Goal: Transaction & Acquisition: Obtain resource

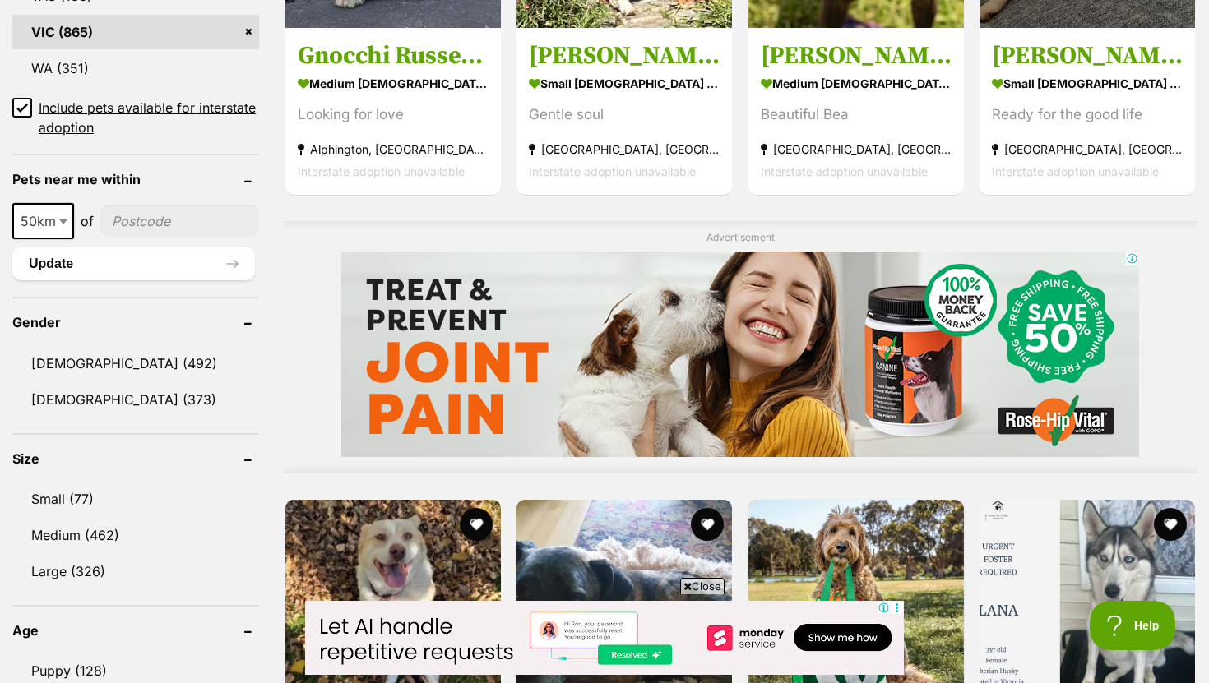
scroll to position [1123, 0]
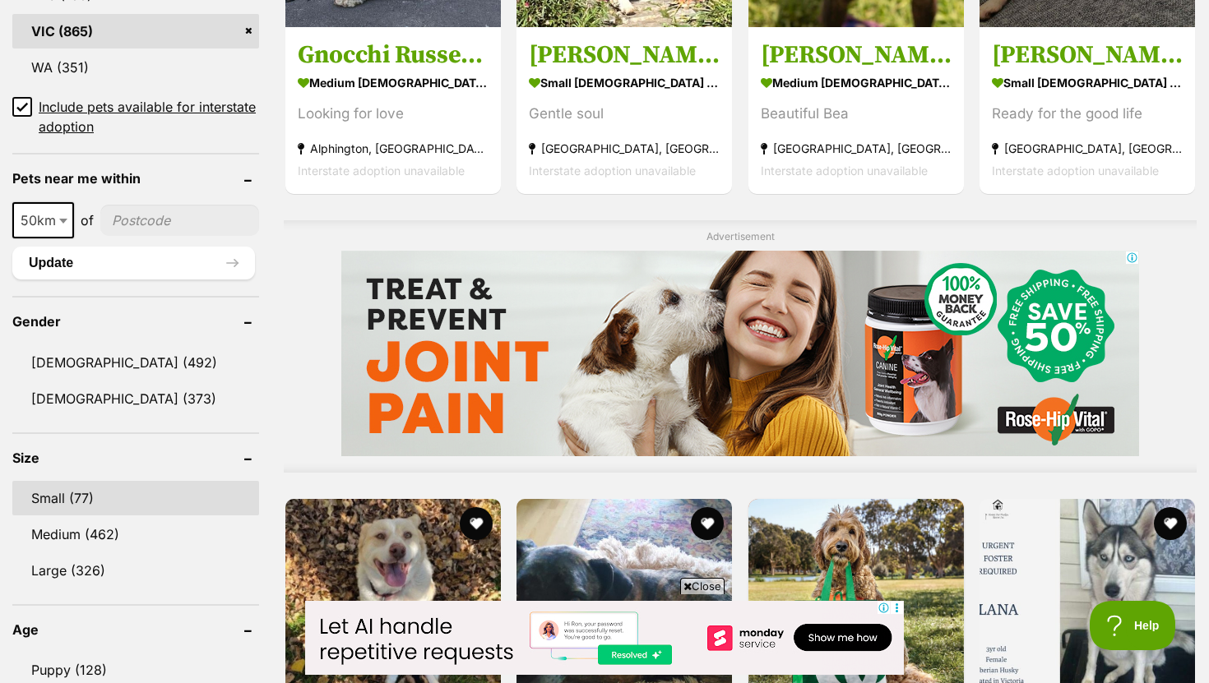
click at [134, 483] on link "Small (77)" at bounding box center [135, 498] width 247 height 35
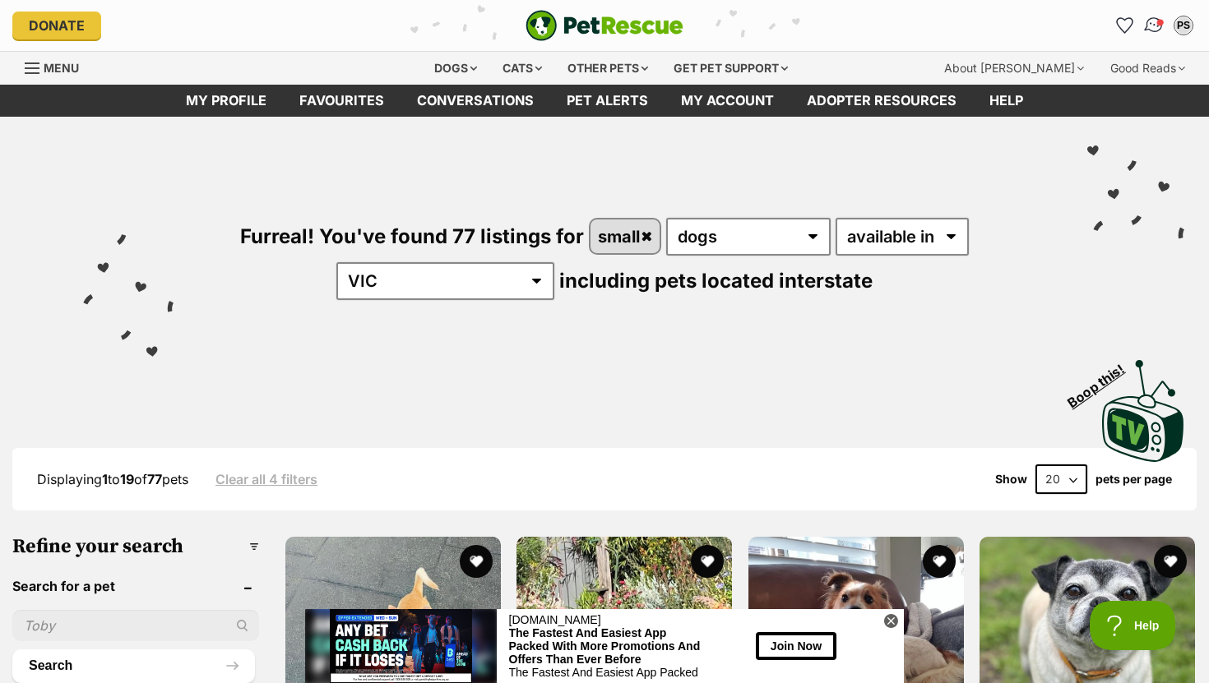
click at [1151, 32] on img "Conversations" at bounding box center [1154, 25] width 22 height 21
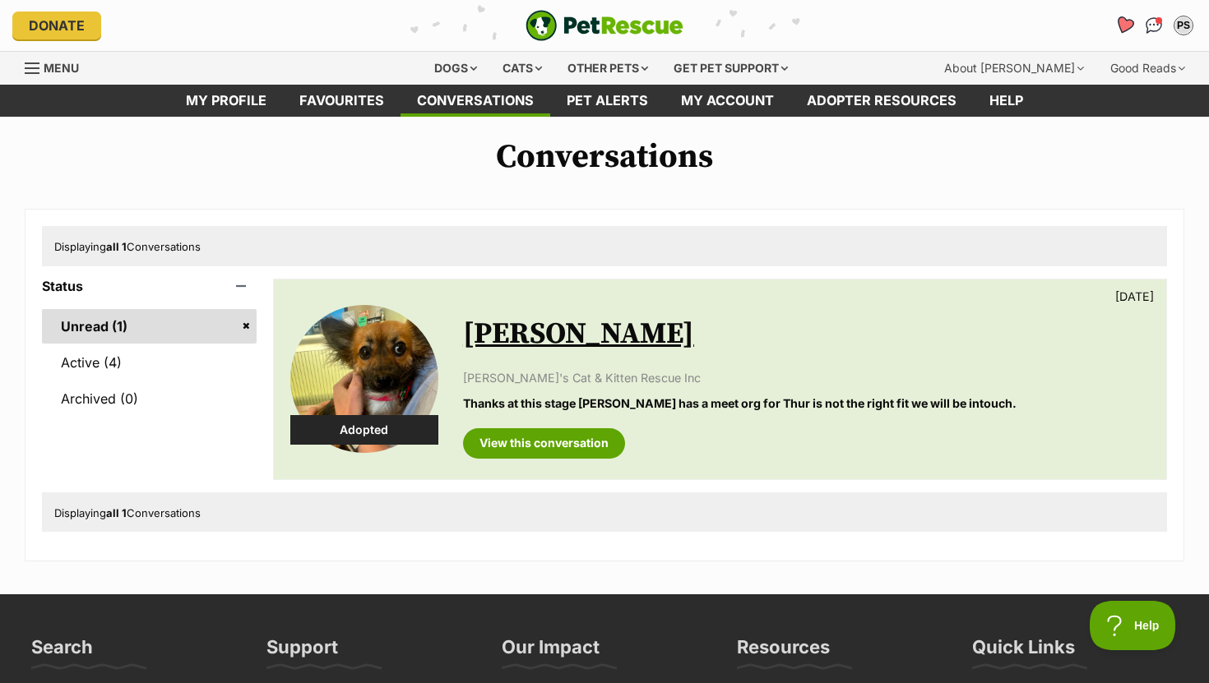
click at [1123, 25] on icon "Favourites" at bounding box center [1124, 25] width 20 height 19
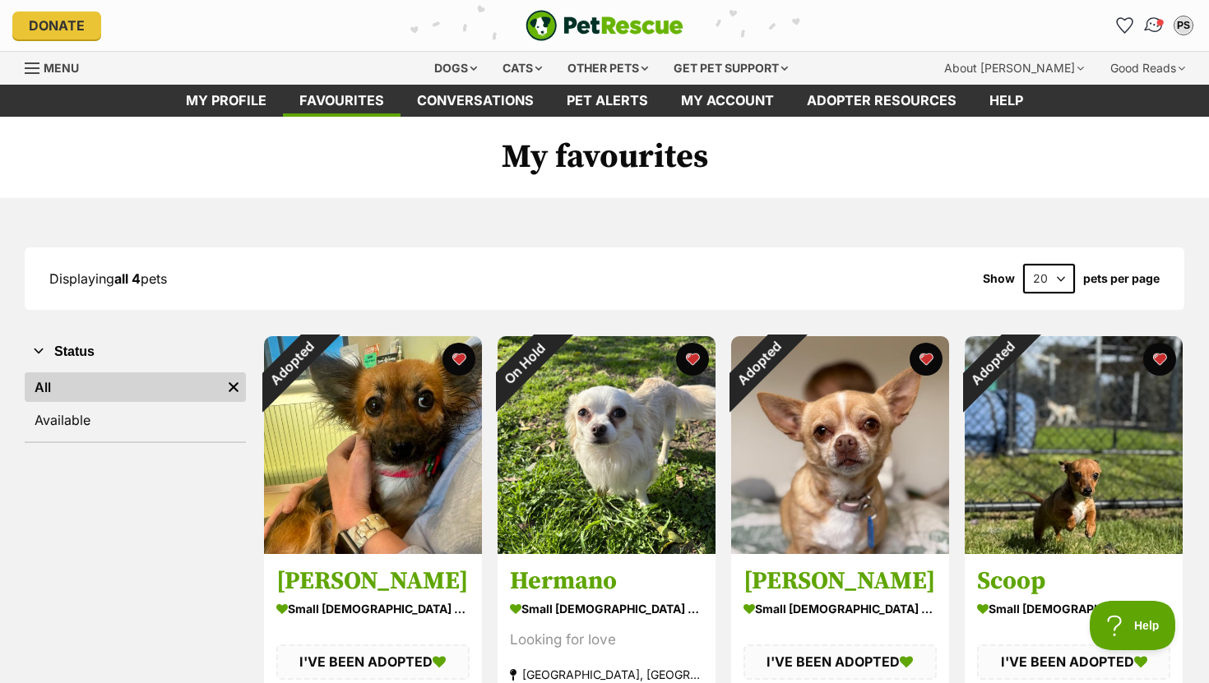
click at [1151, 27] on img "Conversations" at bounding box center [1154, 25] width 22 height 21
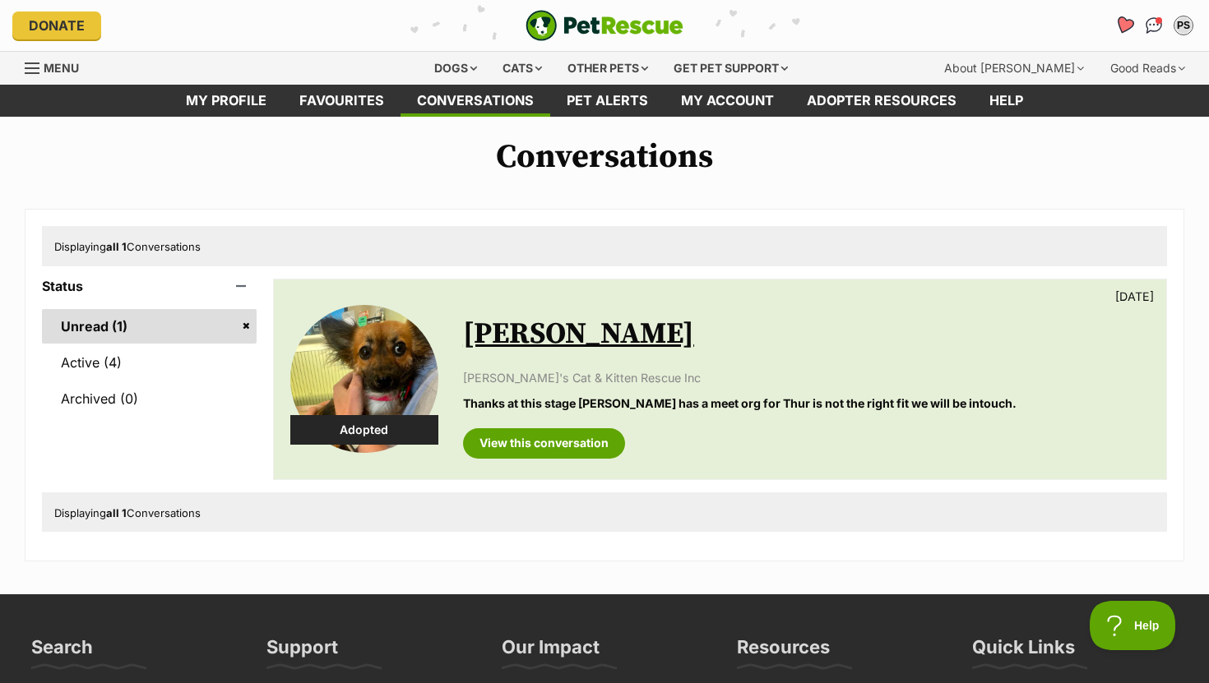
click at [1123, 26] on icon "Favourites" at bounding box center [1124, 25] width 20 height 19
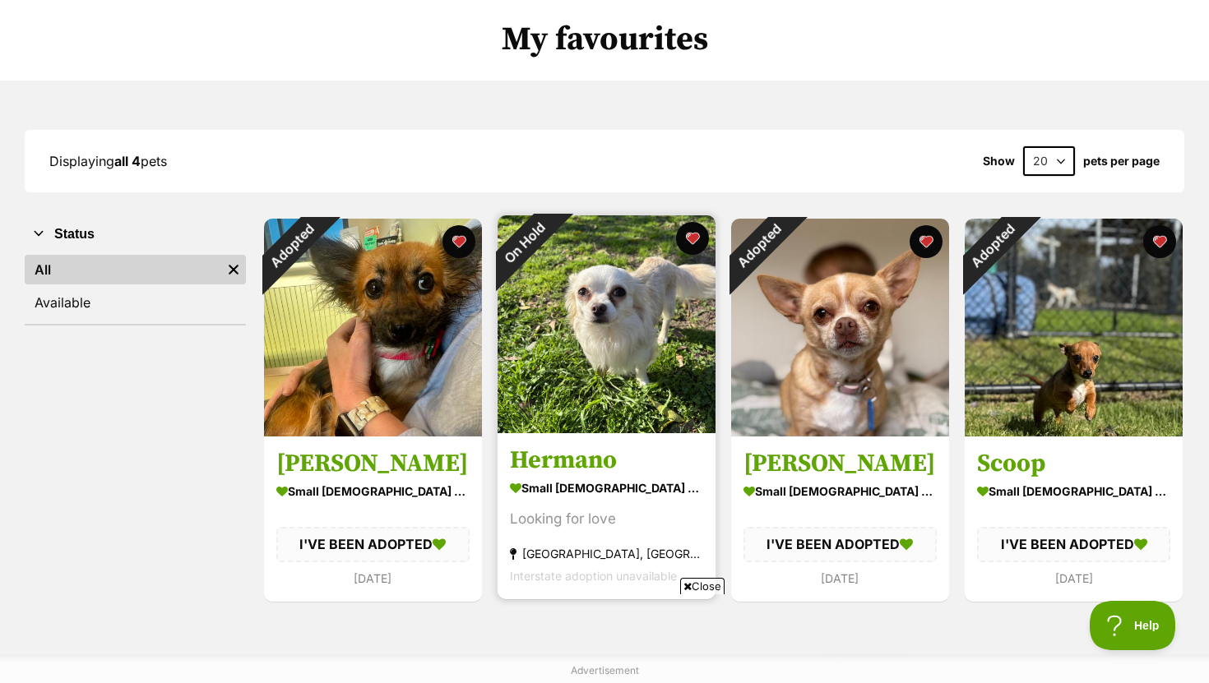
click at [612, 353] on img at bounding box center [607, 324] width 218 height 218
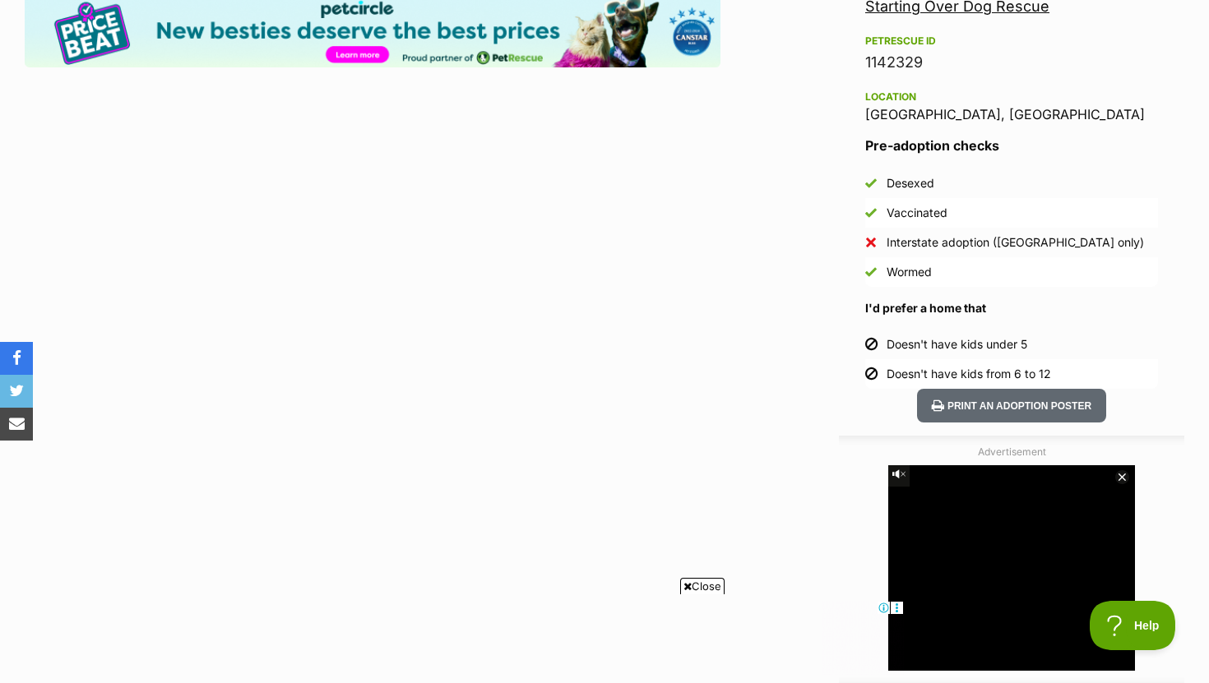
scroll to position [1072, 0]
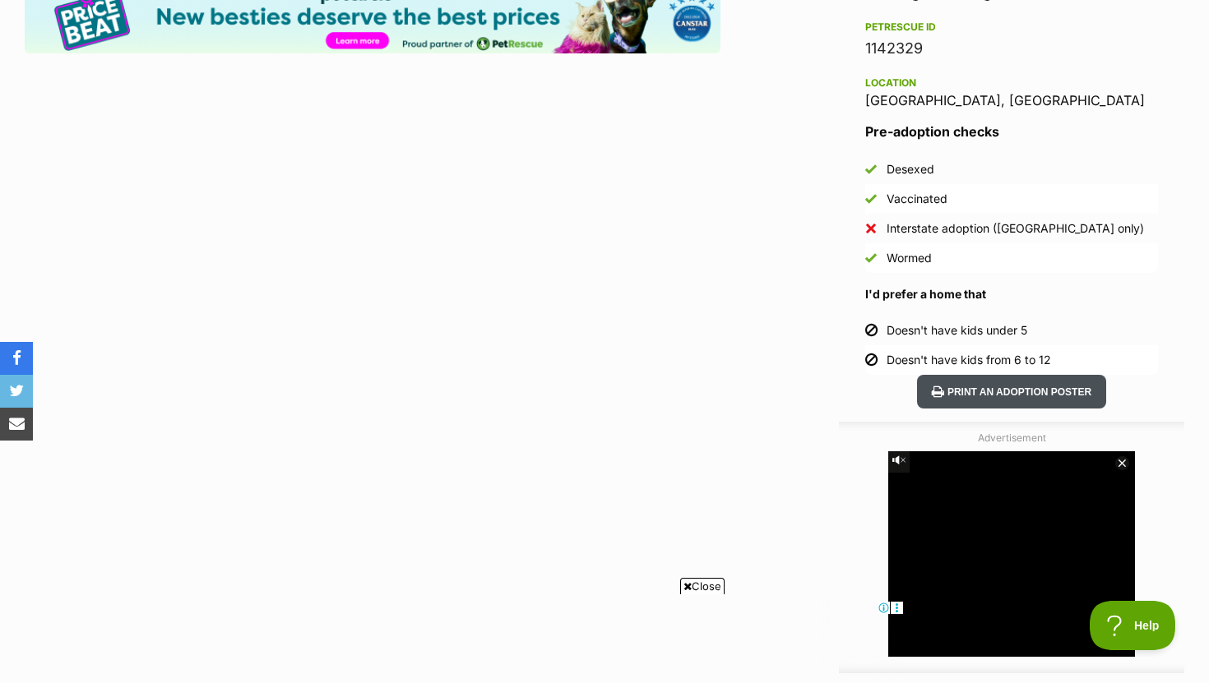
click at [957, 398] on button "Print an adoption poster" at bounding box center [1011, 392] width 189 height 34
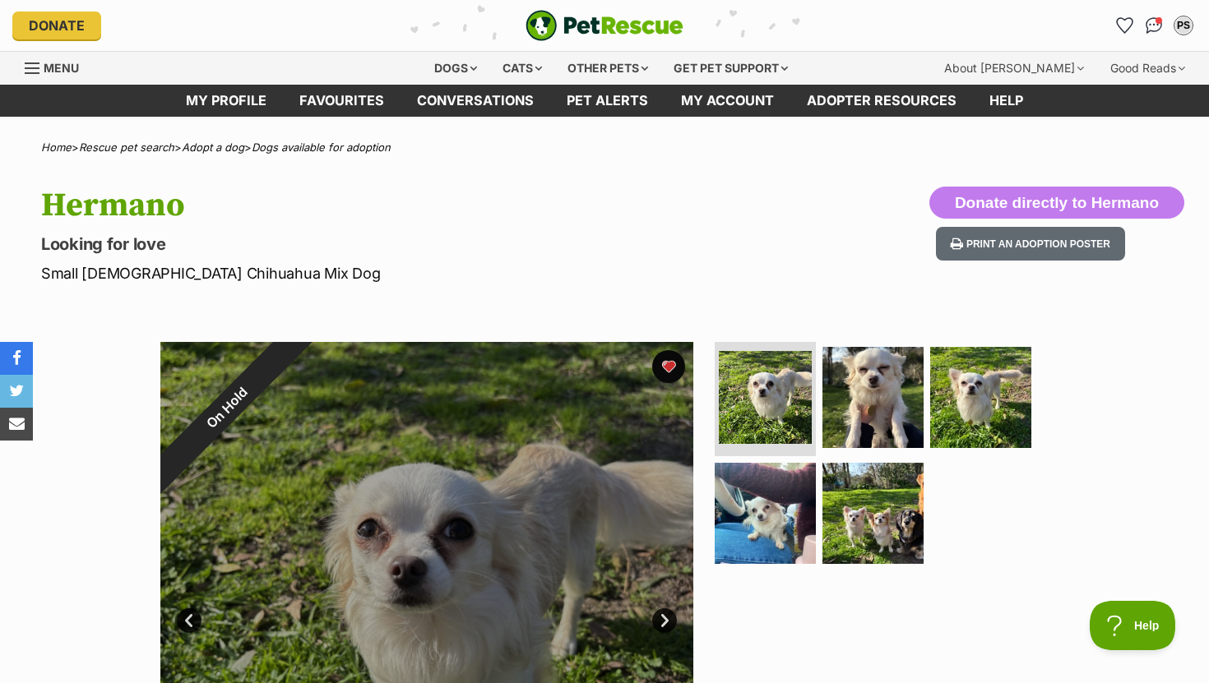
scroll to position [0, 0]
click at [214, 99] on link "My profile" at bounding box center [225, 101] width 113 height 32
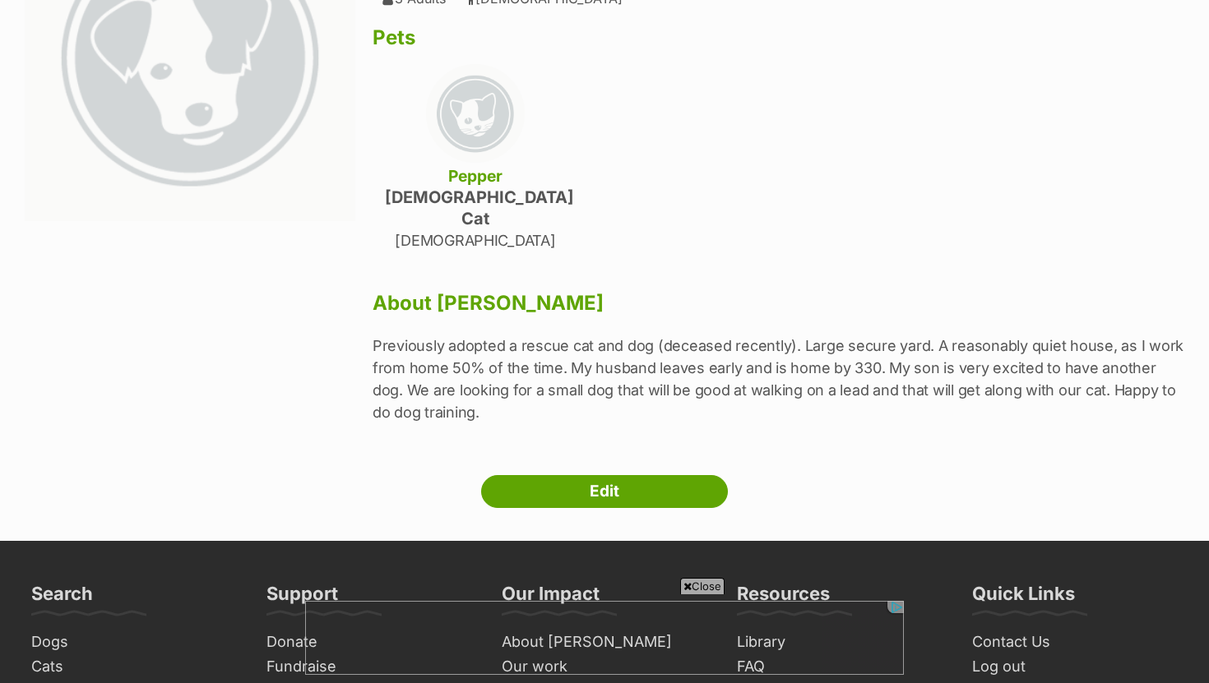
scroll to position [260, 0]
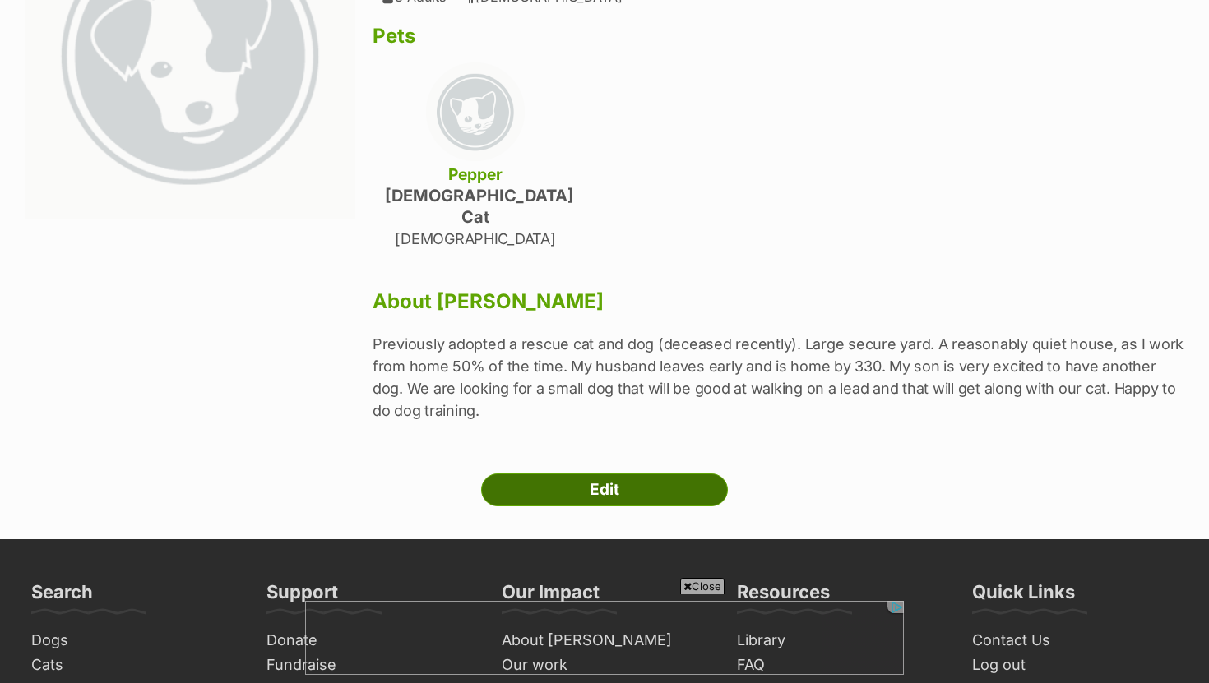
click at [618, 474] on link "Edit" at bounding box center [604, 490] width 247 height 33
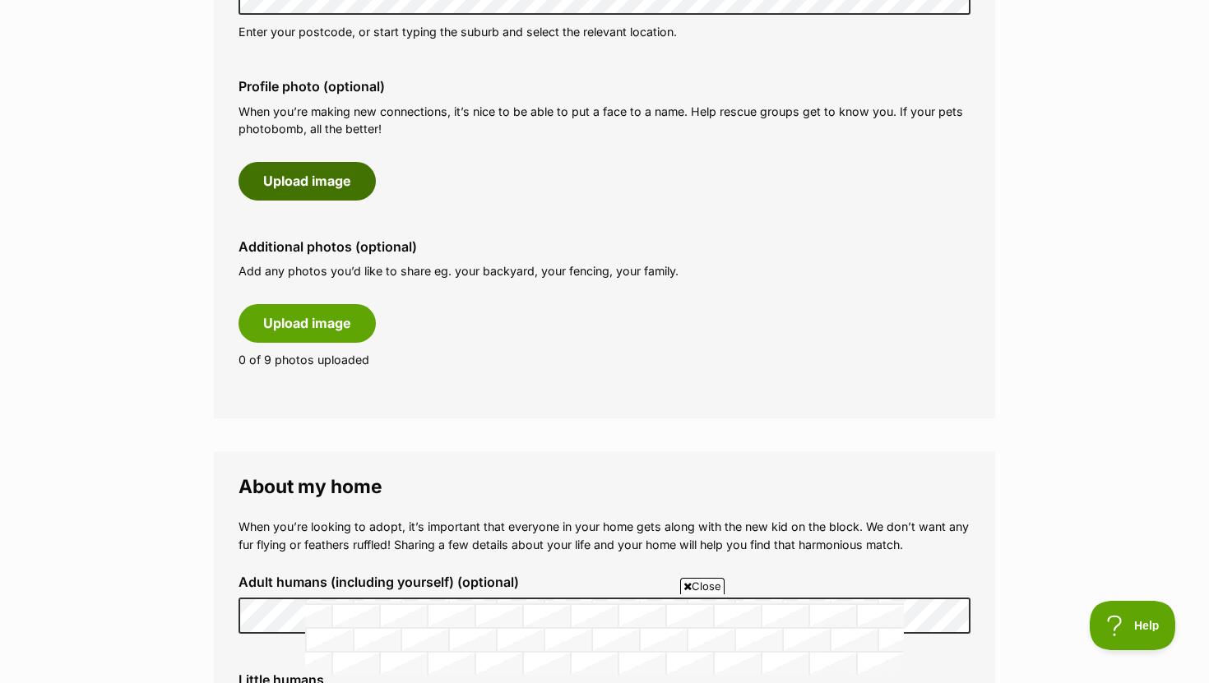
click at [311, 177] on button "Upload image" at bounding box center [306, 181] width 137 height 38
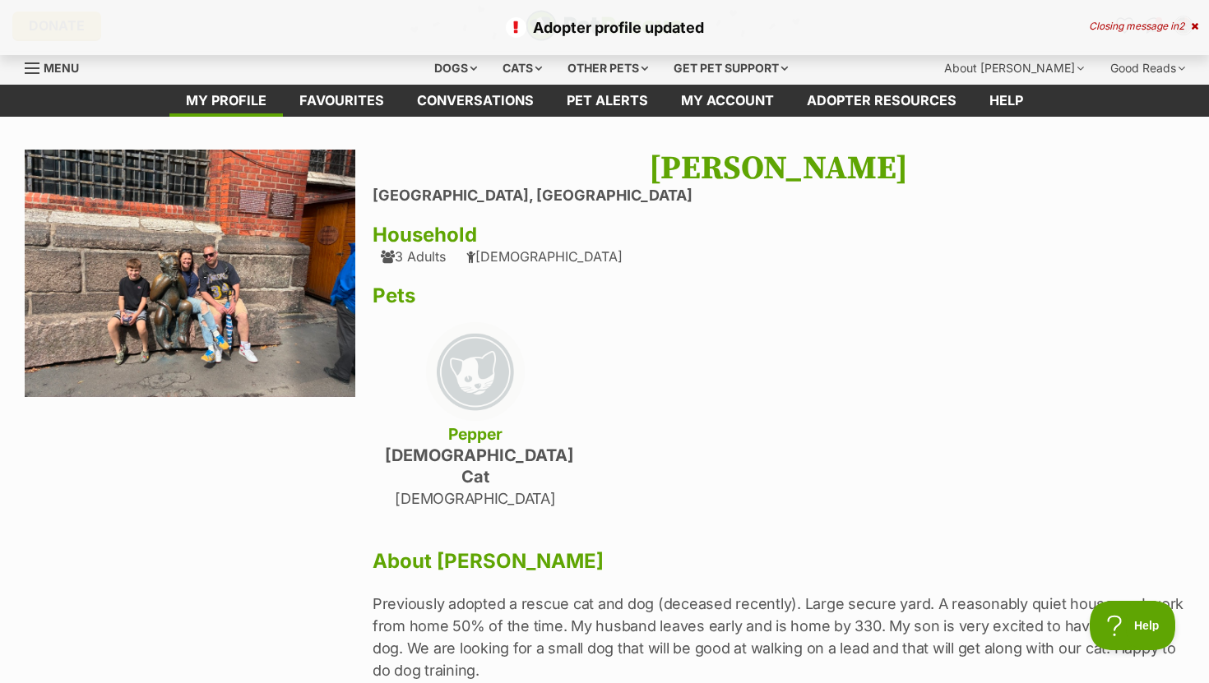
click at [499, 367] on img at bounding box center [475, 371] width 99 height 99
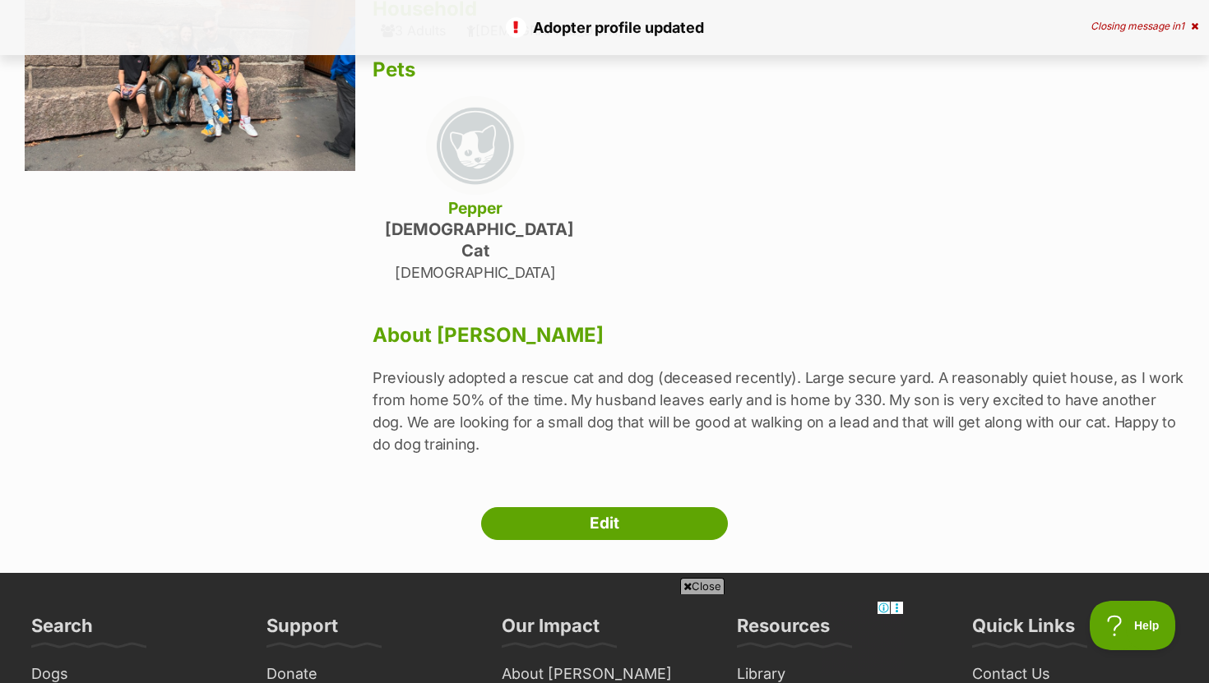
scroll to position [236, 0]
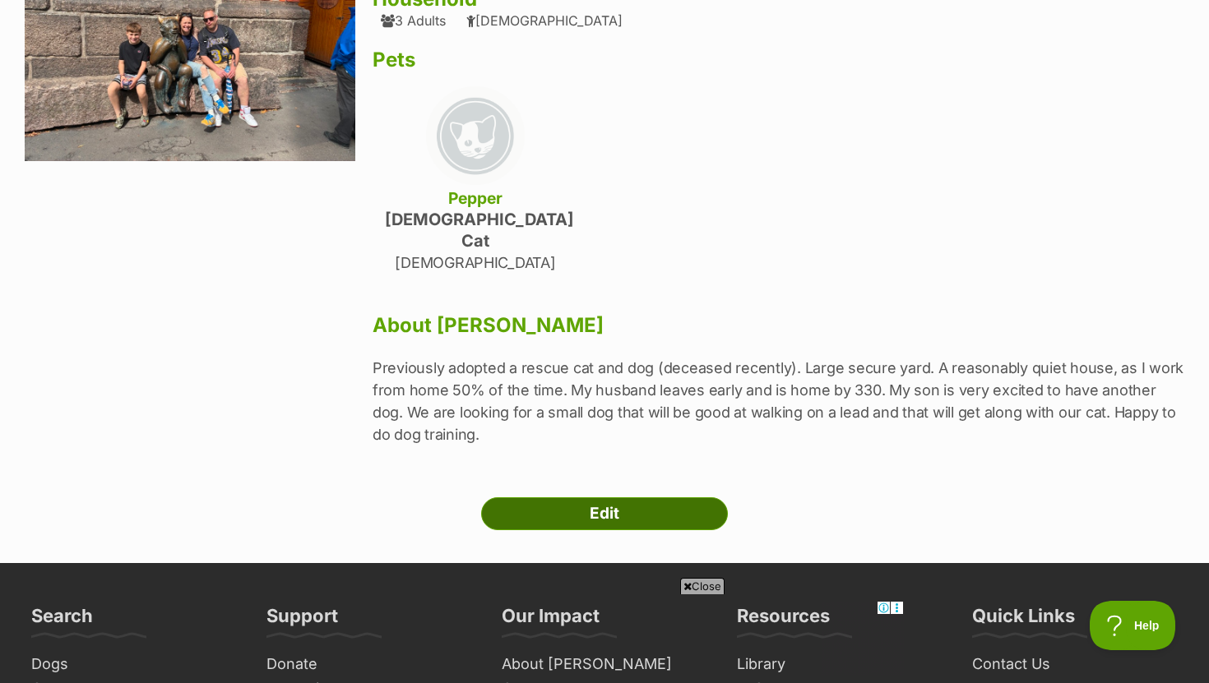
click at [556, 498] on link "Edit" at bounding box center [604, 514] width 247 height 33
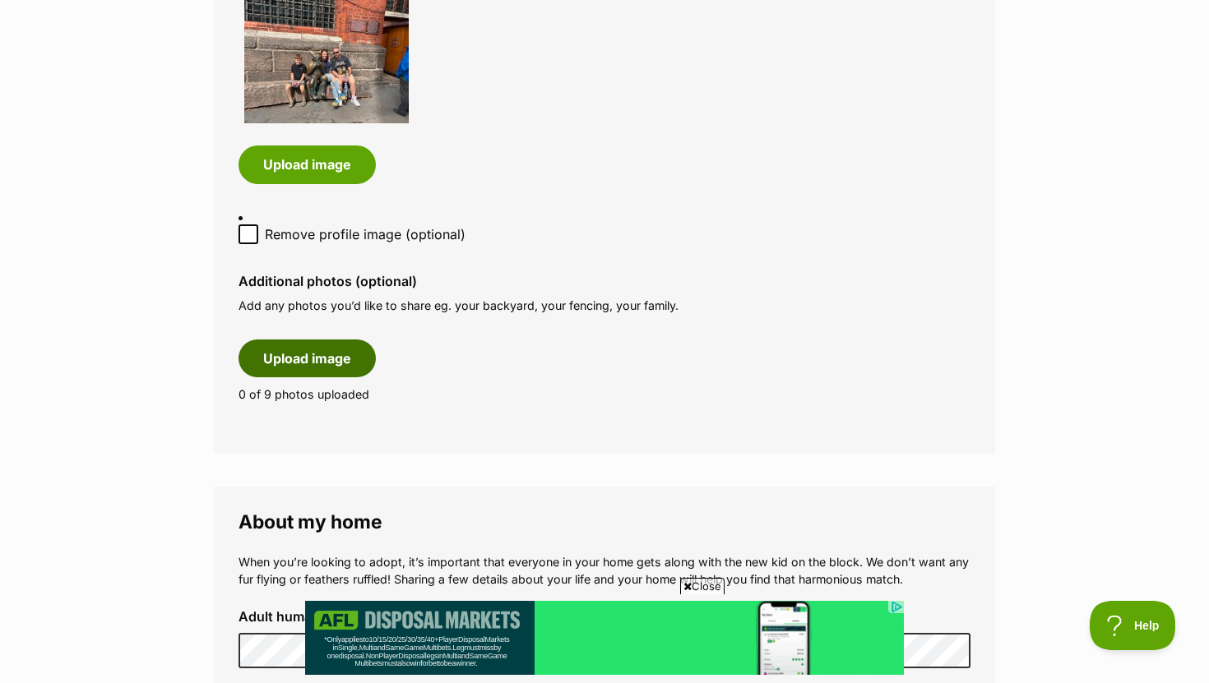
click at [317, 362] on button "Upload image" at bounding box center [306, 359] width 137 height 38
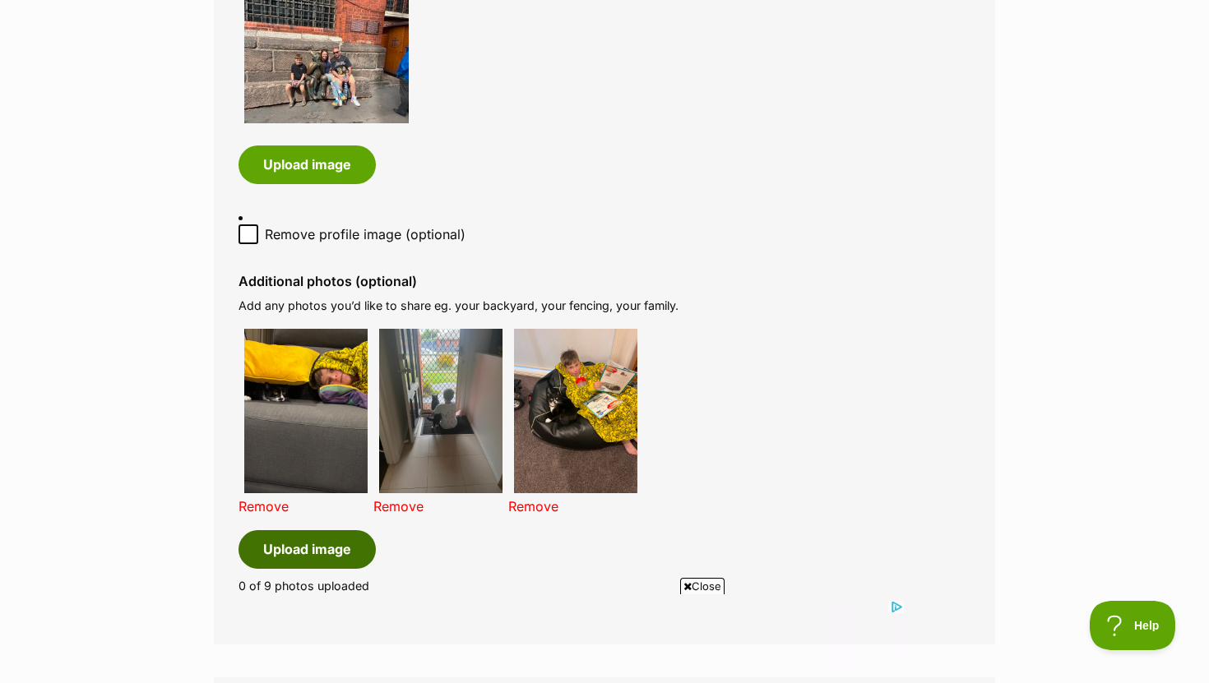
click at [340, 551] on button "Upload image" at bounding box center [306, 549] width 137 height 38
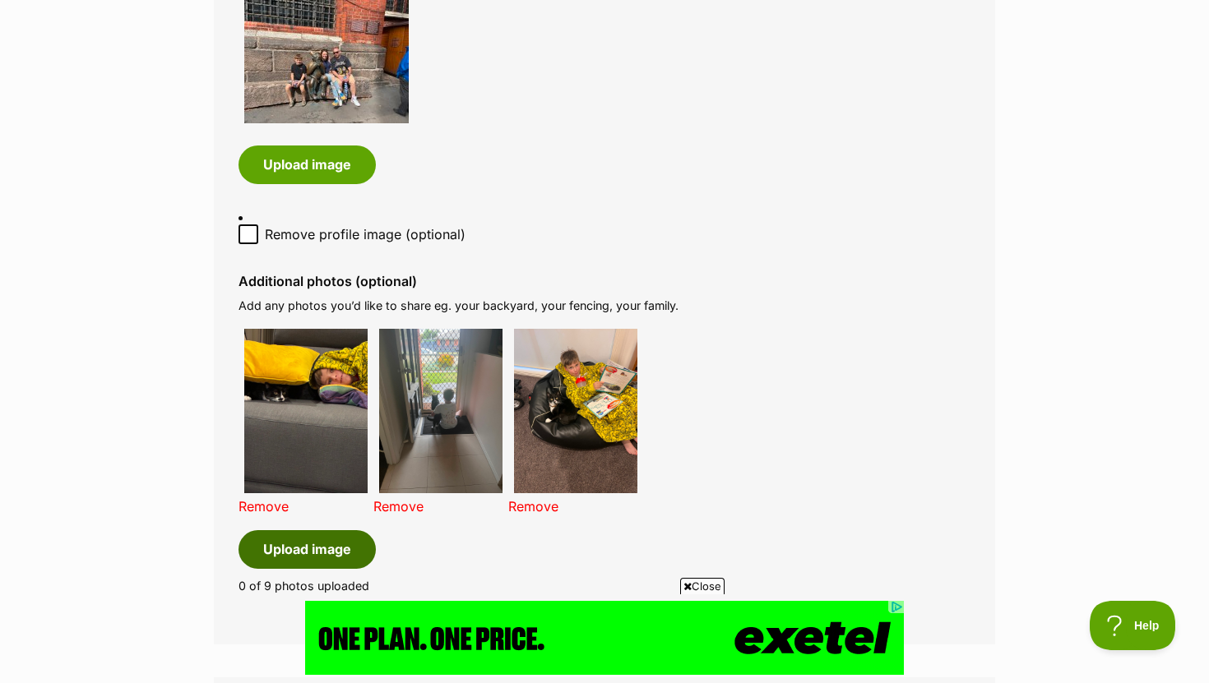
click at [284, 557] on button "Upload image" at bounding box center [306, 549] width 137 height 38
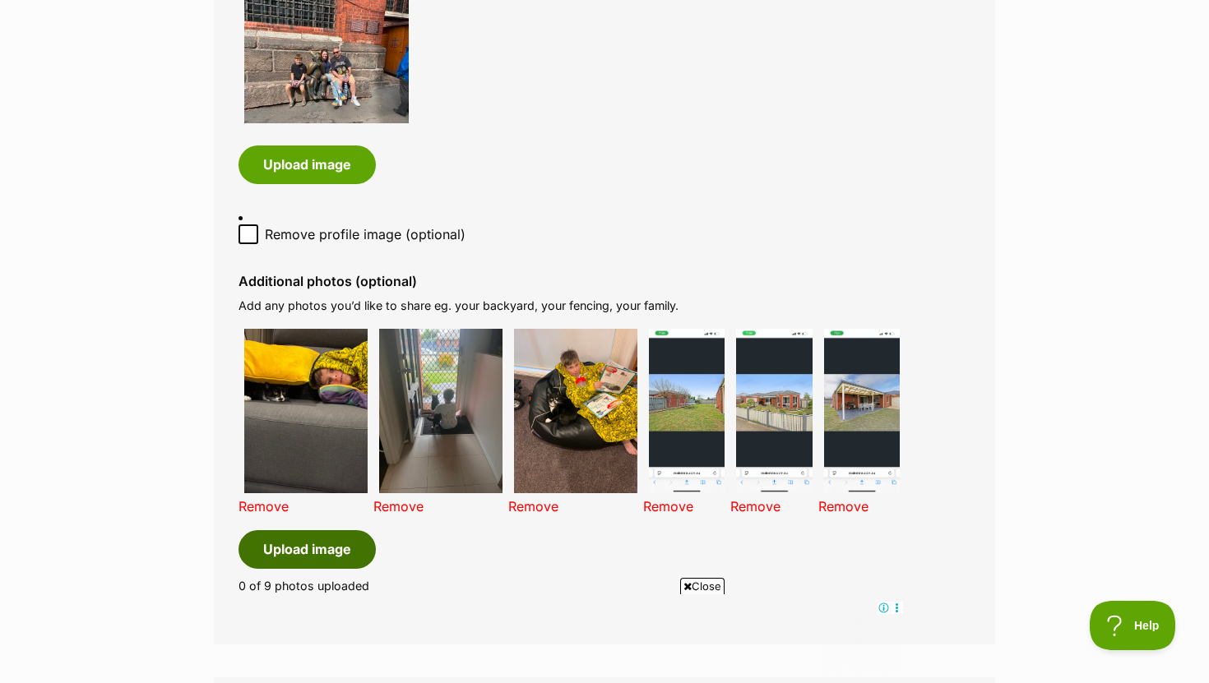
click at [302, 555] on button "Upload image" at bounding box center [306, 549] width 137 height 38
click at [280, 563] on button "Upload image" at bounding box center [306, 549] width 137 height 38
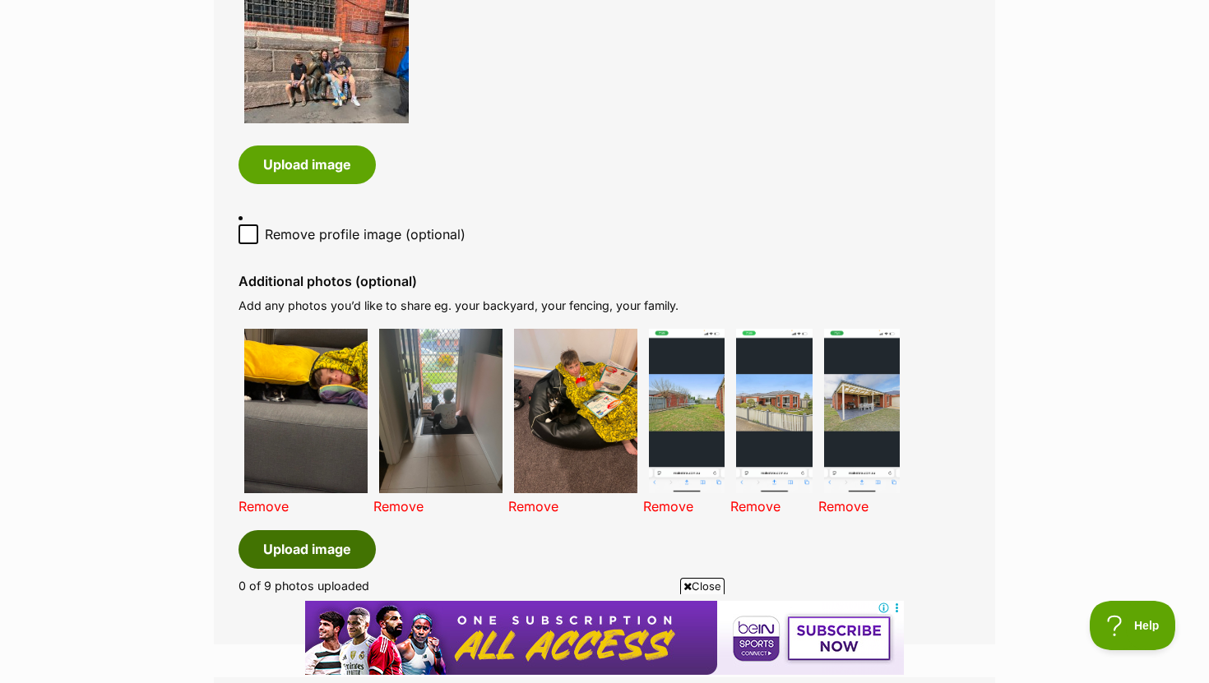
click at [338, 549] on button "Upload image" at bounding box center [306, 549] width 137 height 38
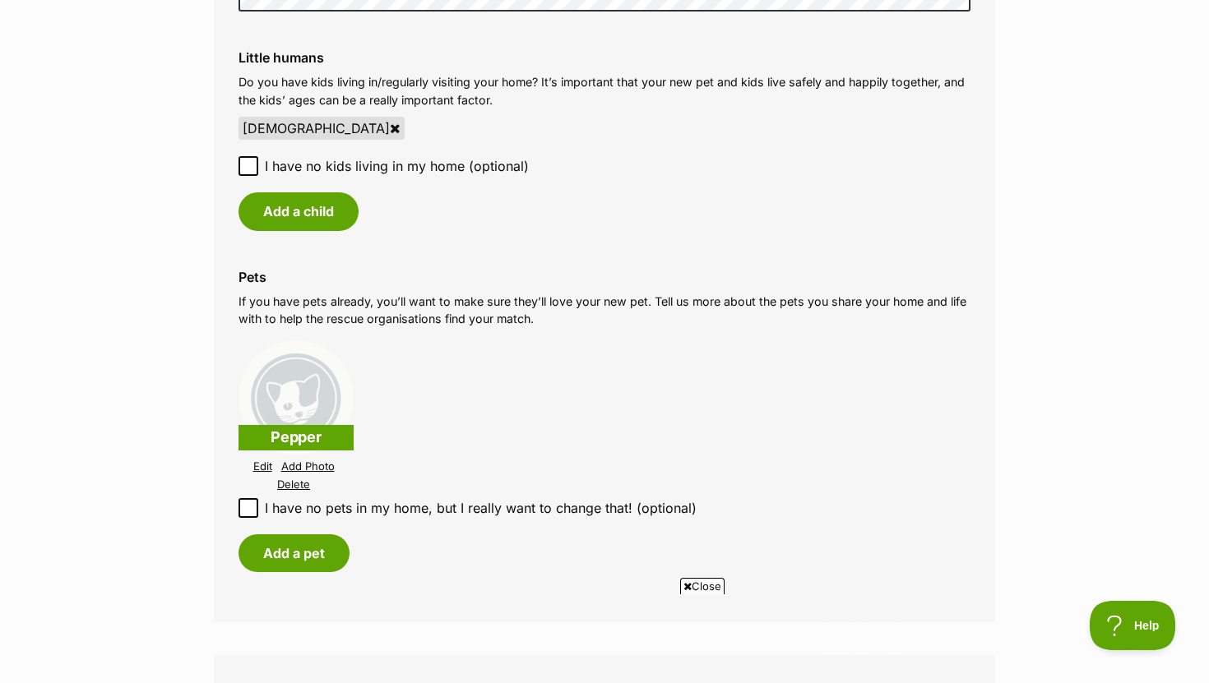
scroll to position [1985, 0]
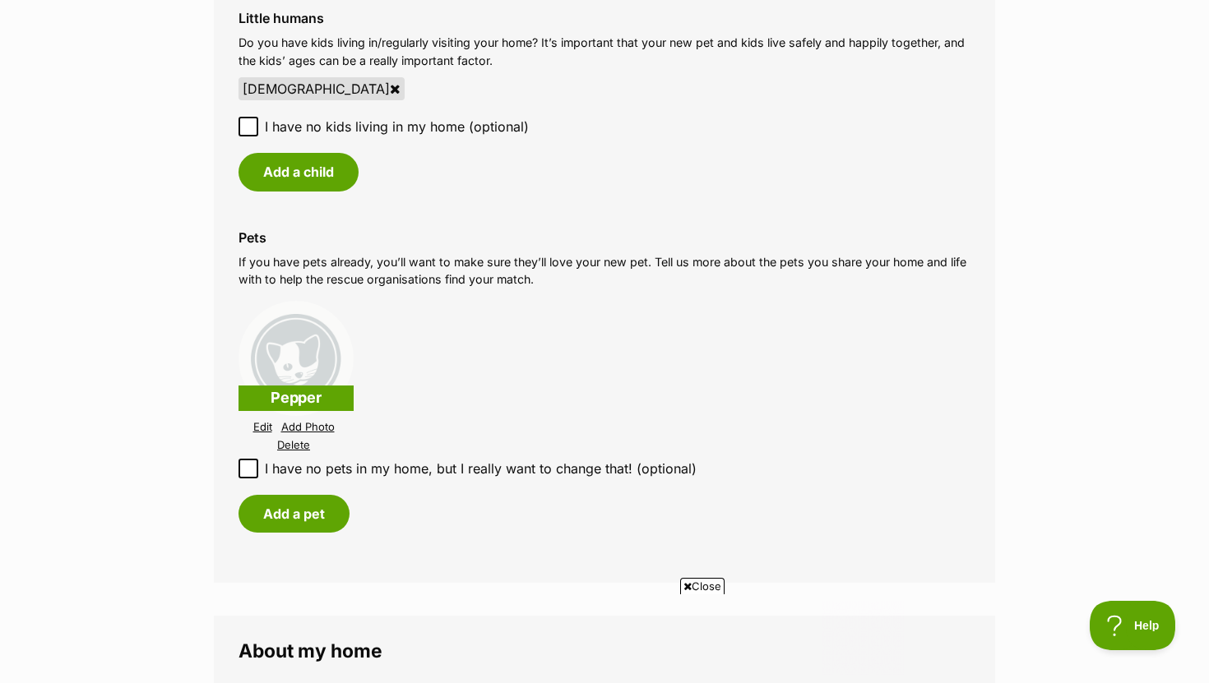
click at [315, 429] on link "Add Photo" at bounding box center [307, 427] width 53 height 12
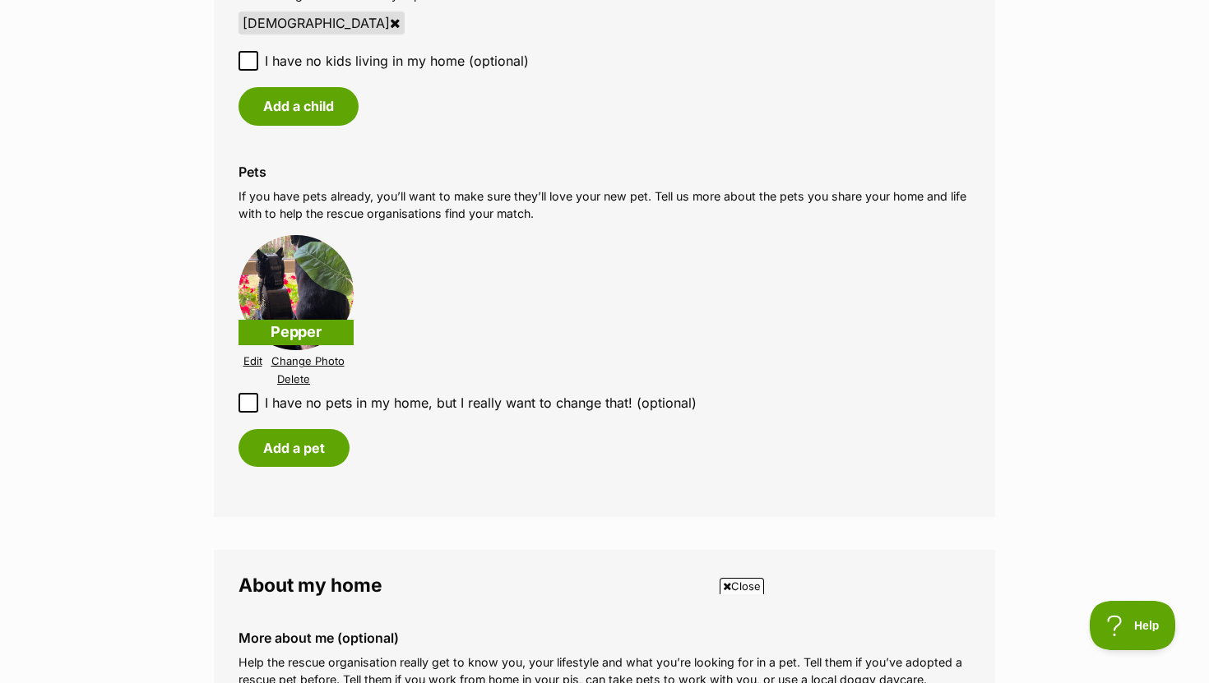
scroll to position [0, 0]
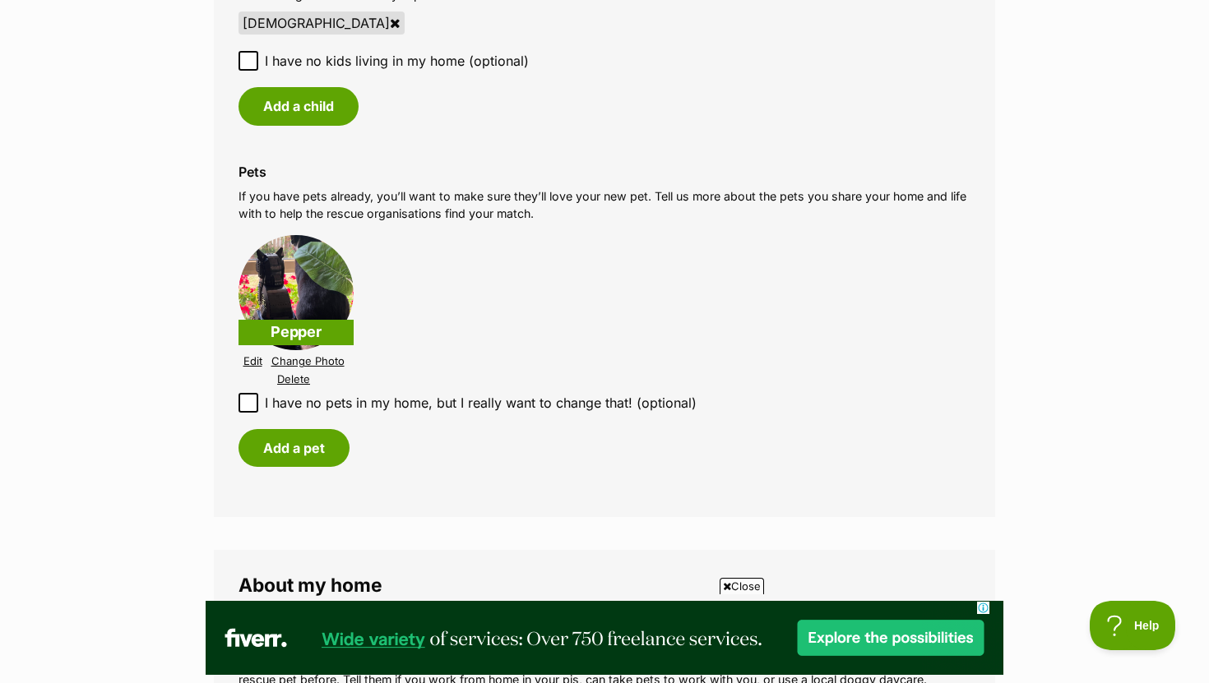
click at [250, 361] on link "Edit" at bounding box center [252, 361] width 19 height 12
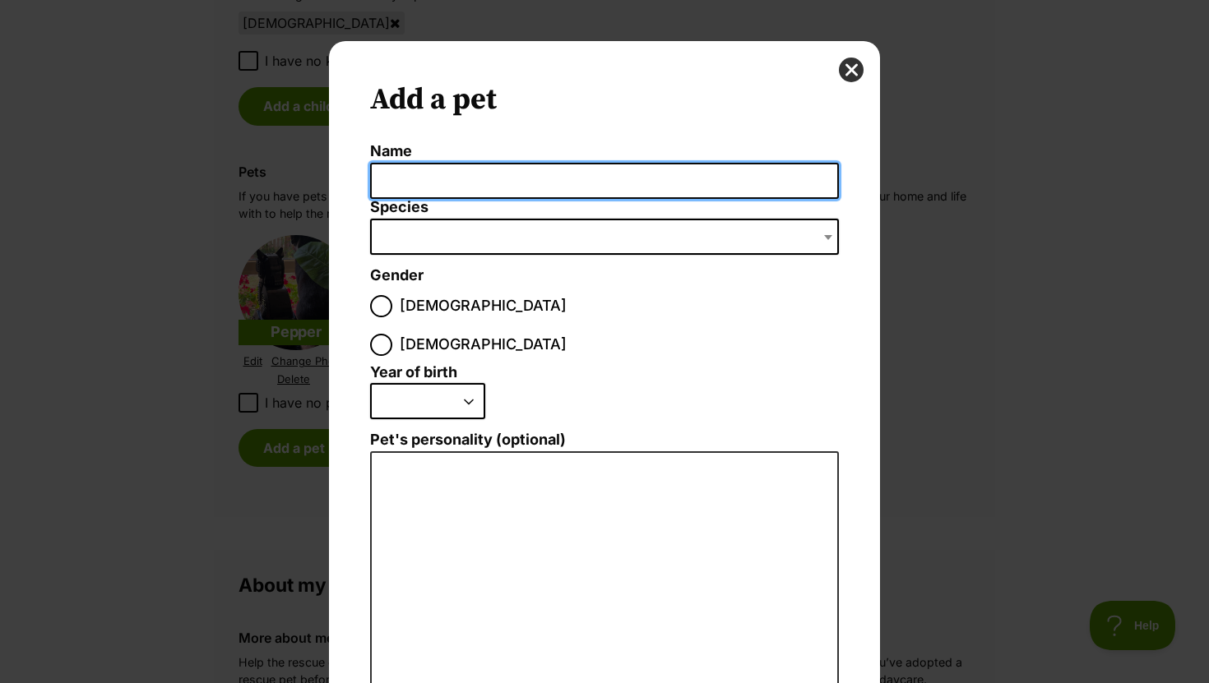
click at [479, 183] on input "Name" at bounding box center [604, 181] width 469 height 37
type input "Pepper"
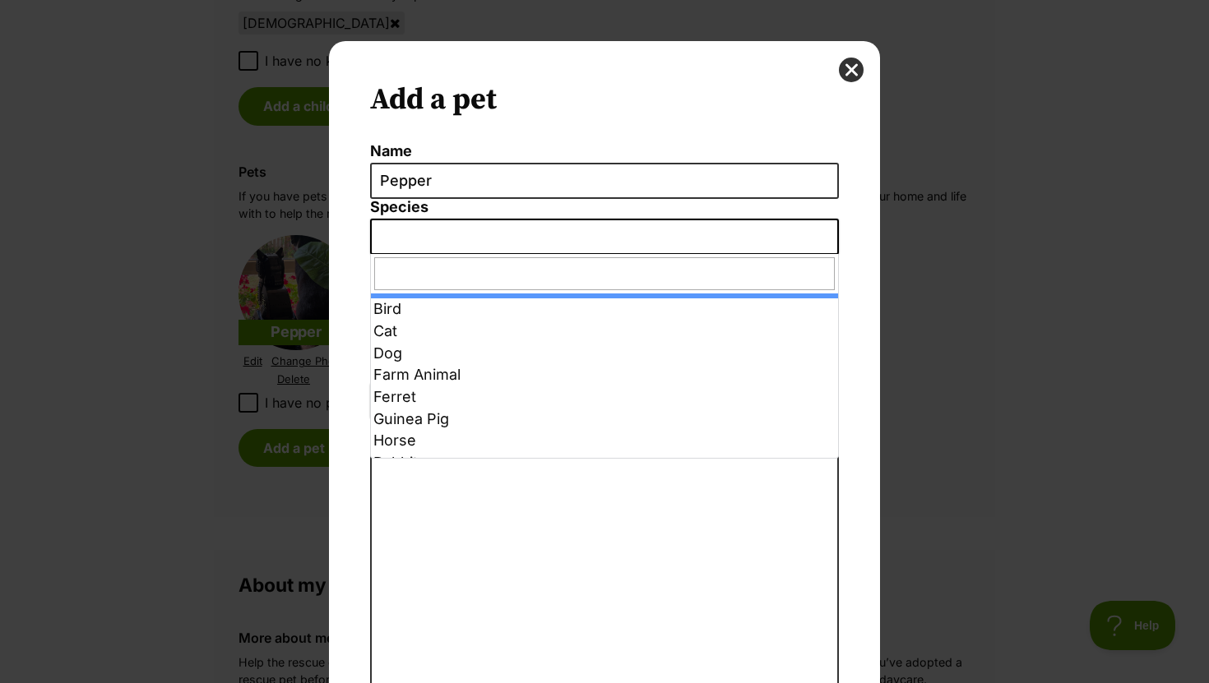
click at [450, 245] on span "Dialog Window - Close (Press escape to close)" at bounding box center [604, 237] width 469 height 36
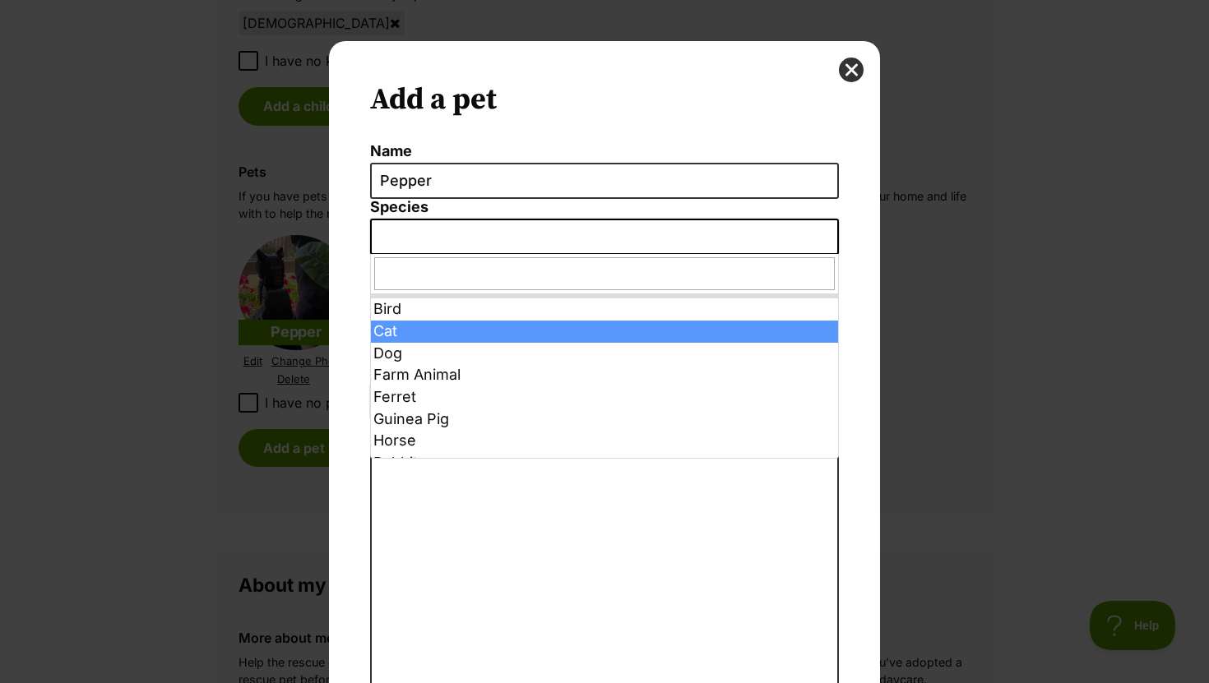
select select "2"
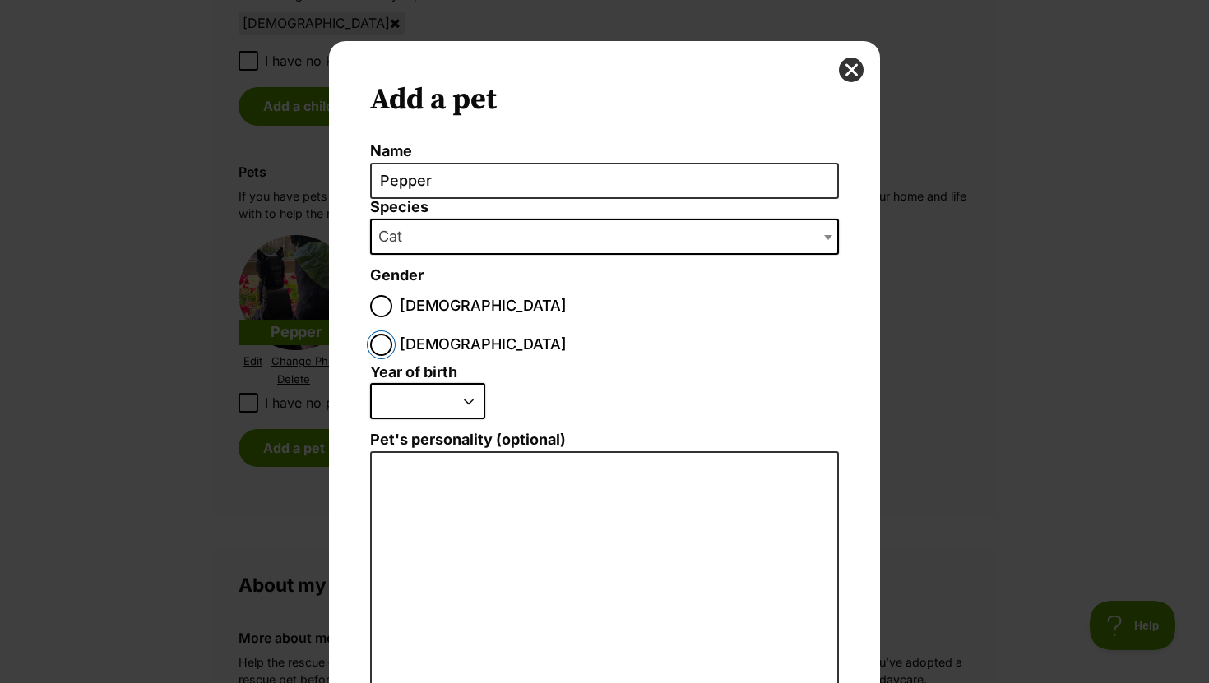
click at [392, 334] on input "Female" at bounding box center [381, 345] width 22 height 22
radio input "true"
click at [415, 383] on select "2025 2024 2023 2022 2021 2020 2019 2018 2017 2016 2015 2014 2013 2012 2011 2010…" at bounding box center [427, 401] width 115 height 36
select select "2017"
click at [370, 383] on select "2025 2024 2023 2022 2021 2020 2019 2018 2017 2016 2015 2014 2013 2012 2011 2010…" at bounding box center [427, 401] width 115 height 36
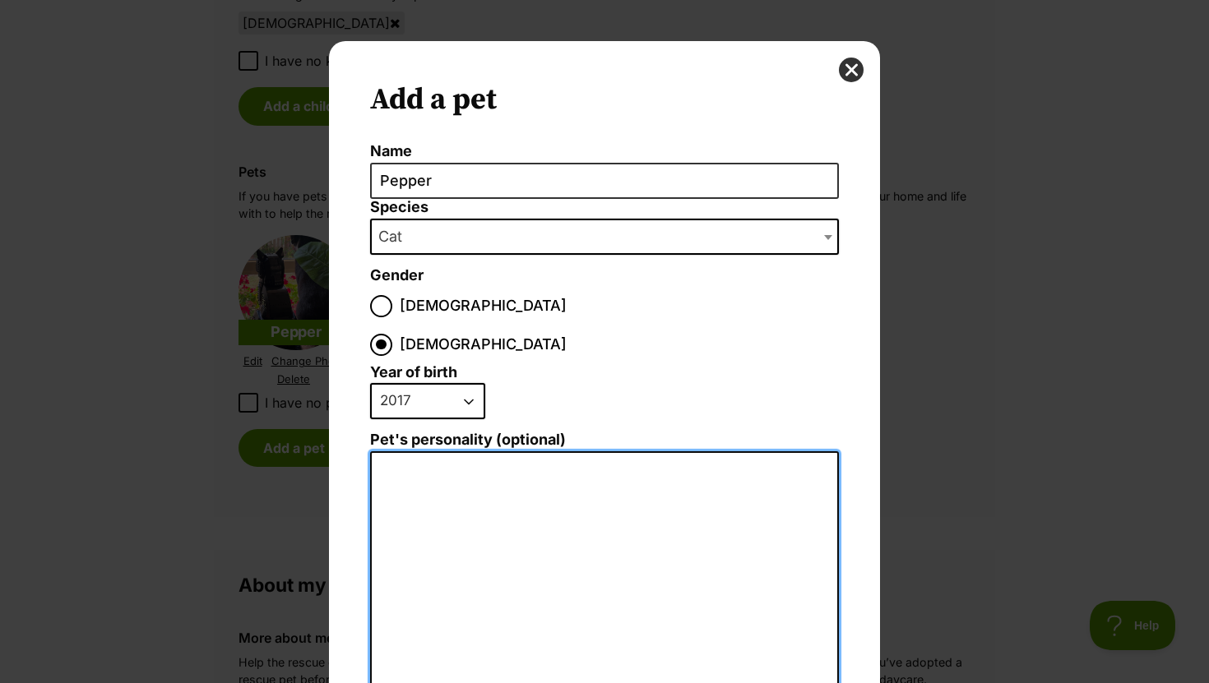
click at [455, 493] on textarea "Pet's personality (optional)" at bounding box center [604, 631] width 469 height 360
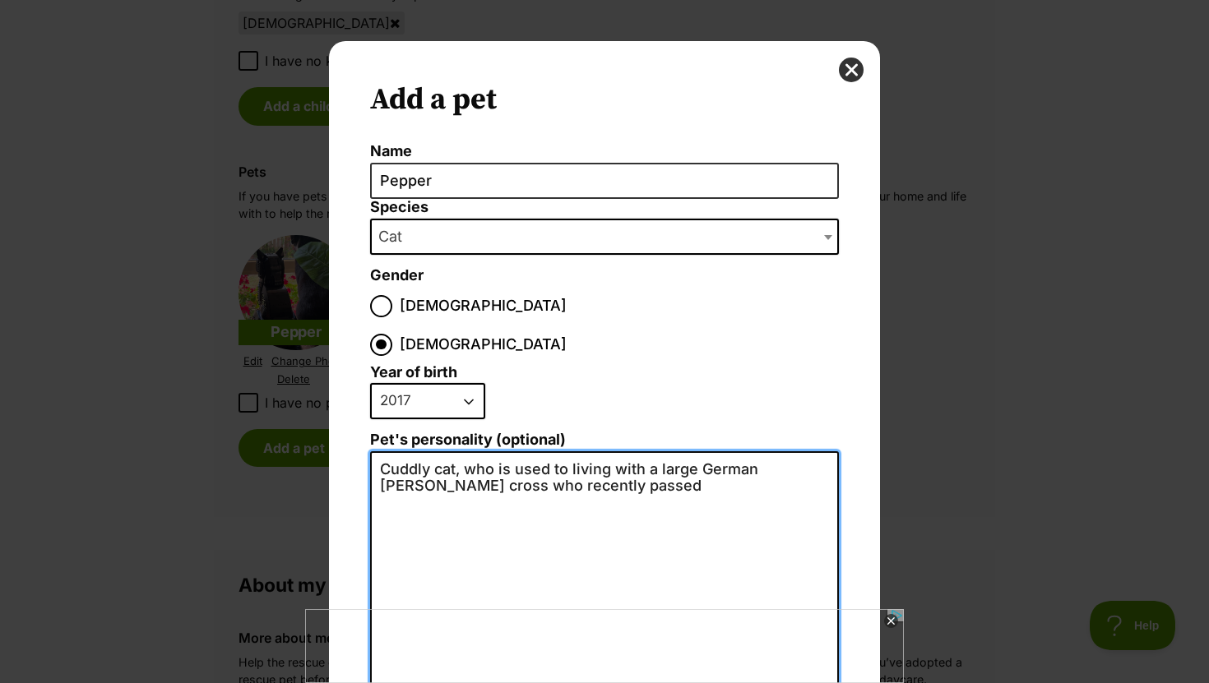
type textarea "Cuddly cat, who is used to living with a large German sheppard cross who recent…"
click at [785, 451] on textarea "Cuddly cat, who is used to living with a large German sheppard cross who recent…" at bounding box center [604, 631] width 469 height 360
click at [789, 451] on textarea "Cuddly cat, who is used to living with a large German sheppard cross who recent…" at bounding box center [604, 631] width 469 height 360
click at [775, 451] on textarea "Cuddly cat, who is used to living with a large German sheppard cross who recent…" at bounding box center [604, 631] width 469 height 360
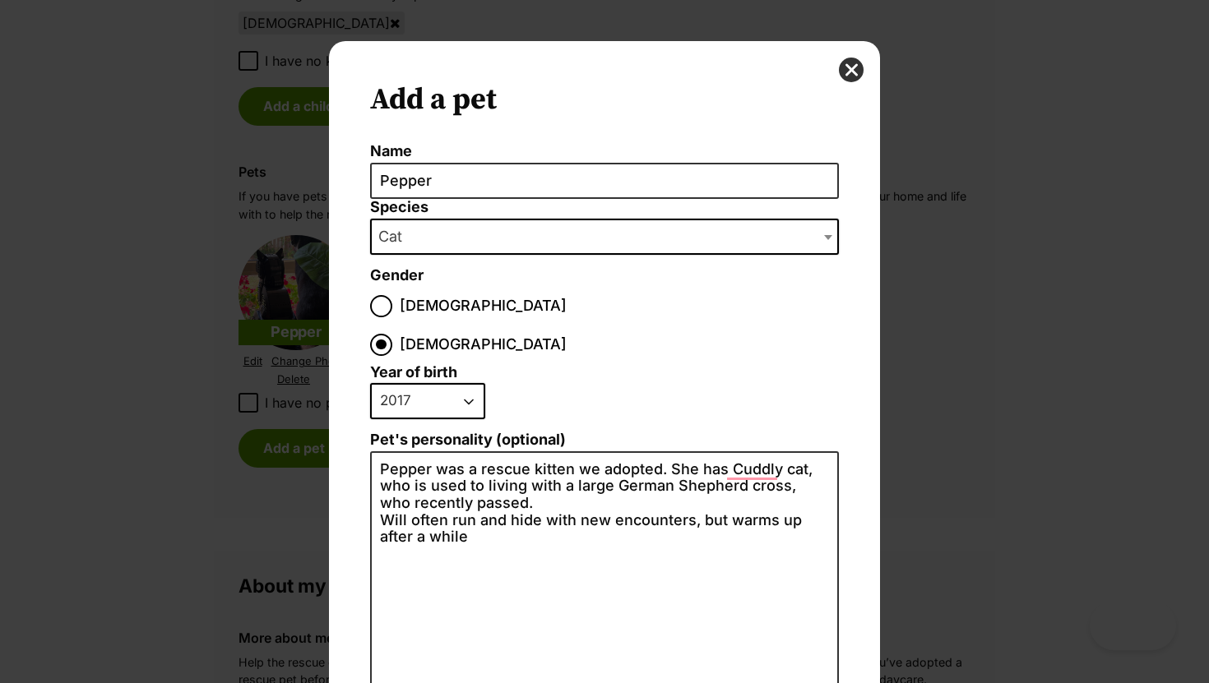
select select "2"
select select "2017"
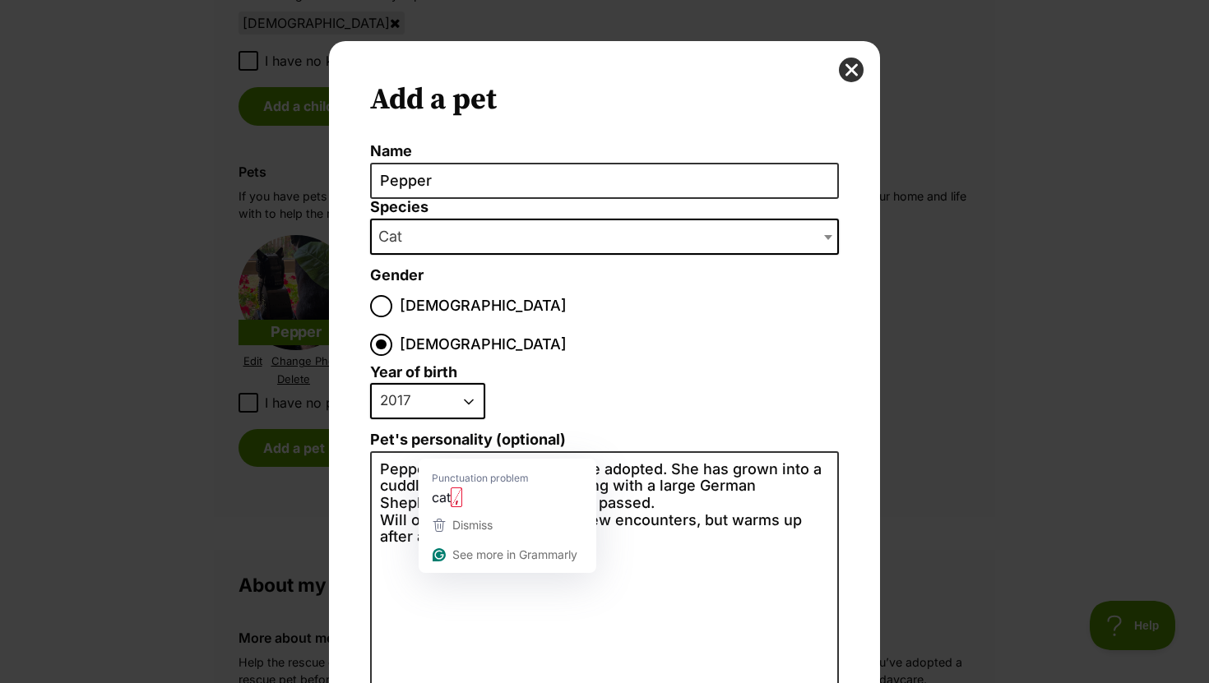
click at [456, 451] on textarea "Pepper was a rescue kitten we adopted. She has grown into a cuddly cat, who is …" at bounding box center [604, 631] width 469 height 360
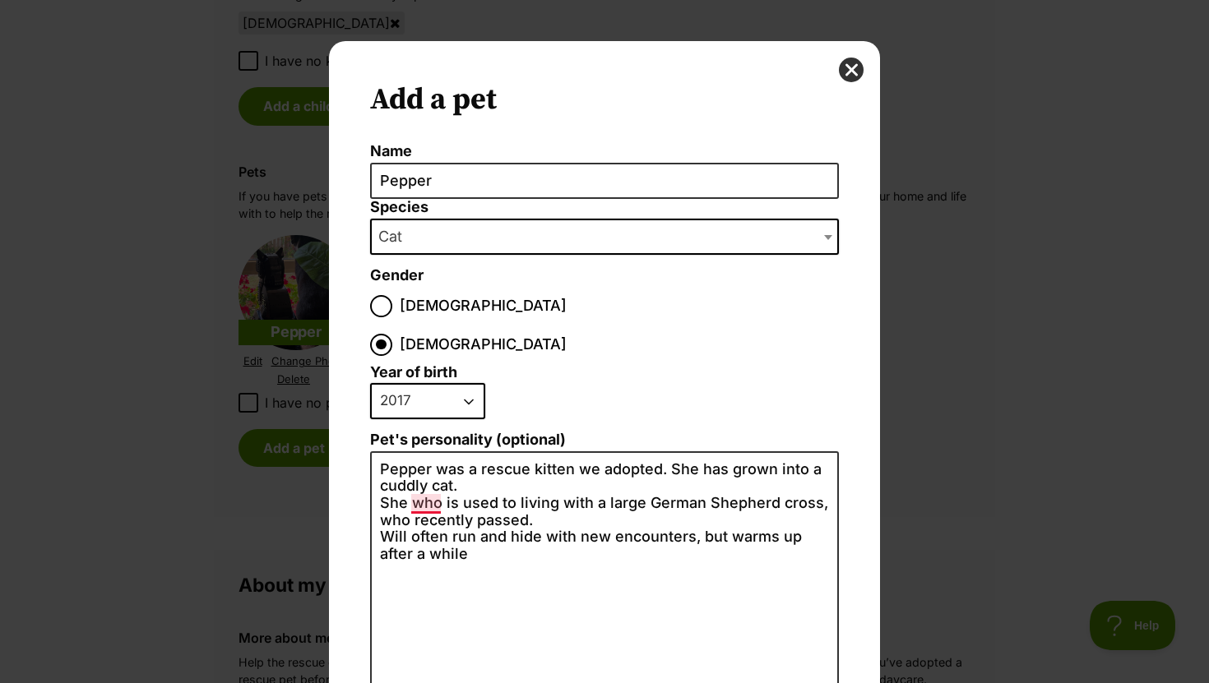
click at [440, 465] on textarea "Pepper was a rescue kitten we adopted. She has grown into a cuddly cat. She who…" at bounding box center [604, 631] width 469 height 360
click at [482, 521] on textarea "Pepper was a rescue kitten we adopted. She has grown into a cuddly cat. She is …" at bounding box center [604, 631] width 469 height 360
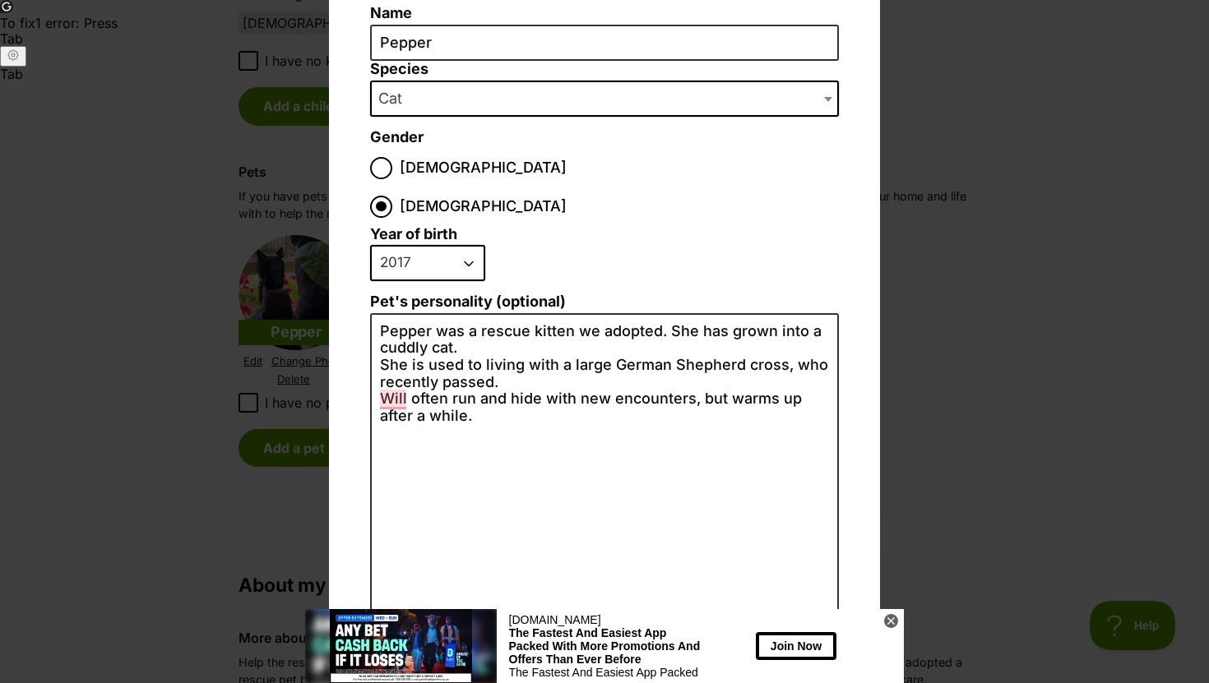
scroll to position [196, 0]
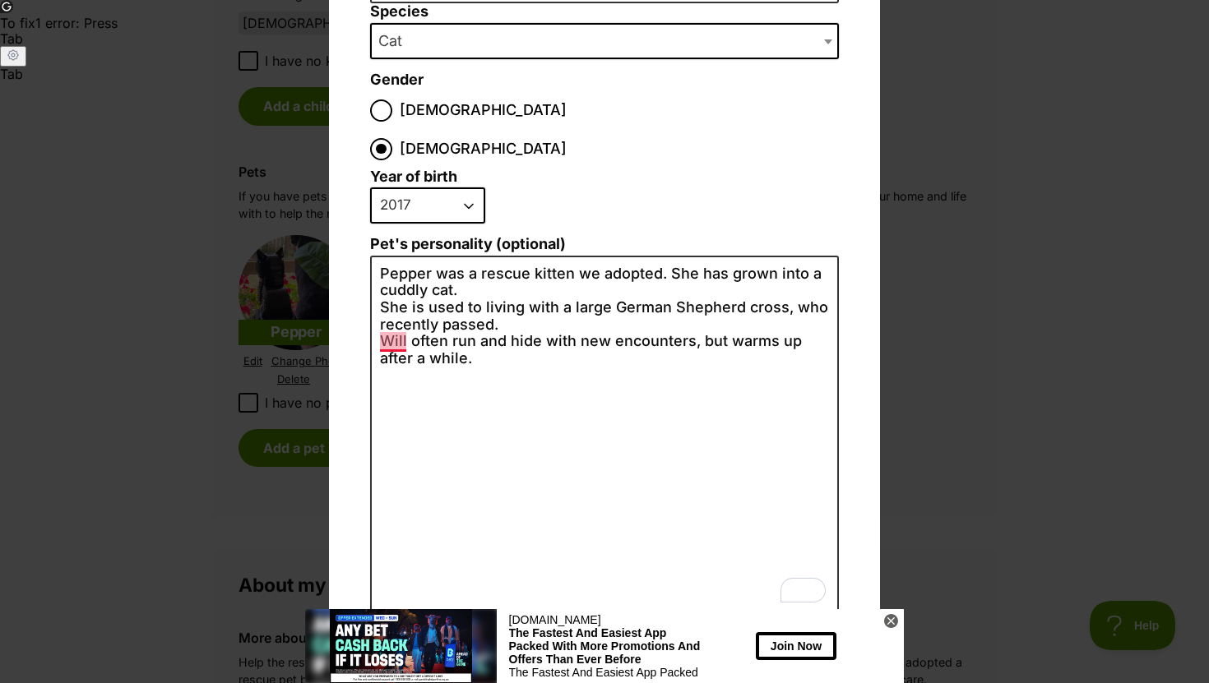
click at [398, 303] on textarea "Pepper was a rescue kitten we adopted. She has grown into a cuddly cat. She is …" at bounding box center [604, 436] width 469 height 360
click at [389, 308] on textarea "Pepper was a rescue kitten we adopted. She has grown into a cuddly cat. She is …" at bounding box center [604, 436] width 469 height 360
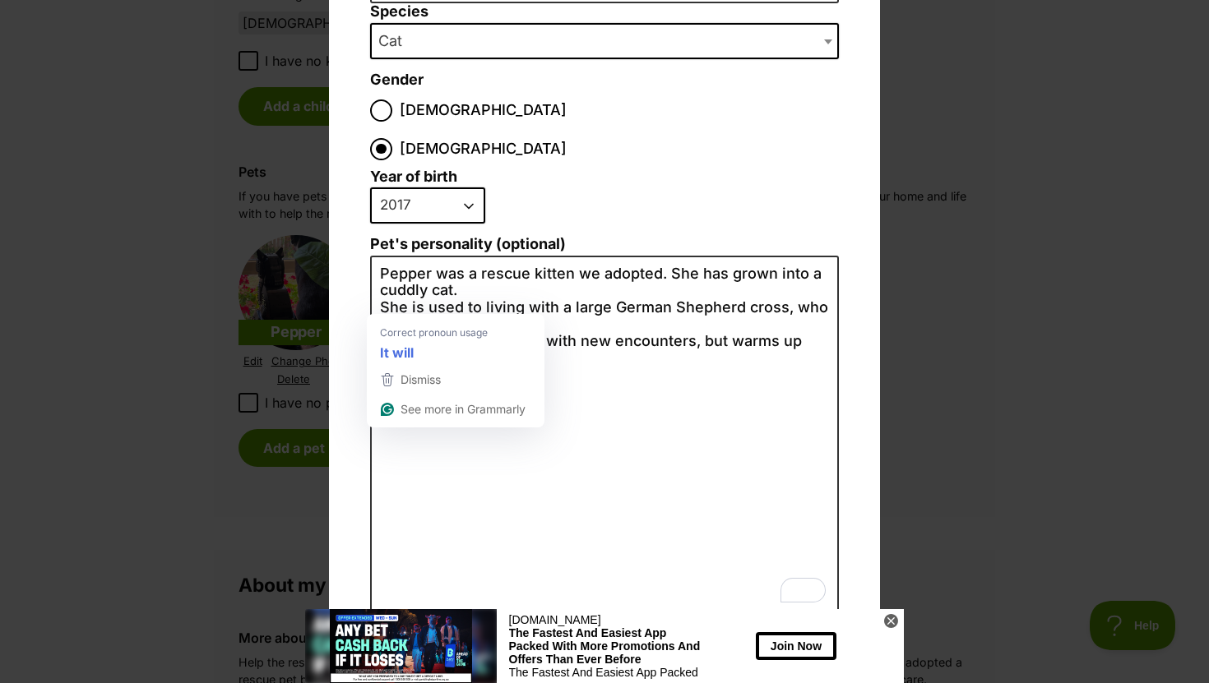
click at [559, 363] on textarea "Pepper was a rescue kitten we adopted. She has grown into a cuddly cat. She is …" at bounding box center [604, 436] width 469 height 360
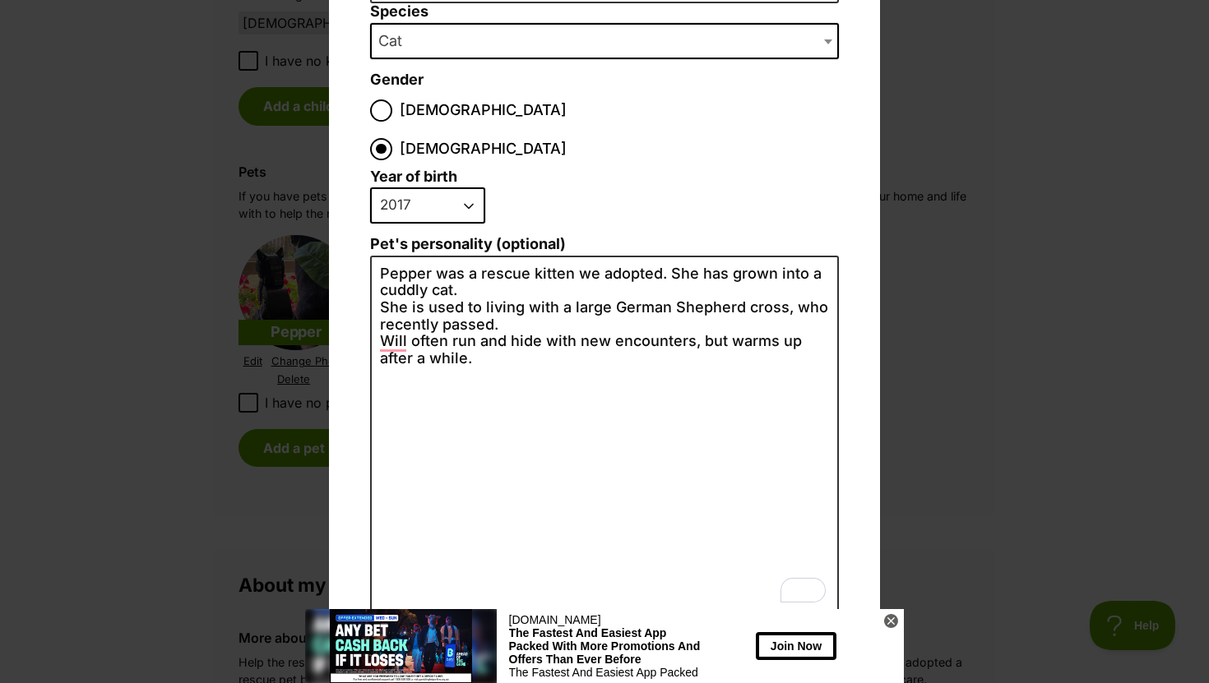
type textarea "Pepper was a rescue kitten we adopted. She has grown into a cuddly cat. She is …"
click at [576, 624] on button "Create Pet" at bounding box center [604, 640] width 128 height 33
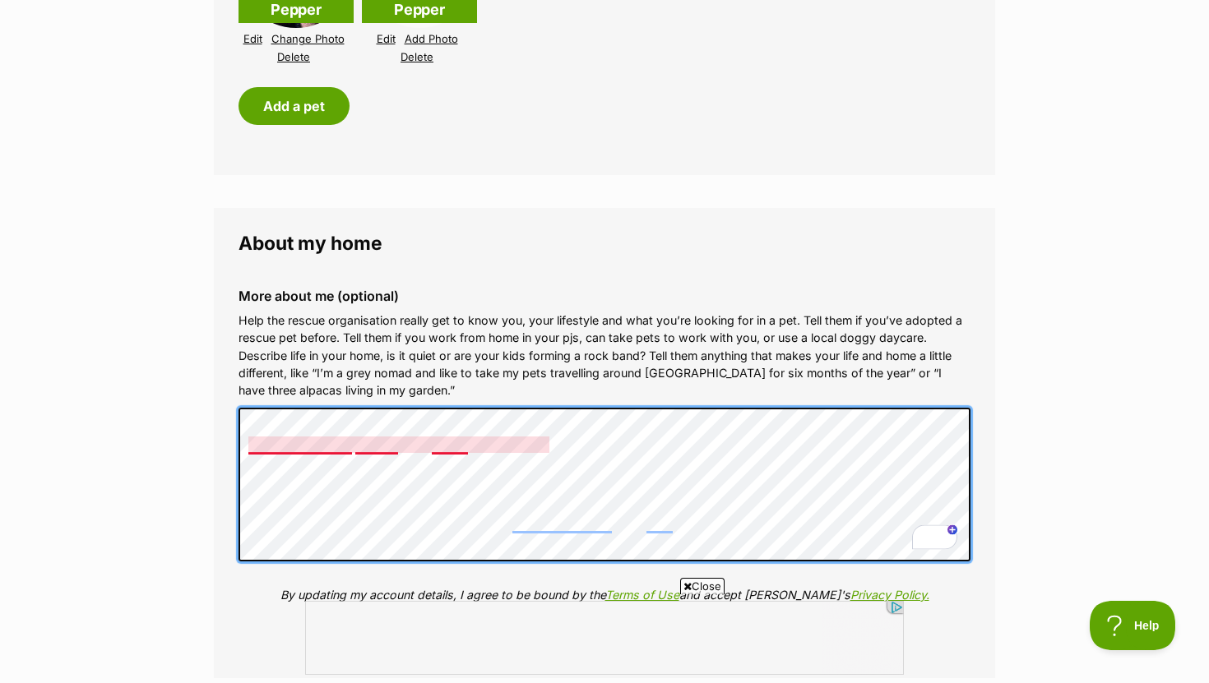
scroll to position [0, 0]
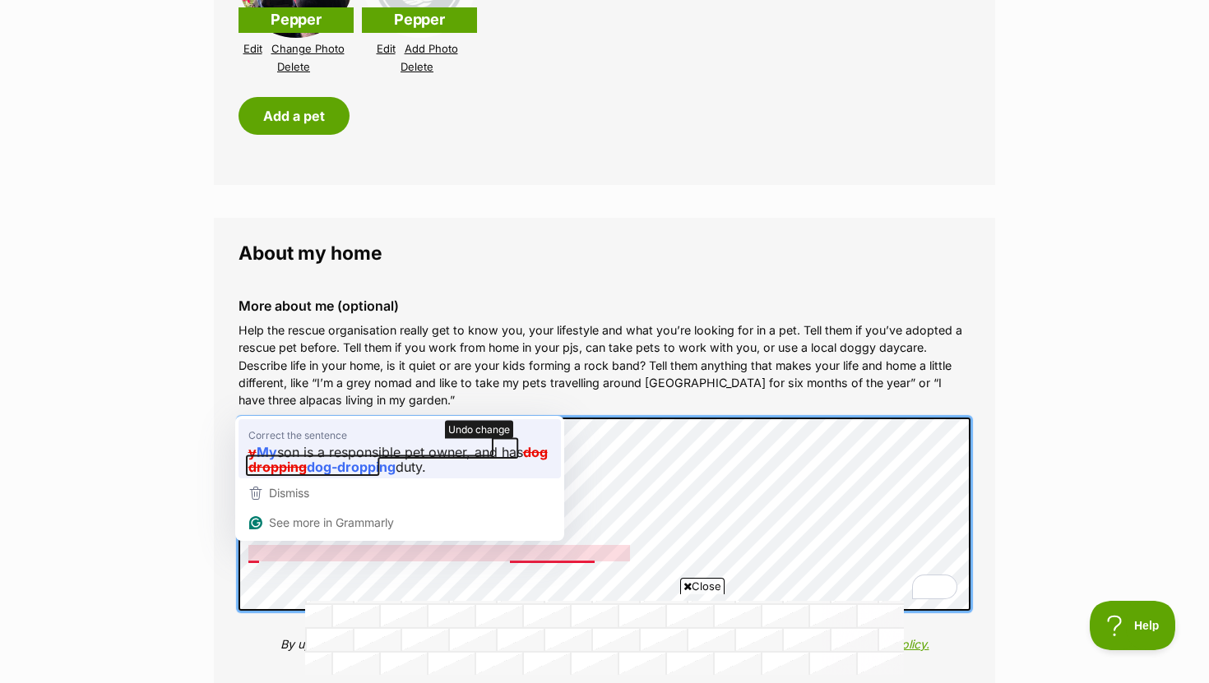
click at [290, 464] on icon "button" at bounding box center [382, 456] width 271 height 37
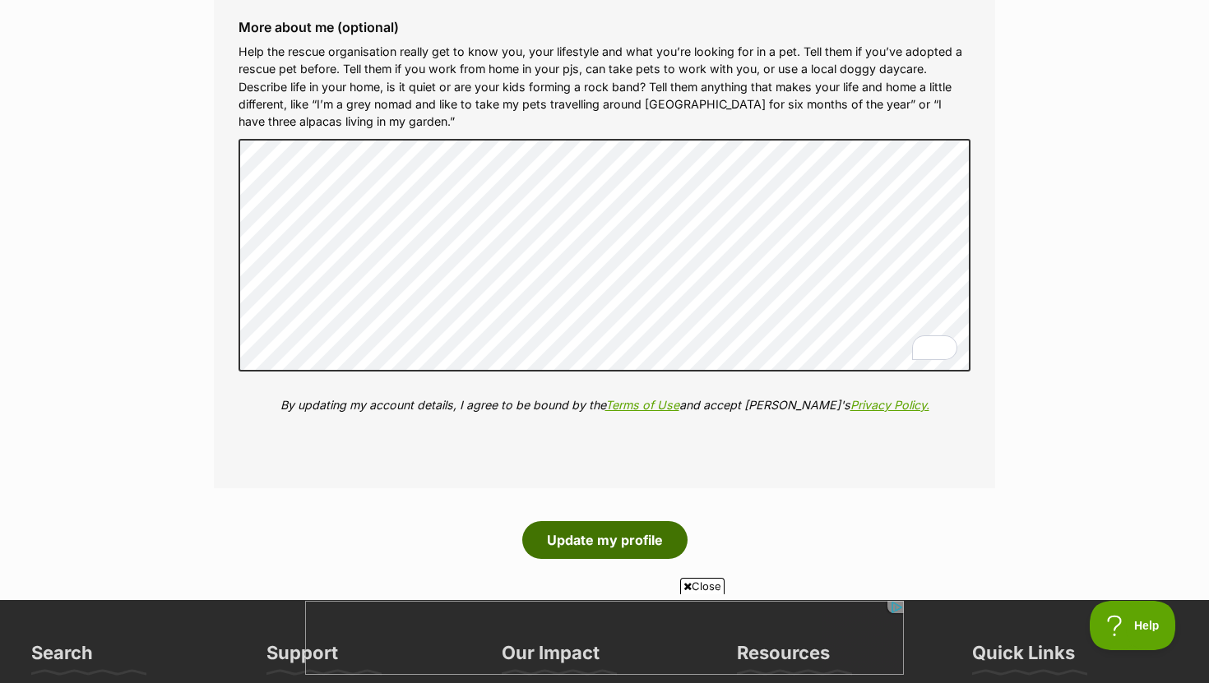
click at [609, 539] on button "Update my profile" at bounding box center [604, 540] width 165 height 38
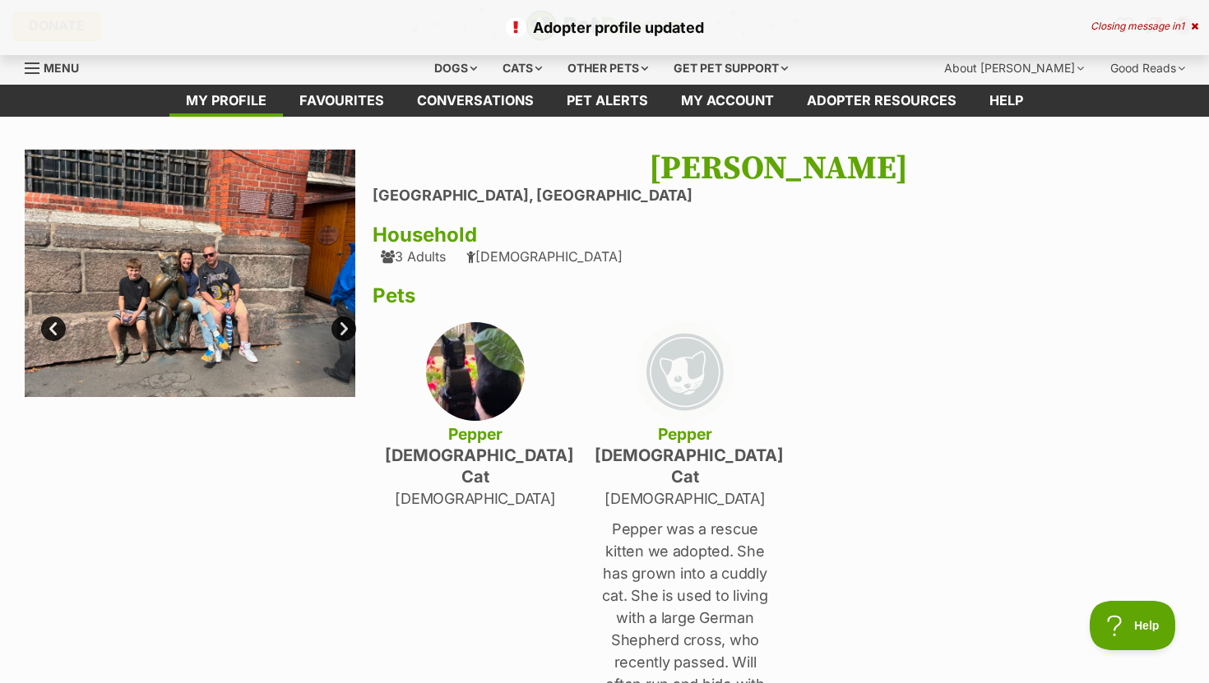
click at [684, 382] on img at bounding box center [685, 371] width 99 height 99
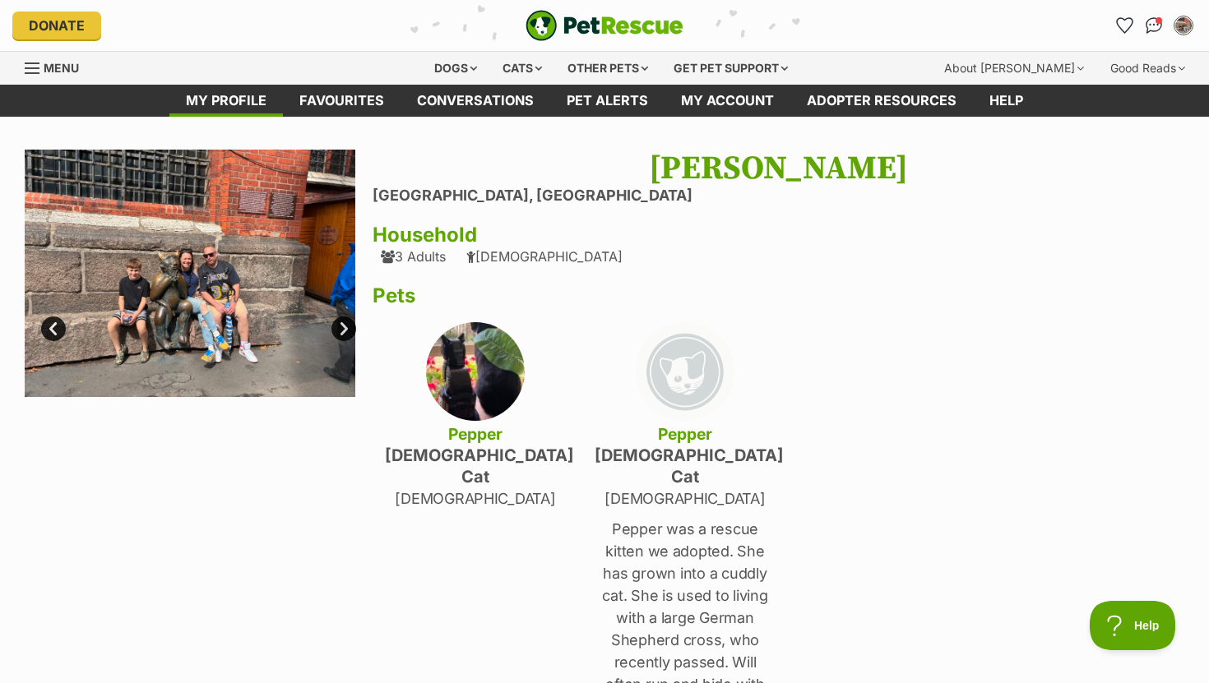
click at [344, 328] on link "Next" at bounding box center [343, 329] width 25 height 25
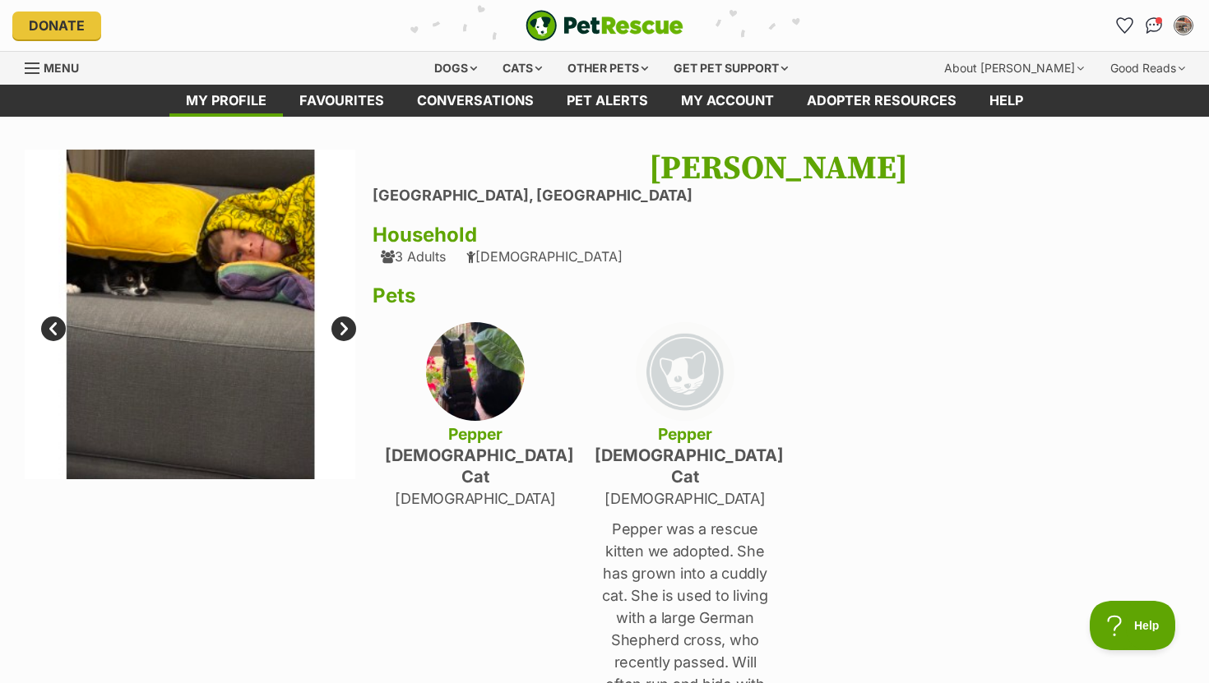
click at [344, 328] on link "Next" at bounding box center [343, 329] width 25 height 25
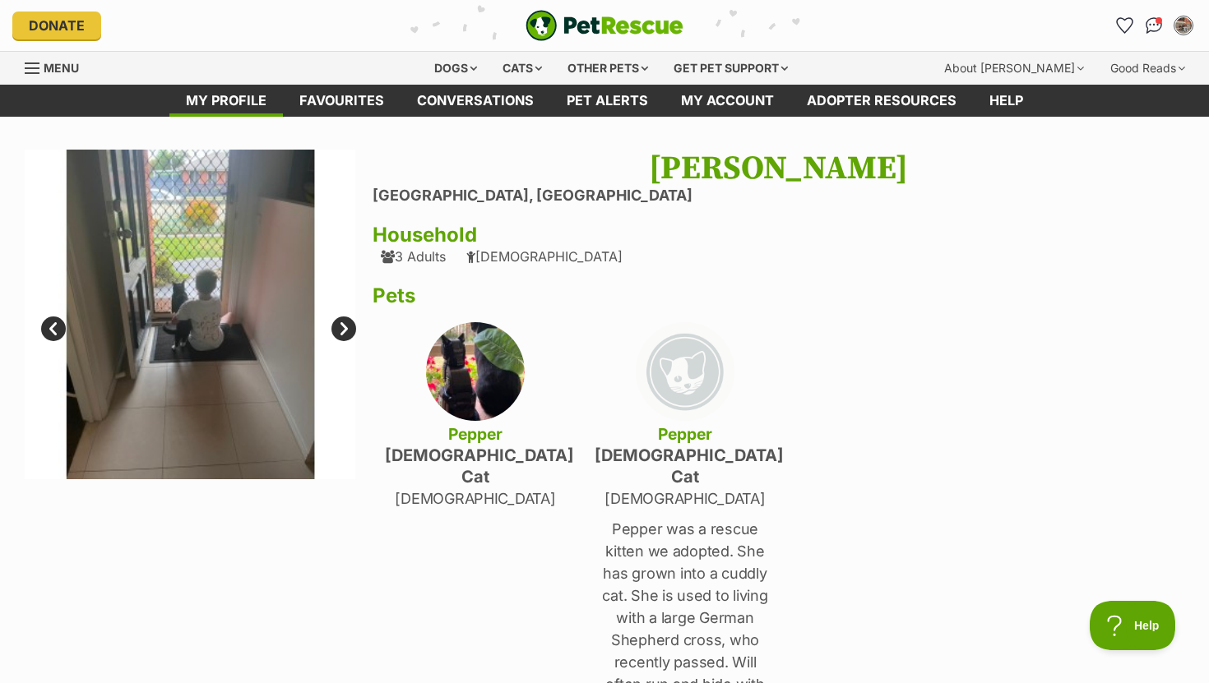
click at [344, 328] on link "Next" at bounding box center [343, 329] width 25 height 25
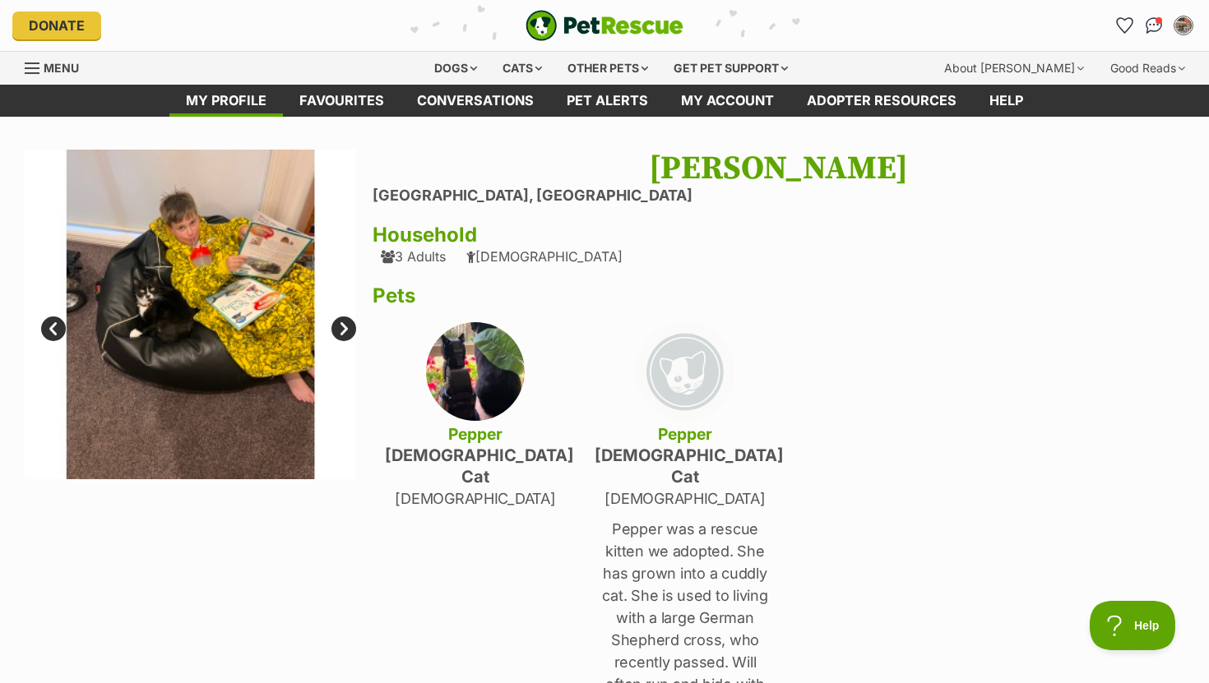
click at [344, 328] on link "Next" at bounding box center [343, 329] width 25 height 25
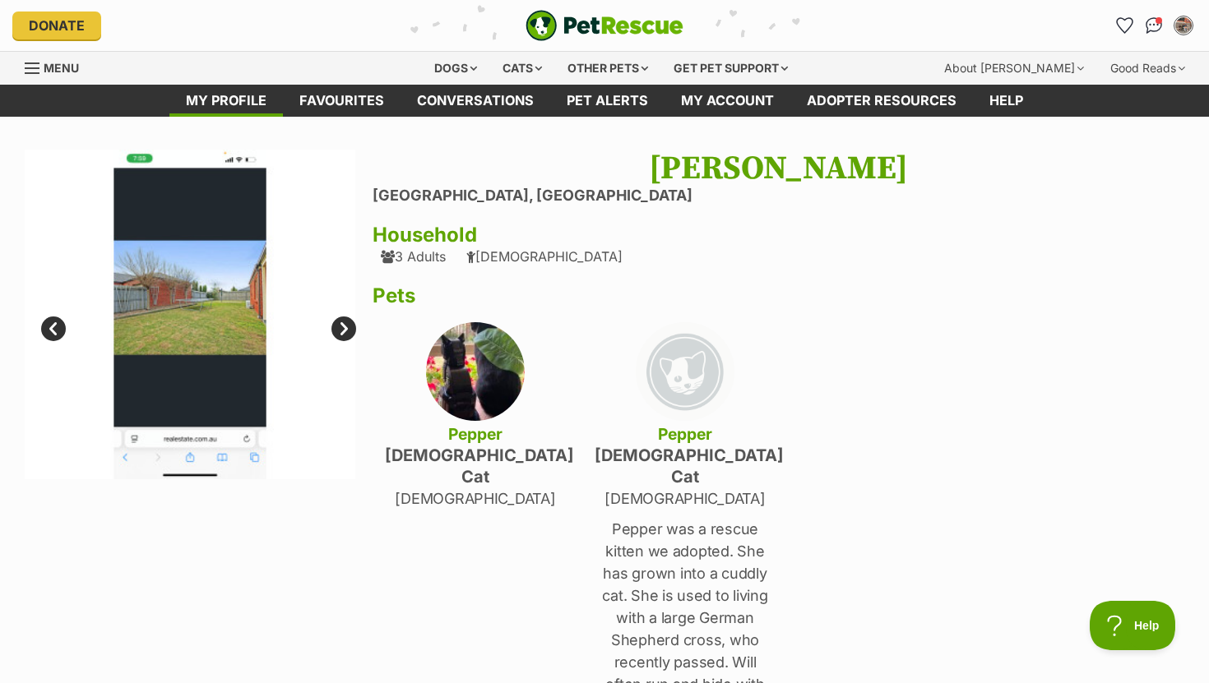
click at [344, 328] on link "Next" at bounding box center [343, 329] width 25 height 25
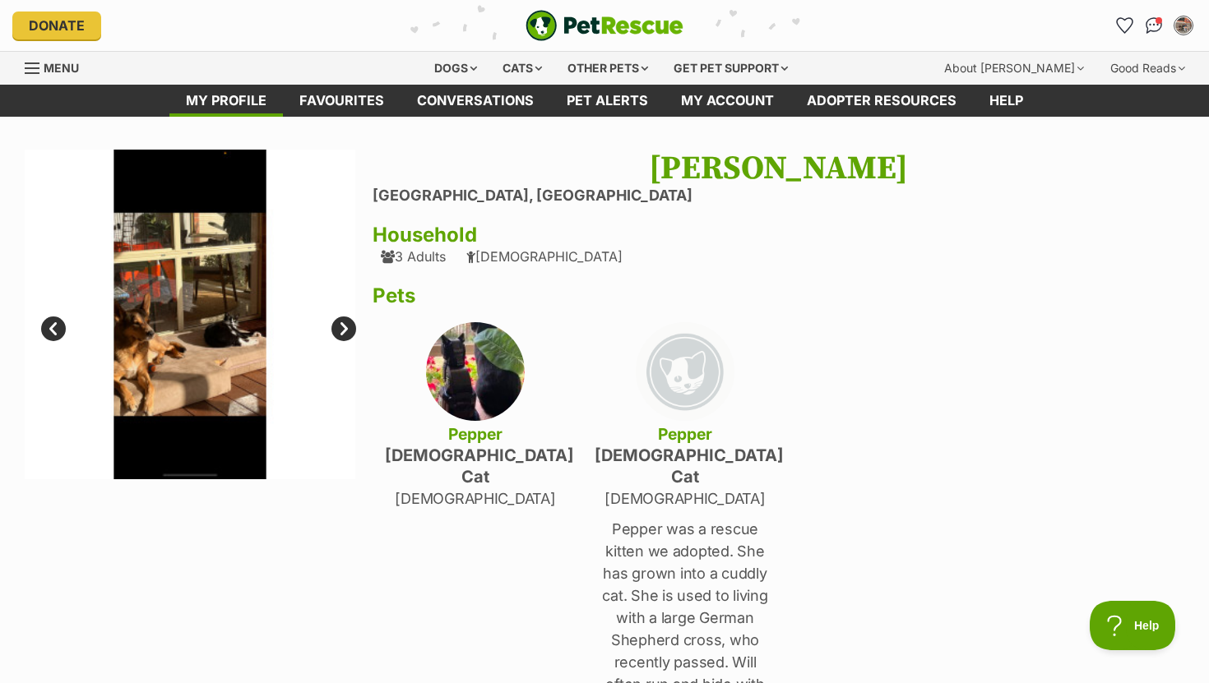
click at [60, 331] on link "Prev" at bounding box center [53, 329] width 25 height 25
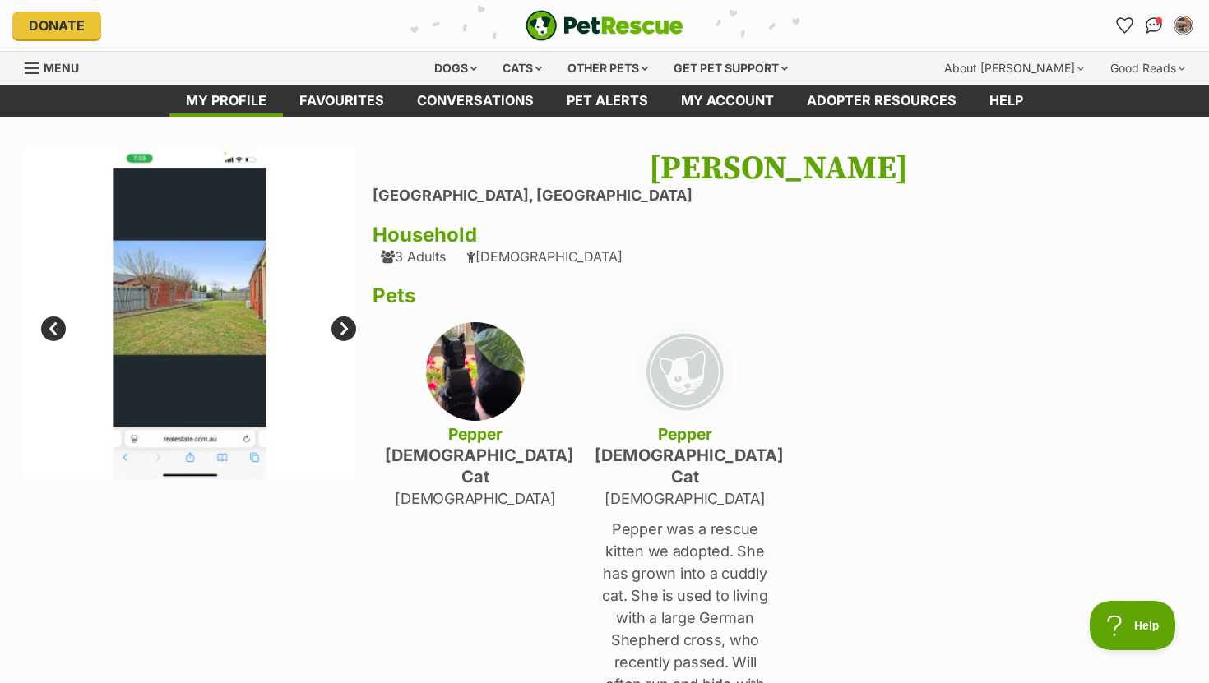
click at [59, 331] on link "Prev" at bounding box center [53, 329] width 25 height 25
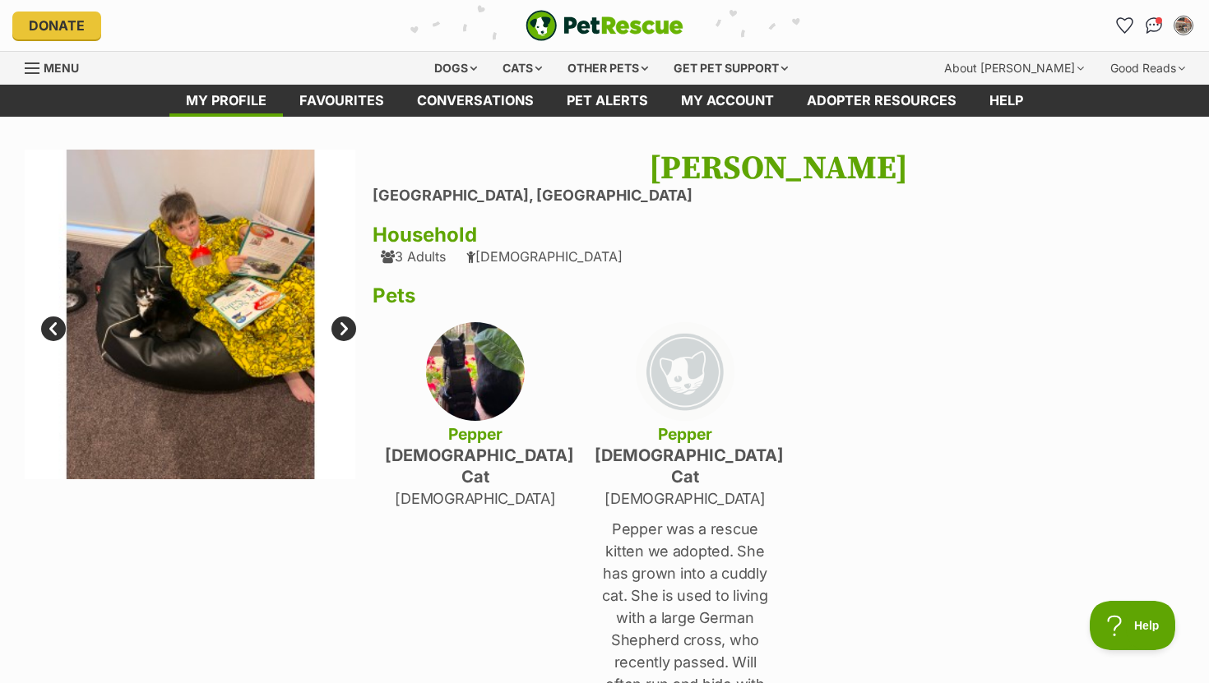
click at [59, 333] on link "Prev" at bounding box center [53, 329] width 25 height 25
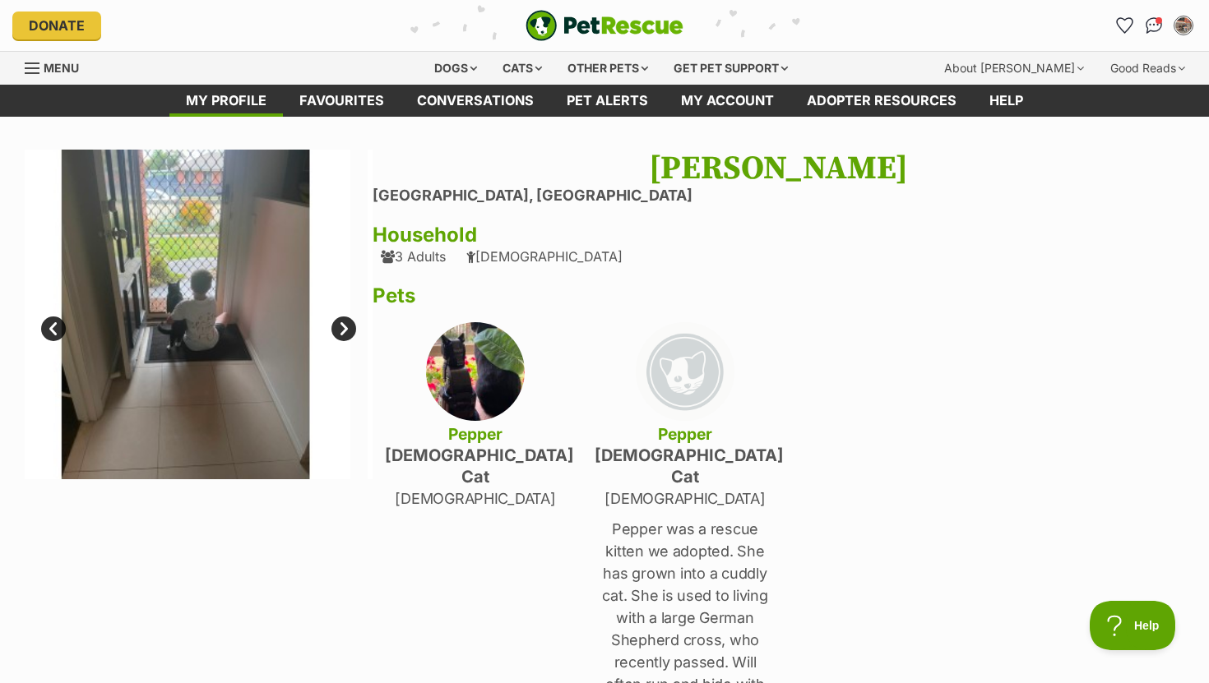
click at [59, 333] on link "Prev" at bounding box center [53, 329] width 25 height 25
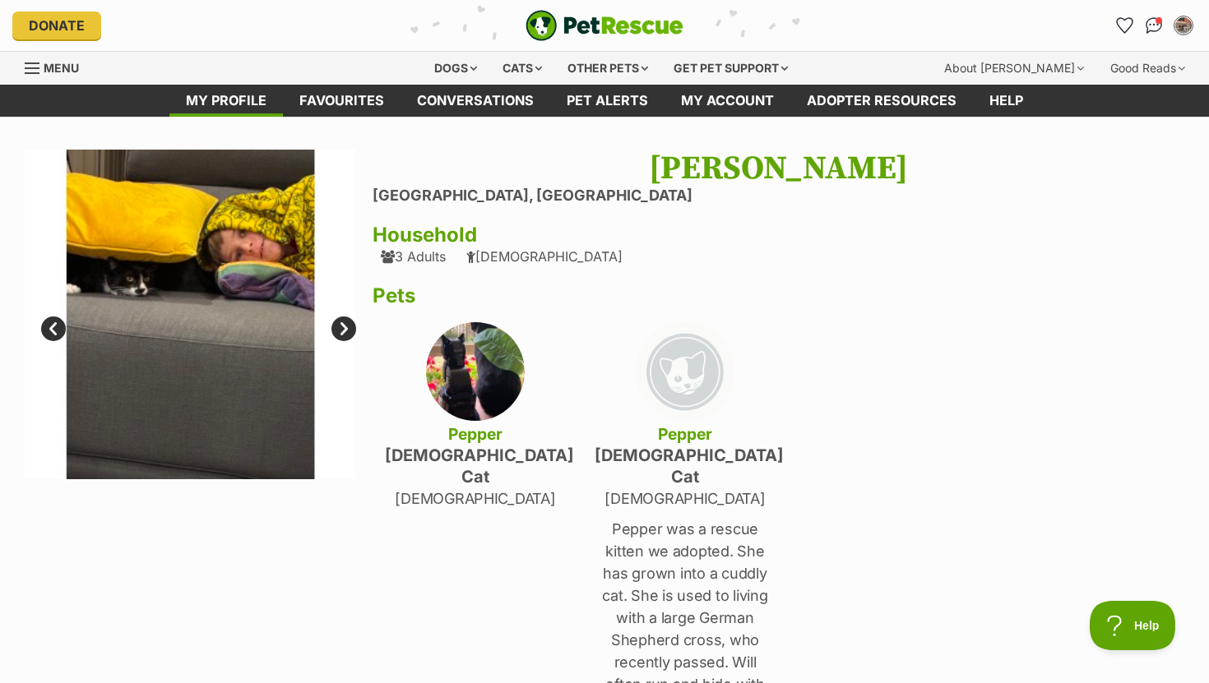
click at [59, 333] on link "Prev" at bounding box center [53, 329] width 25 height 25
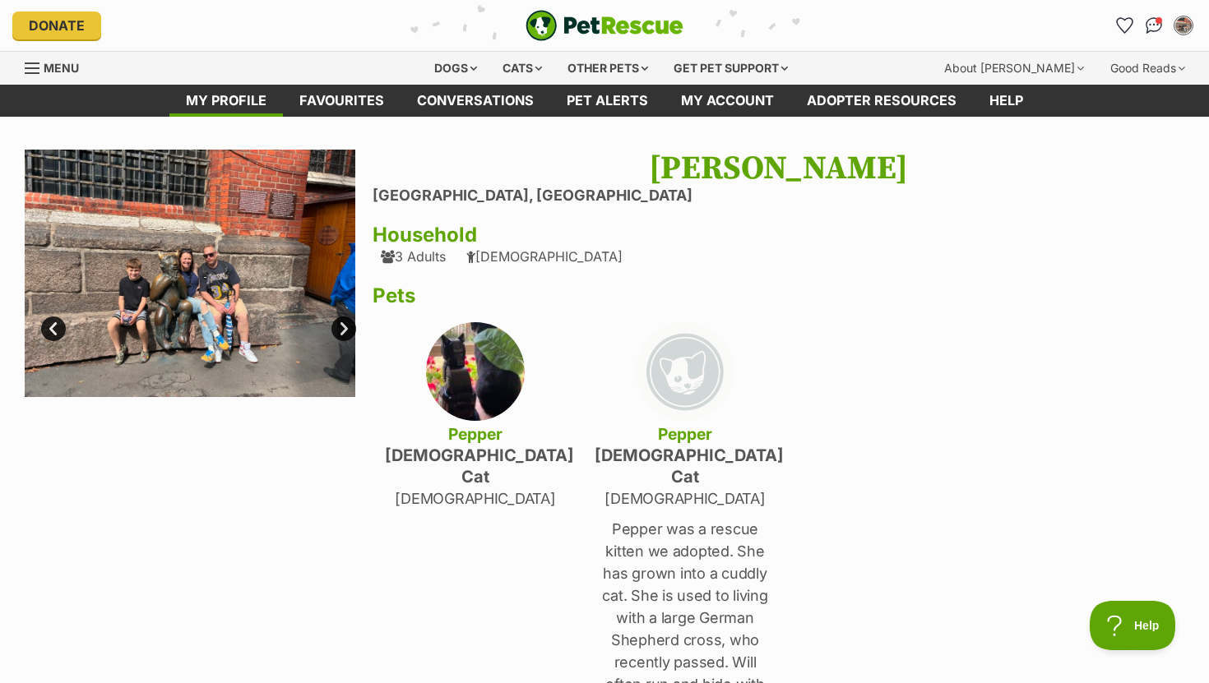
click at [60, 335] on link "Prev" at bounding box center [53, 329] width 25 height 25
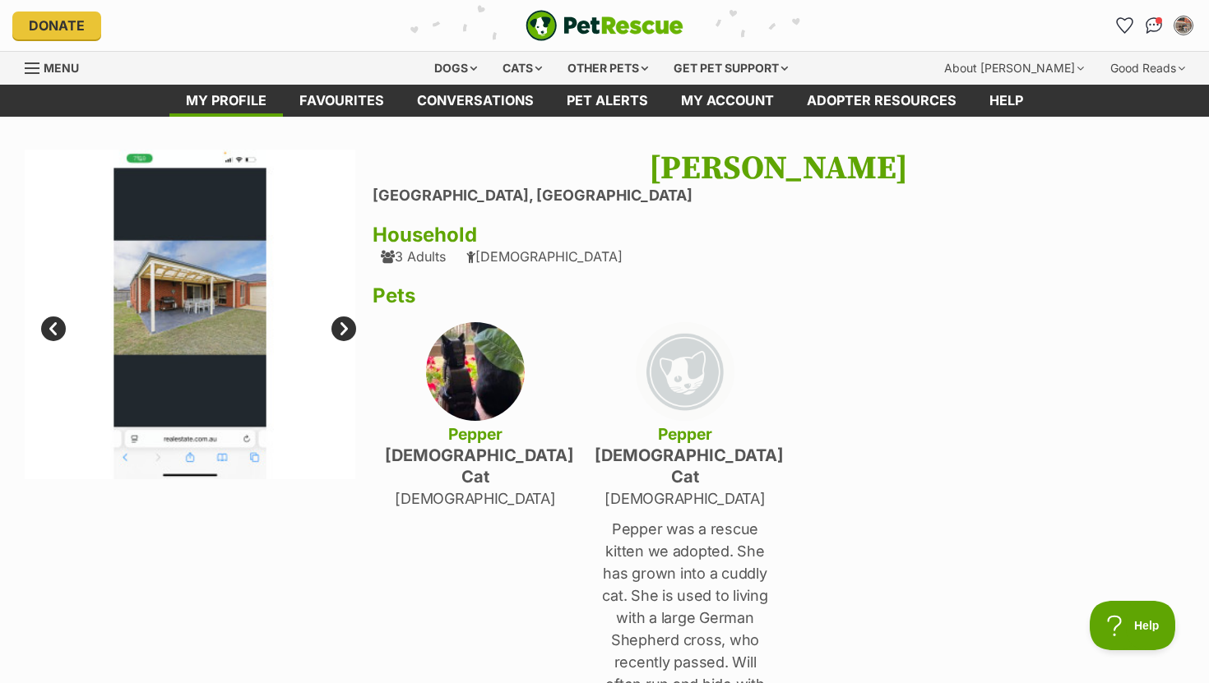
click at [337, 335] on link "Next" at bounding box center [343, 329] width 25 height 25
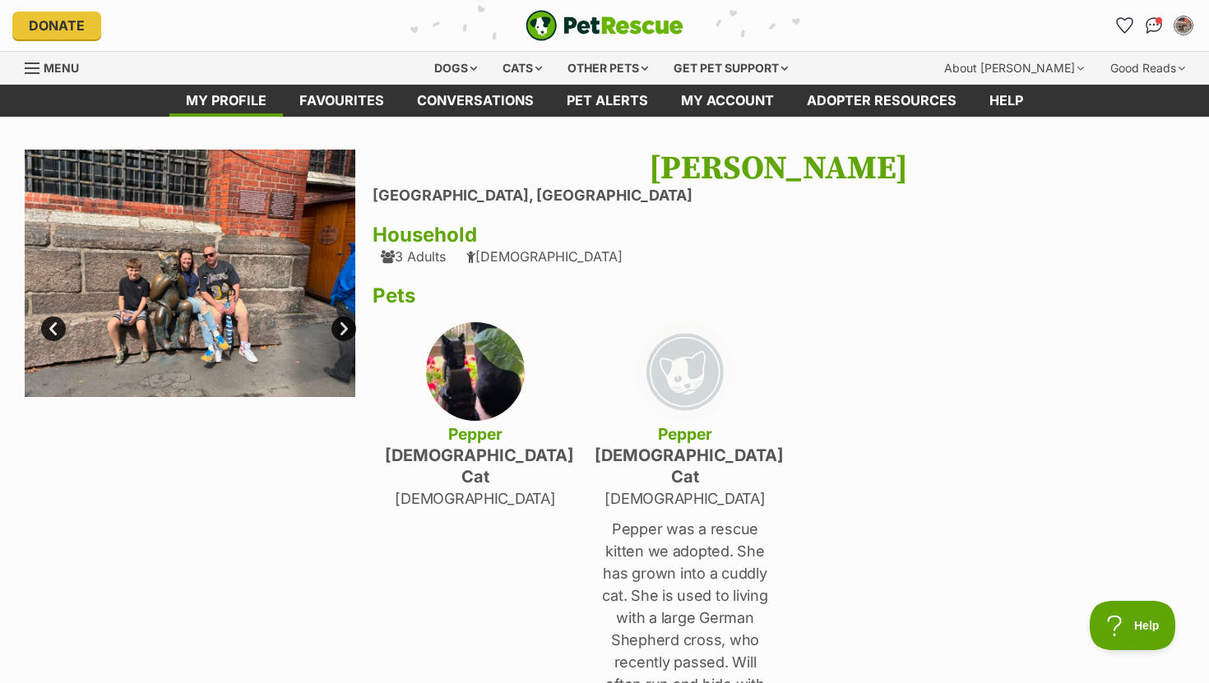
click at [337, 336] on link "Next" at bounding box center [343, 329] width 25 height 25
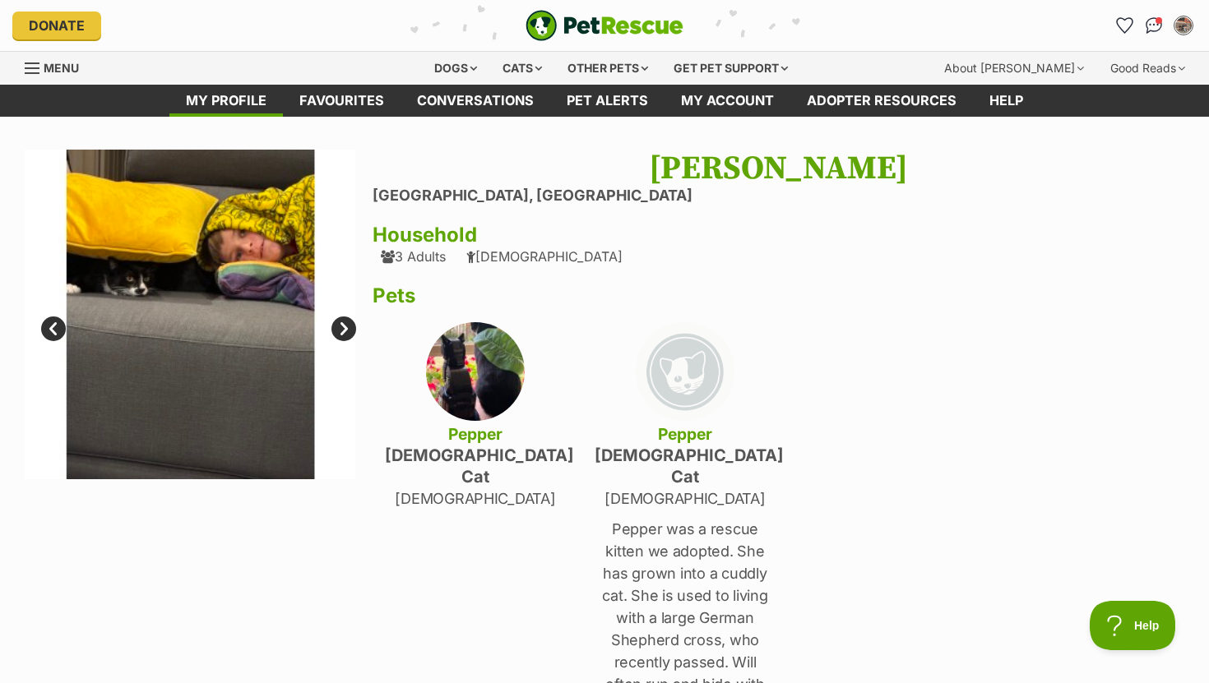
click at [337, 336] on link "Next" at bounding box center [343, 329] width 25 height 25
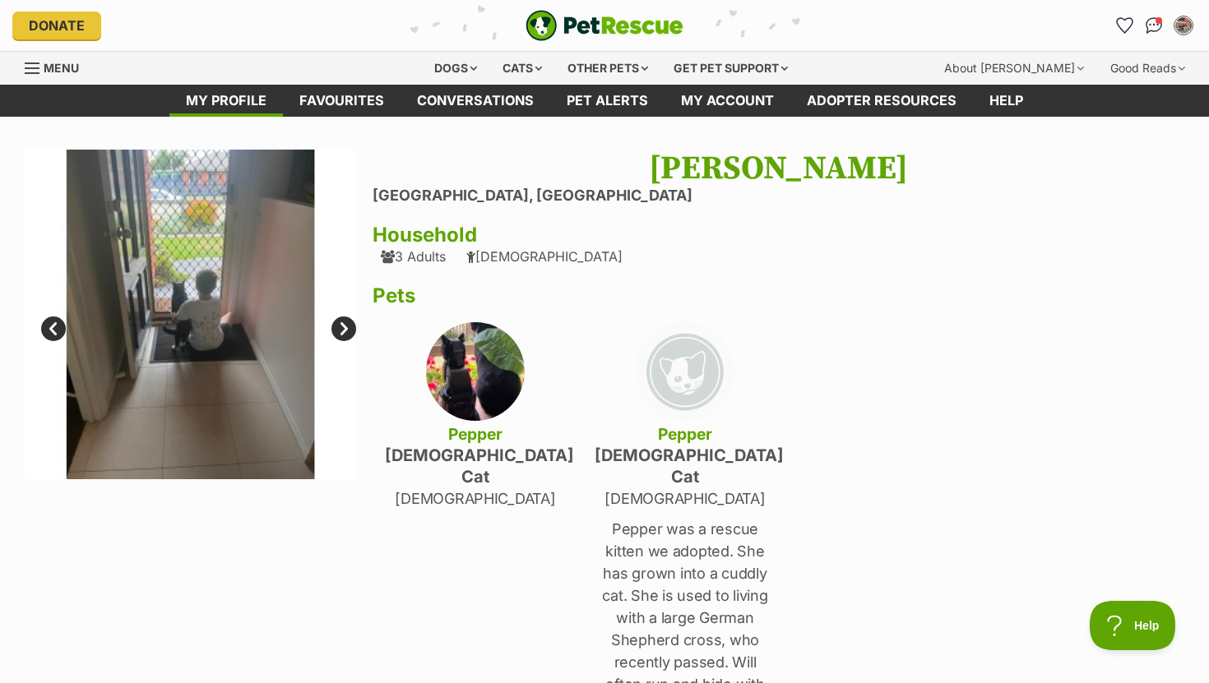
click at [337, 336] on link "Next" at bounding box center [343, 329] width 25 height 25
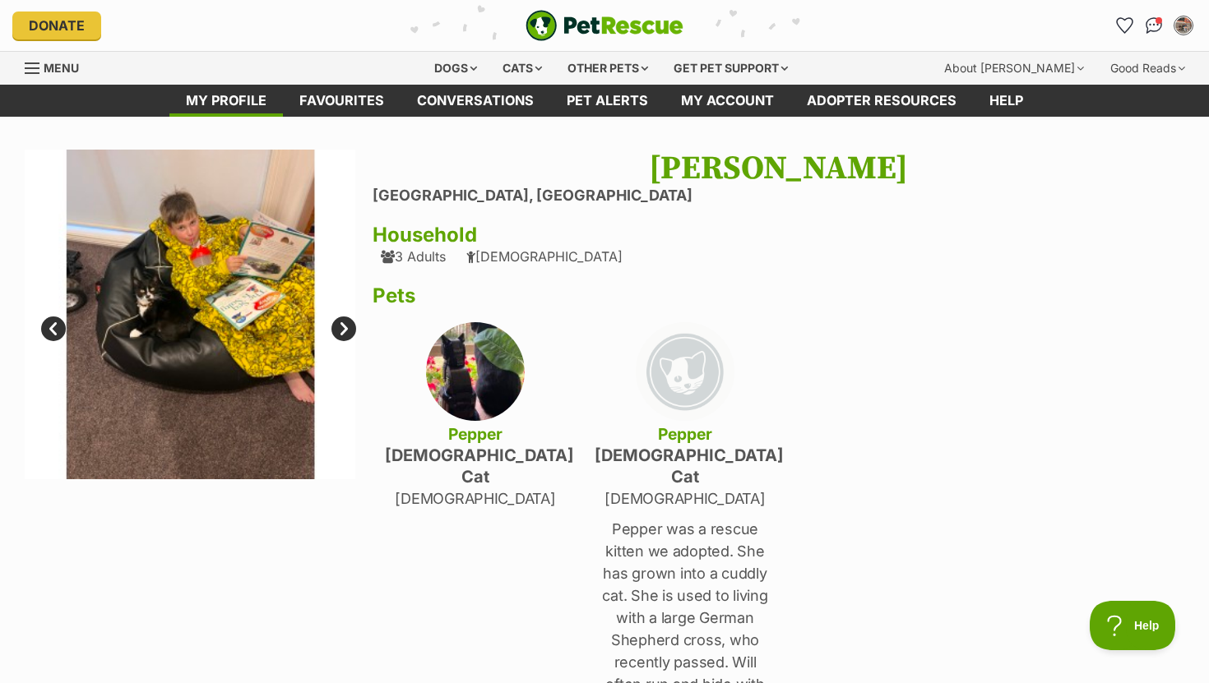
click at [337, 336] on link "Next" at bounding box center [343, 329] width 25 height 25
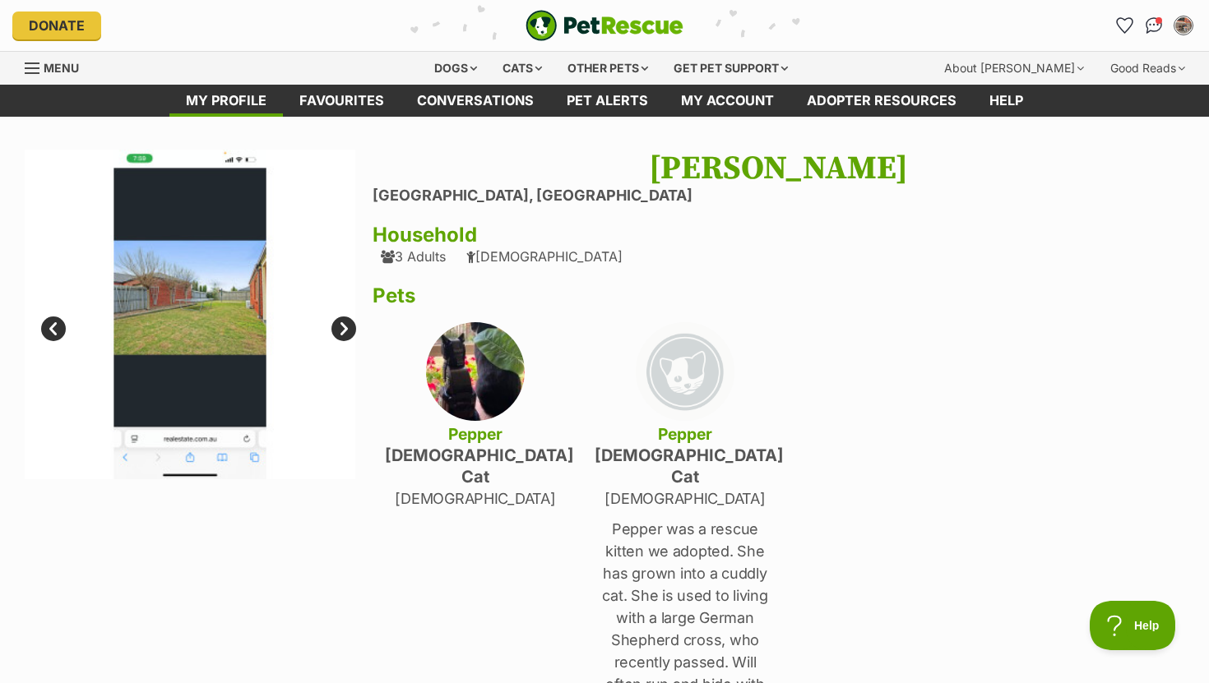
click at [337, 336] on link "Next" at bounding box center [343, 329] width 25 height 25
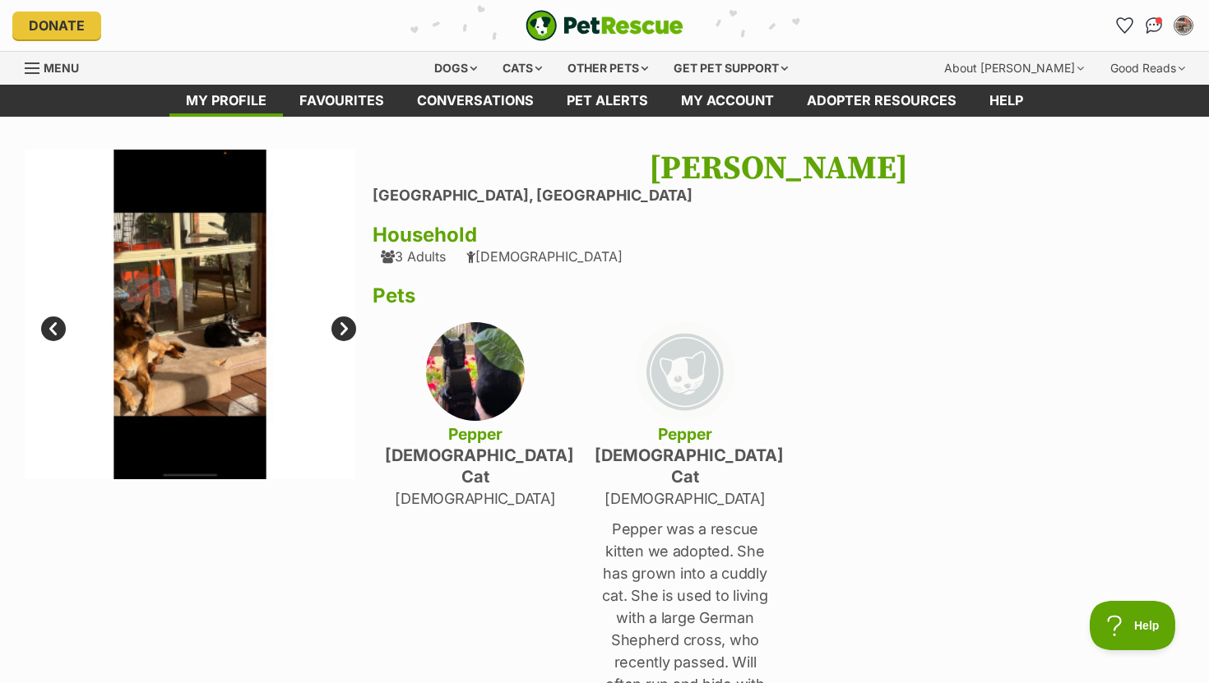
click at [337, 337] on link "Next" at bounding box center [343, 329] width 25 height 25
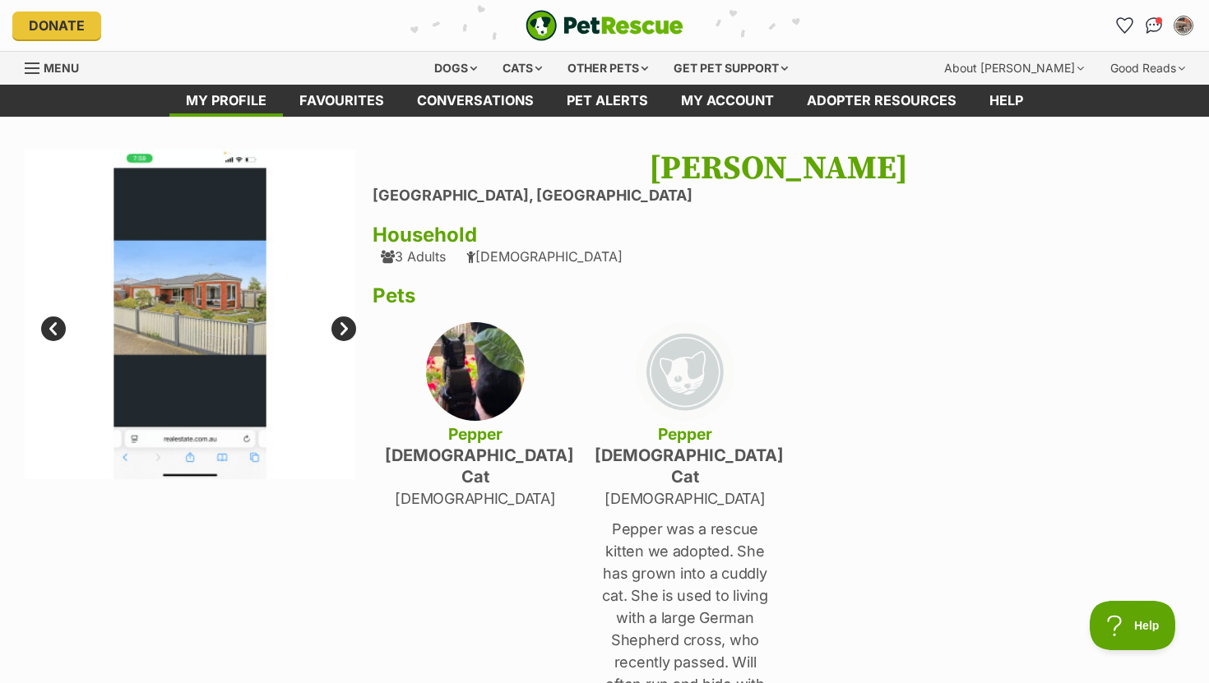
click at [337, 337] on link "Next" at bounding box center [343, 329] width 25 height 25
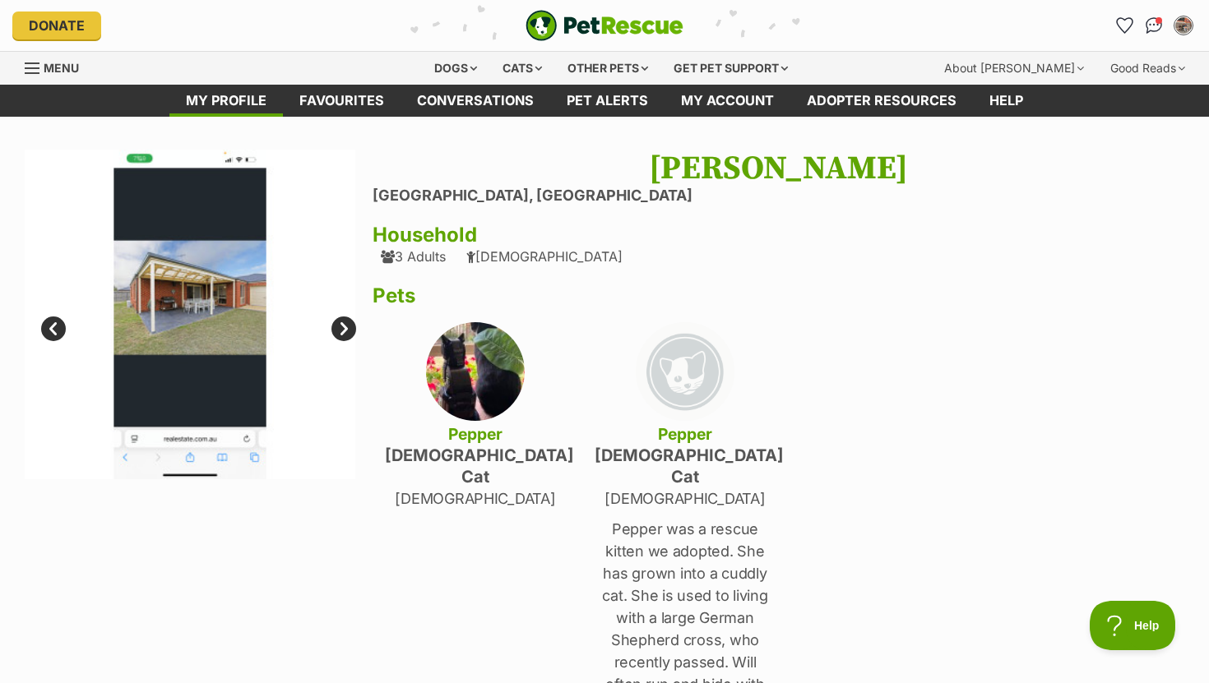
click at [337, 338] on link "Next" at bounding box center [343, 329] width 25 height 25
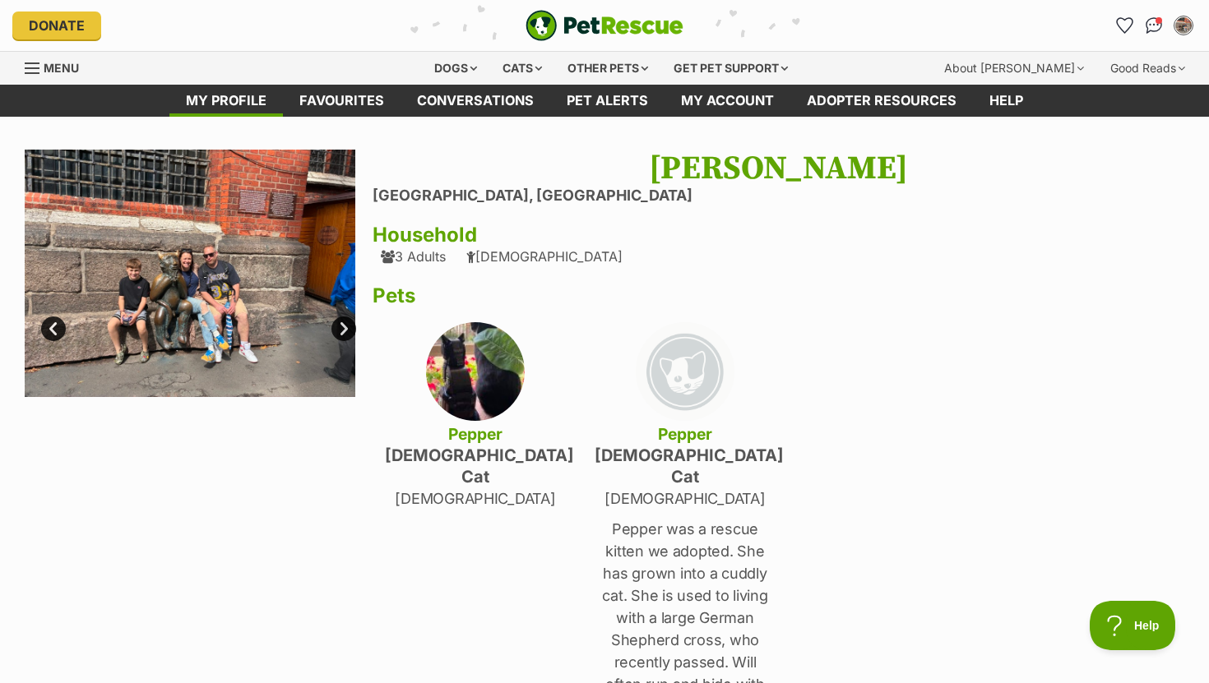
click at [349, 331] on link "Next" at bounding box center [343, 329] width 25 height 25
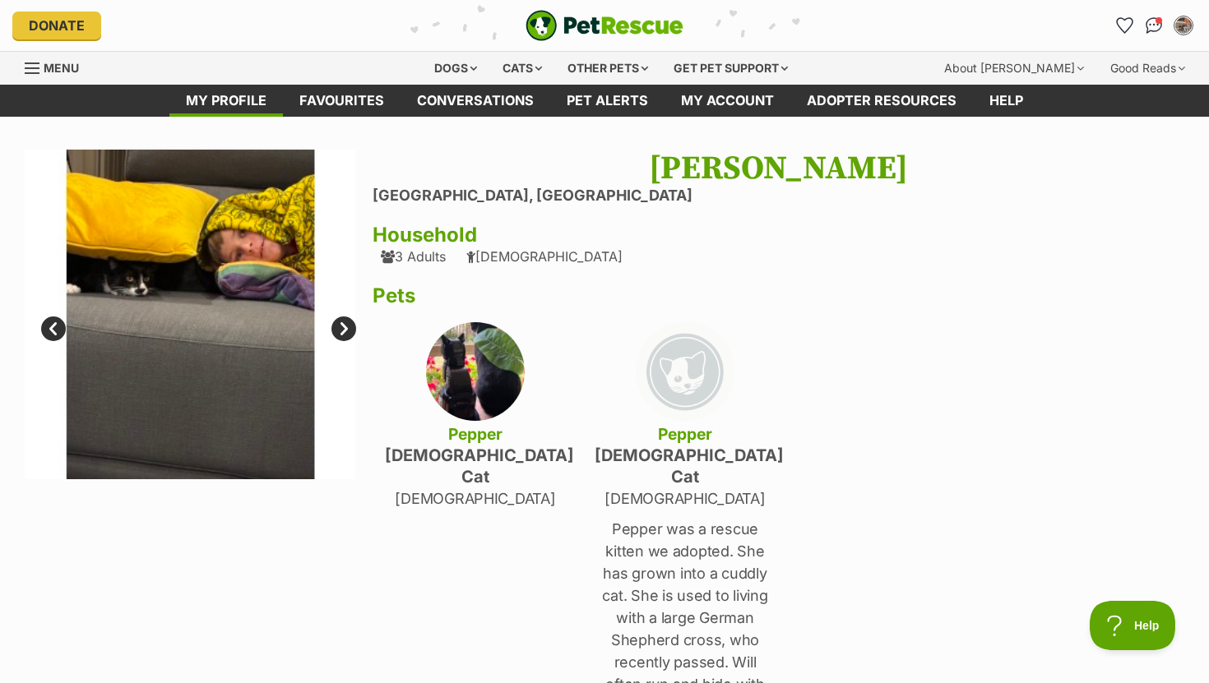
click at [349, 331] on link "Next" at bounding box center [343, 329] width 25 height 25
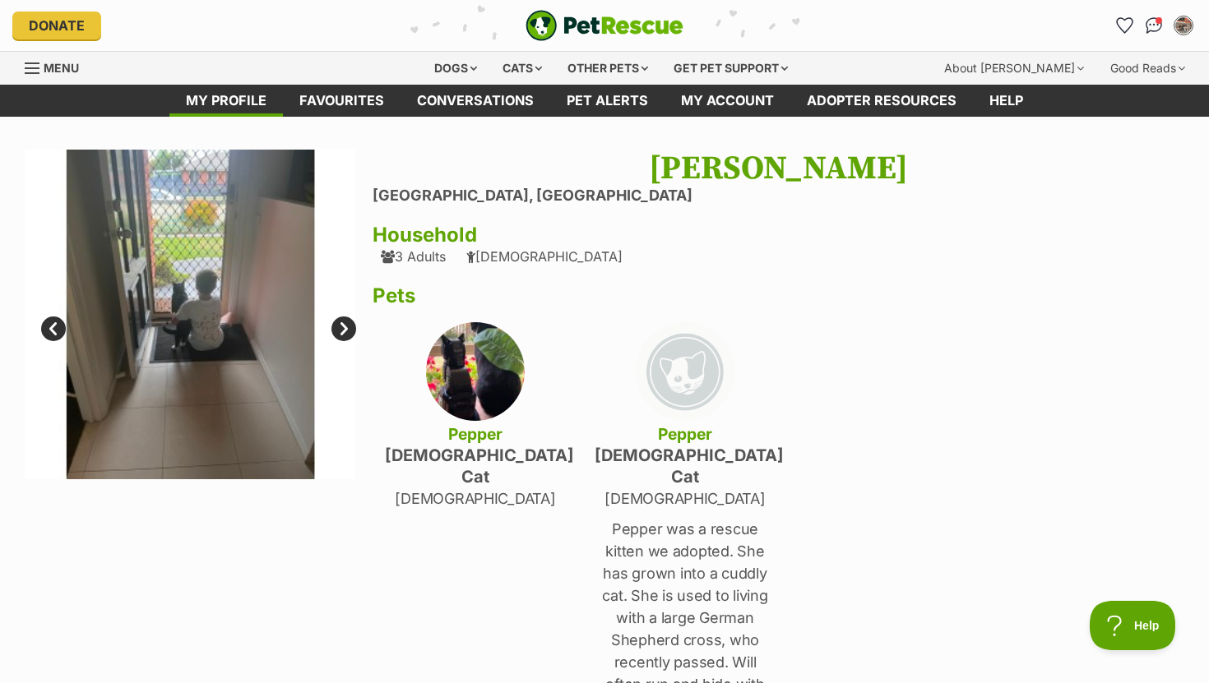
click at [349, 331] on link "Next" at bounding box center [343, 329] width 25 height 25
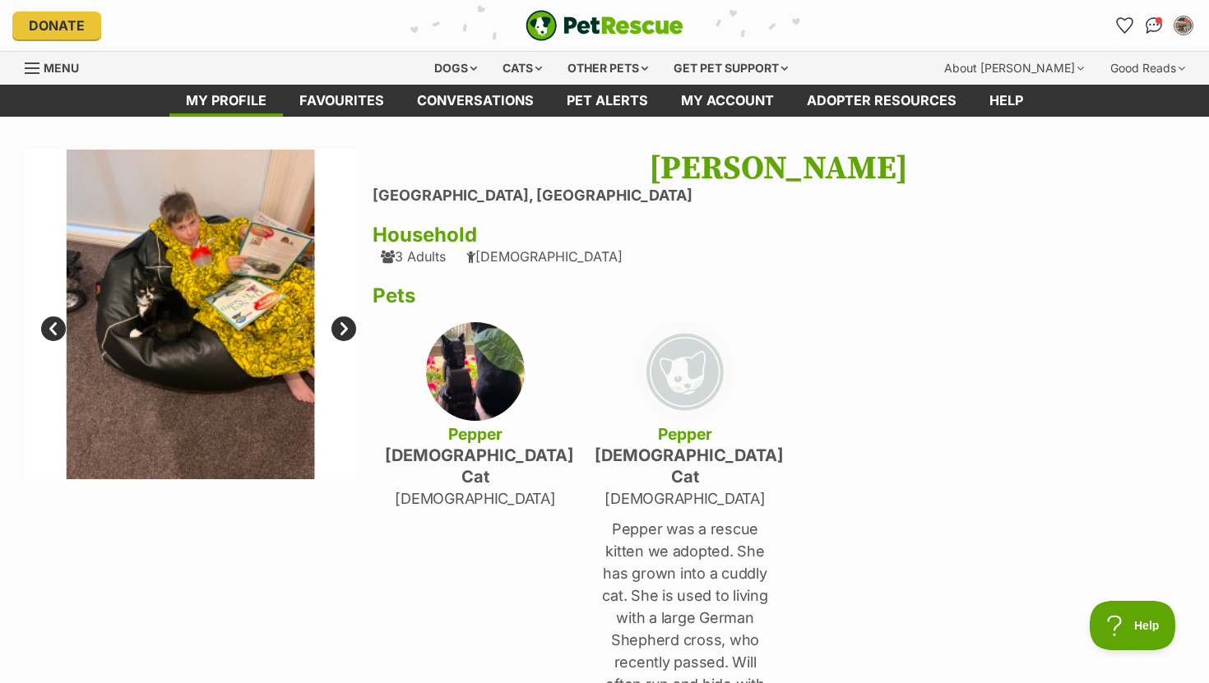
click at [348, 331] on link "Next" at bounding box center [343, 329] width 25 height 25
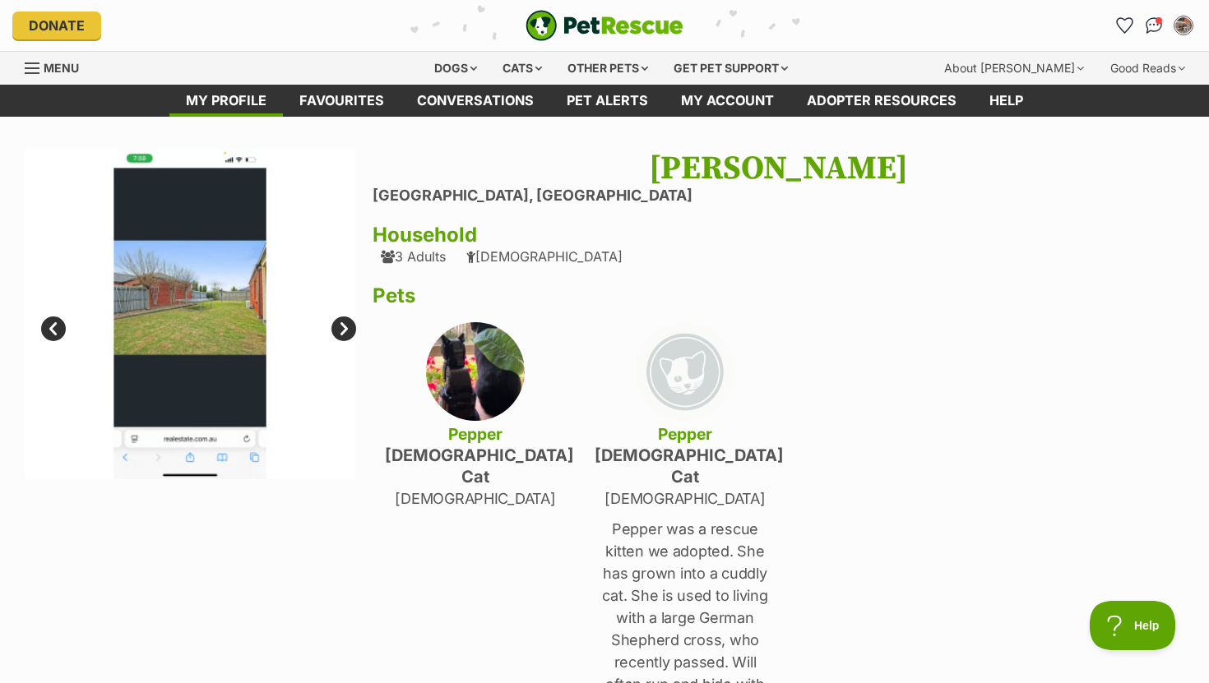
click at [348, 331] on link "Next" at bounding box center [343, 329] width 25 height 25
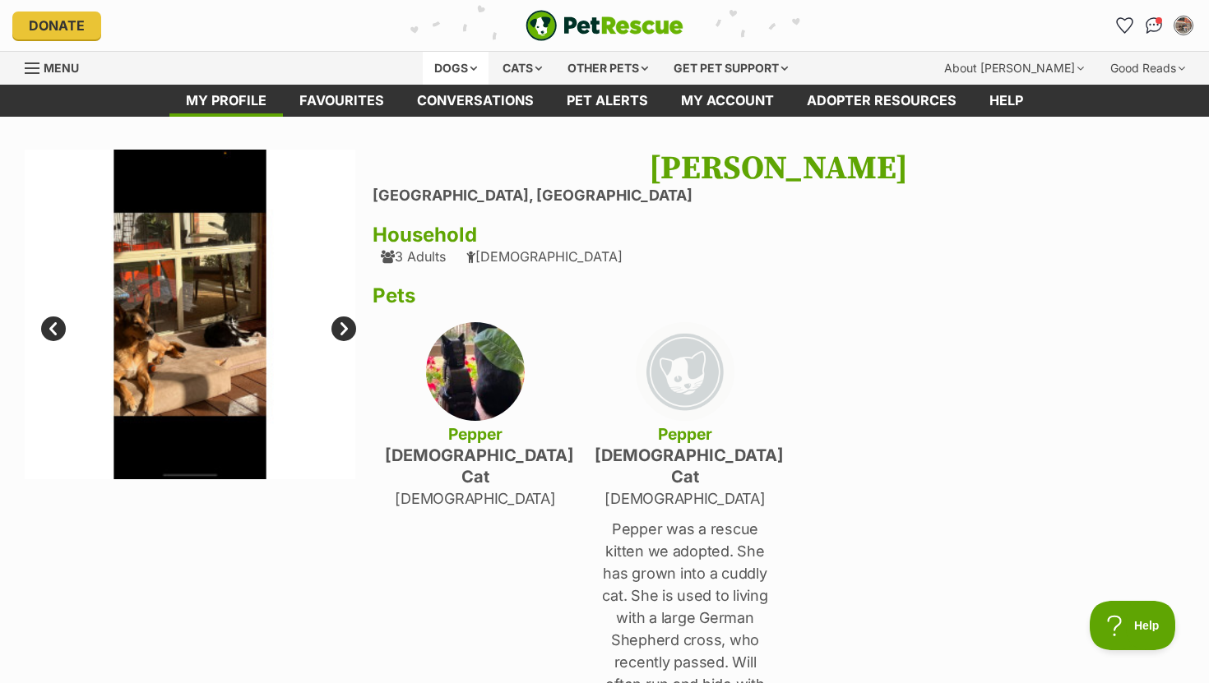
click at [450, 64] on div "Dogs" at bounding box center [456, 68] width 66 height 33
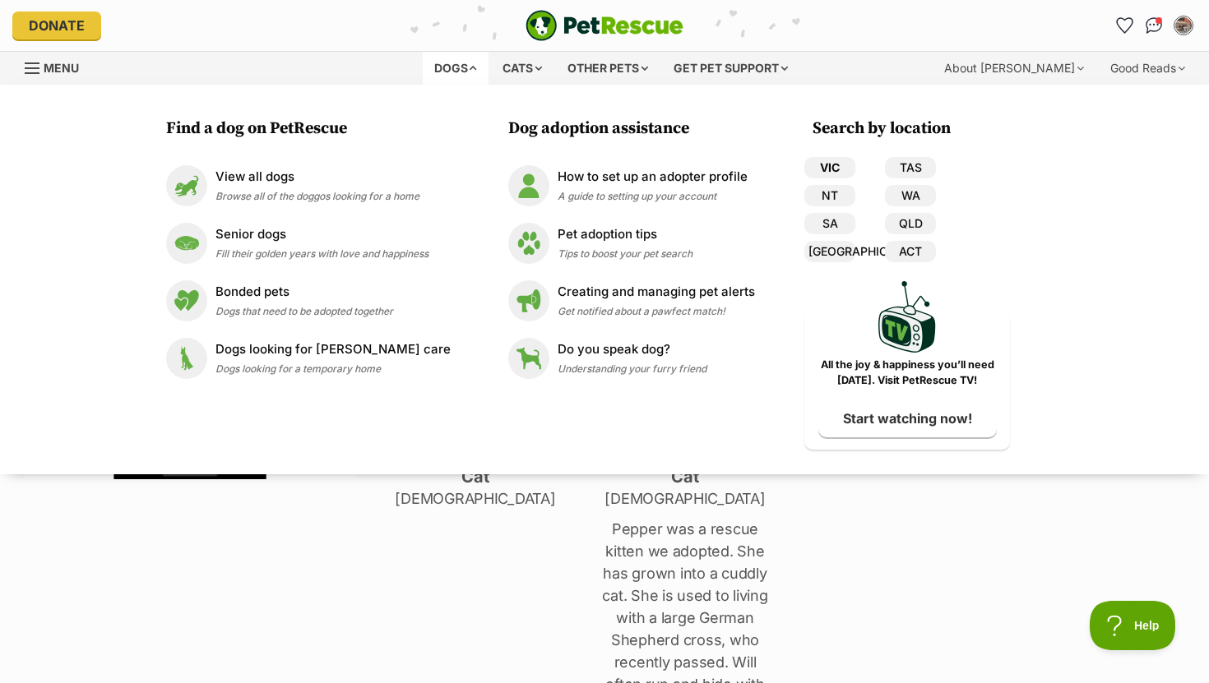
click at [812, 169] on link "VIC" at bounding box center [829, 167] width 51 height 21
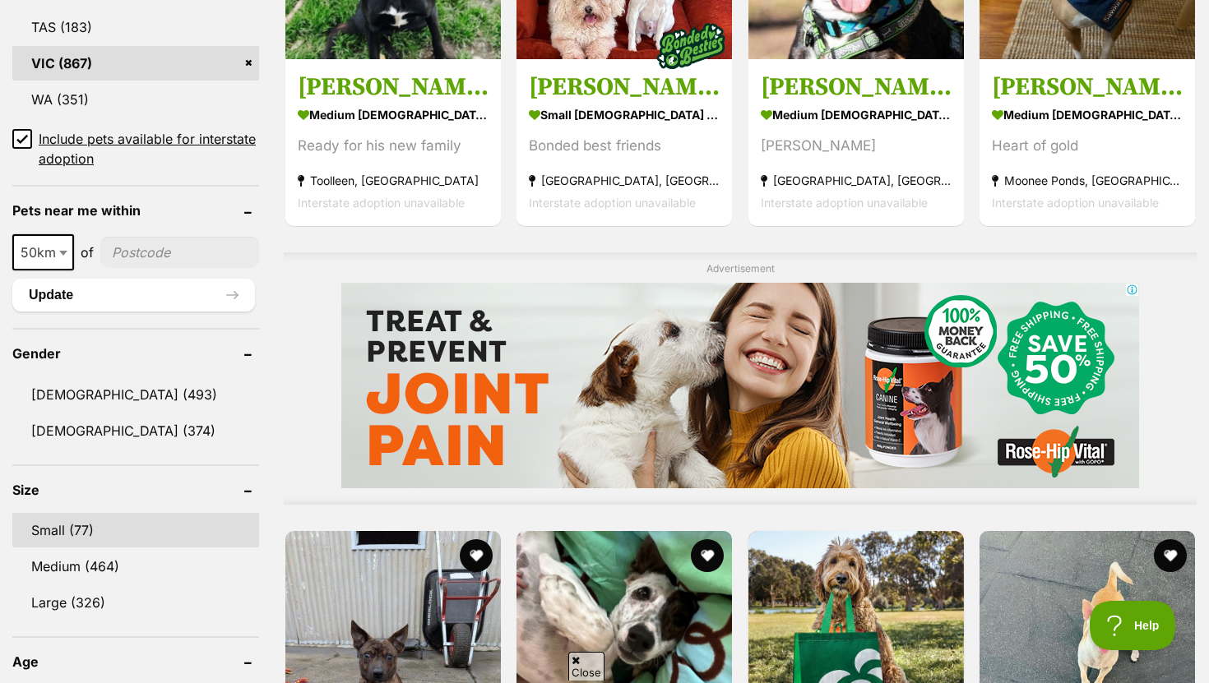
click at [90, 532] on link "Small (77)" at bounding box center [135, 530] width 247 height 35
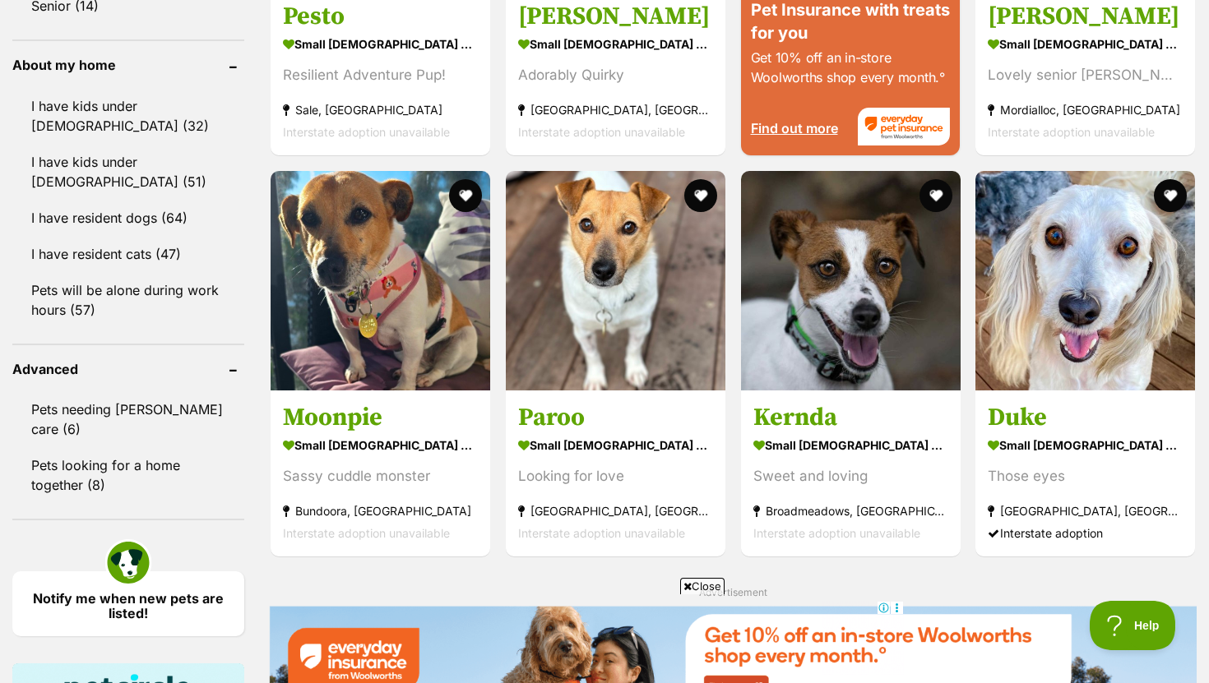
scroll to position [1862, 0]
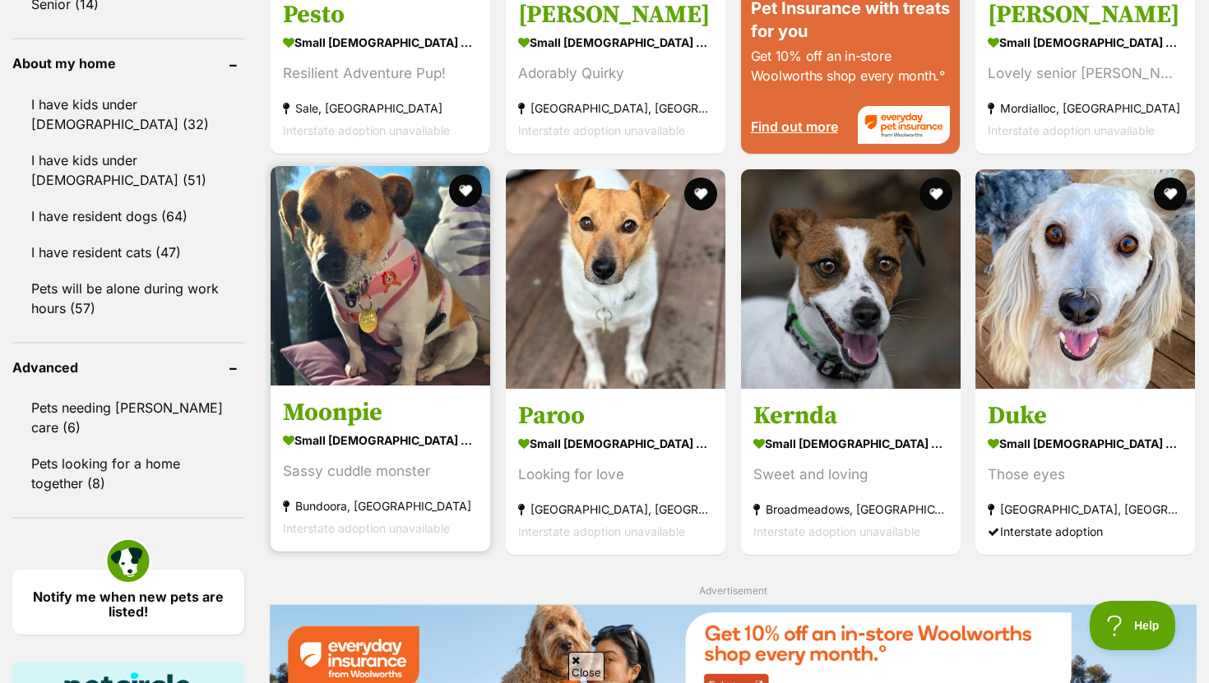
click at [332, 421] on h3 "Moonpie" at bounding box center [380, 412] width 195 height 31
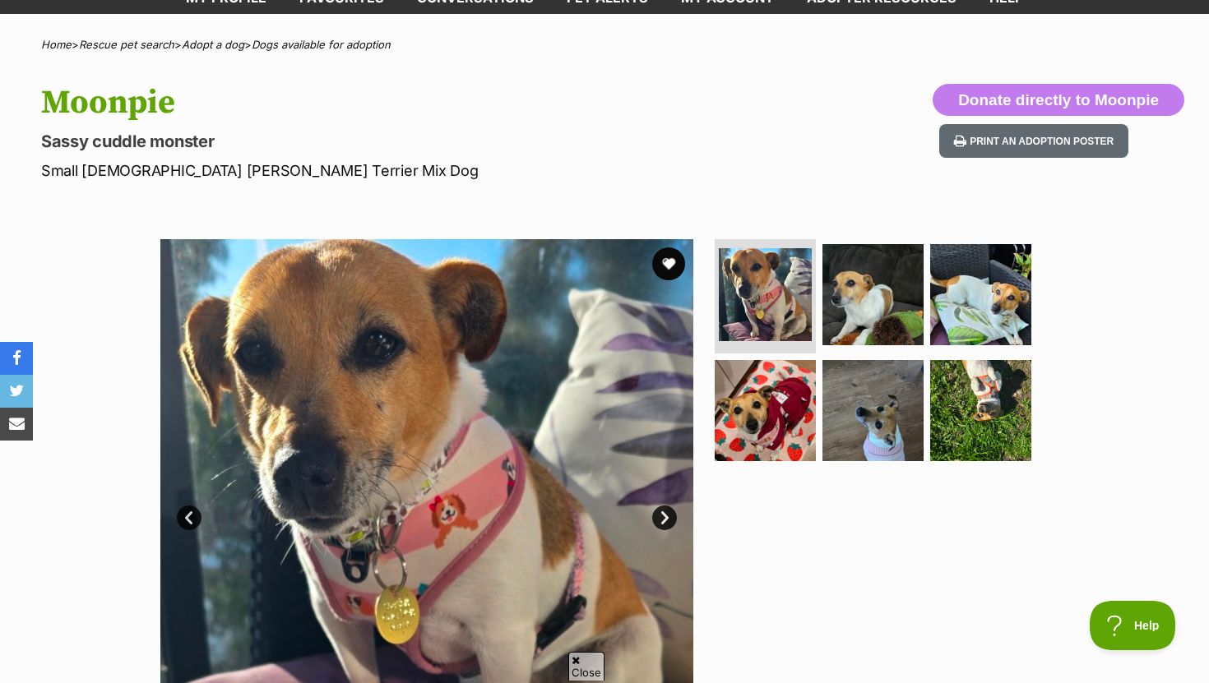
scroll to position [110, 0]
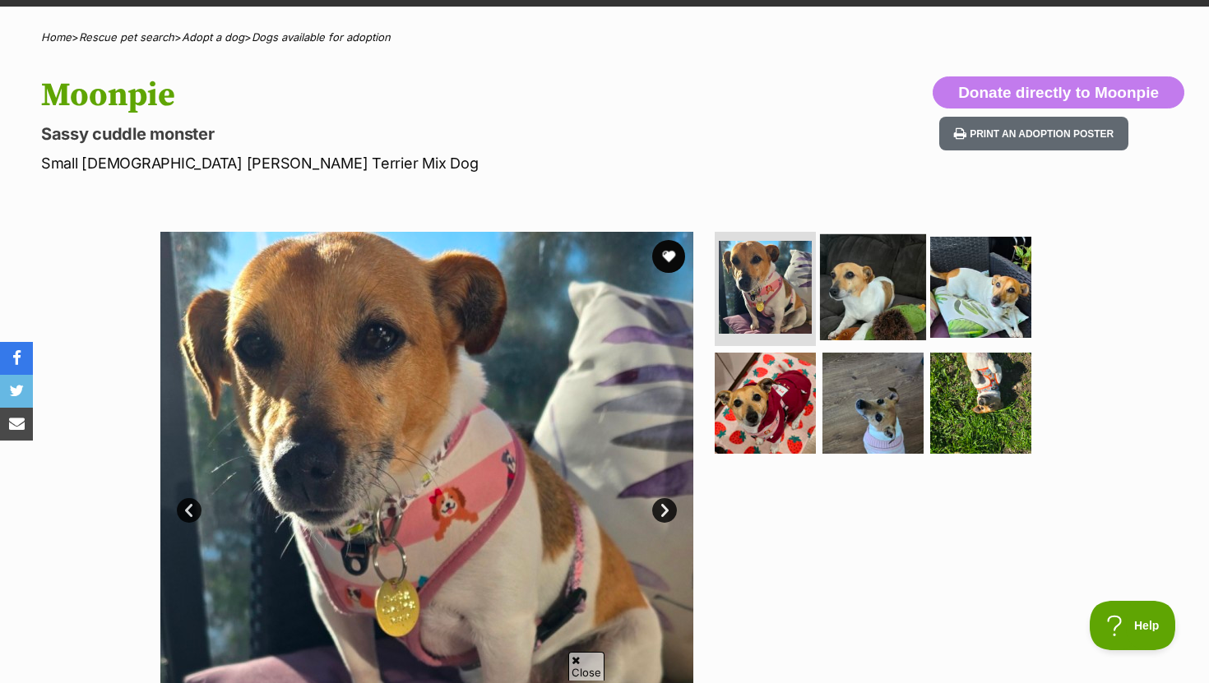
click at [840, 280] on img at bounding box center [873, 287] width 106 height 106
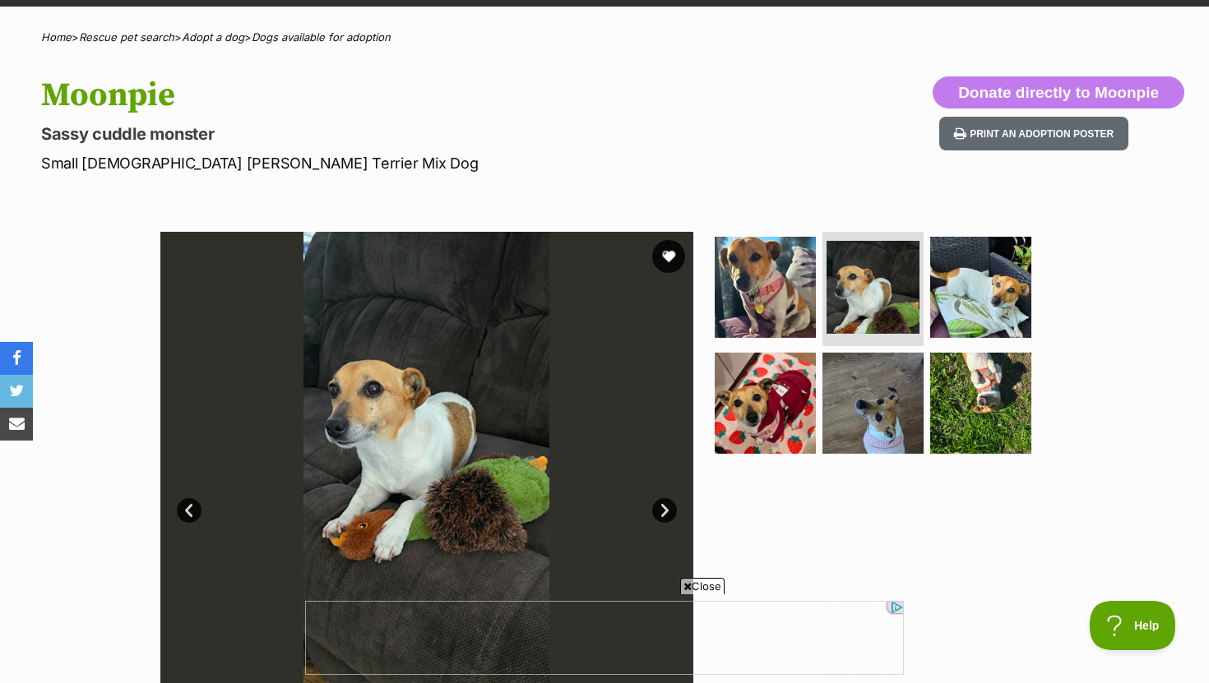
scroll to position [0, 0]
click at [670, 509] on link "Next" at bounding box center [664, 510] width 25 height 25
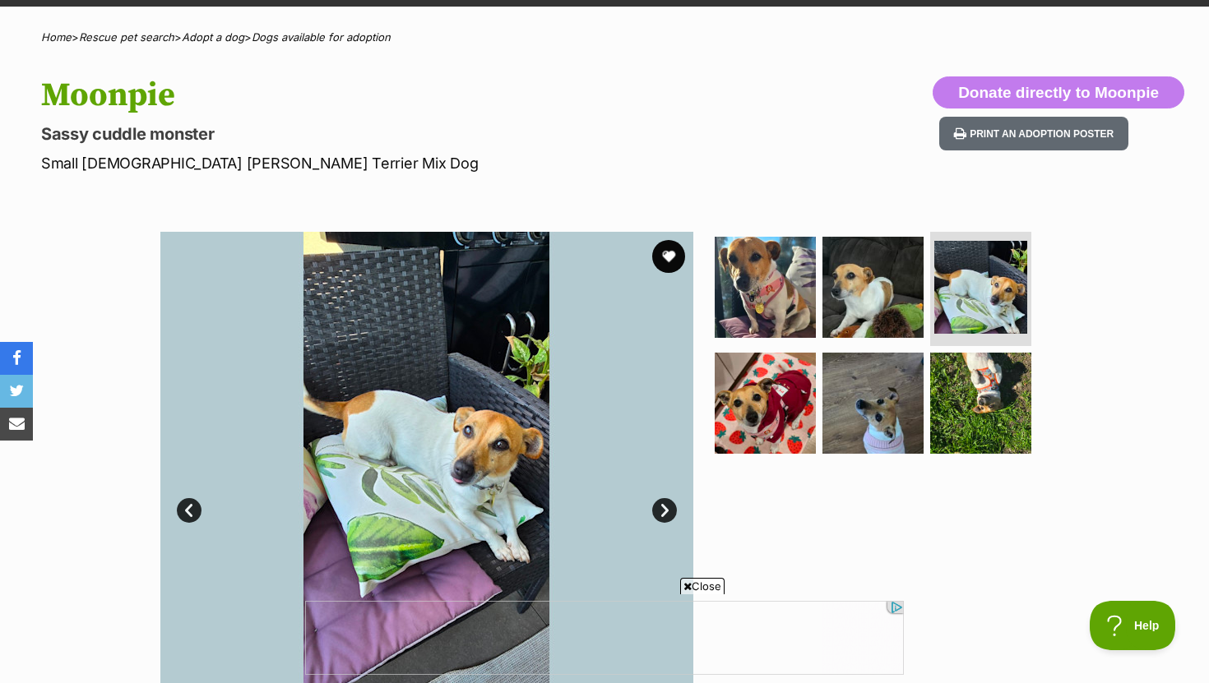
click at [670, 509] on link "Next" at bounding box center [664, 510] width 25 height 25
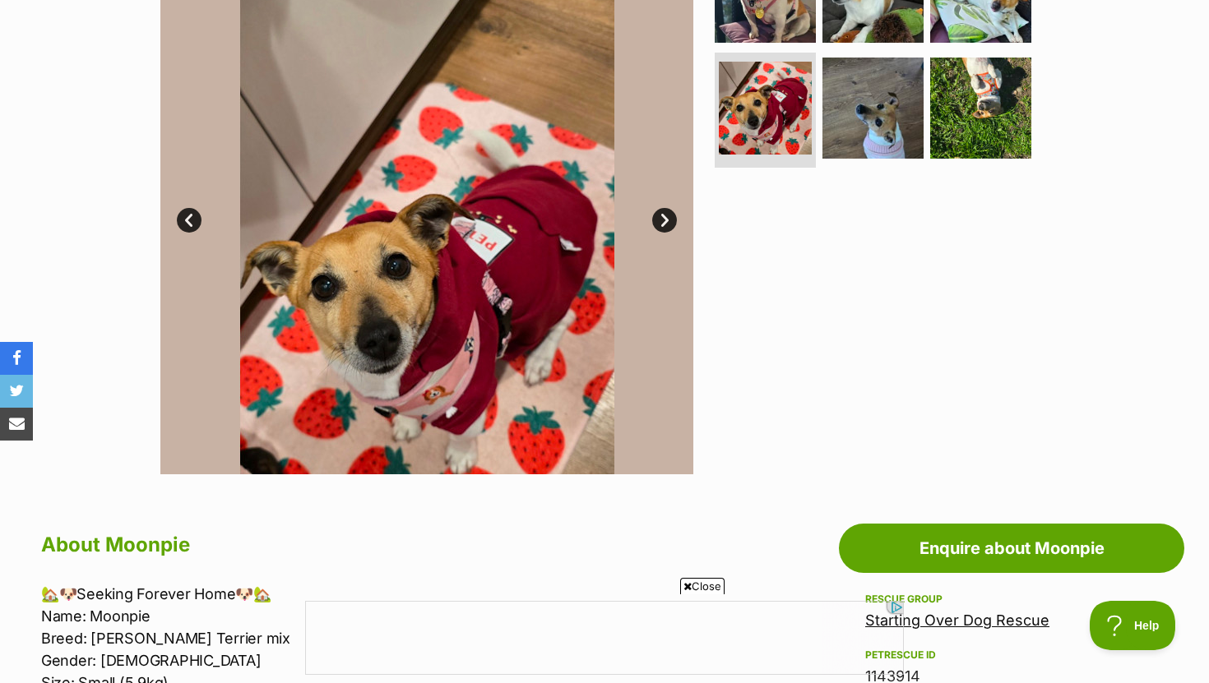
scroll to position [396, 0]
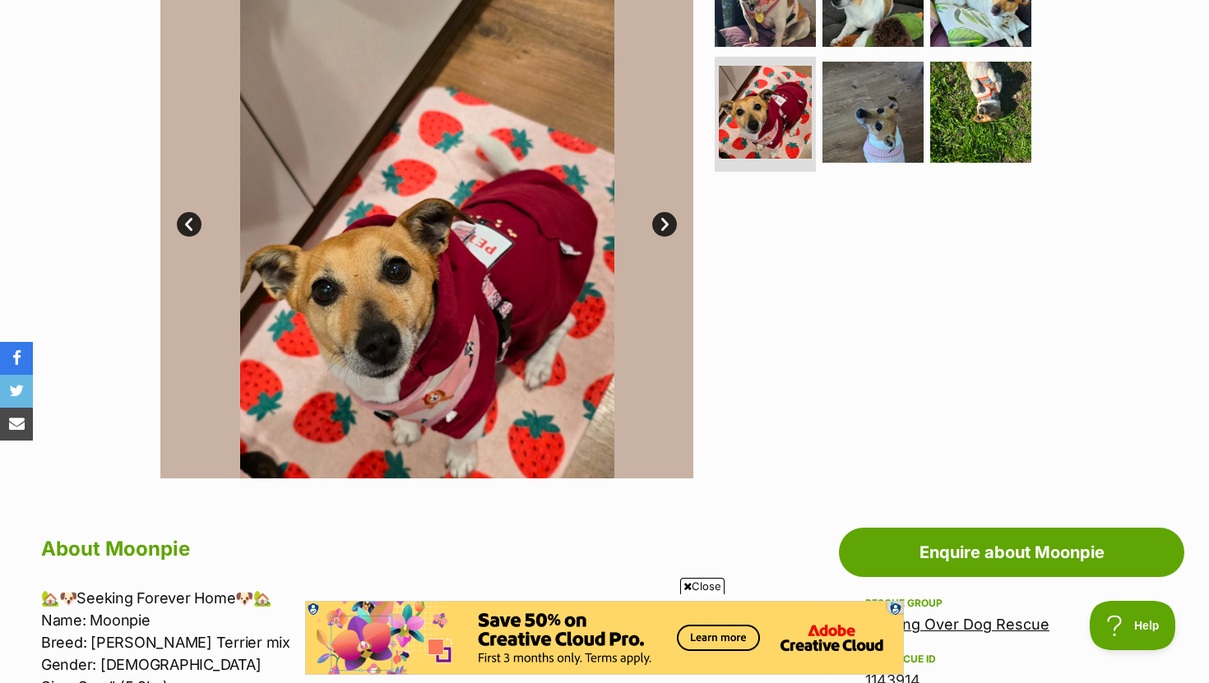
click at [667, 227] on link "Next" at bounding box center [664, 224] width 25 height 25
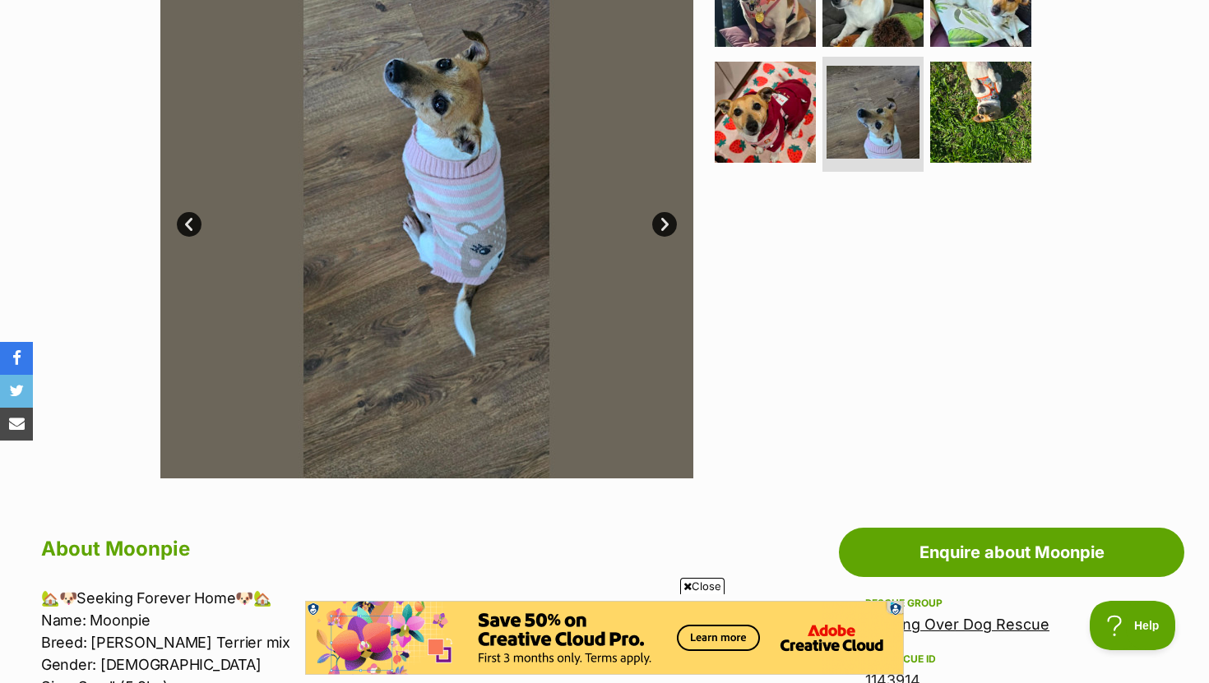
click at [667, 227] on link "Next" at bounding box center [664, 224] width 25 height 25
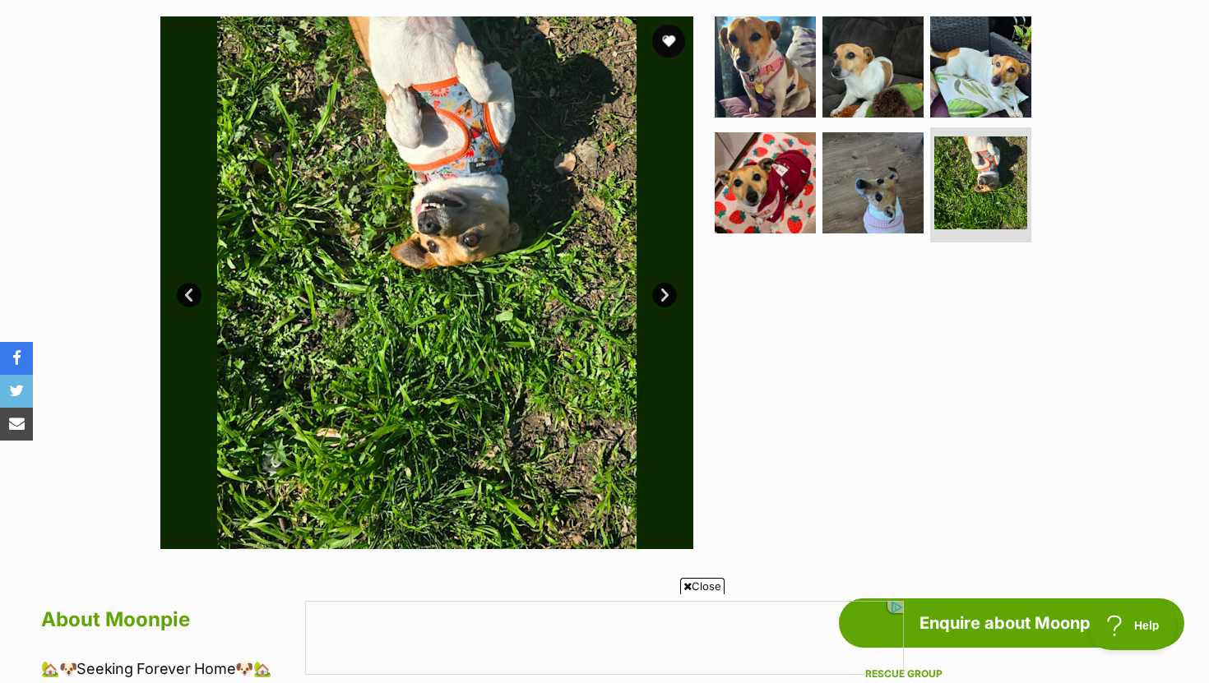
click at [663, 292] on link "Next" at bounding box center [664, 295] width 25 height 25
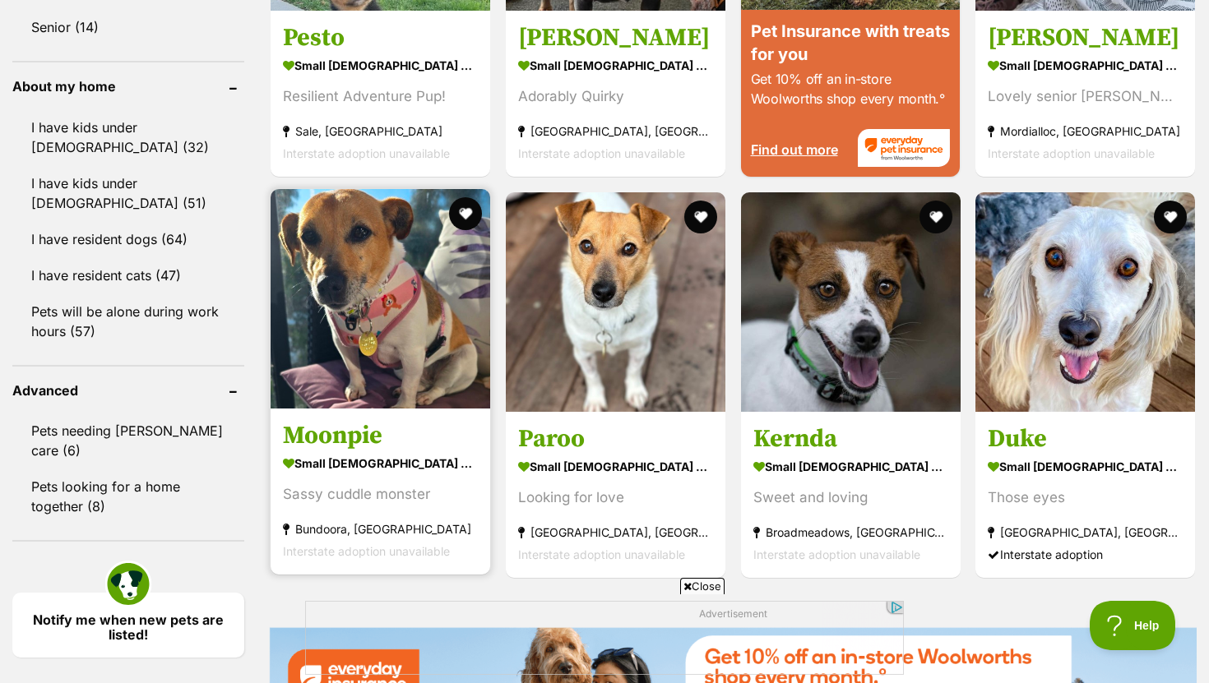
scroll to position [1835, 0]
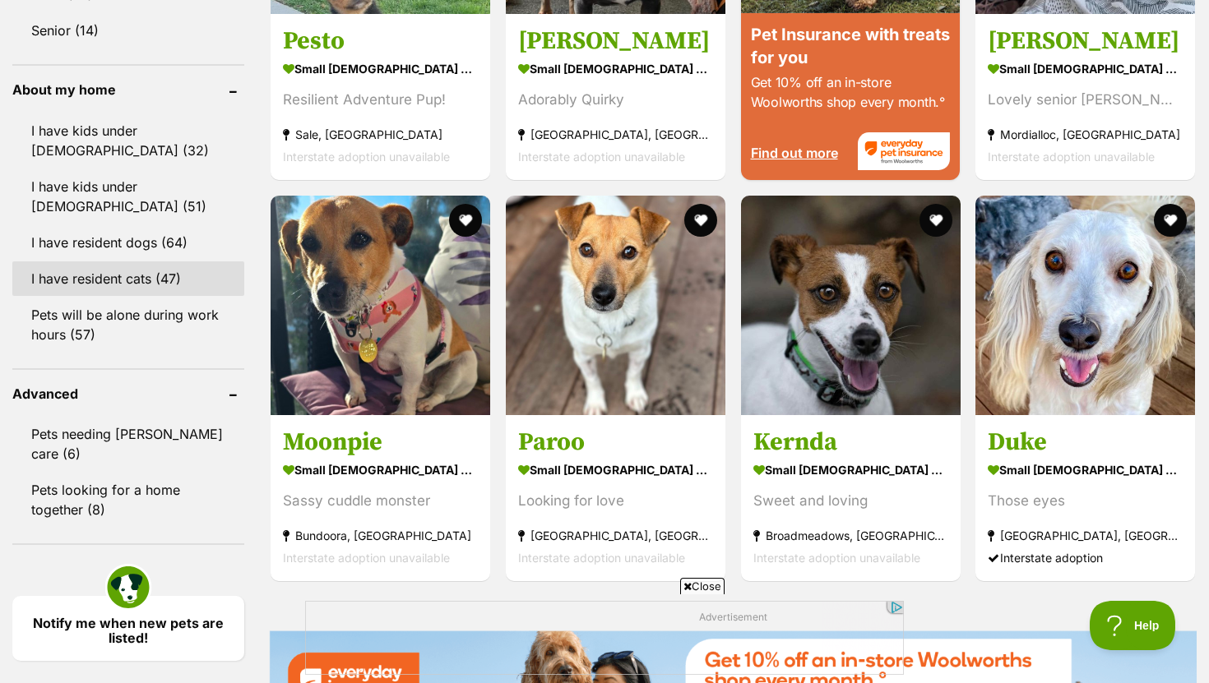
click at [145, 275] on link "I have resident cats (47)" at bounding box center [128, 279] width 232 height 35
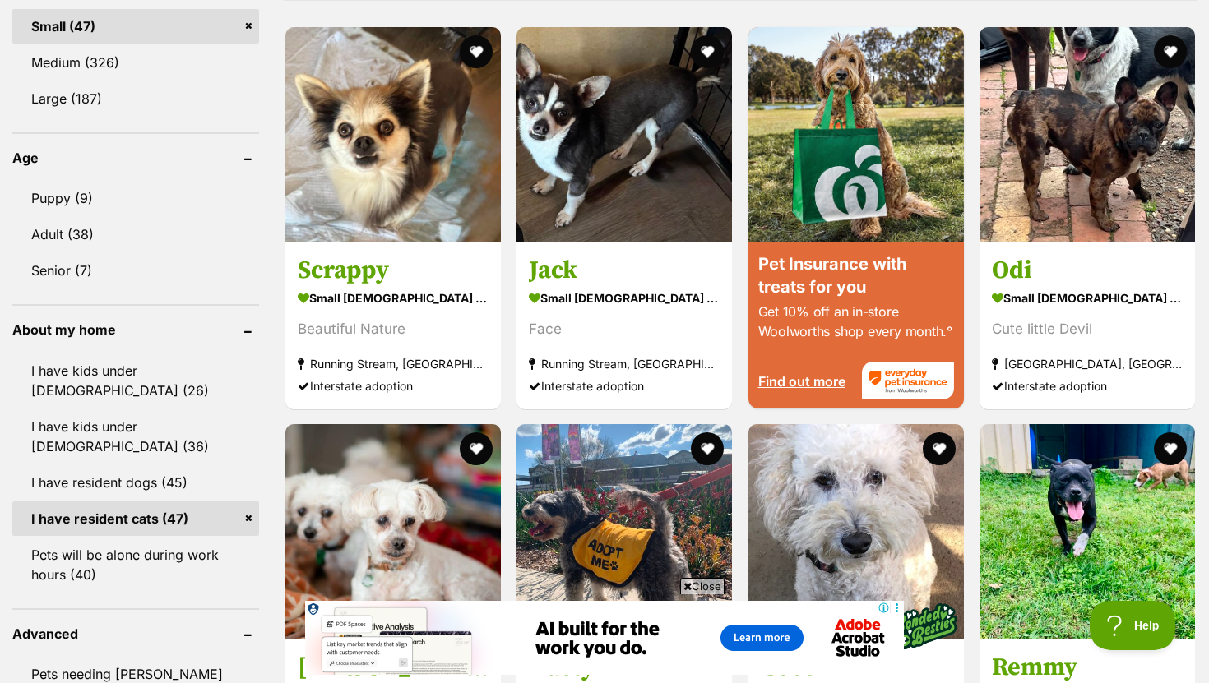
scroll to position [1599, 0]
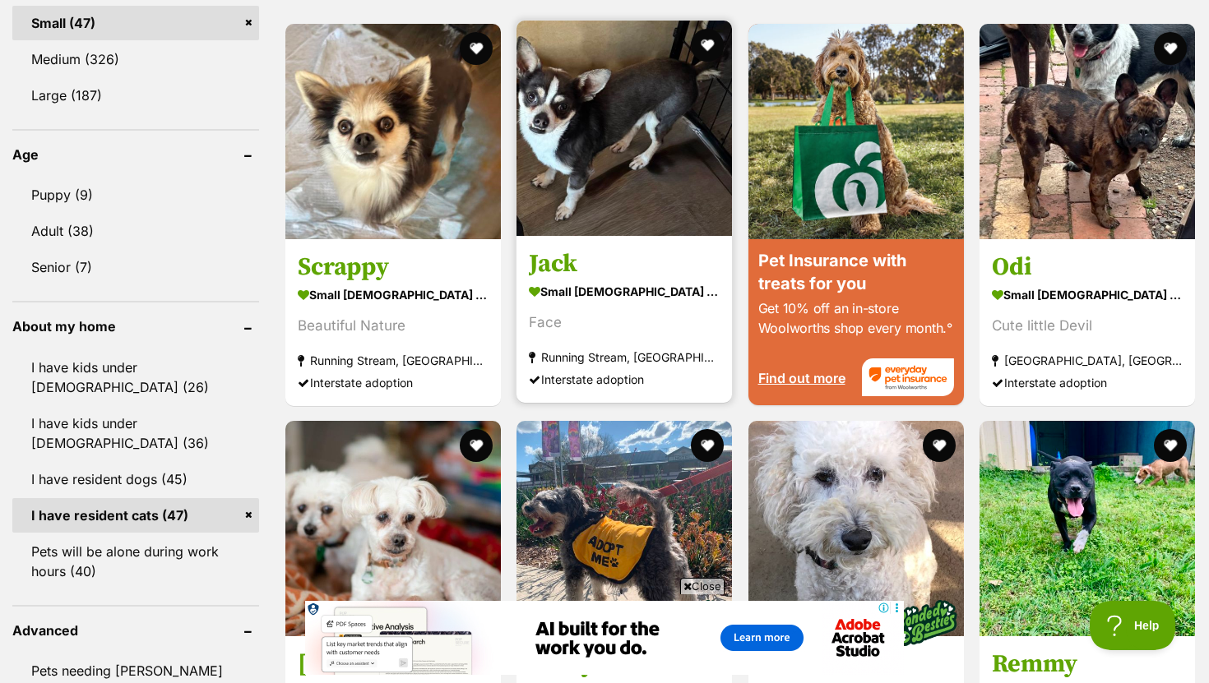
click at [558, 273] on h3 "Jack" at bounding box center [624, 263] width 191 height 31
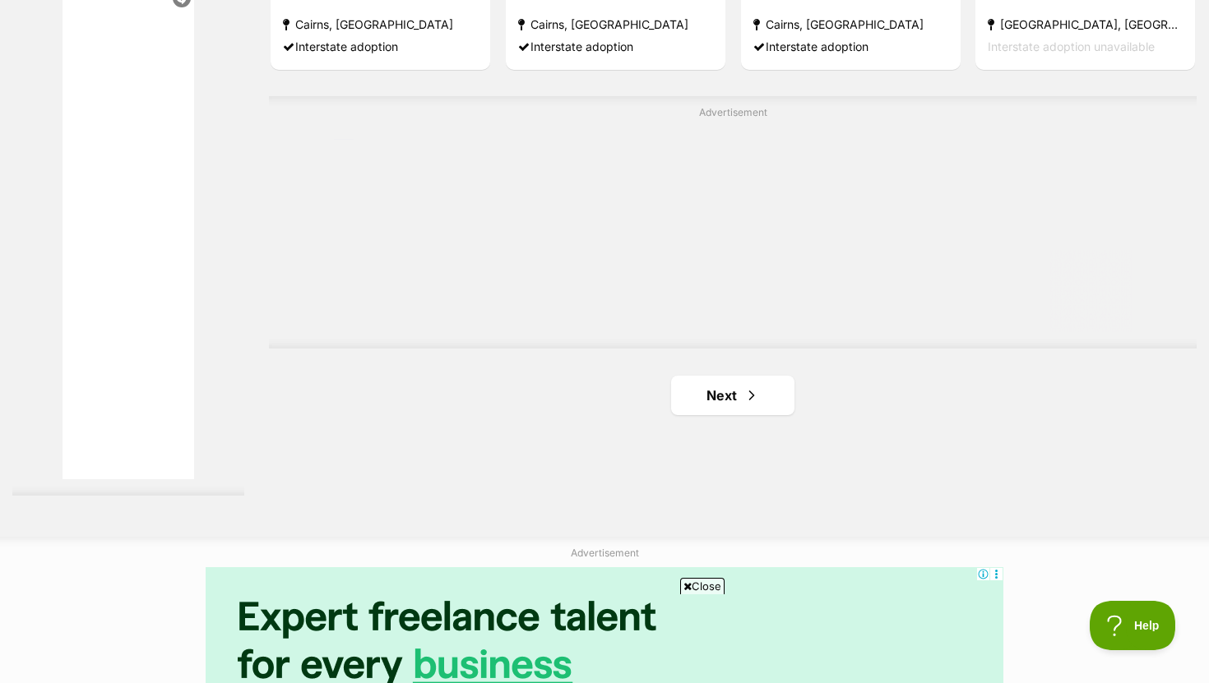
scroll to position [2927, 0]
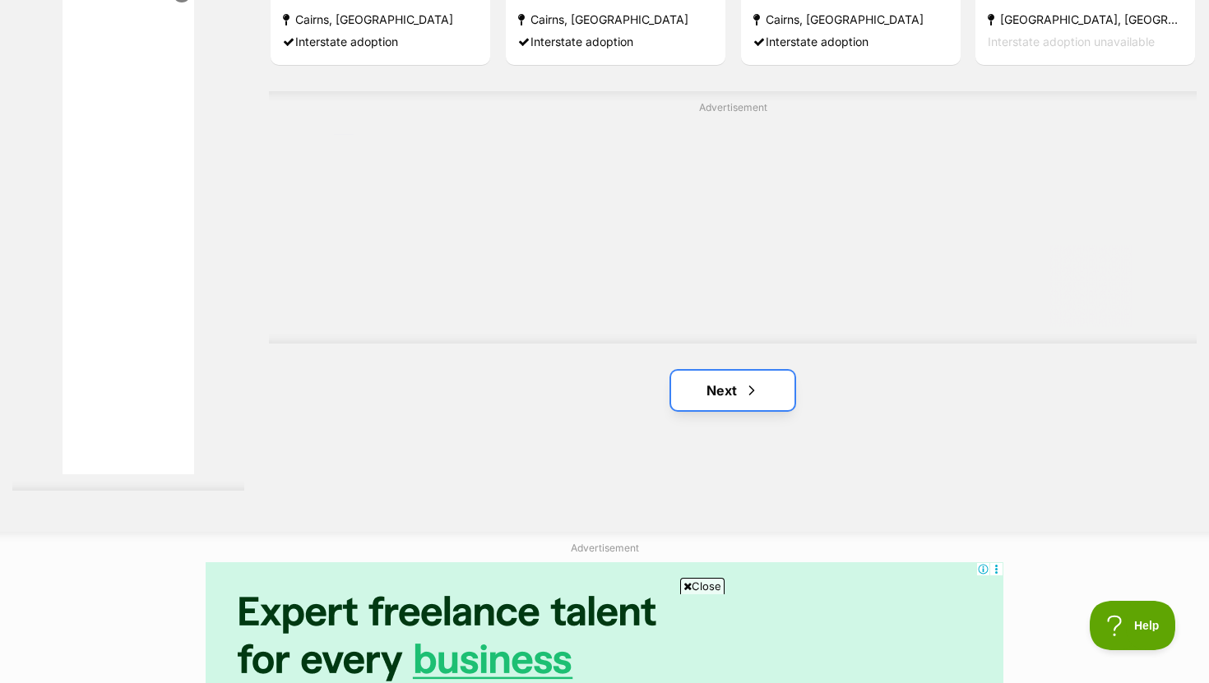
click at [715, 389] on link "Next" at bounding box center [732, 390] width 123 height 39
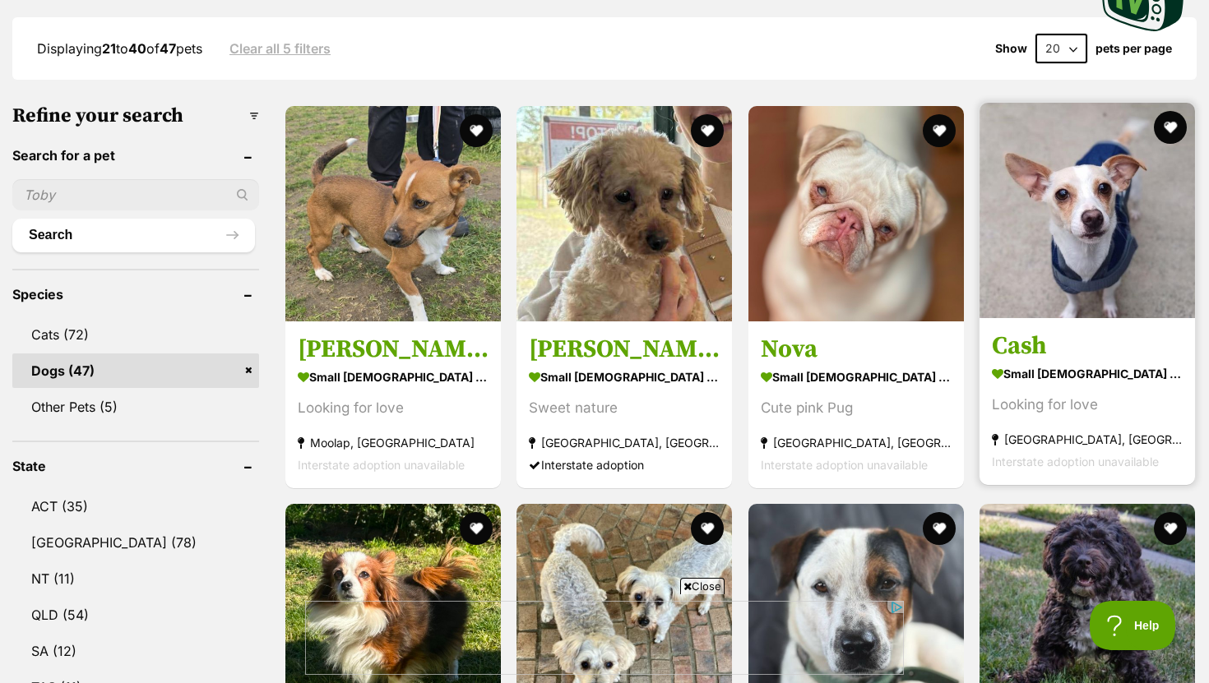
click at [1016, 354] on h3 "Cash" at bounding box center [1087, 346] width 191 height 31
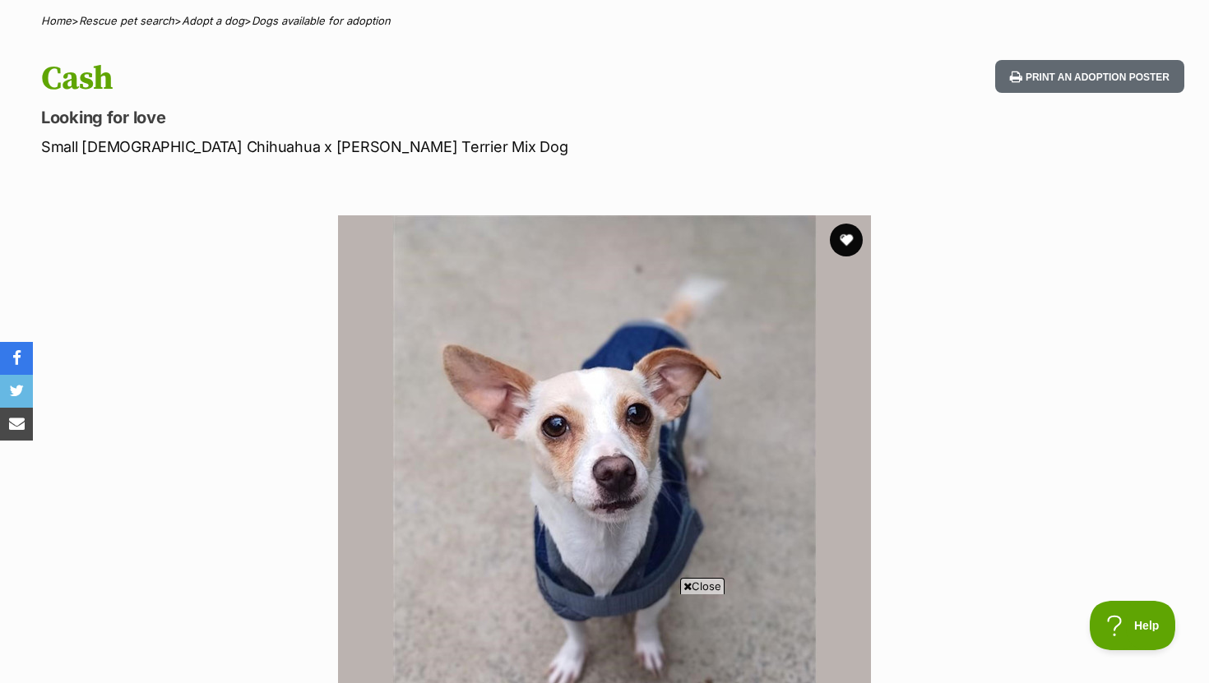
scroll to position [124, 0]
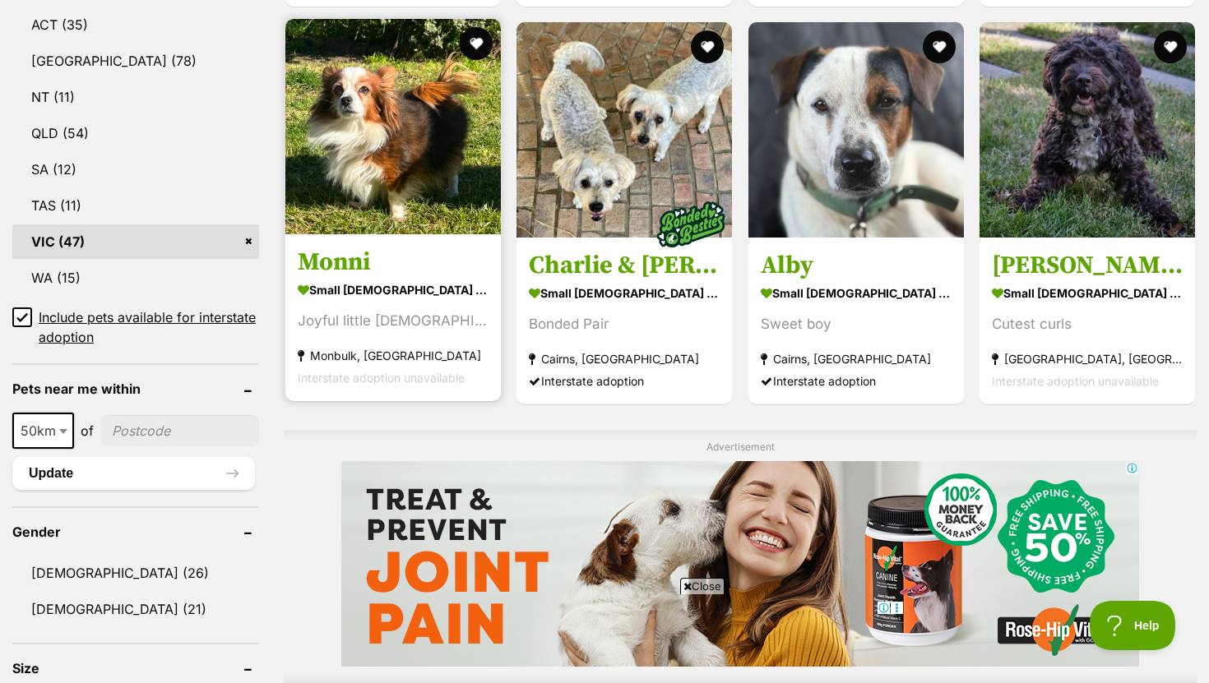
click at [344, 270] on h3 "Monni" at bounding box center [393, 262] width 191 height 31
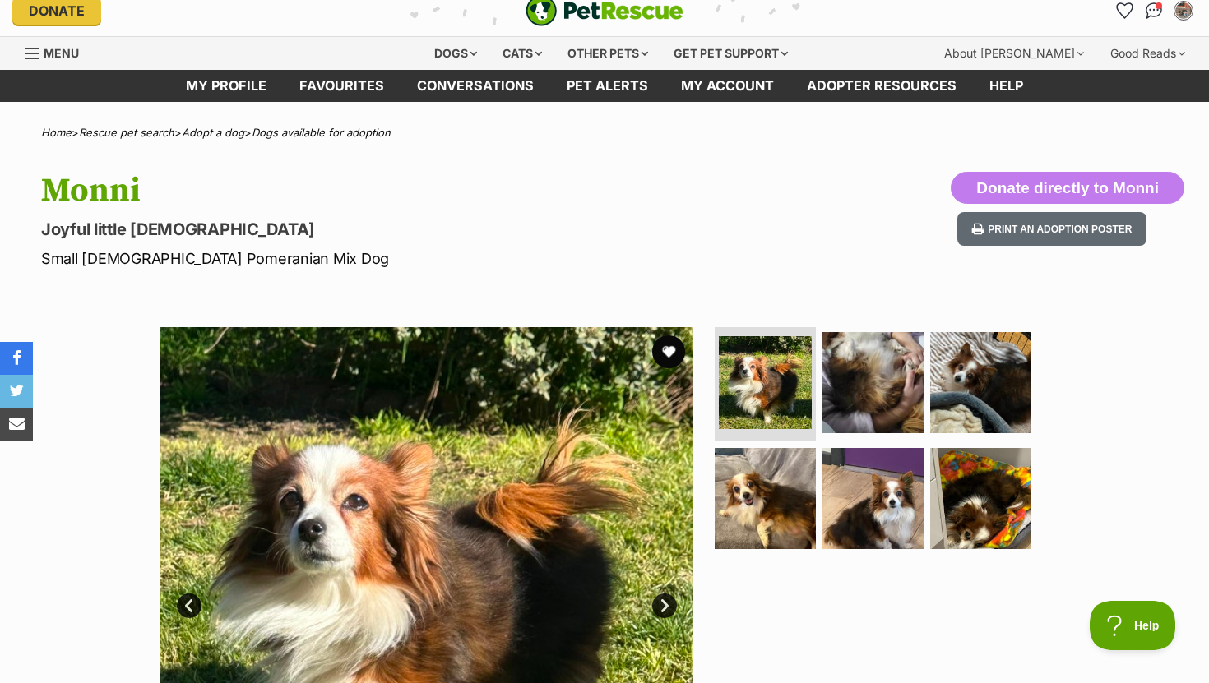
scroll to position [8, 0]
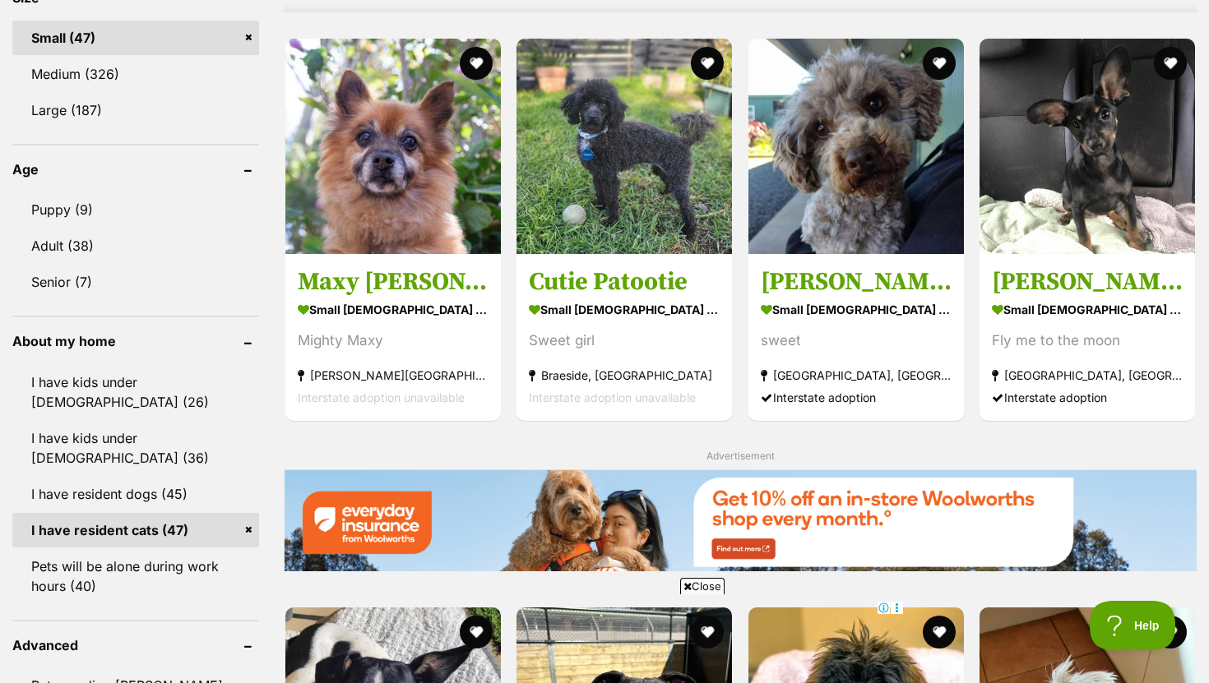
scroll to position [1589, 0]
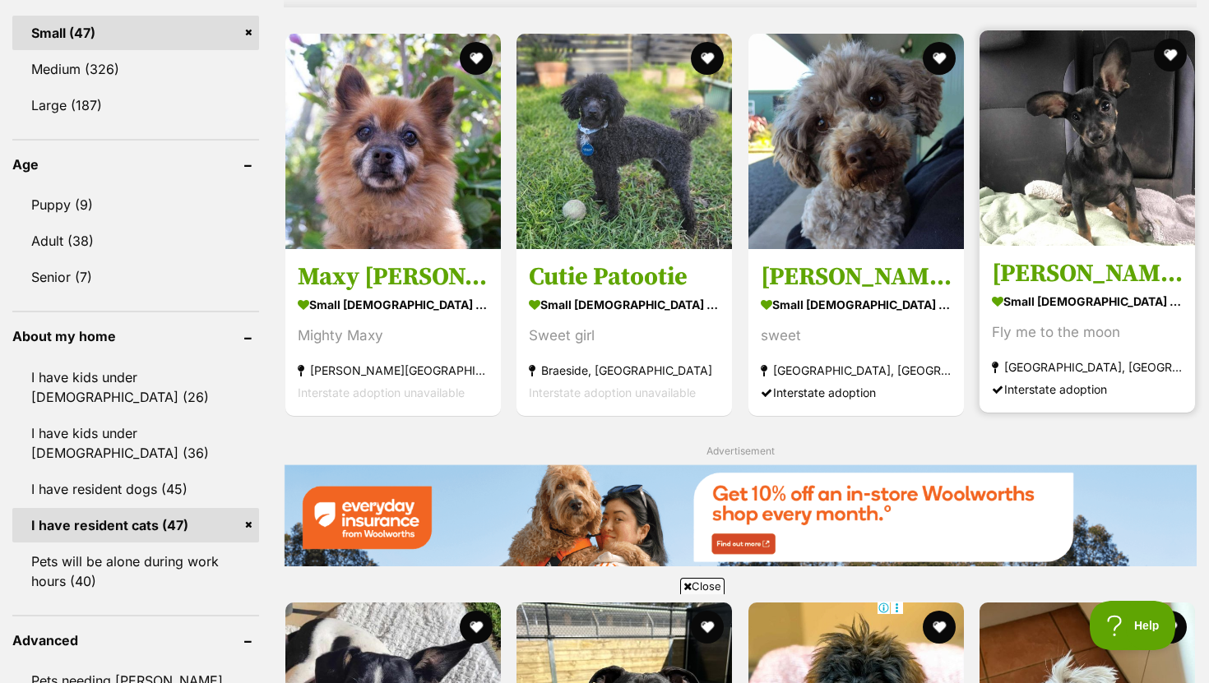
click at [1036, 283] on h3 "[PERSON_NAME]" at bounding box center [1087, 272] width 191 height 31
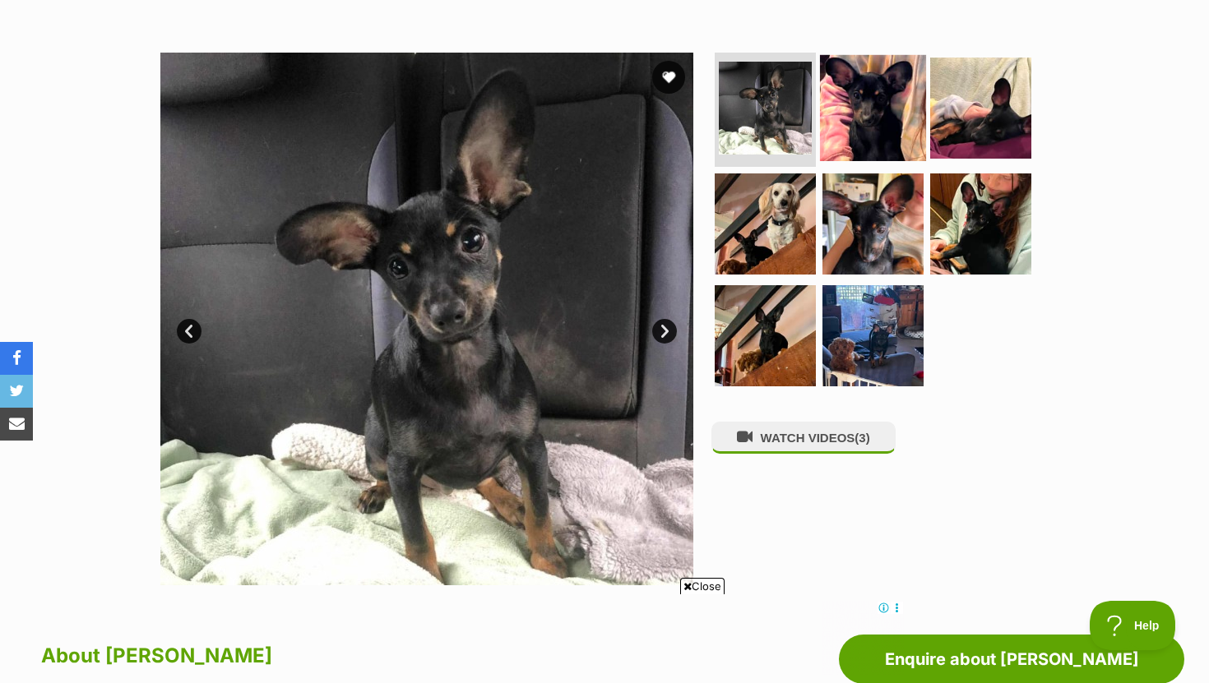
click at [849, 118] on img at bounding box center [873, 107] width 106 height 106
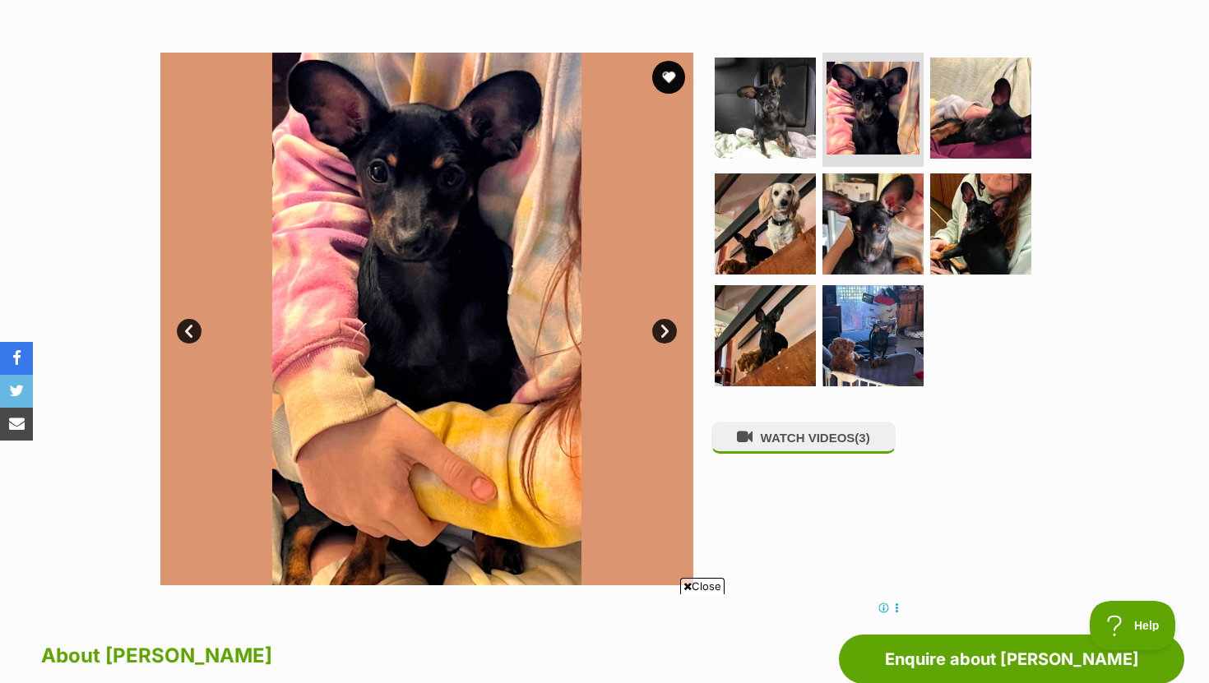
click at [661, 331] on link "Next" at bounding box center [664, 331] width 25 height 25
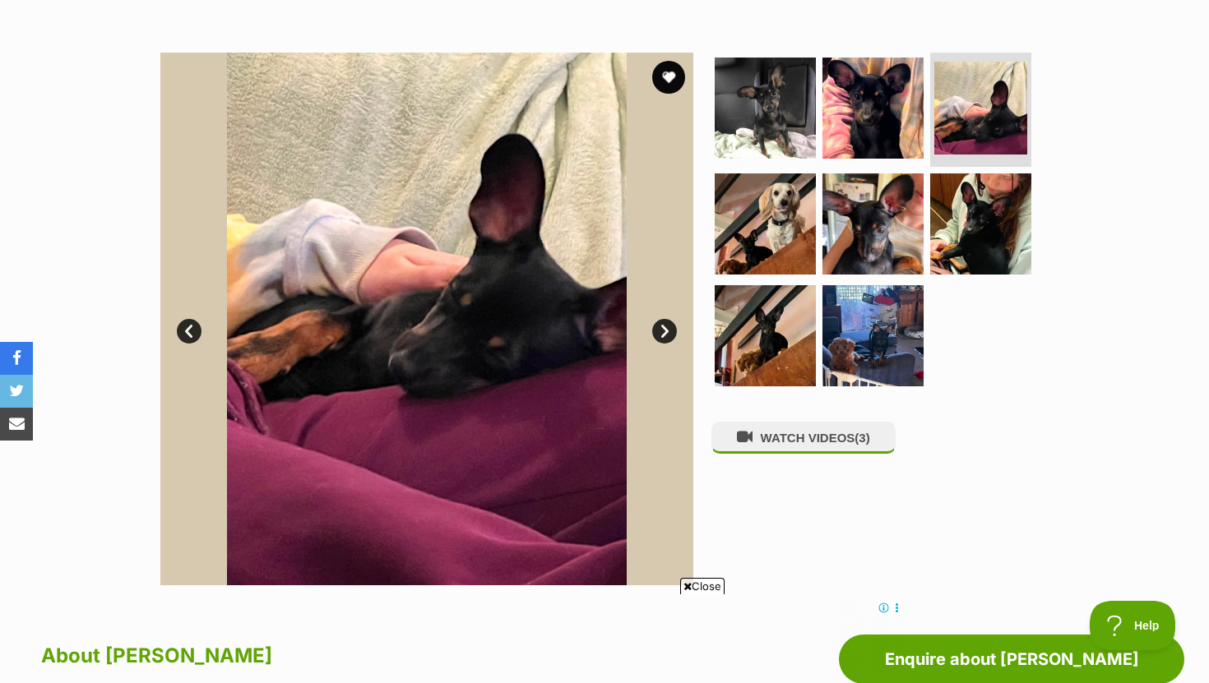
click at [661, 331] on link "Next" at bounding box center [664, 331] width 25 height 25
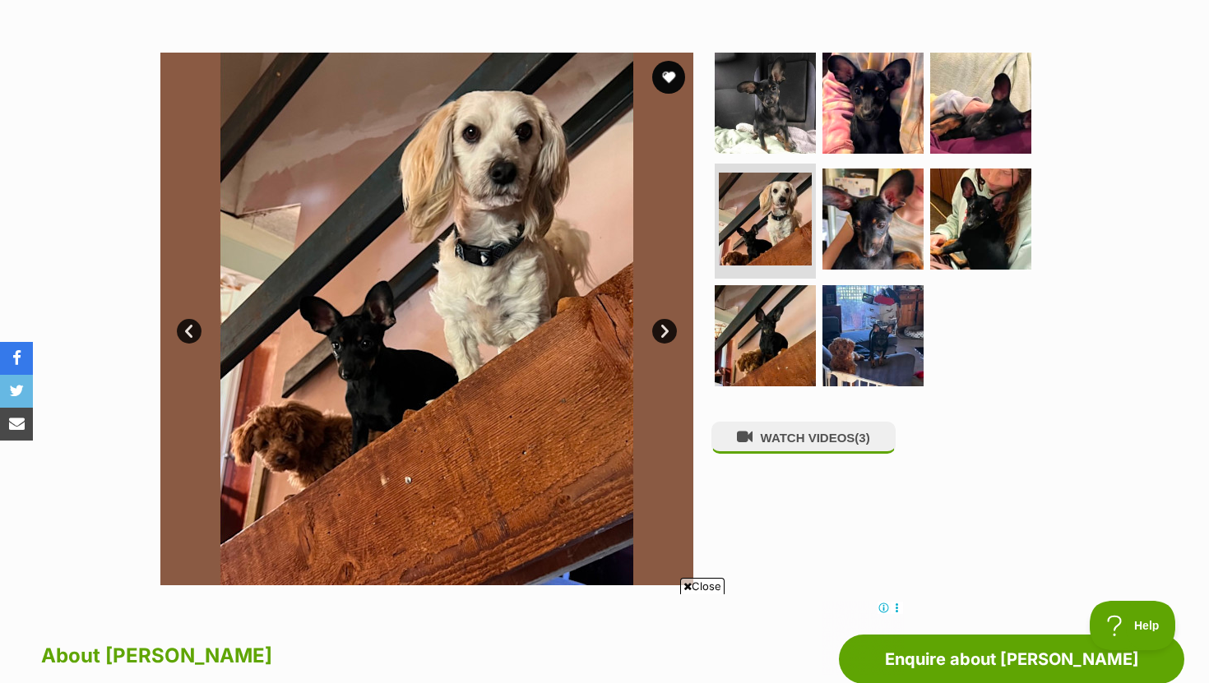
click at [661, 331] on link "Next" at bounding box center [664, 331] width 25 height 25
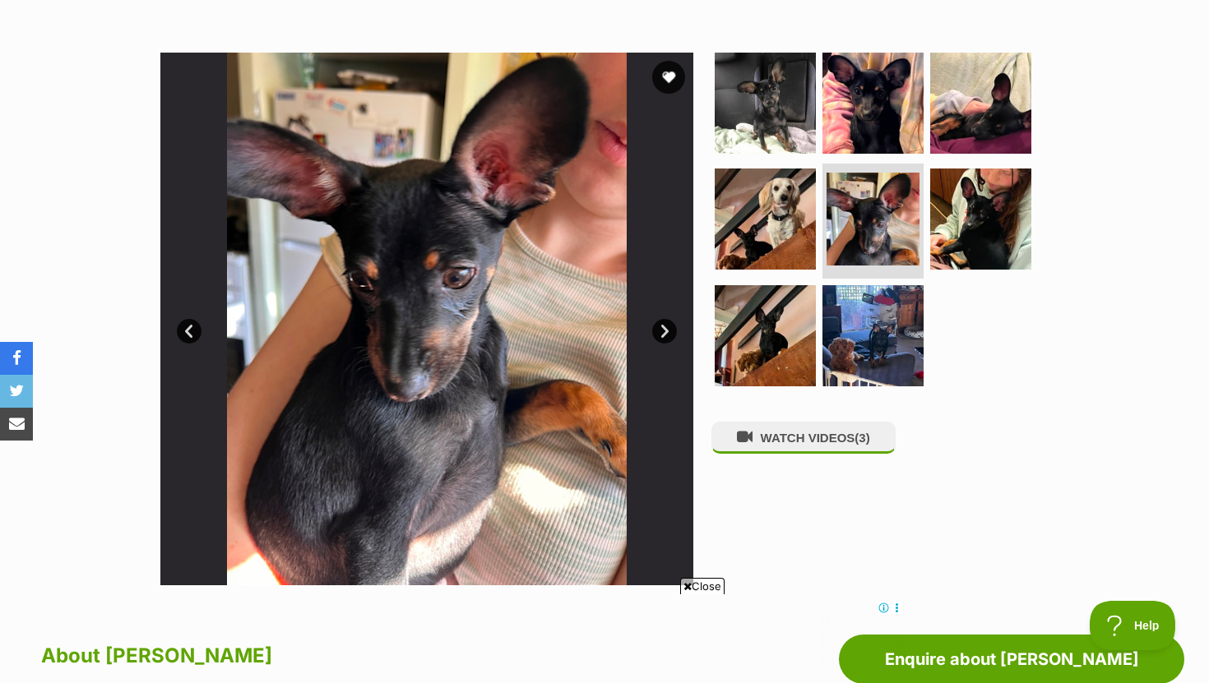
click at [661, 333] on link "Next" at bounding box center [664, 331] width 25 height 25
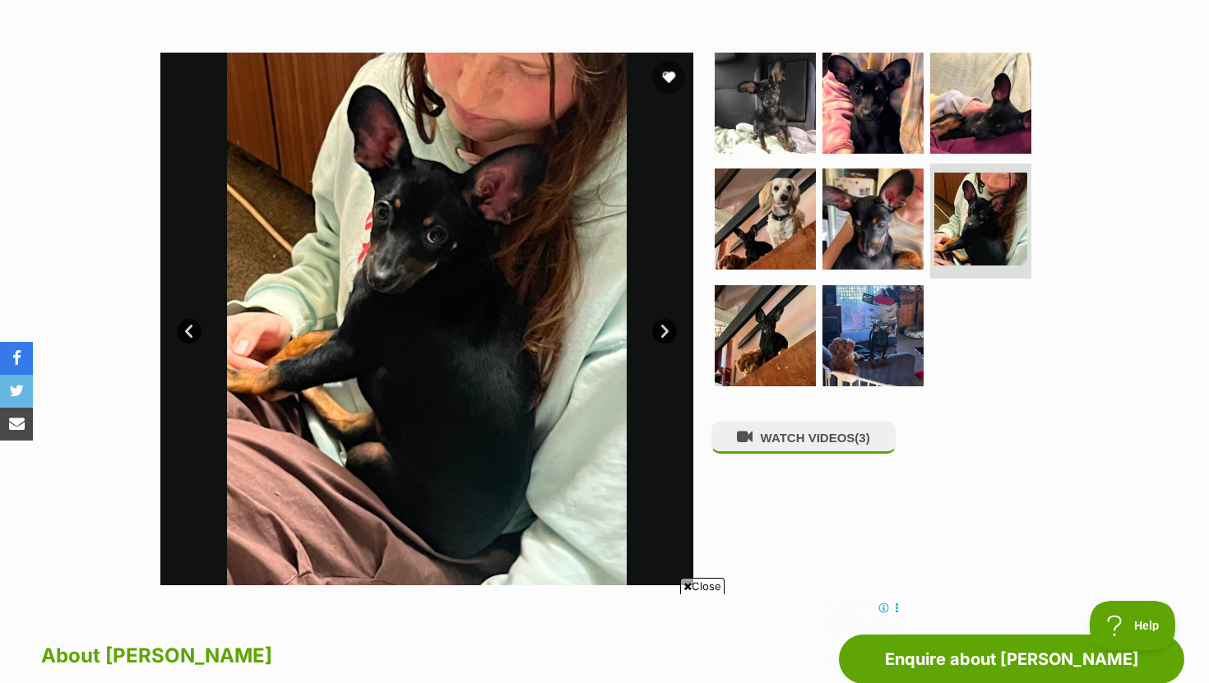
click at [661, 335] on link "Next" at bounding box center [664, 331] width 25 height 25
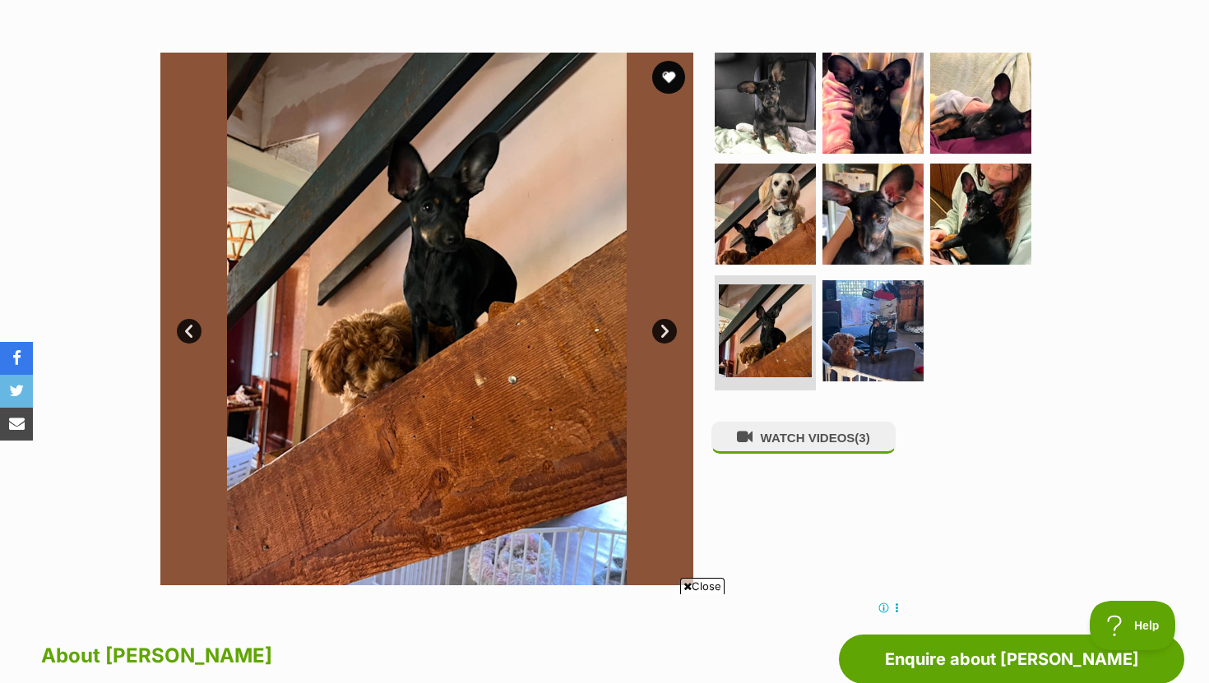
click at [661, 336] on link "Next" at bounding box center [664, 331] width 25 height 25
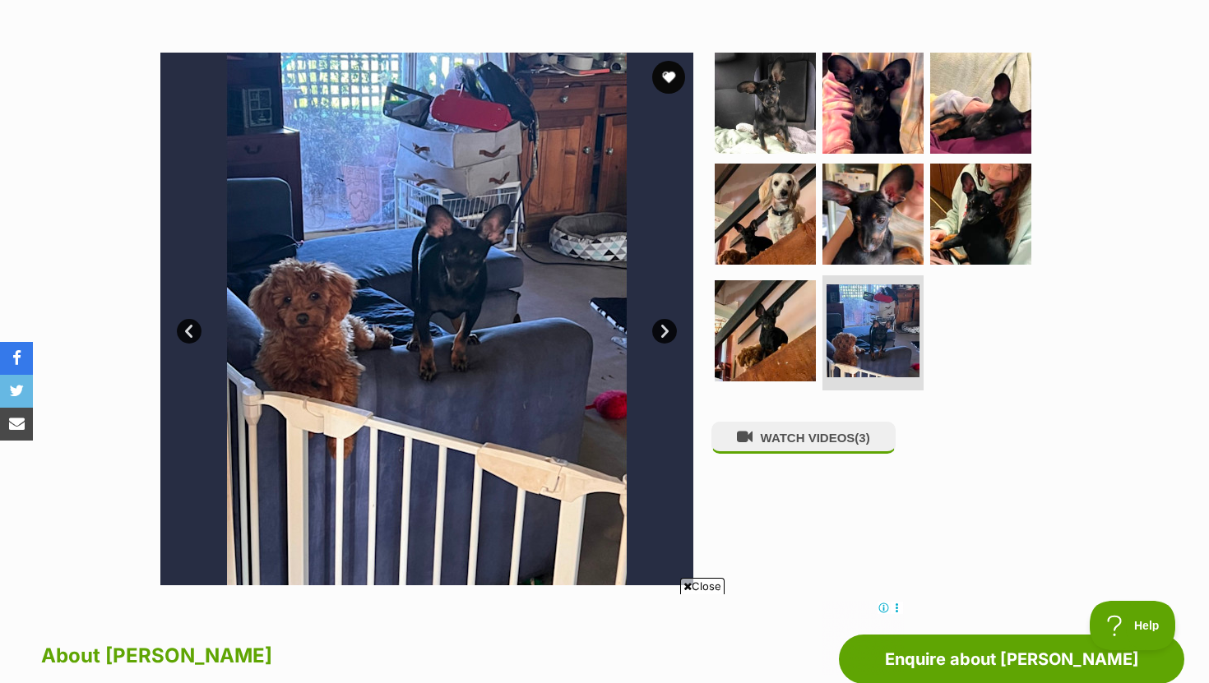
click at [661, 336] on link "Next" at bounding box center [664, 331] width 25 height 25
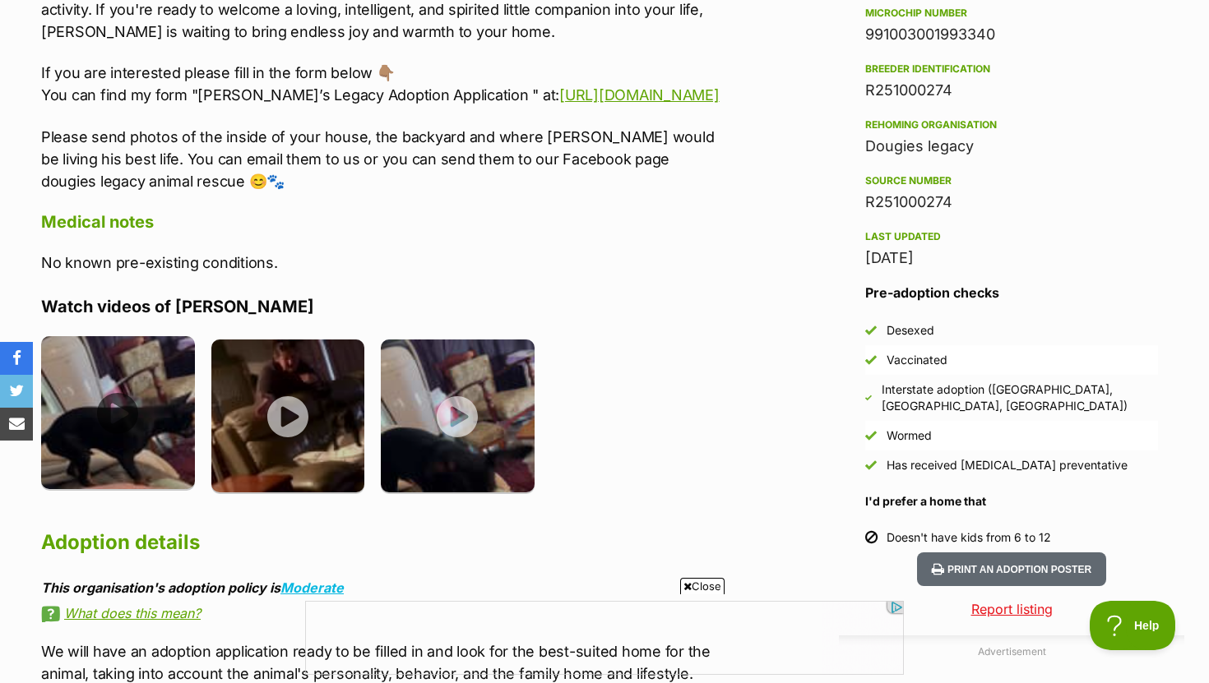
click at [101, 414] on img at bounding box center [118, 413] width 154 height 154
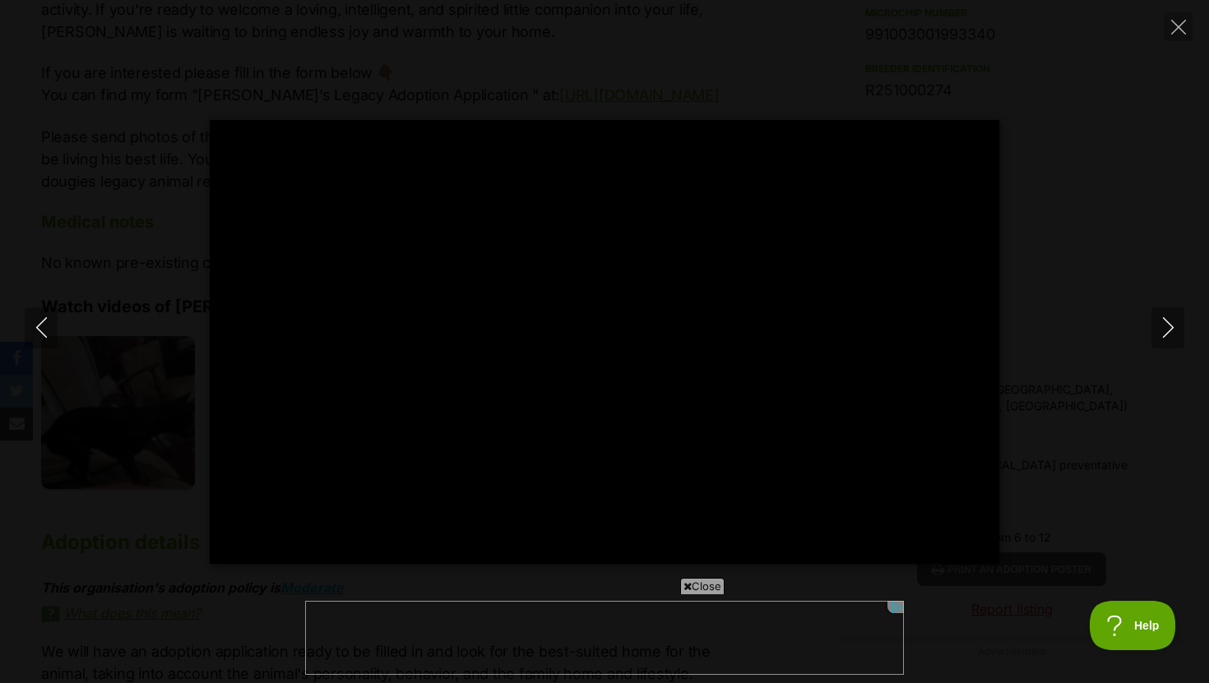
type input "100"
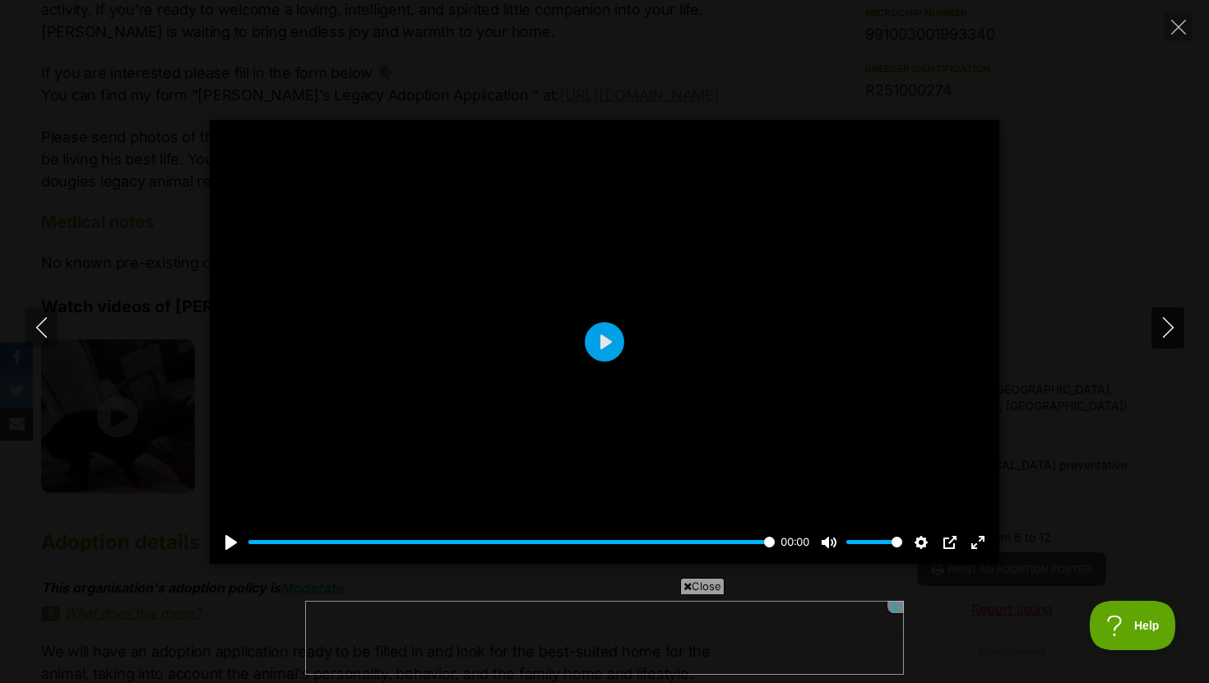
click at [1167, 337] on icon "Next" at bounding box center [1168, 327] width 21 height 21
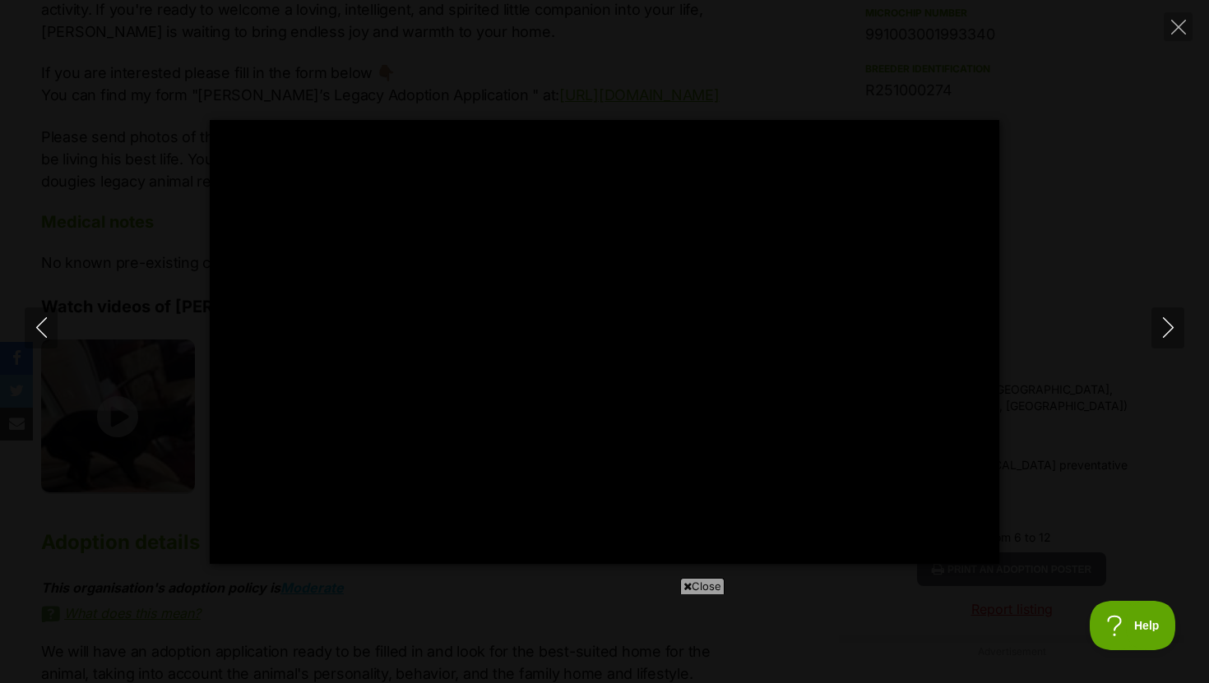
type input "100"
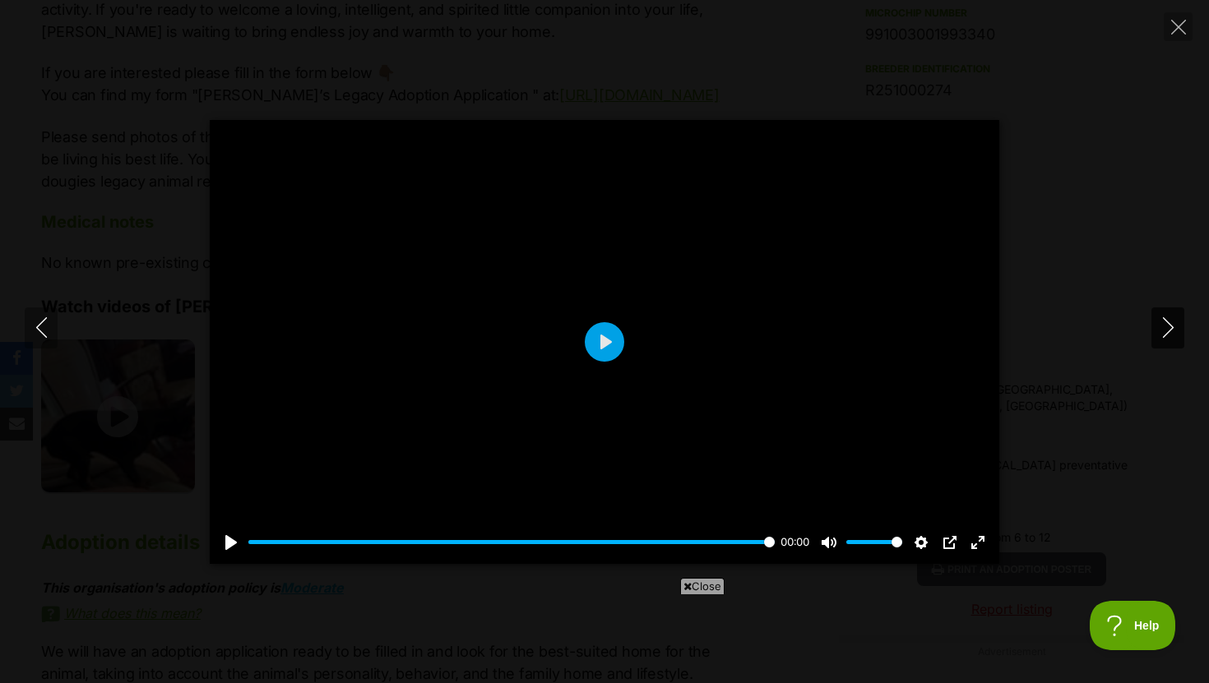
click at [1169, 324] on icon "Next" at bounding box center [1167, 327] width 11 height 21
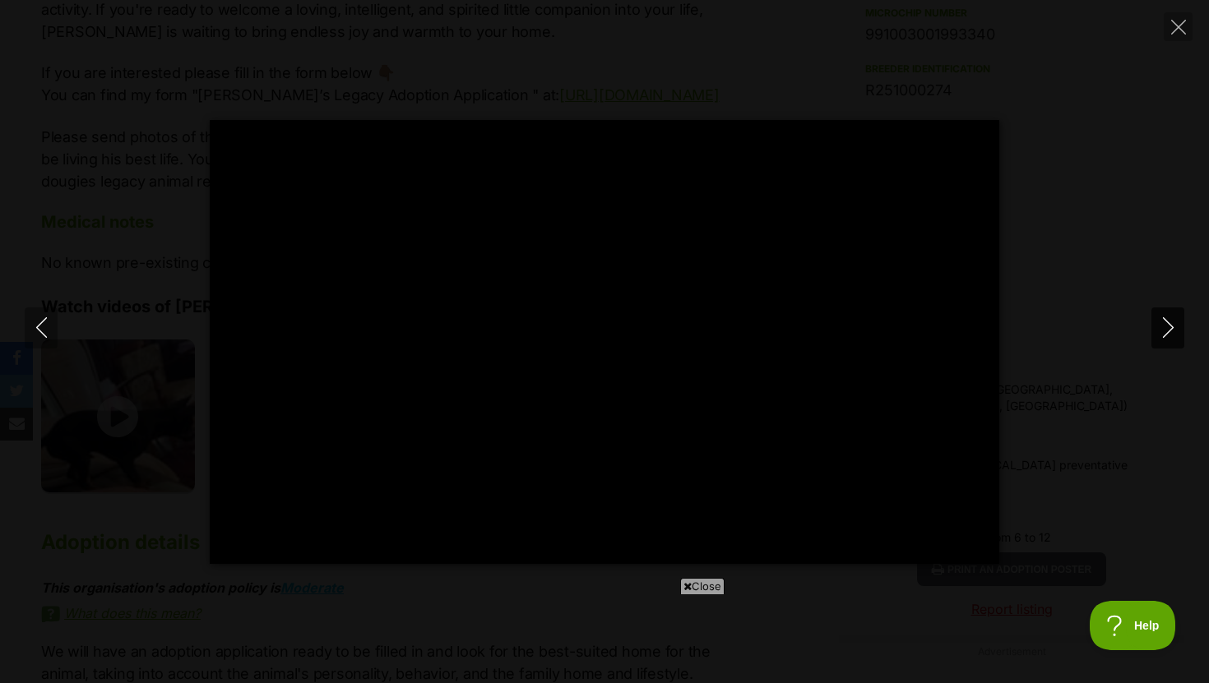
type input "100"
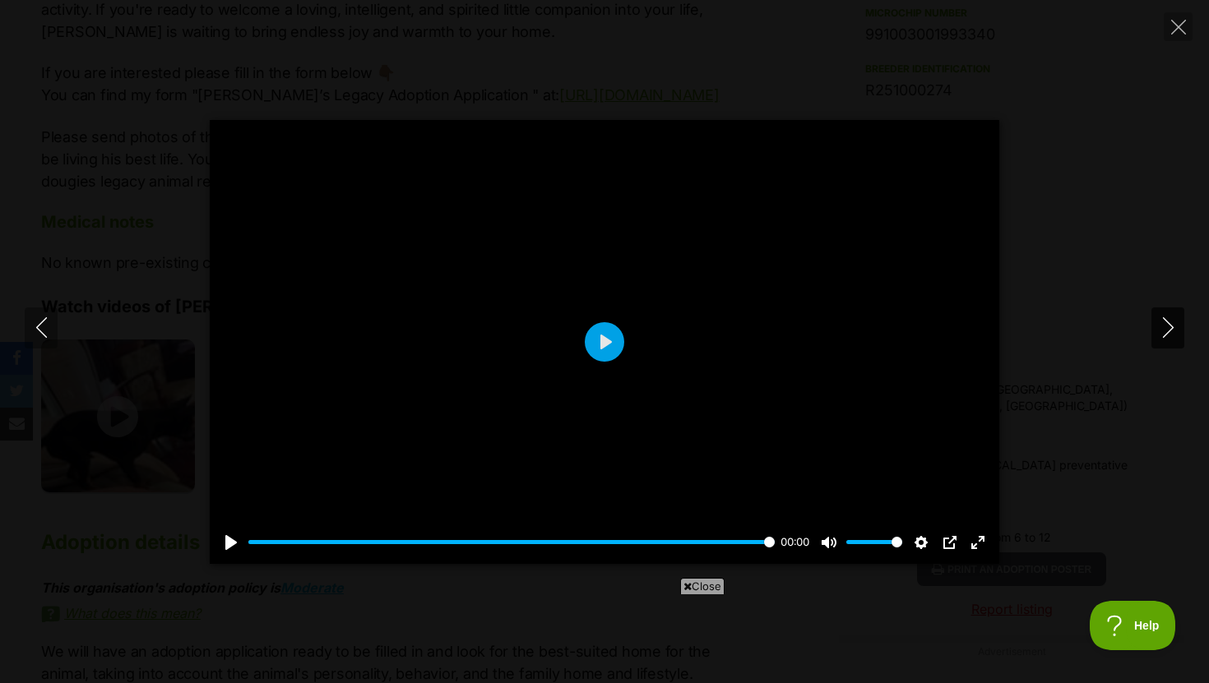
click at [1169, 324] on icon "Next" at bounding box center [1167, 327] width 11 height 21
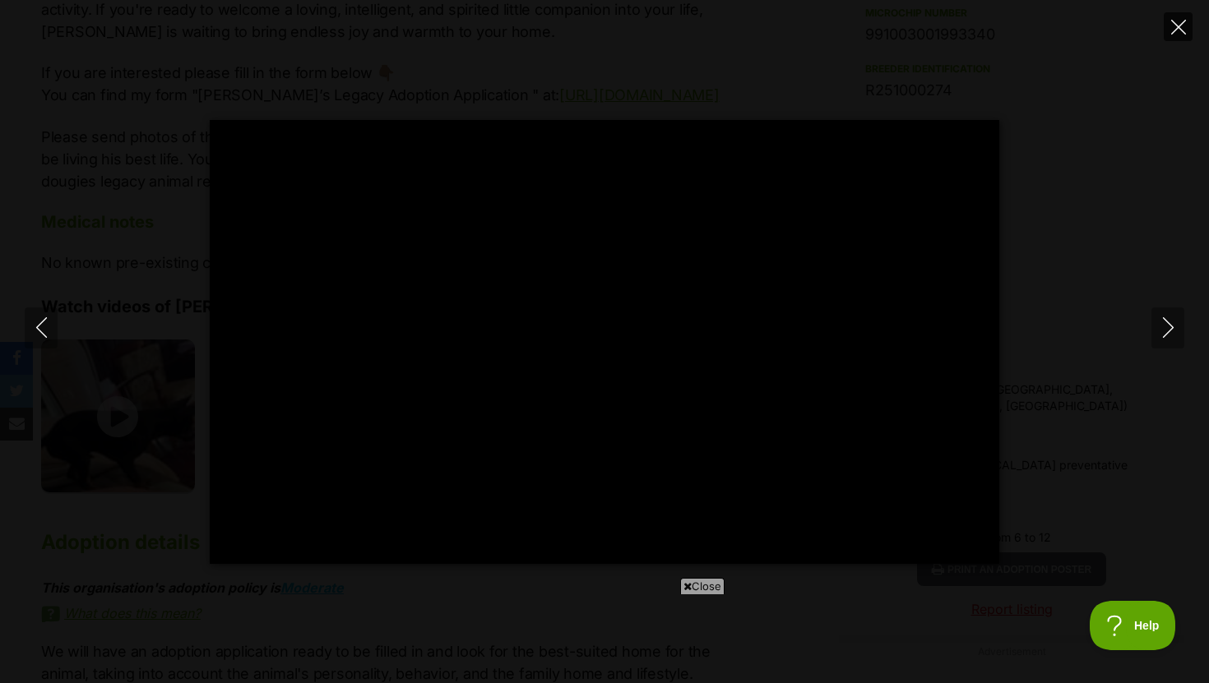
click at [1174, 31] on icon "Close" at bounding box center [1178, 27] width 15 height 15
type input "16.51"
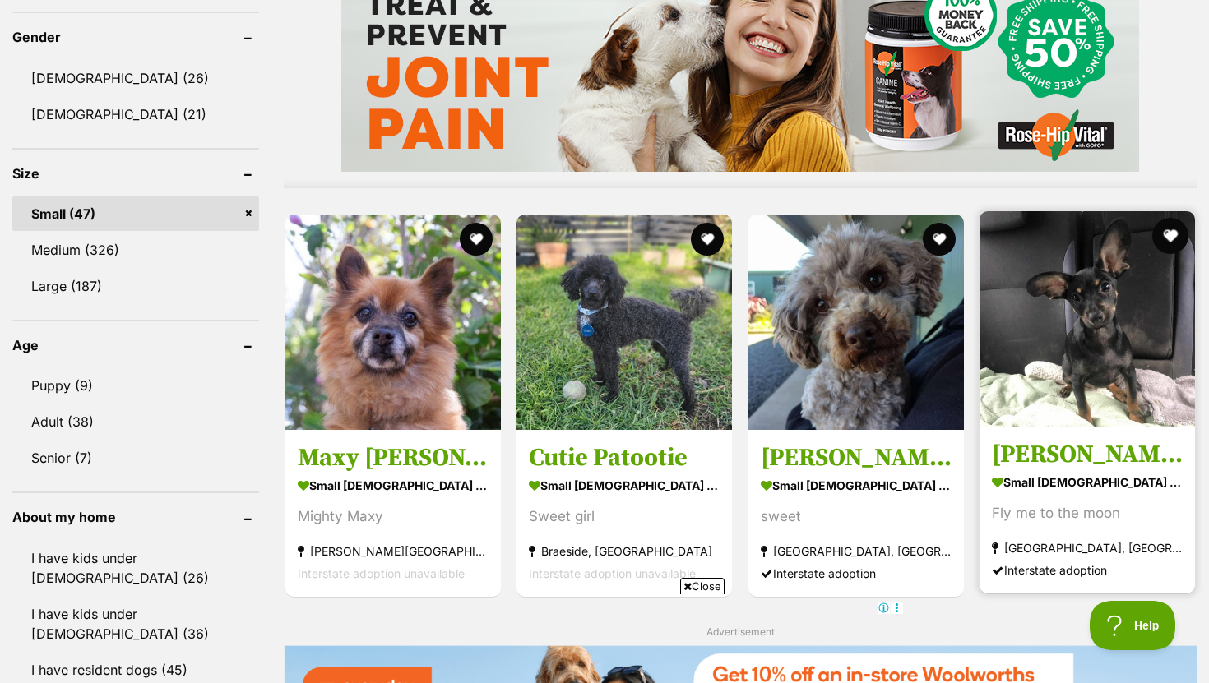
click at [1169, 242] on button "favourite" at bounding box center [1170, 236] width 36 height 36
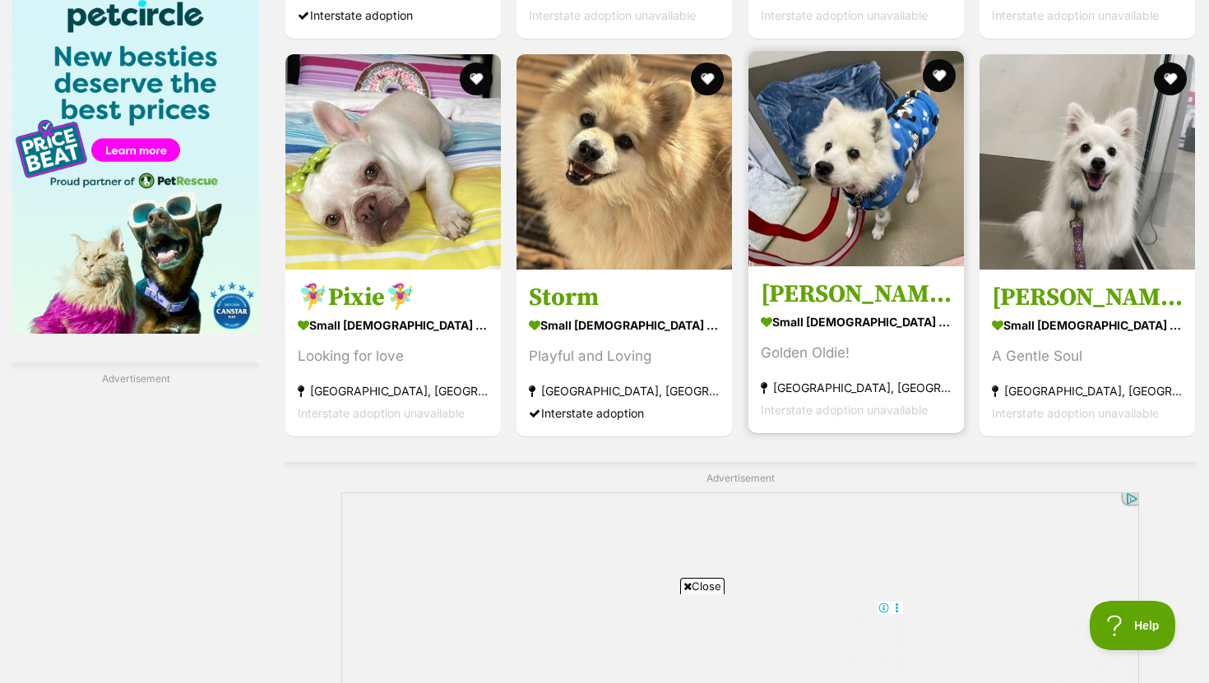
click at [798, 288] on h3 "[PERSON_NAME]" at bounding box center [856, 293] width 191 height 31
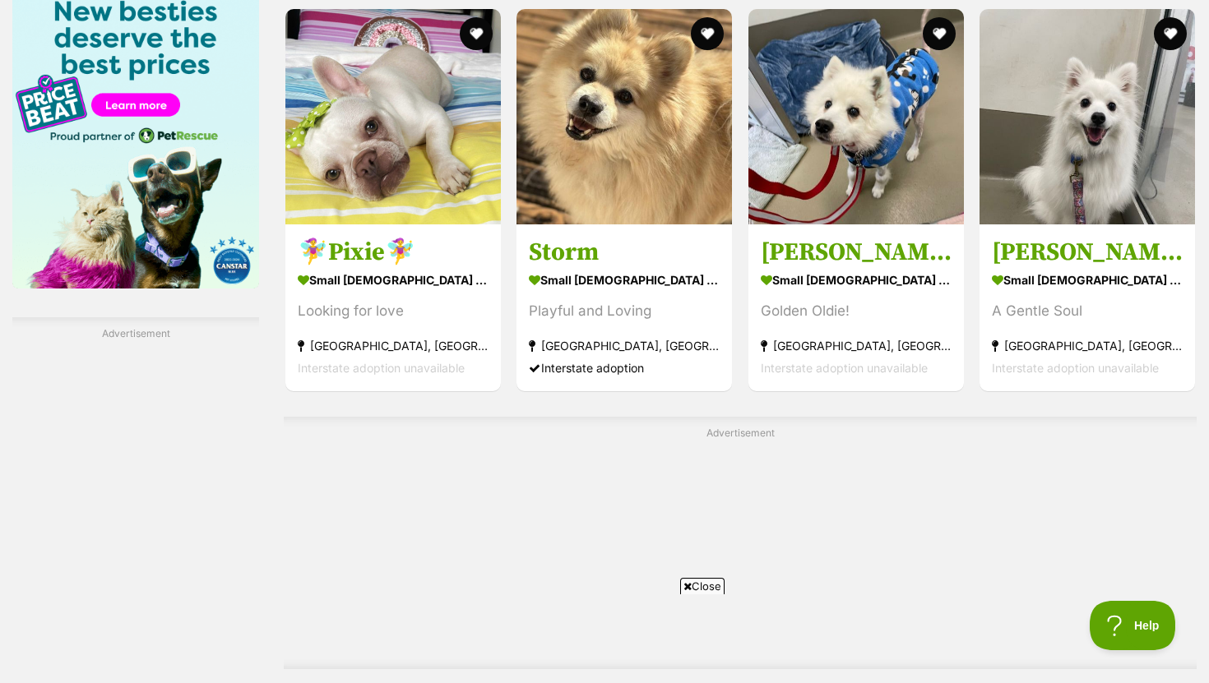
scroll to position [2584, 0]
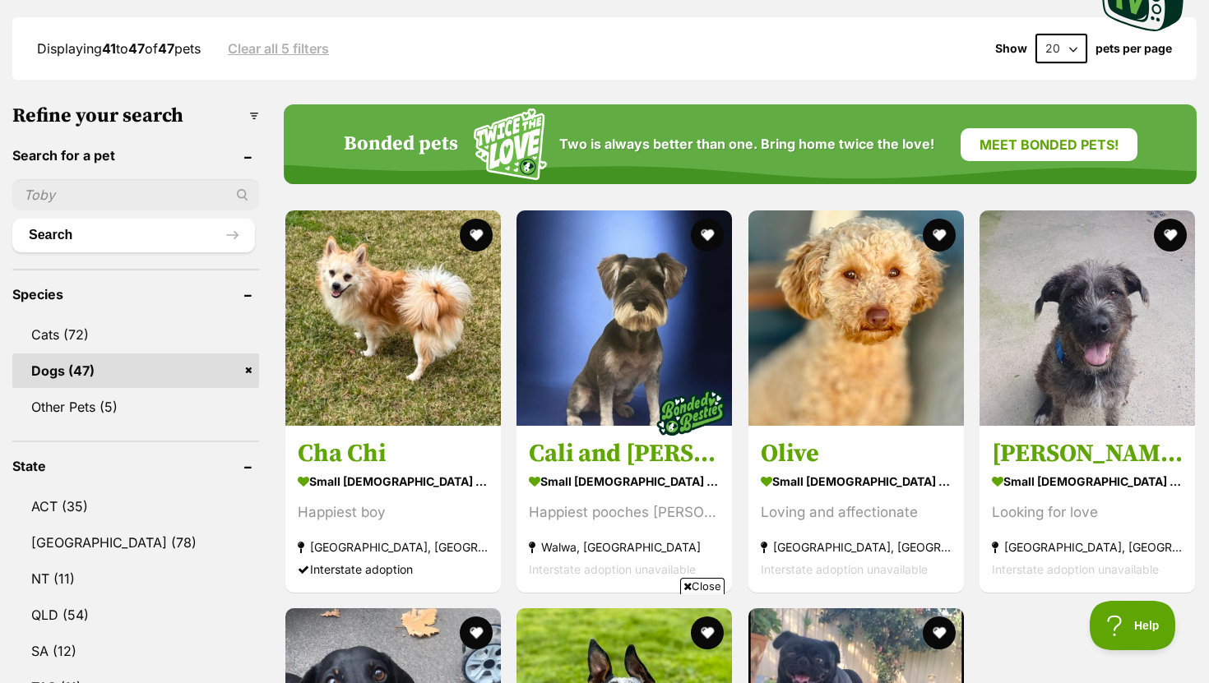
scroll to position [429, 0]
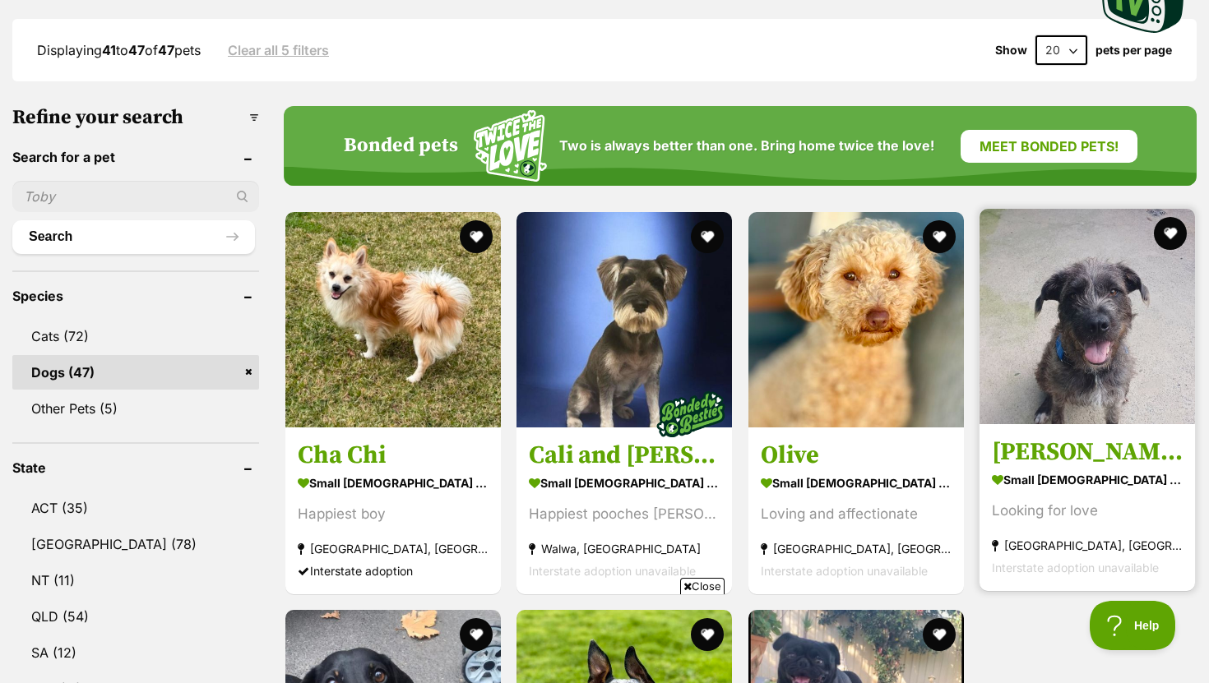
click at [1021, 441] on h3 "[PERSON_NAME]" at bounding box center [1087, 452] width 191 height 31
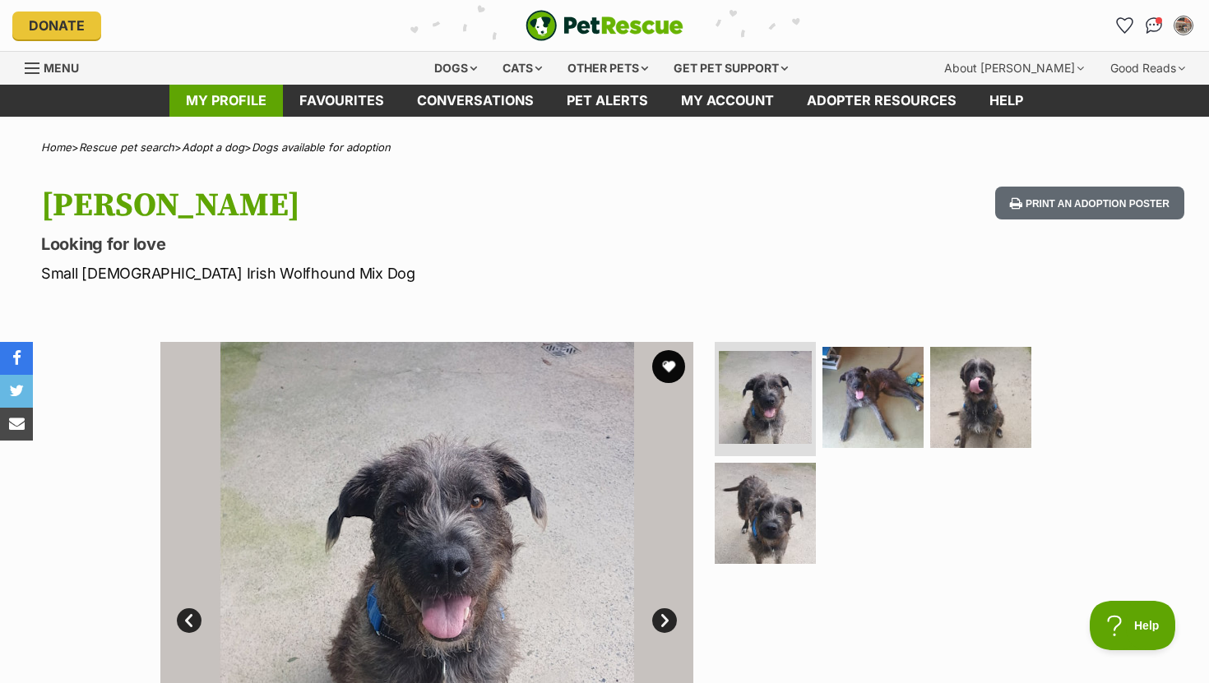
click at [222, 107] on link "My profile" at bounding box center [225, 101] width 113 height 32
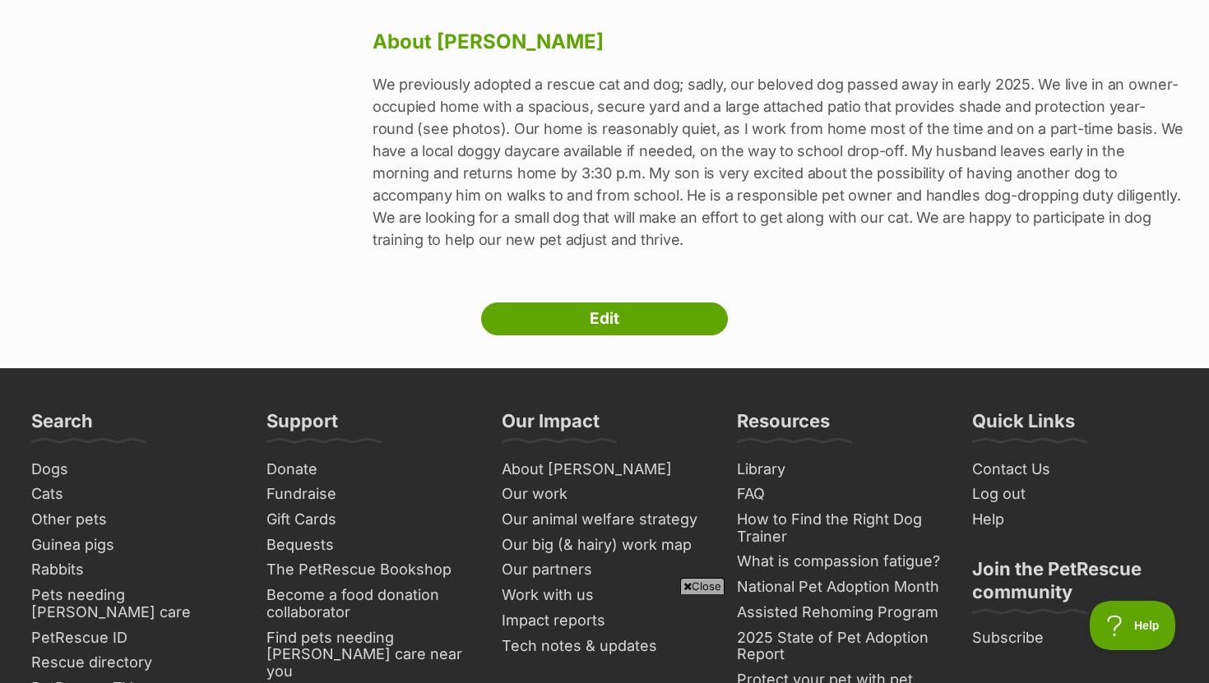
scroll to position [822, 0]
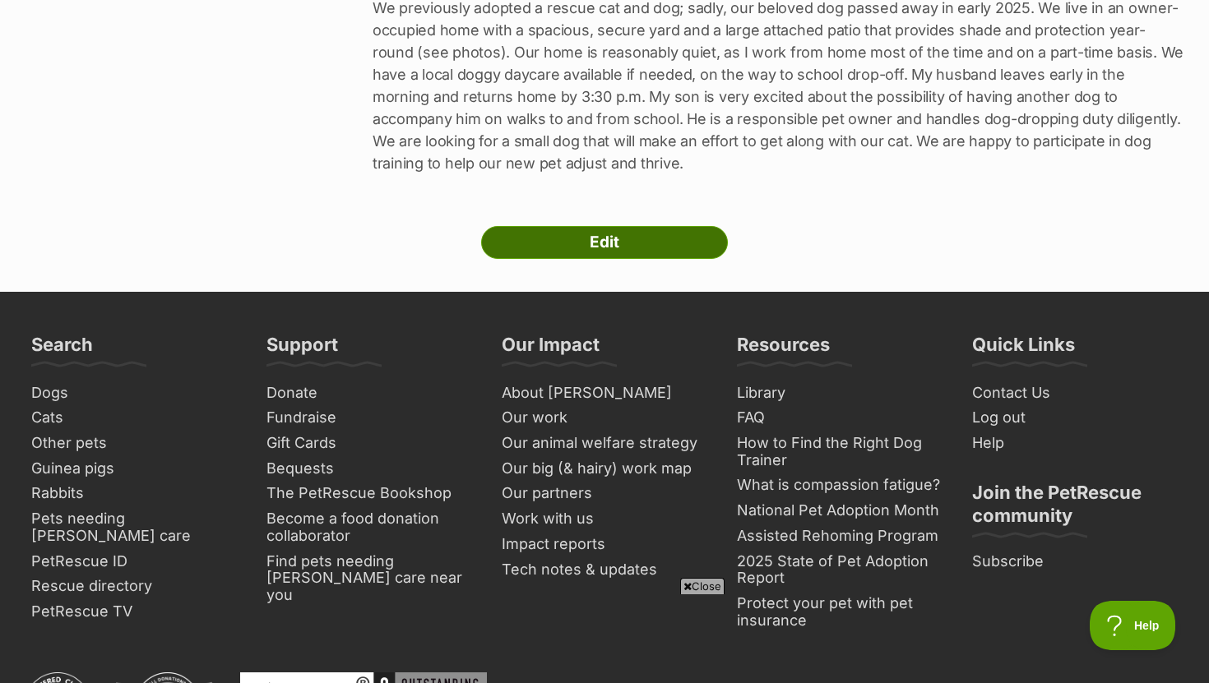
click at [580, 226] on link "Edit" at bounding box center [604, 242] width 247 height 33
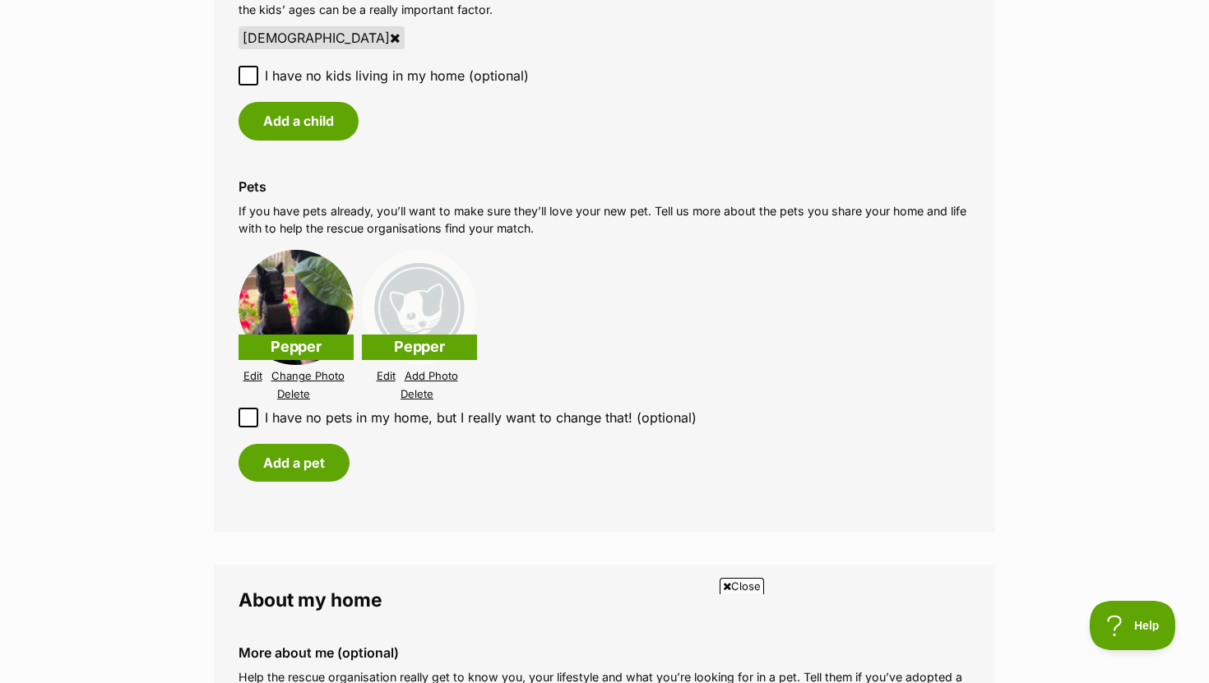
scroll to position [2037, 0]
click at [257, 373] on link "Edit" at bounding box center [252, 375] width 19 height 12
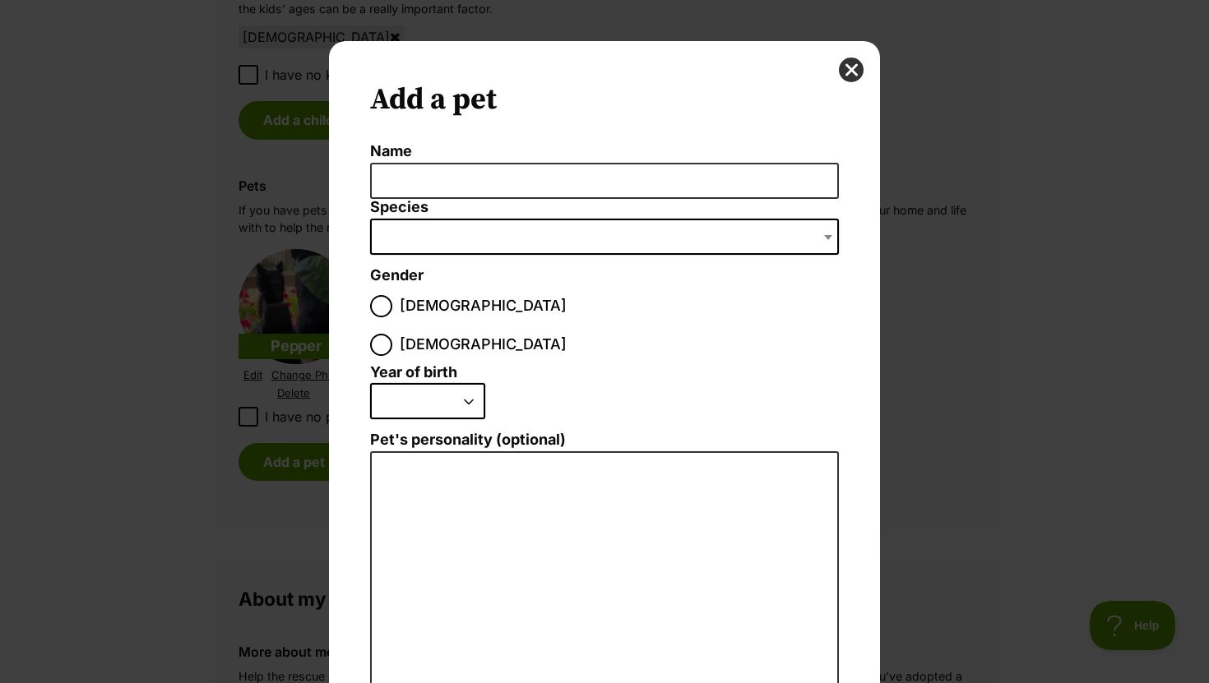
scroll to position [0, 0]
click at [849, 76] on button "close" at bounding box center [851, 70] width 25 height 25
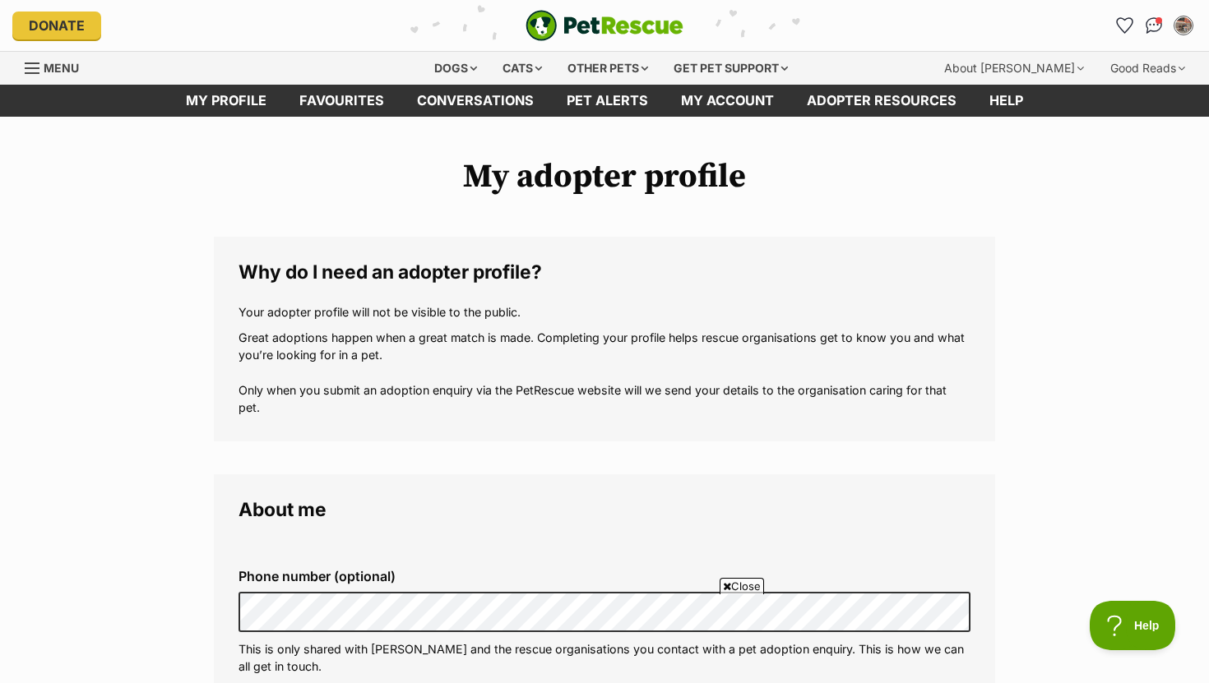
scroll to position [2037, 0]
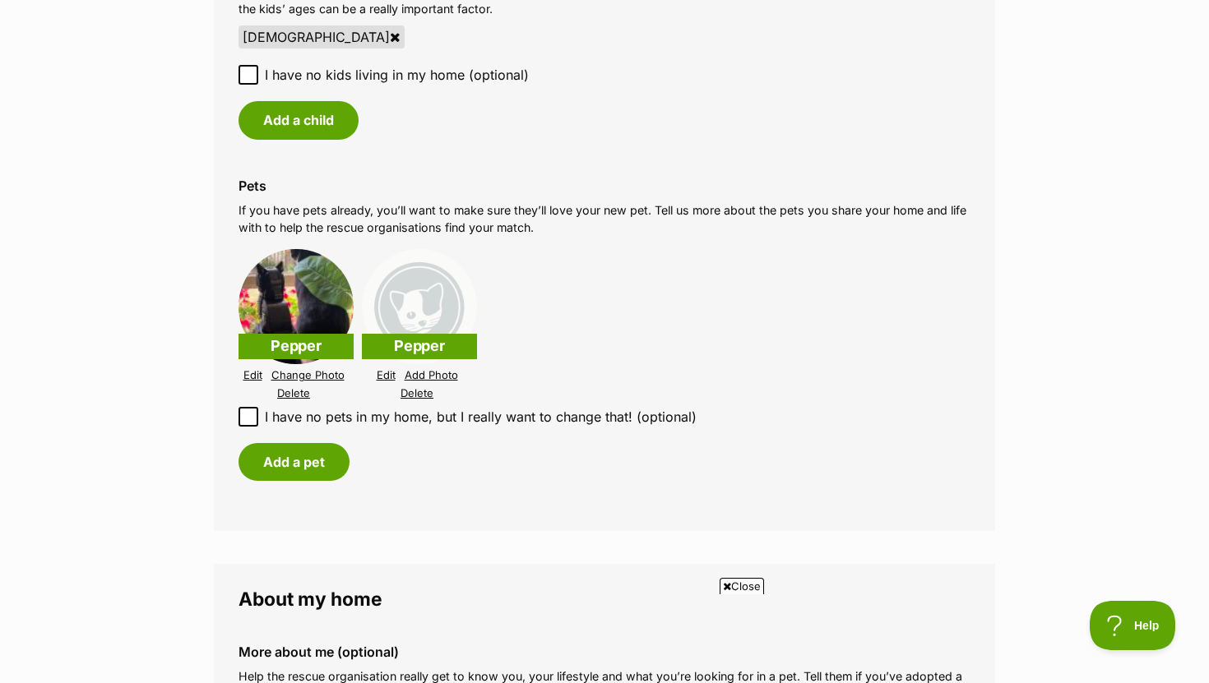
click at [391, 376] on link "Edit" at bounding box center [386, 375] width 19 height 12
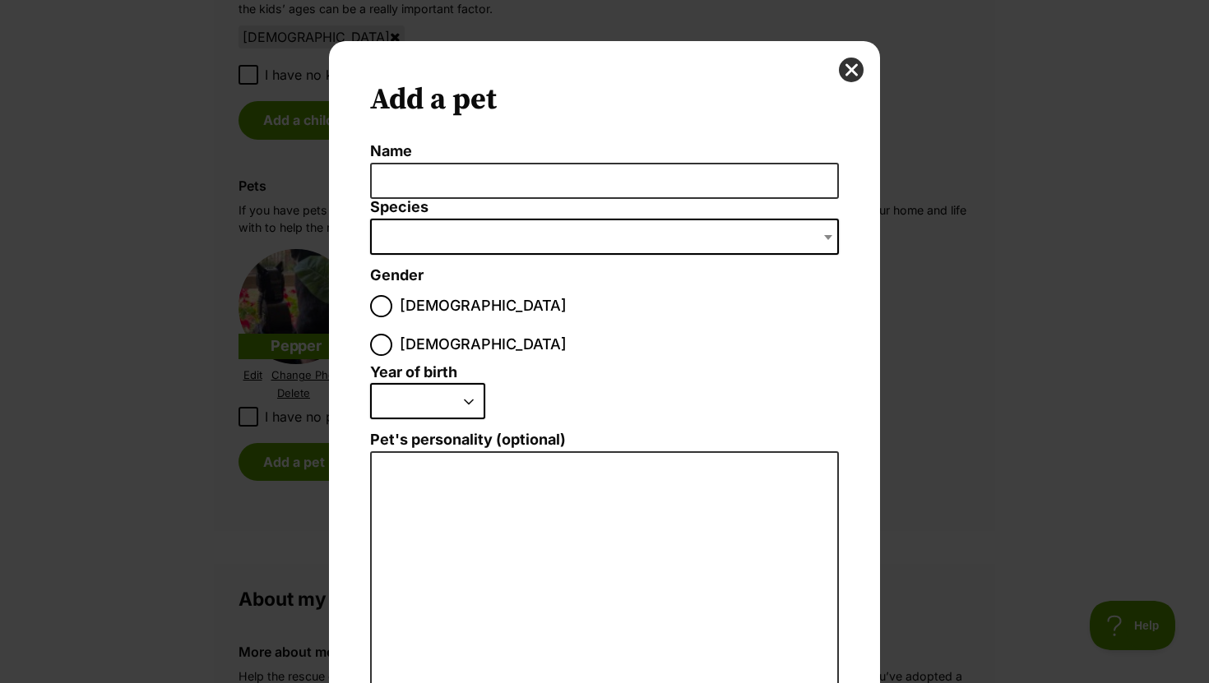
scroll to position [0, 0]
click at [861, 72] on button "close" at bounding box center [851, 70] width 25 height 25
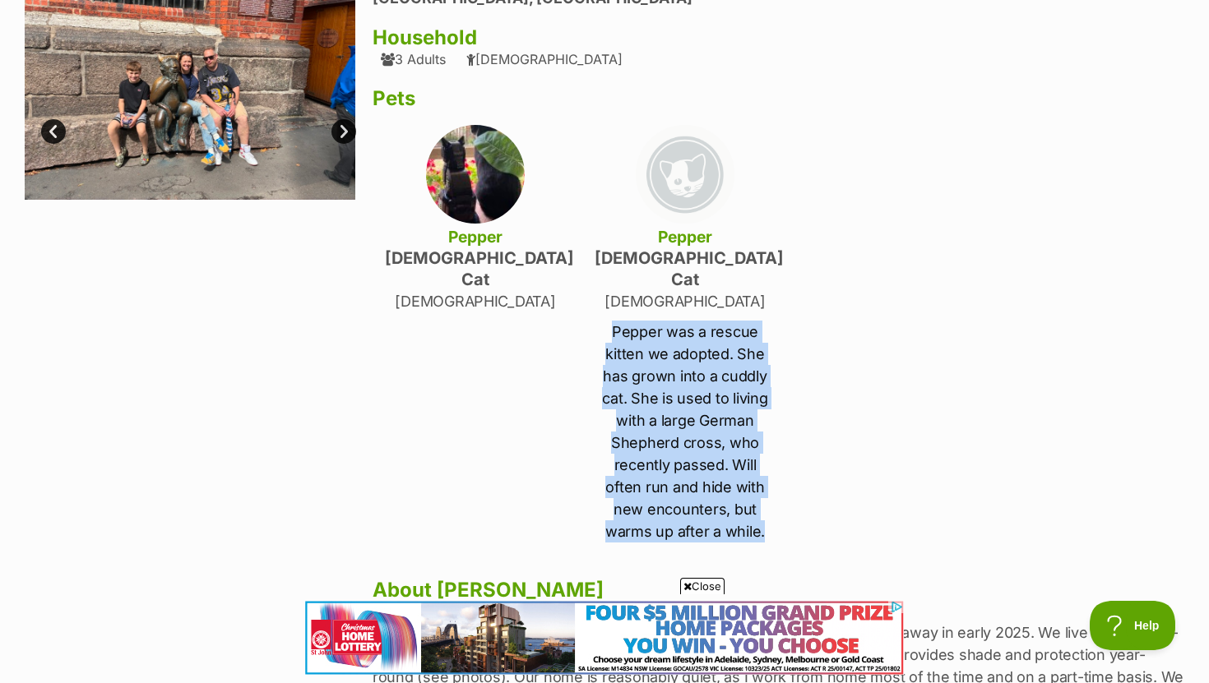
drag, startPoint x: 740, startPoint y: 509, endPoint x: 609, endPoint y: 320, distance: 230.4
click at [609, 321] on p "Pepper was a rescue kitten we adopted. She has grown into a cuddly cat. She is …" at bounding box center [685, 432] width 181 height 222
copy p "Pepper was a rescue kitten we adopted. She has grown into a cuddly cat. She is …"
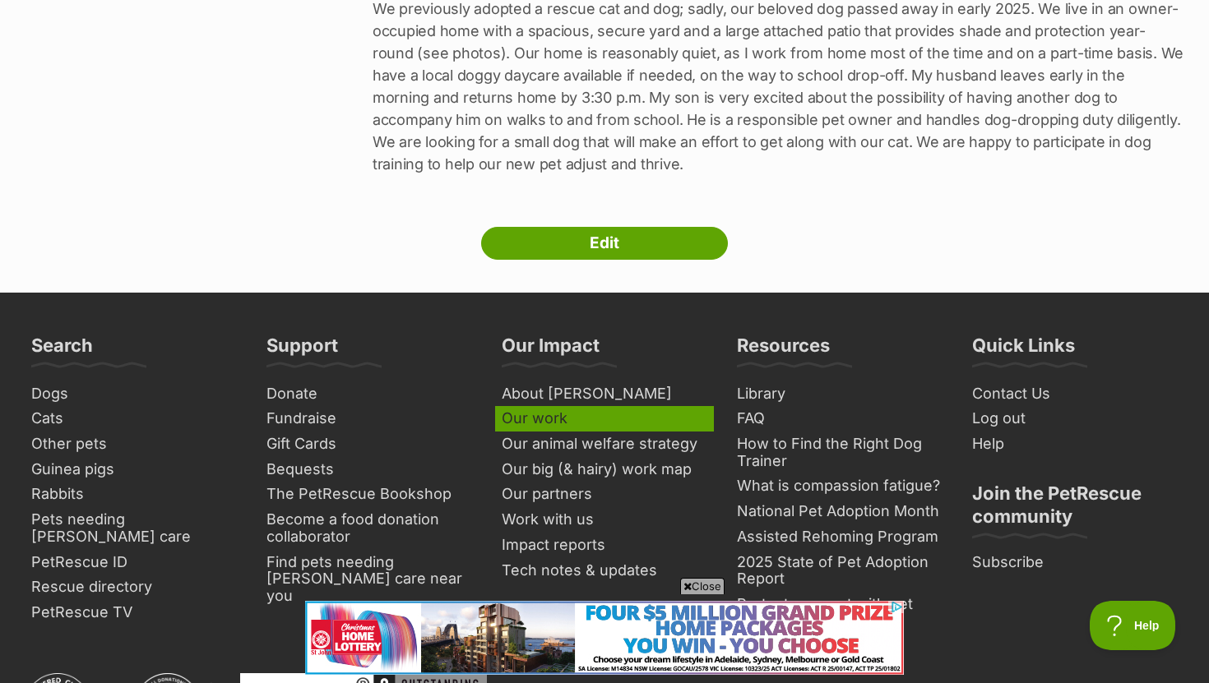
scroll to position [872, 0]
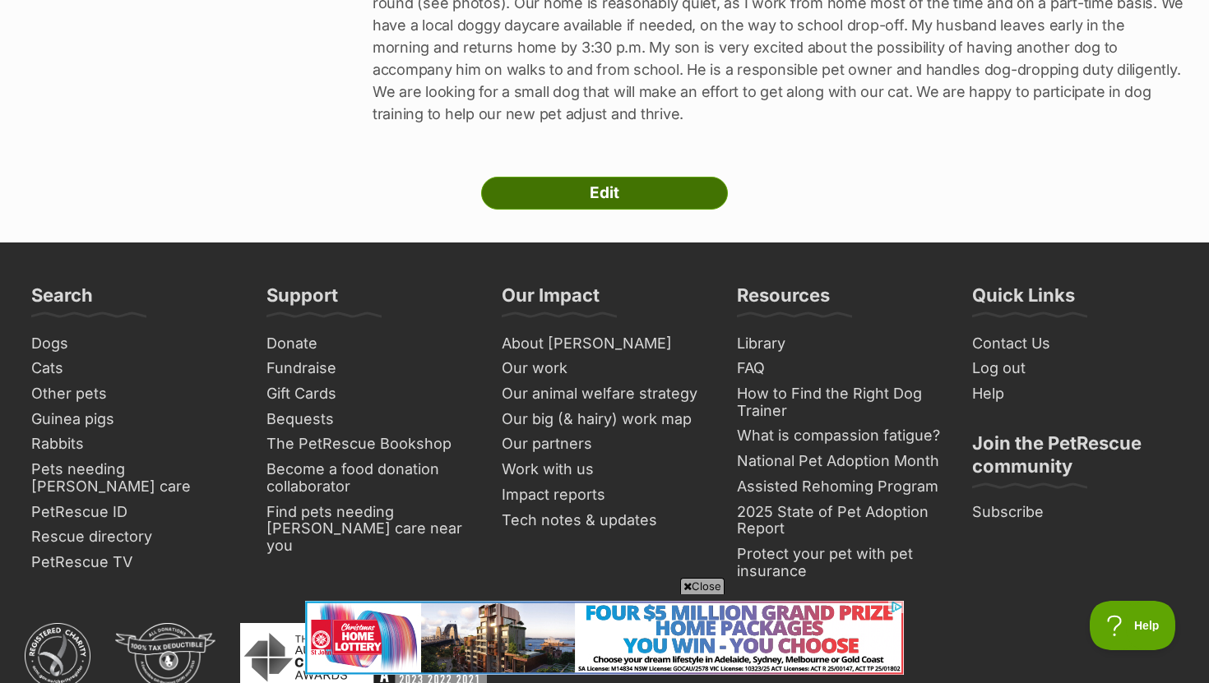
click at [618, 177] on link "Edit" at bounding box center [604, 193] width 247 height 33
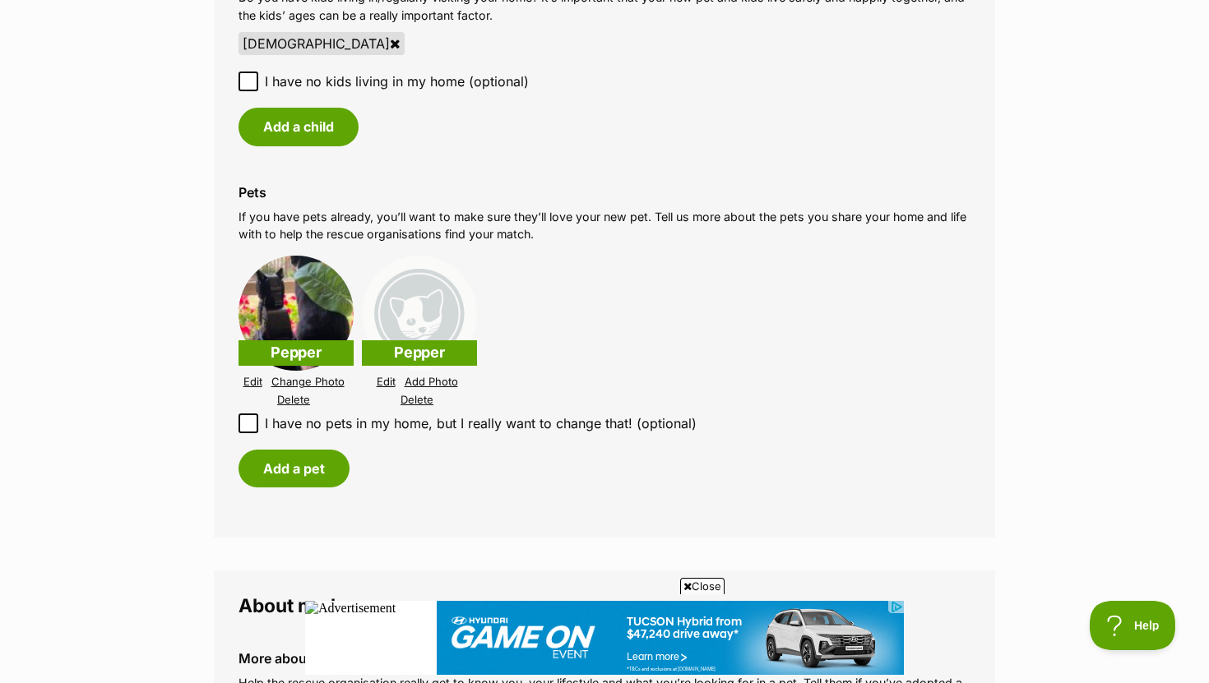
click at [247, 386] on link "Edit" at bounding box center [252, 382] width 19 height 12
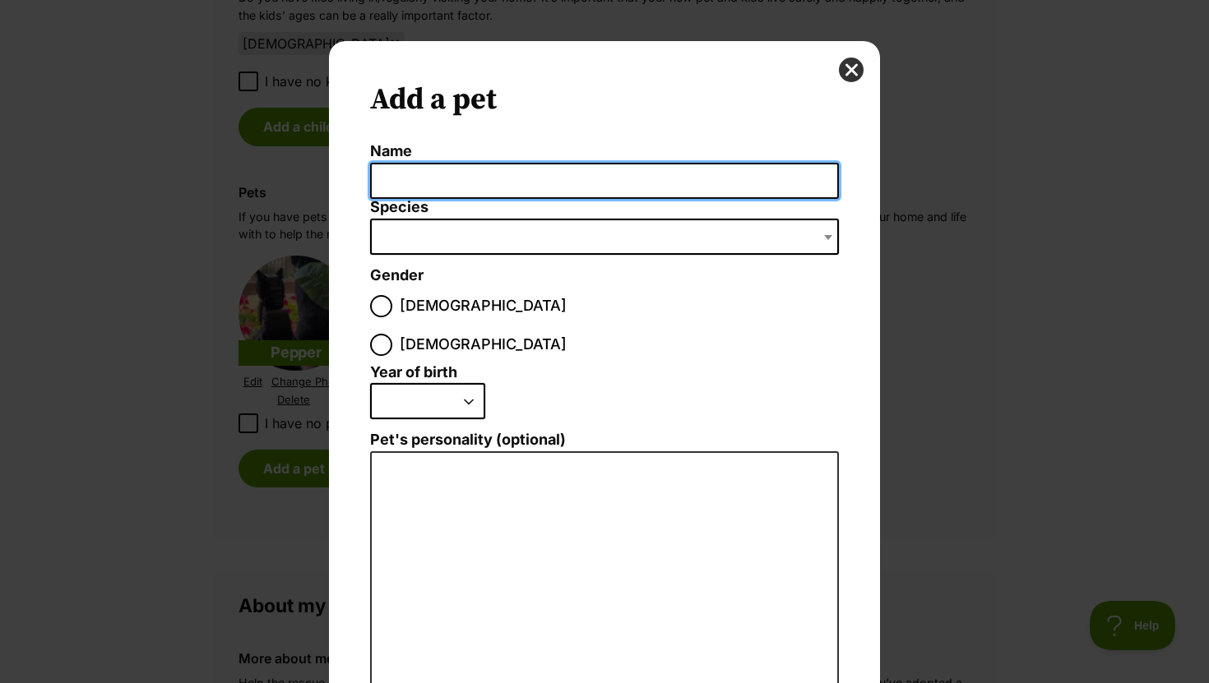
click at [456, 165] on input "Name" at bounding box center [604, 181] width 469 height 37
type input "Pepper"
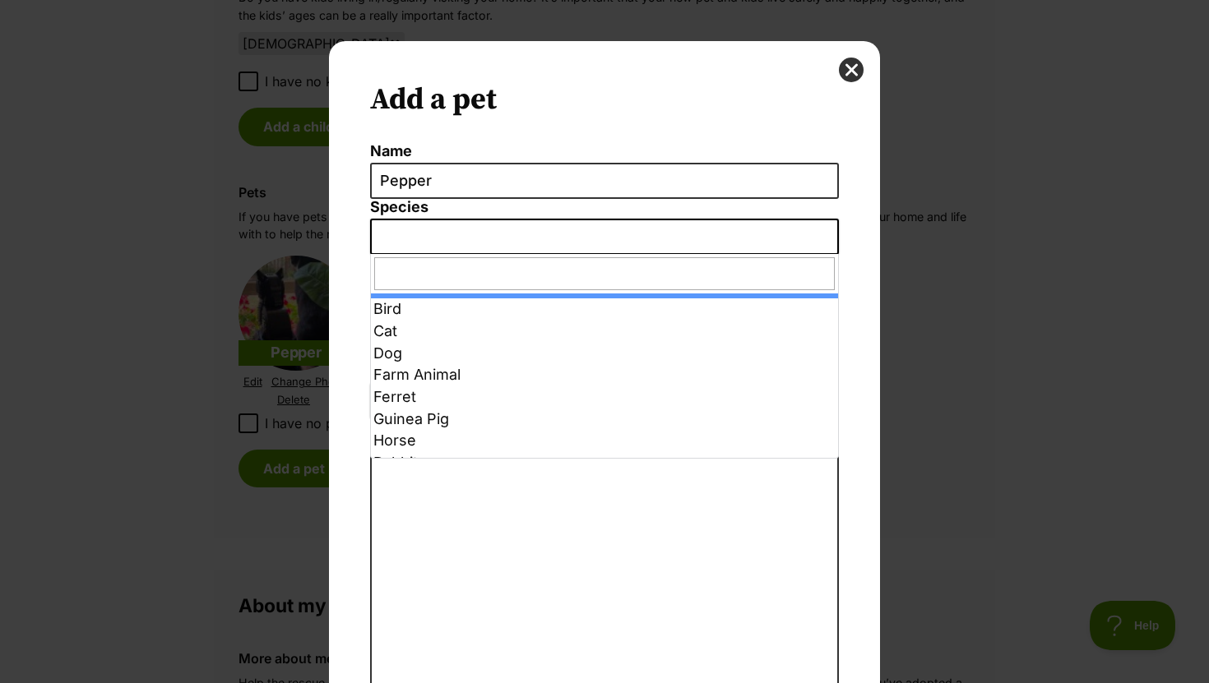
click at [445, 248] on span "Dialog Window - Close (Press escape to close)" at bounding box center [604, 237] width 469 height 36
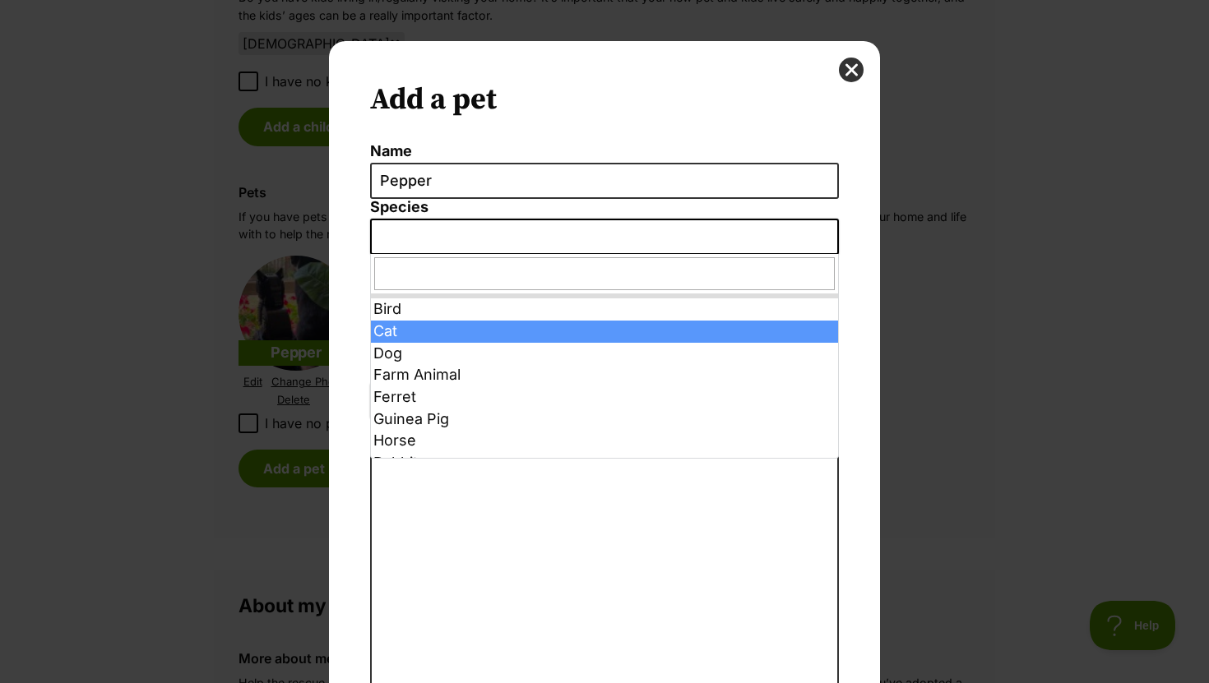
select select "2"
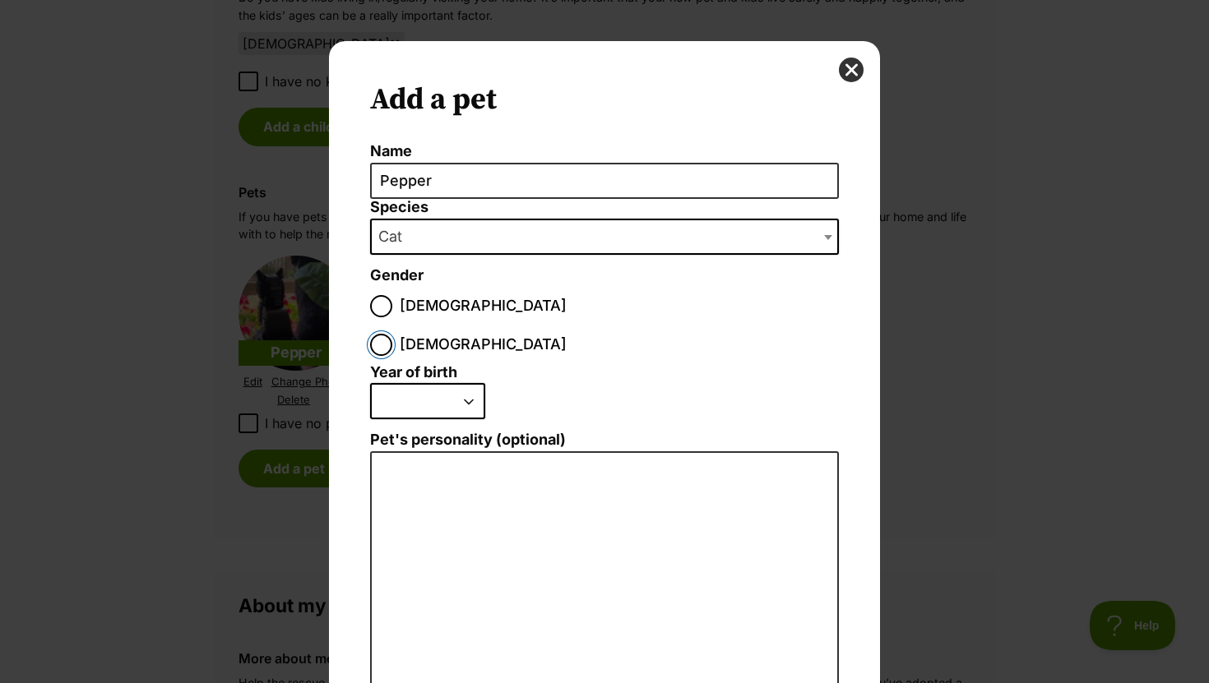
click at [392, 334] on input "[DEMOGRAPHIC_DATA]" at bounding box center [381, 345] width 22 height 22
radio input "true"
click at [434, 383] on select "2025 2024 2023 2022 2021 2020 2019 2018 2017 2016 2015 2014 2013 2012 2011 2010…" at bounding box center [427, 401] width 115 height 36
select select "2017"
click at [370, 383] on select "2025 2024 2023 2022 2021 2020 2019 2018 2017 2016 2015 2014 2013 2012 2011 2010…" at bounding box center [427, 401] width 115 height 36
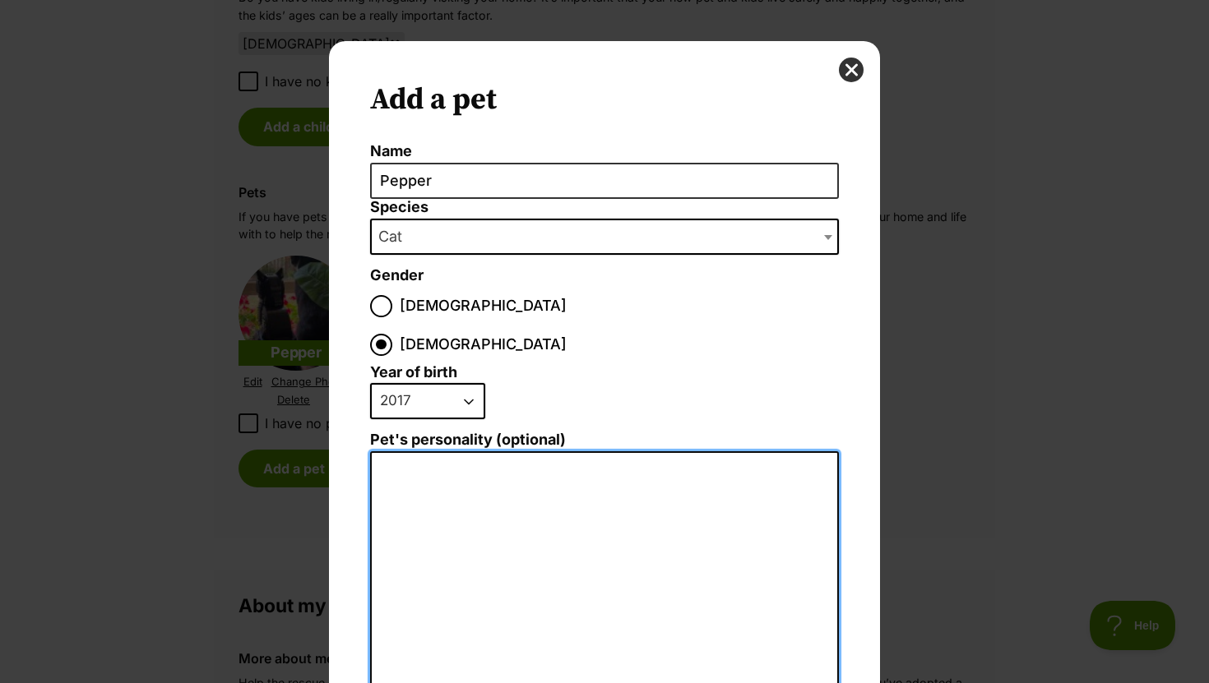
click at [461, 474] on textarea "Pet's personality (optional)" at bounding box center [604, 631] width 469 height 360
paste textarea "Pepper was a rescue kitten we adopted. She has grown into a cuddly cat. She is …"
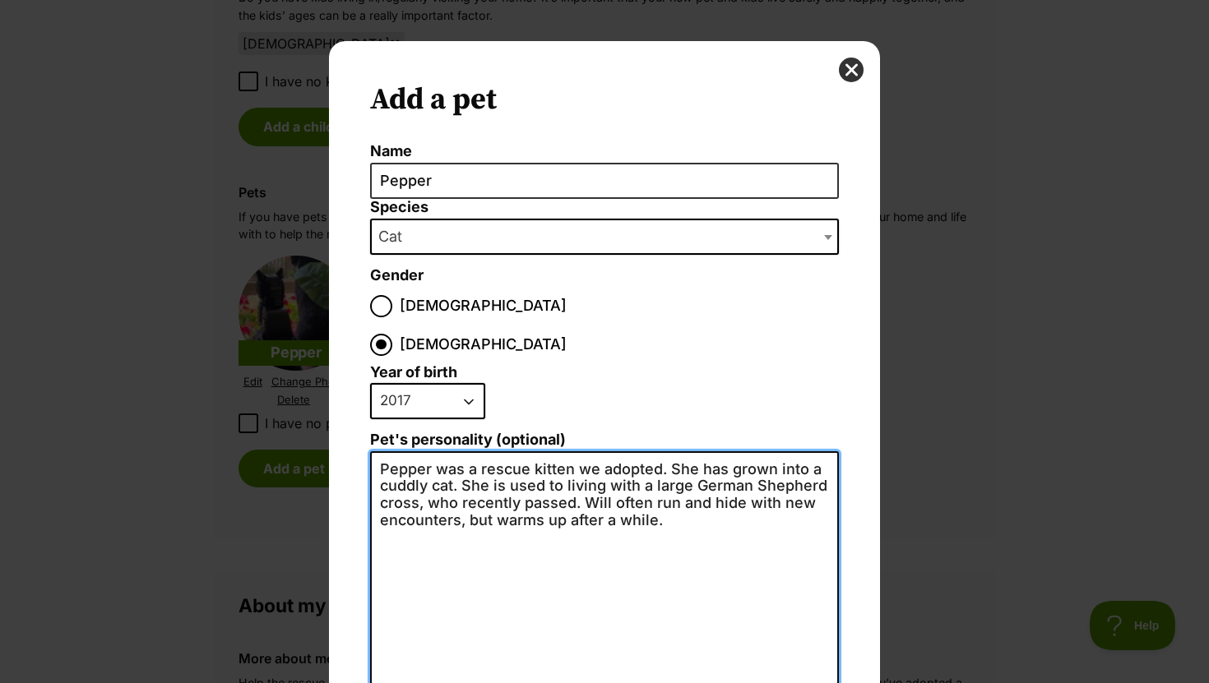
scroll to position [196, 0]
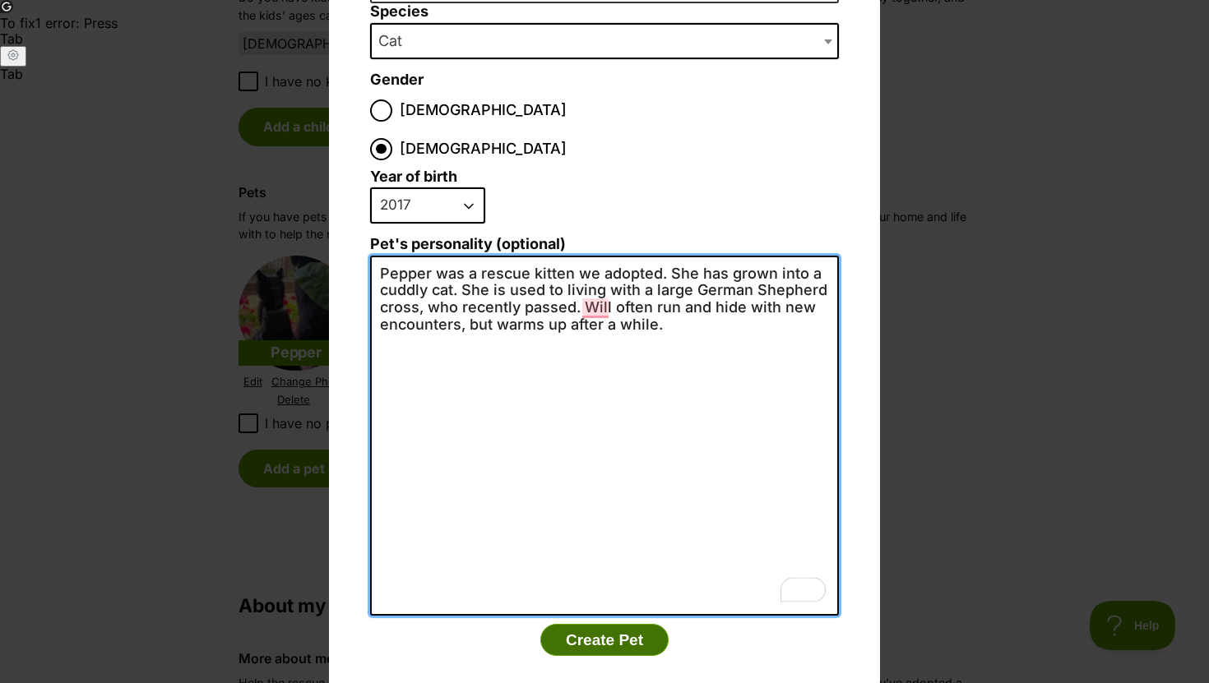
type textarea "Pepper was a rescue kitten we adopted. She has grown into a cuddly cat. She is …"
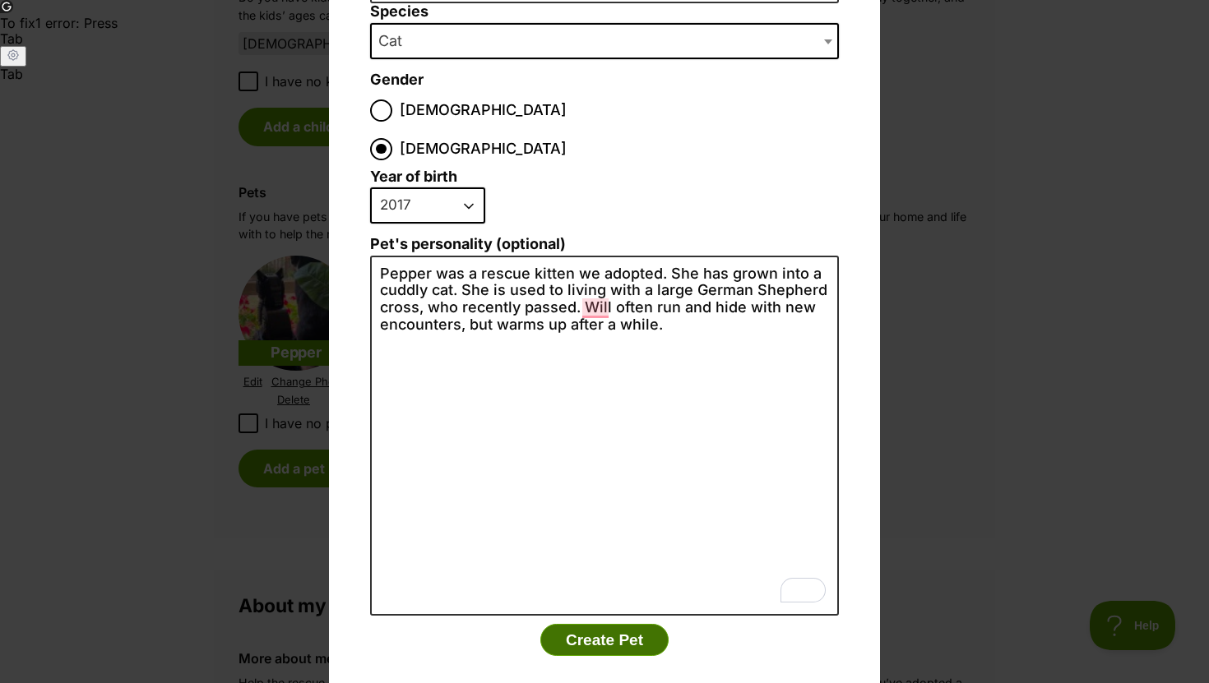
click at [585, 624] on button "Create Pet" at bounding box center [604, 640] width 128 height 33
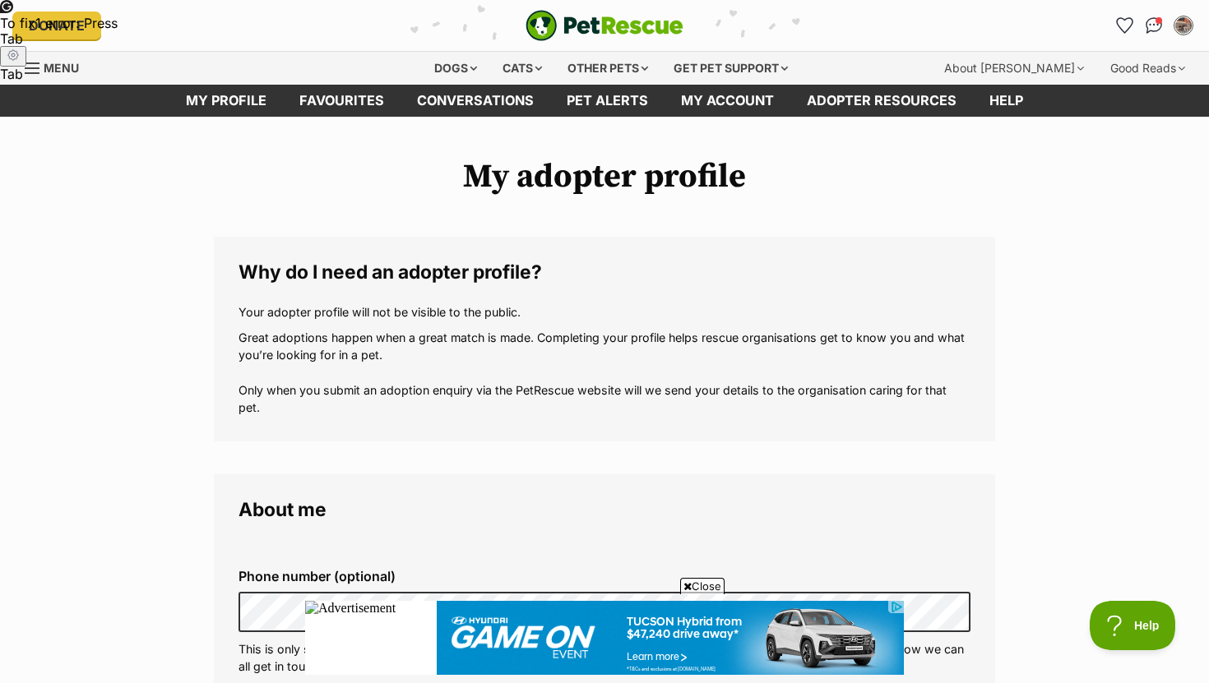
scroll to position [2030, 0]
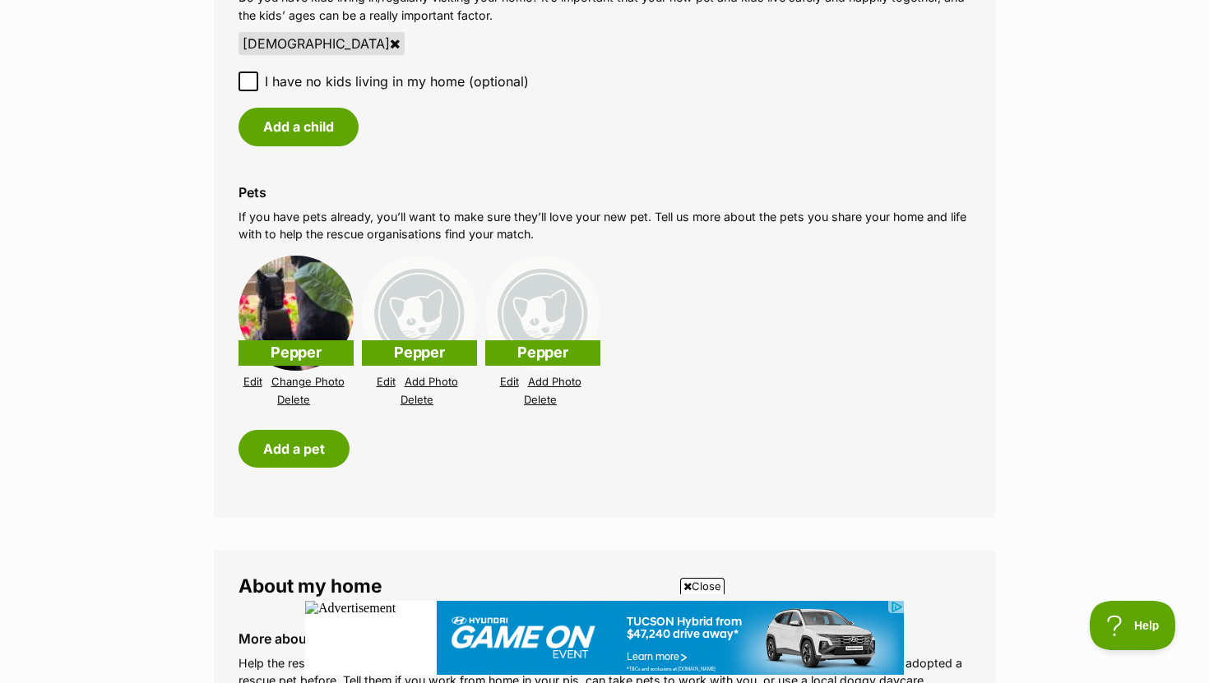
click at [413, 400] on link "Delete" at bounding box center [416, 400] width 33 height 12
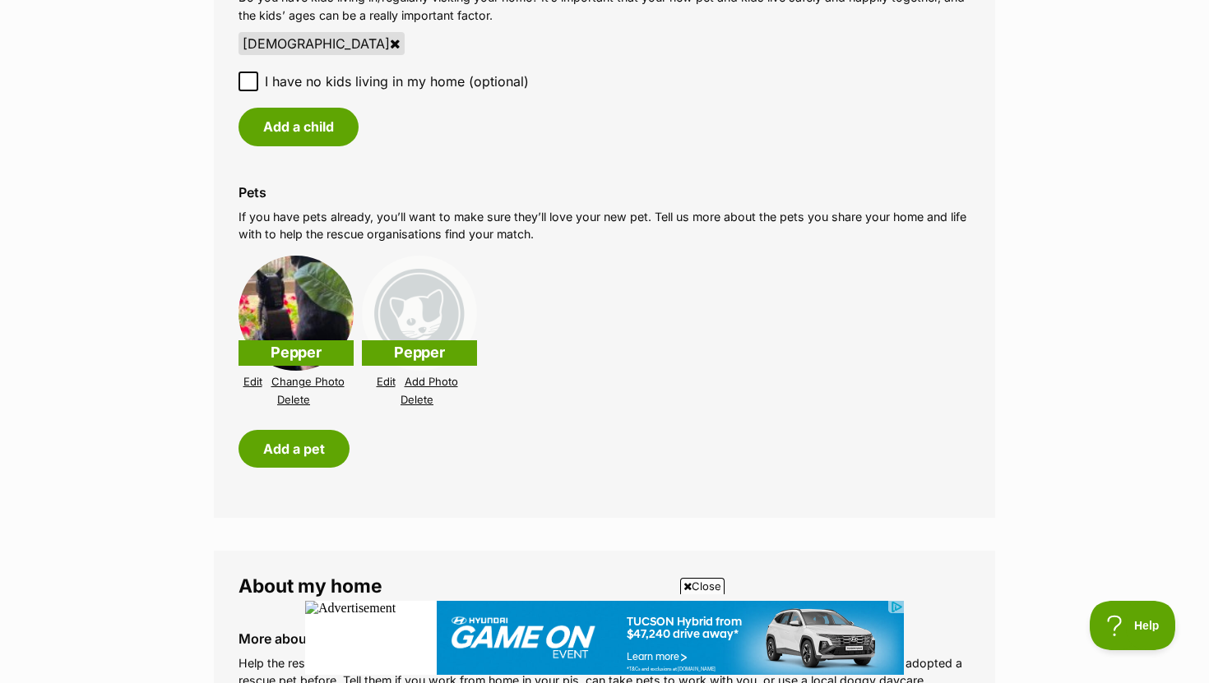
click at [425, 402] on link "Delete" at bounding box center [416, 400] width 33 height 12
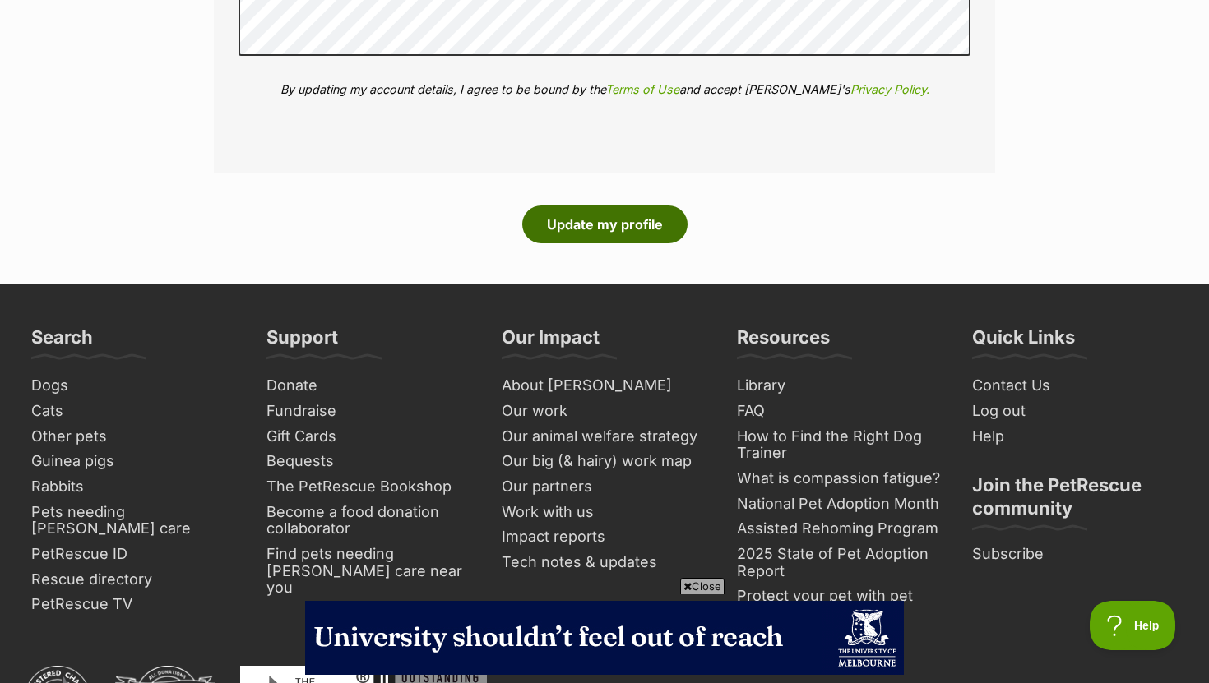
scroll to position [2960, 0]
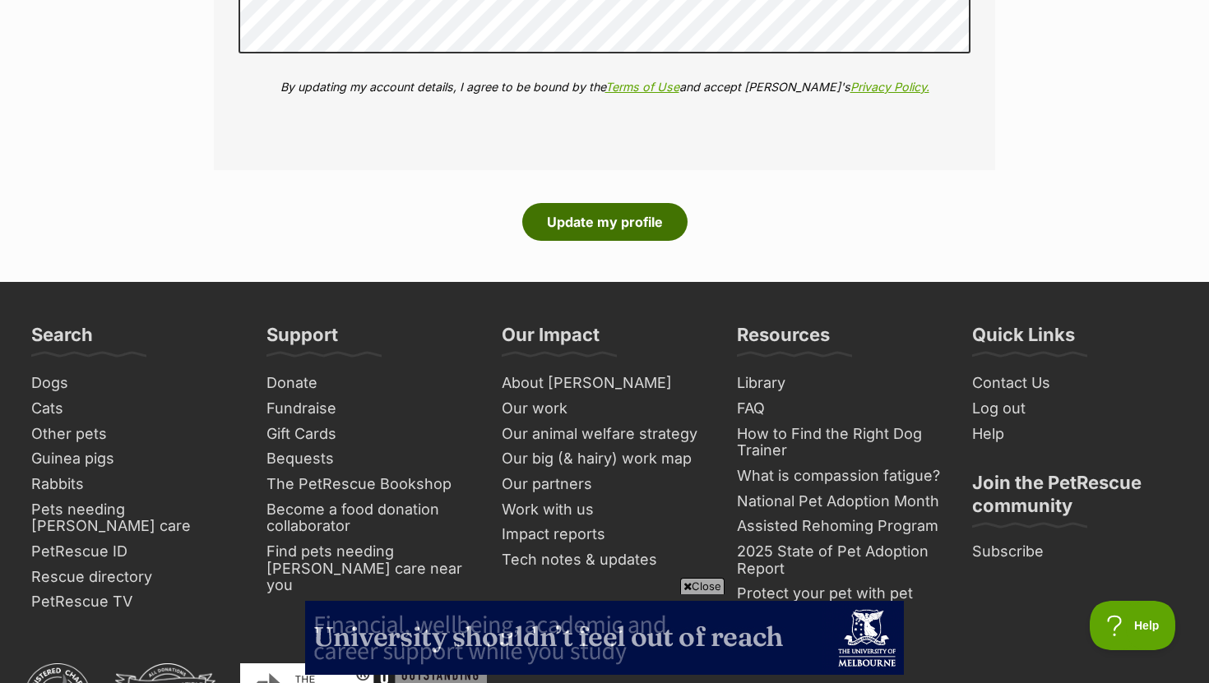
click at [608, 218] on button "Update my profile" at bounding box center [604, 222] width 165 height 38
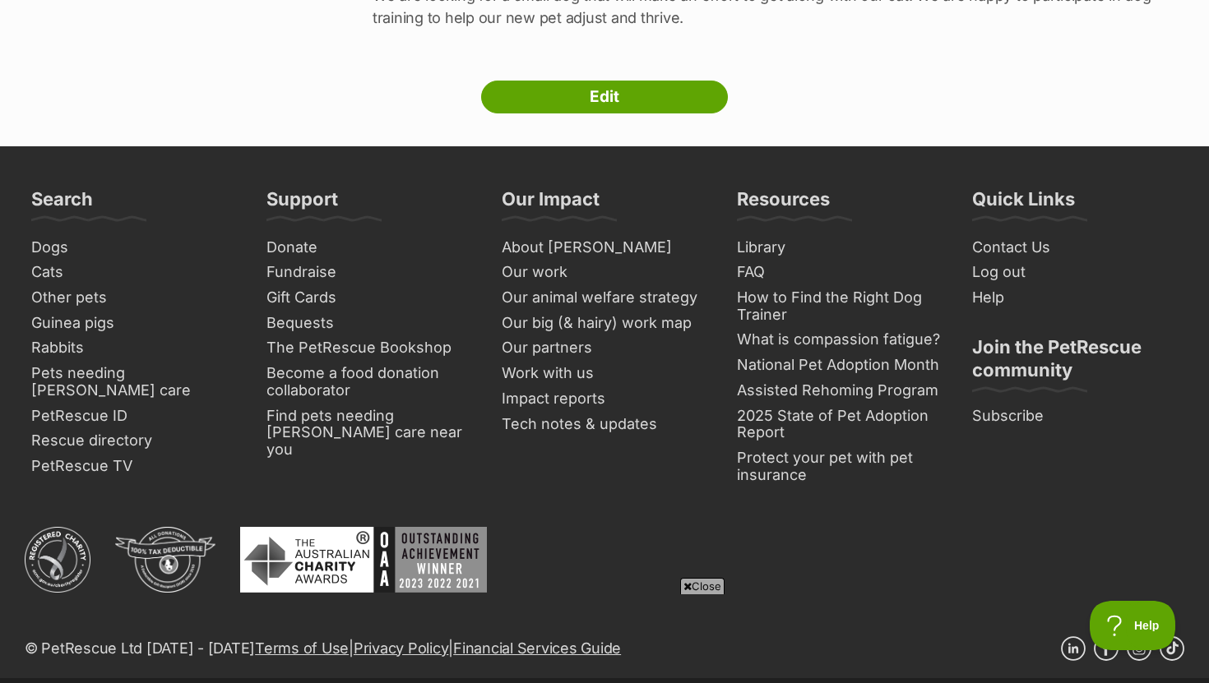
scroll to position [623, 0]
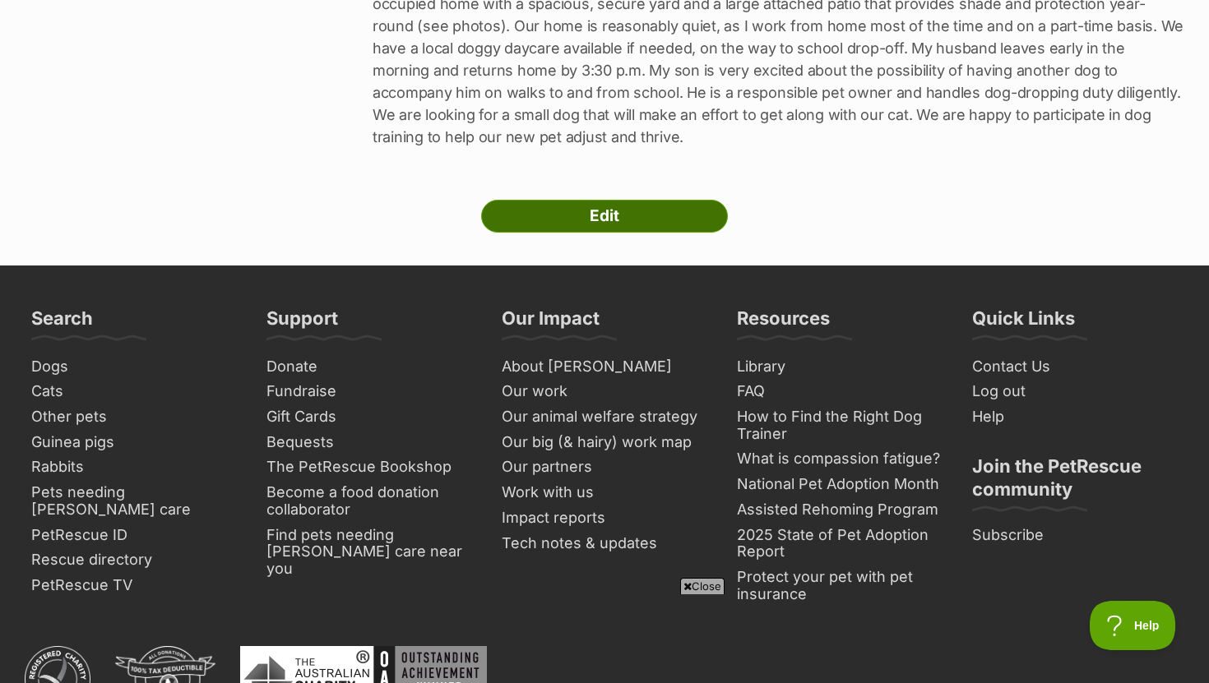
click at [647, 209] on link "Edit" at bounding box center [604, 216] width 247 height 33
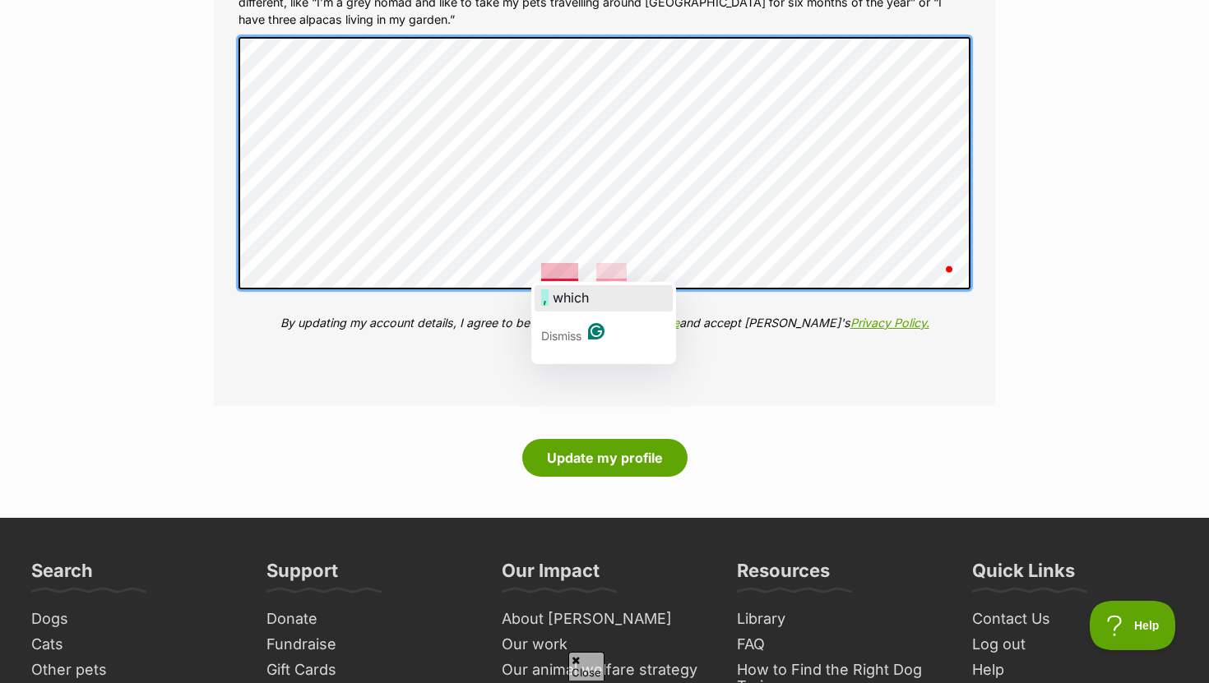
click at [567, 290] on span "which" at bounding box center [571, 297] width 36 height 16
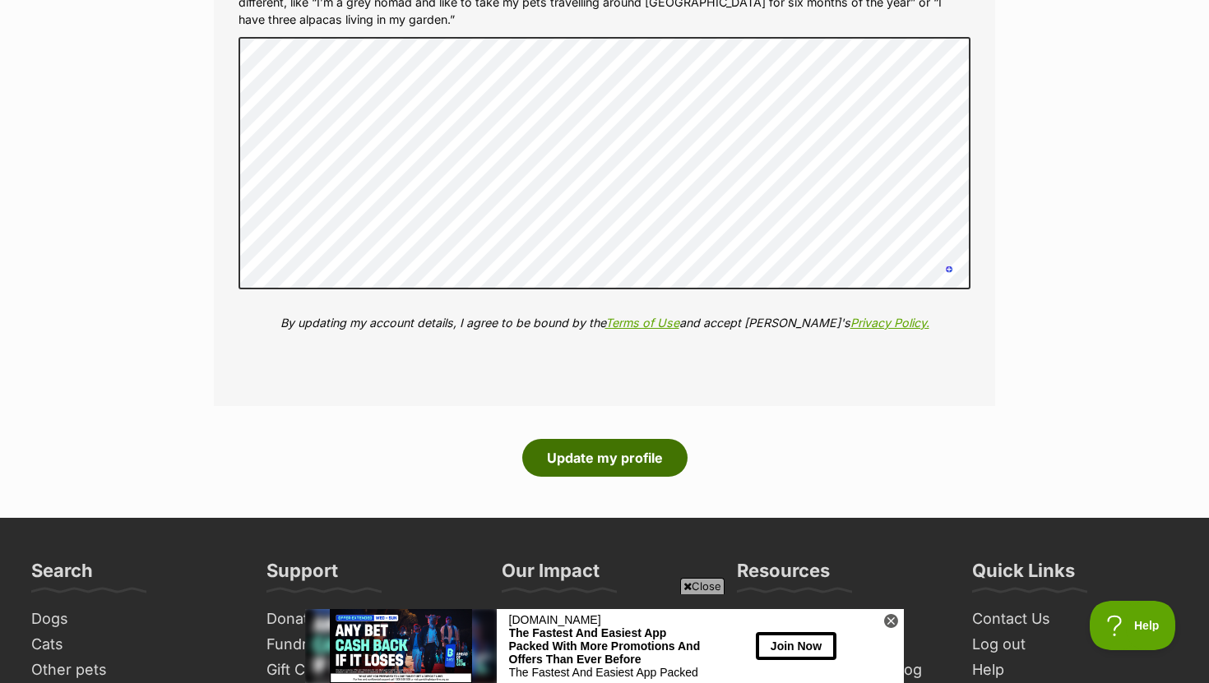
click at [577, 466] on button "Update my profile" at bounding box center [604, 458] width 165 height 38
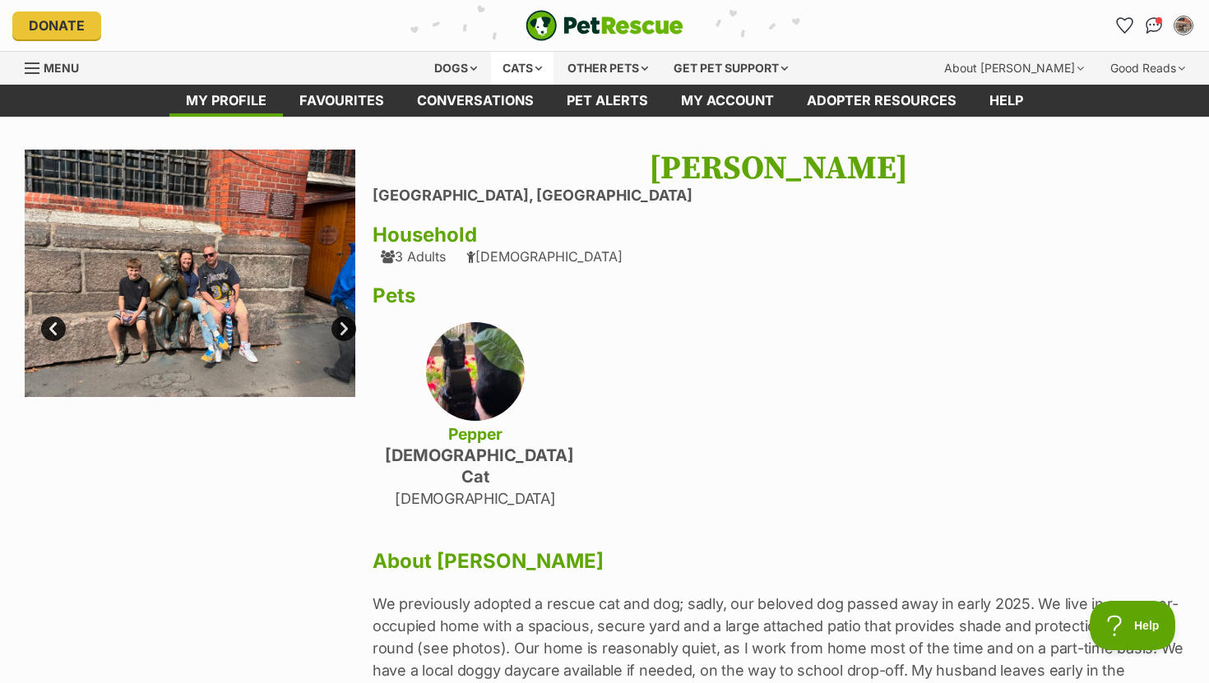
click at [518, 69] on div "Cats" at bounding box center [522, 68] width 62 height 33
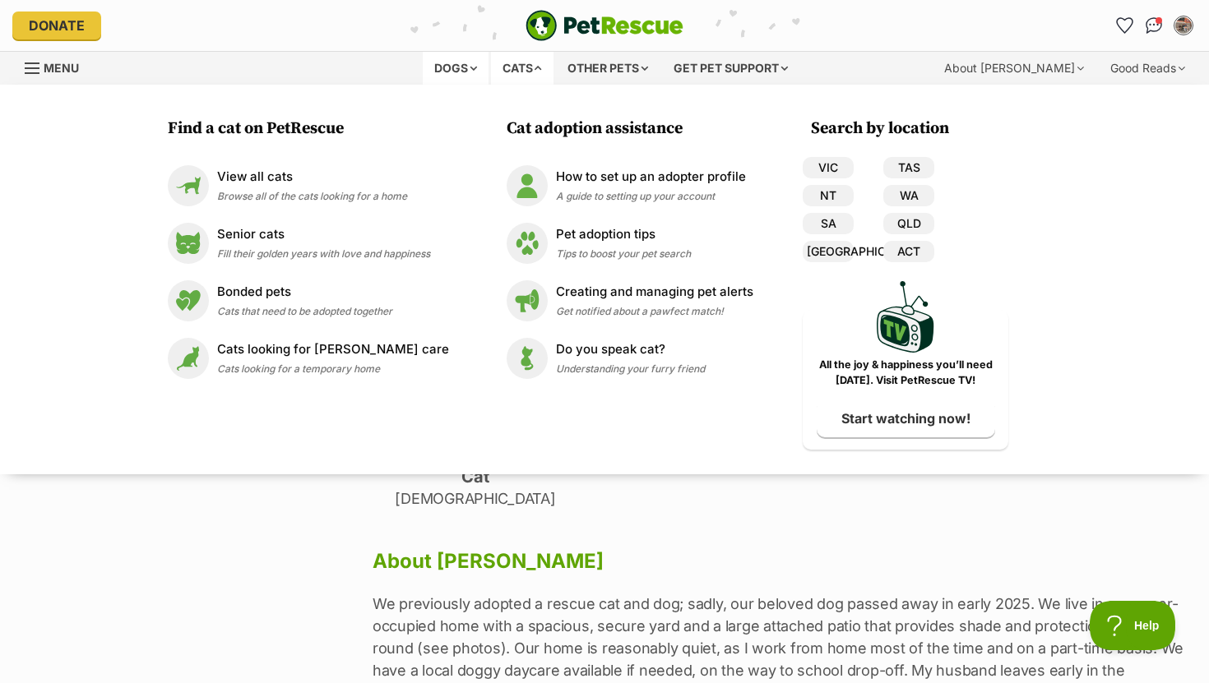
click at [459, 72] on div "Dogs" at bounding box center [456, 68] width 66 height 33
click at [827, 175] on link "VIC" at bounding box center [829, 167] width 51 height 21
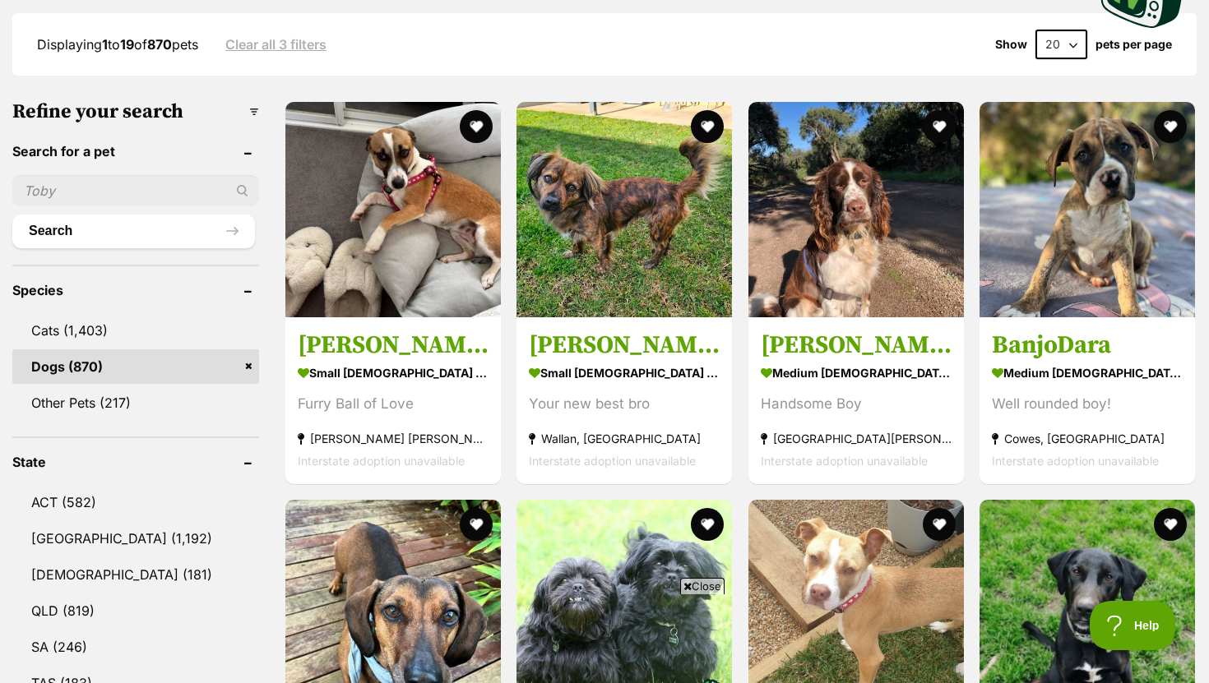
scroll to position [441, 0]
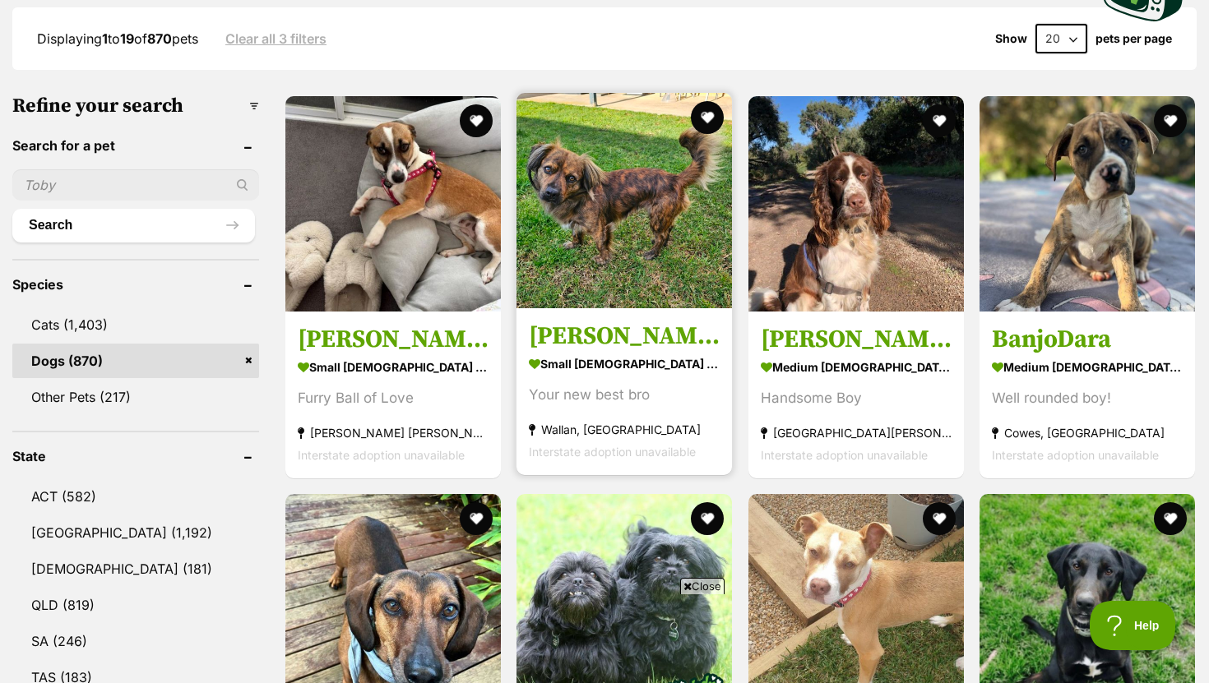
click at [578, 327] on h3 "[PERSON_NAME]" at bounding box center [624, 336] width 191 height 31
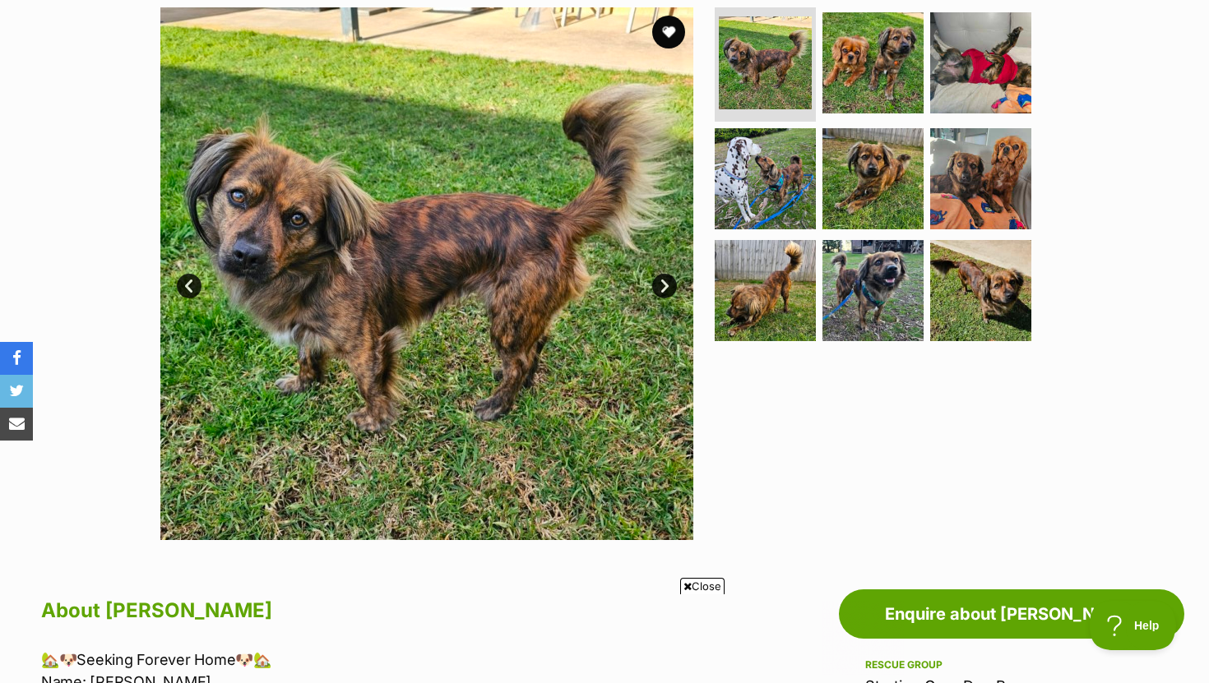
click at [660, 284] on link "Next" at bounding box center [664, 286] width 25 height 25
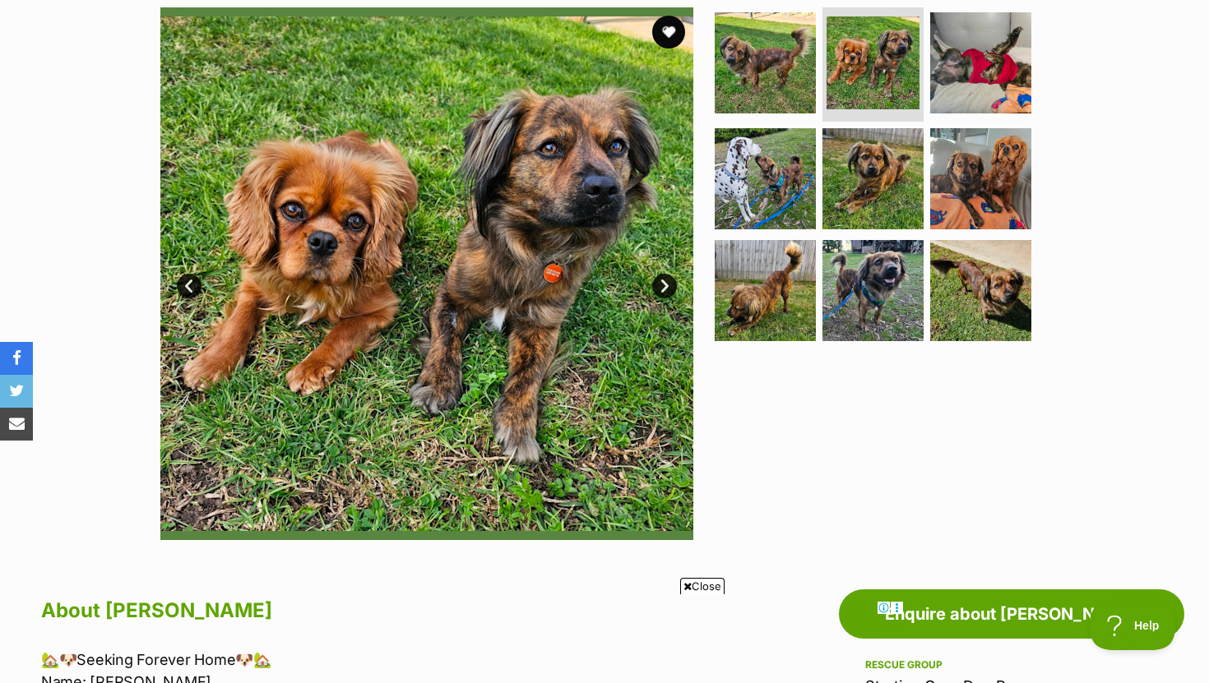
click at [660, 284] on link "Next" at bounding box center [664, 286] width 25 height 25
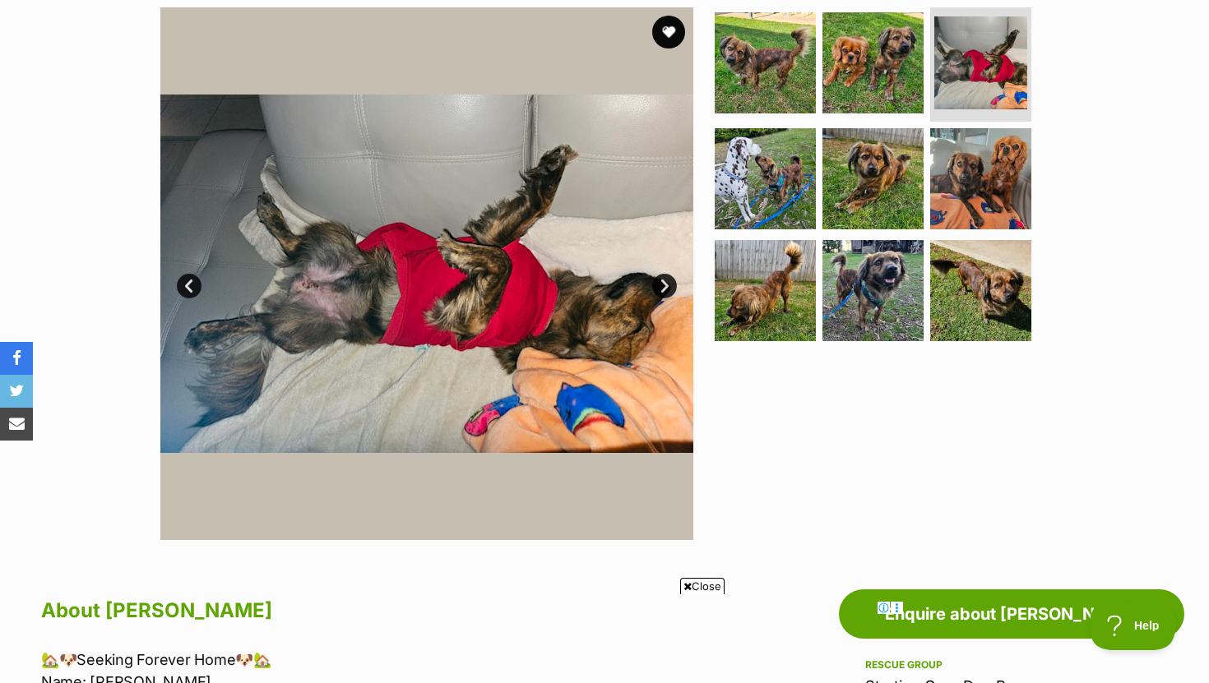
click at [660, 284] on link "Next" at bounding box center [664, 286] width 25 height 25
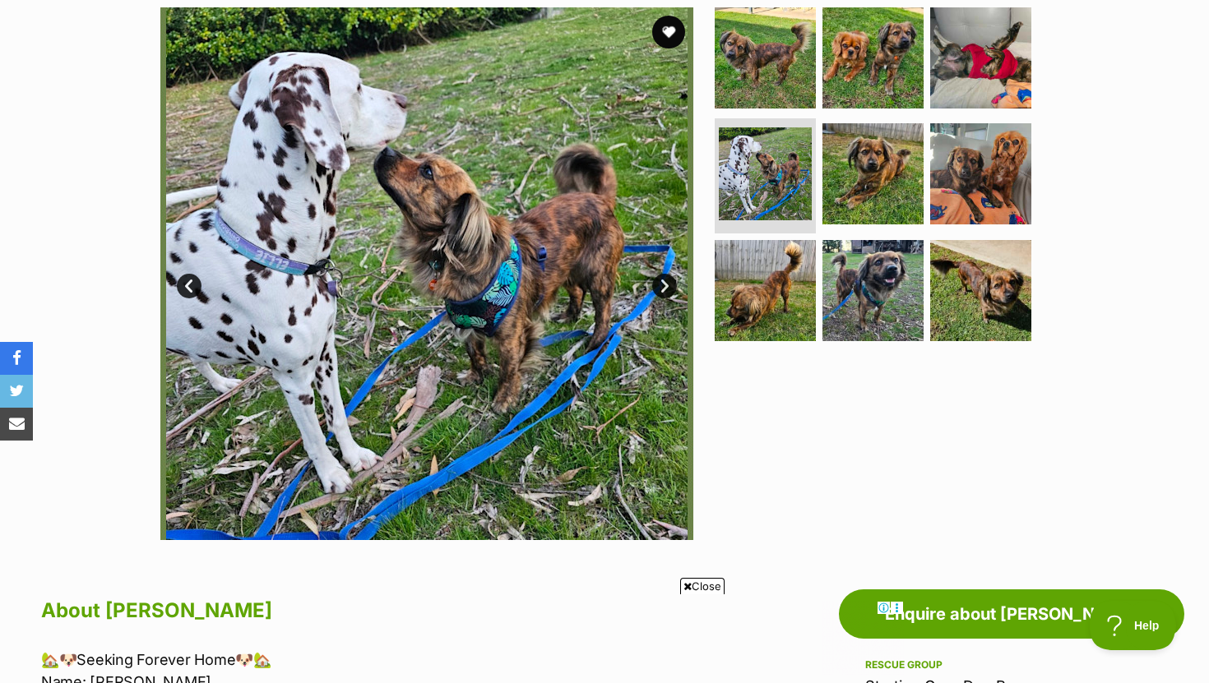
click at [660, 284] on link "Next" at bounding box center [664, 286] width 25 height 25
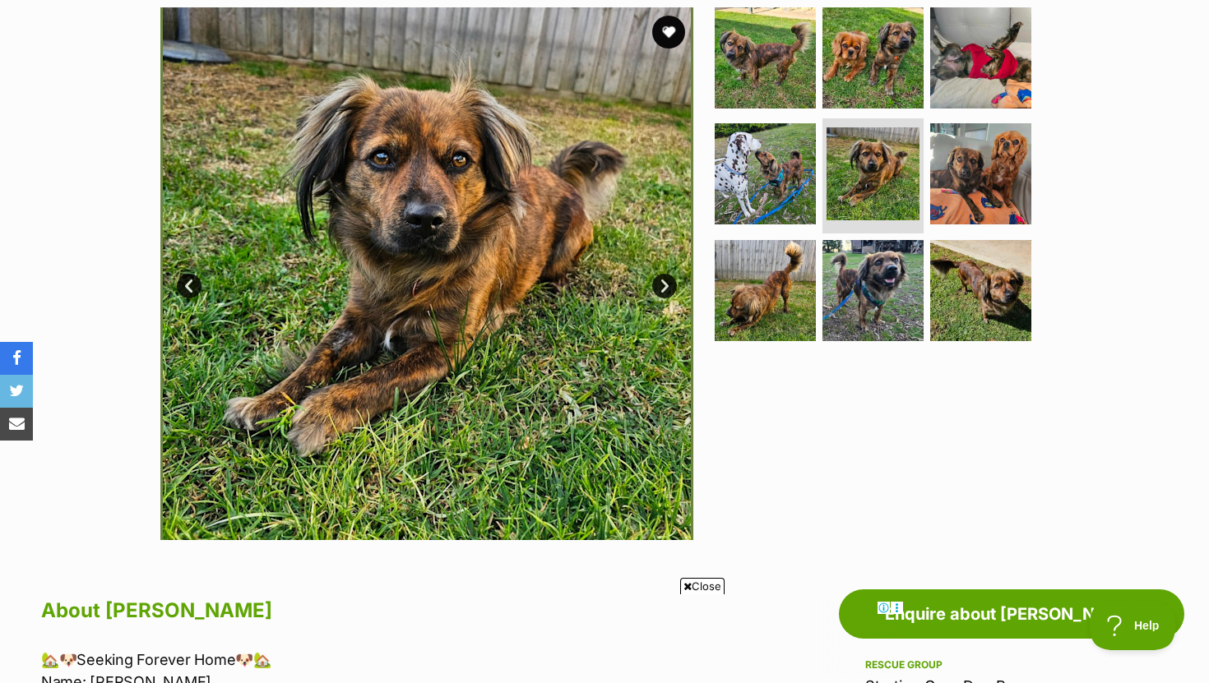
click at [660, 284] on link "Next" at bounding box center [664, 286] width 25 height 25
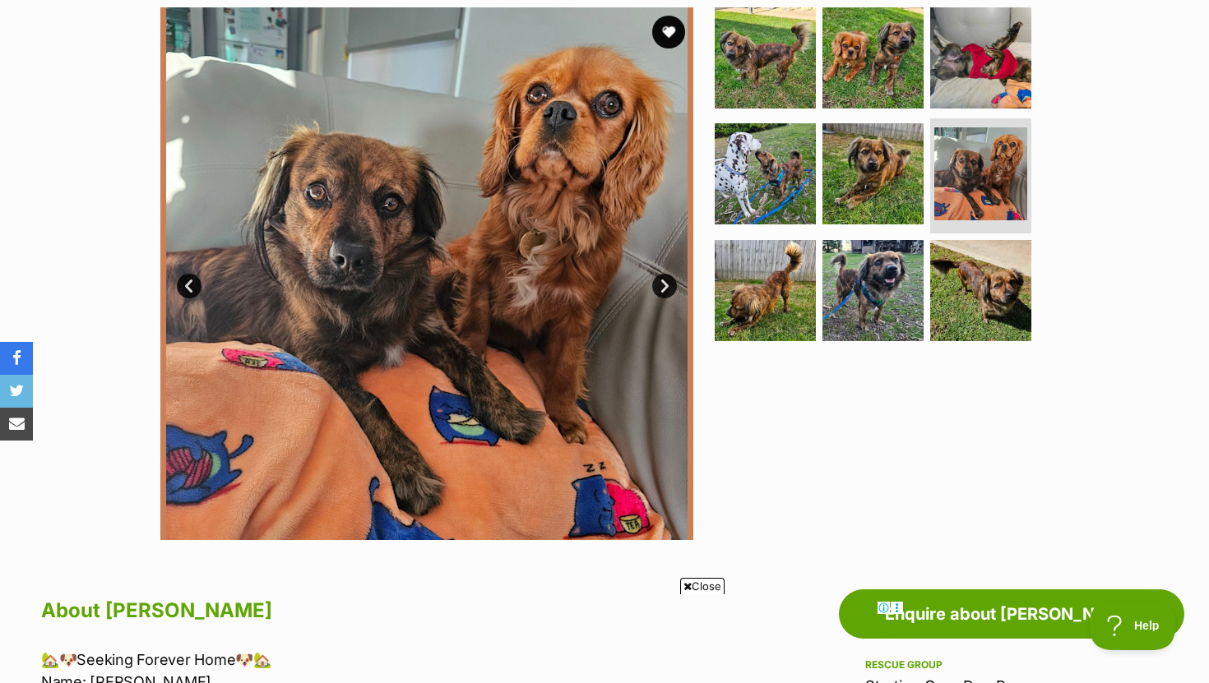
click at [660, 284] on link "Next" at bounding box center [664, 286] width 25 height 25
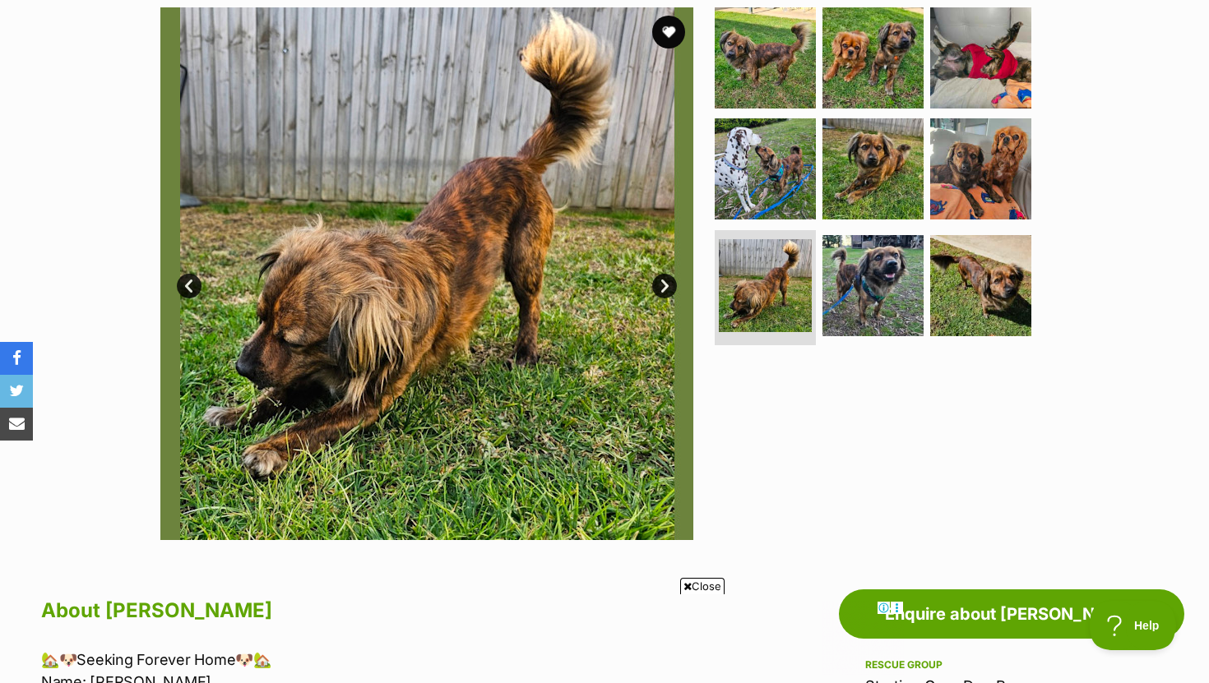
click at [660, 284] on link "Next" at bounding box center [664, 286] width 25 height 25
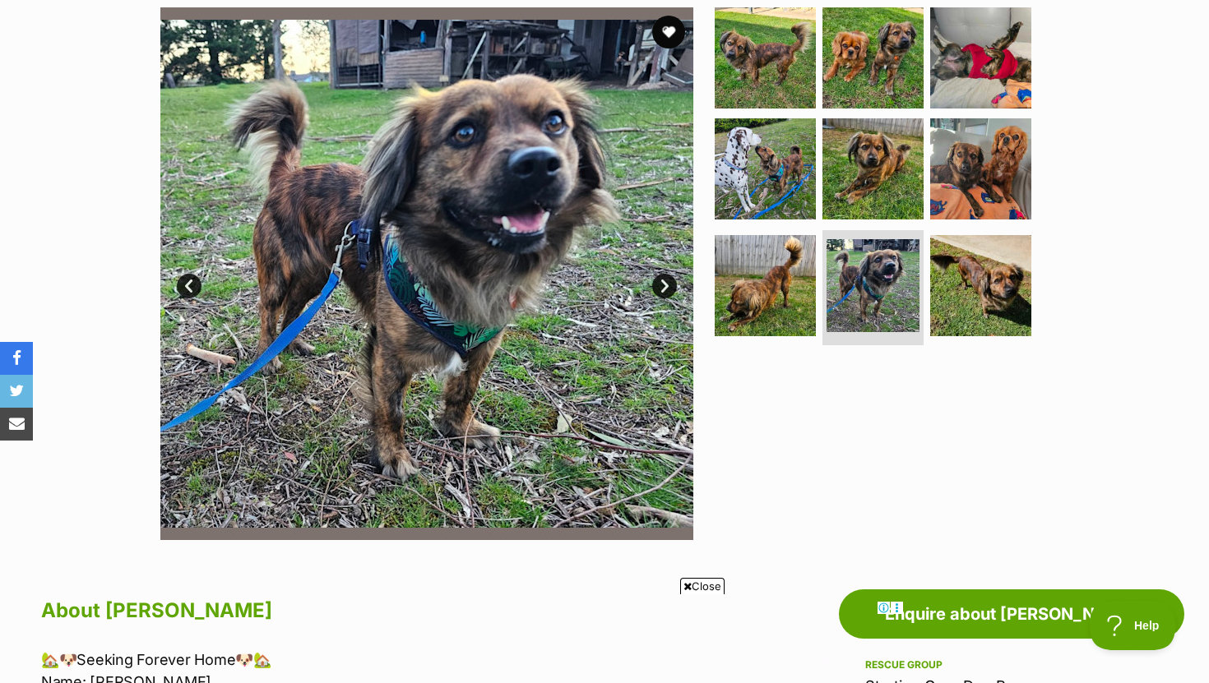
click at [660, 284] on link "Next" at bounding box center [664, 286] width 25 height 25
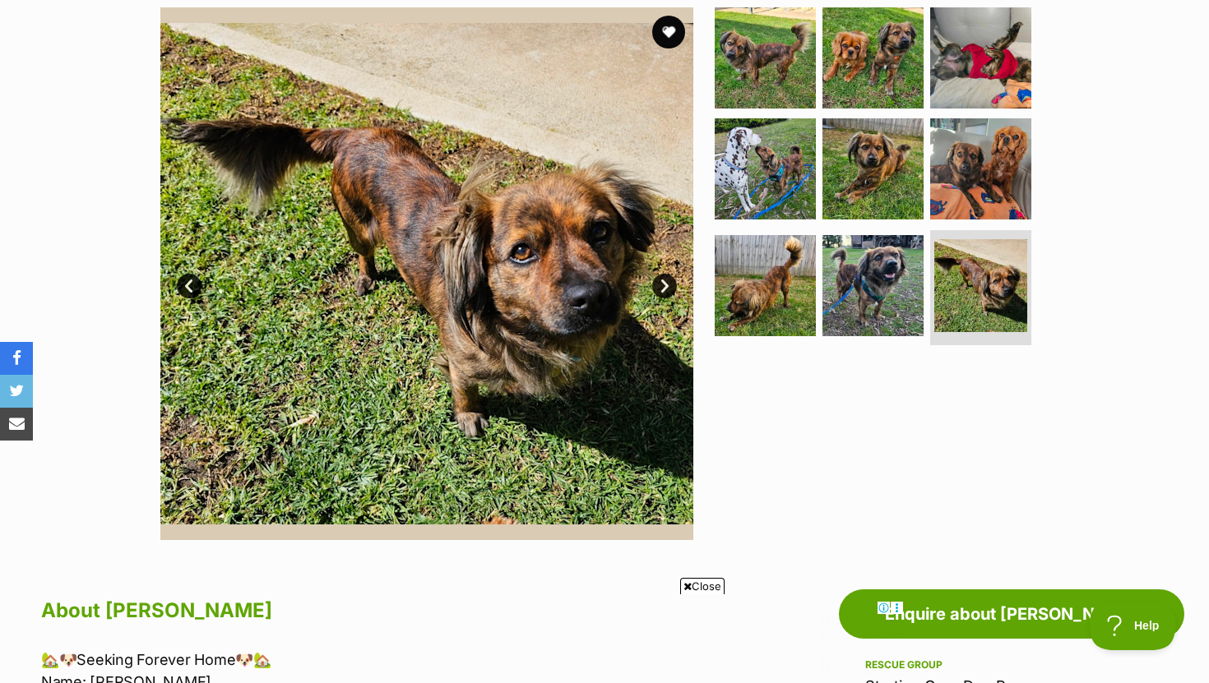
click at [660, 284] on link "Next" at bounding box center [664, 286] width 25 height 25
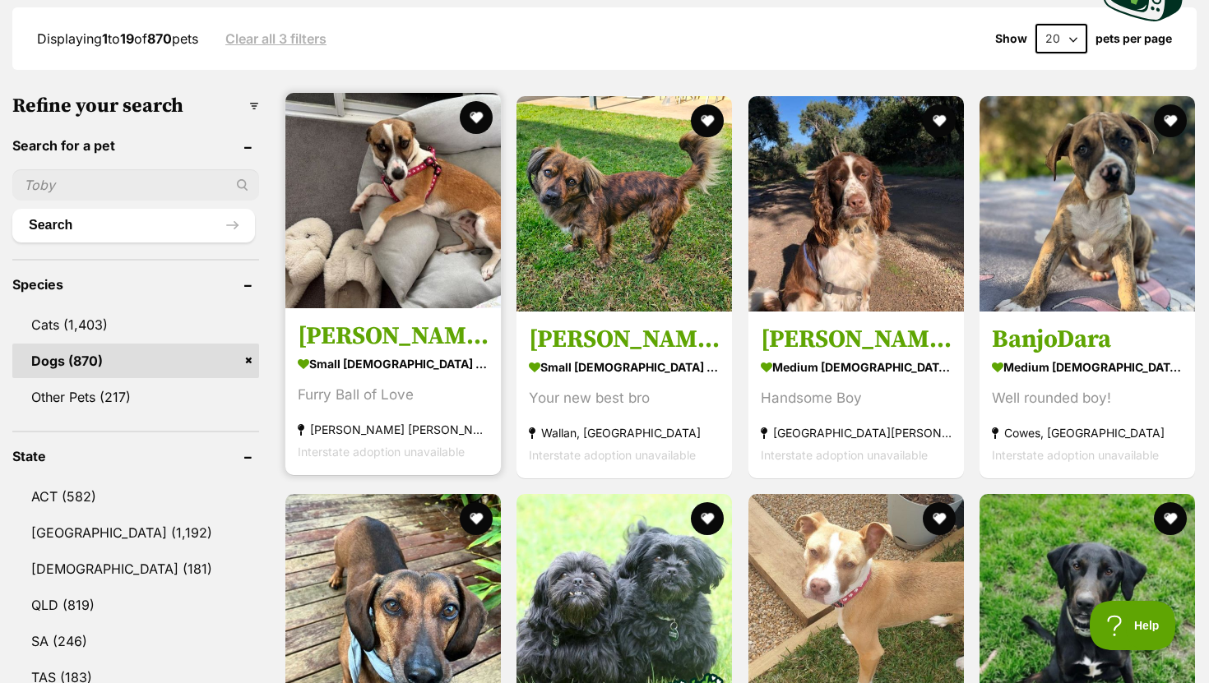
click at [340, 339] on h3 "[PERSON_NAME]" at bounding box center [393, 336] width 191 height 31
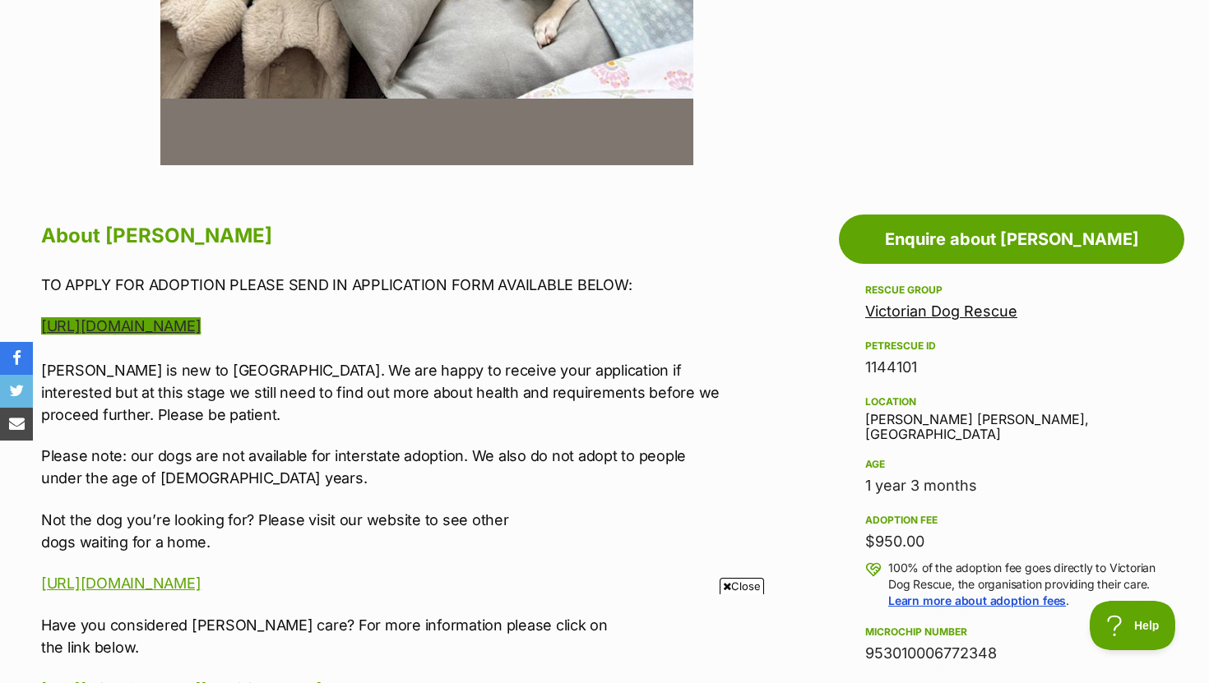
click at [201, 333] on link "[URL][DOMAIN_NAME]" at bounding box center [121, 325] width 160 height 17
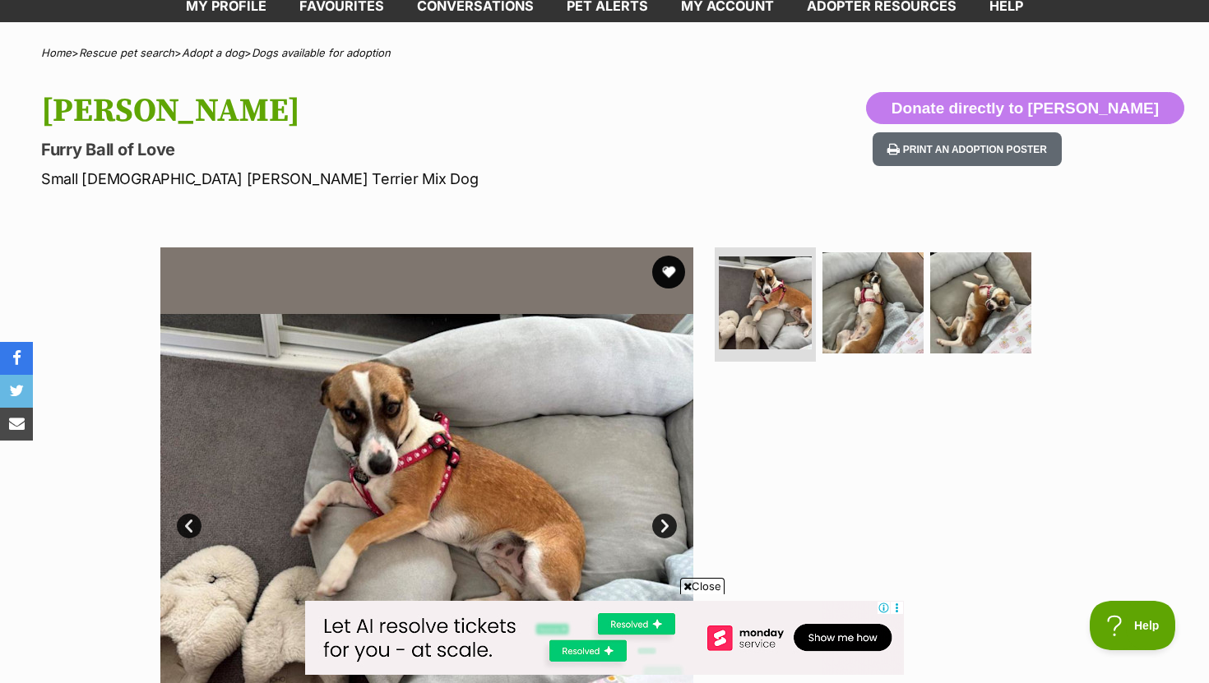
scroll to position [97, 0]
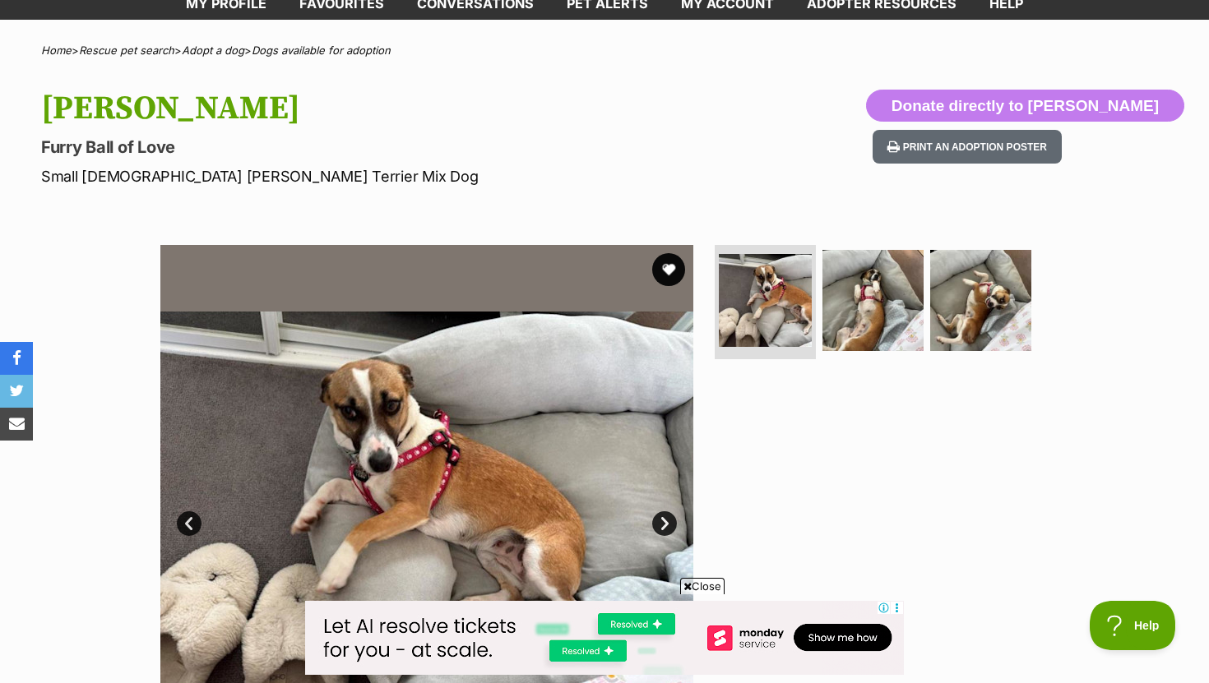
click at [664, 530] on link "Next" at bounding box center [664, 524] width 25 height 25
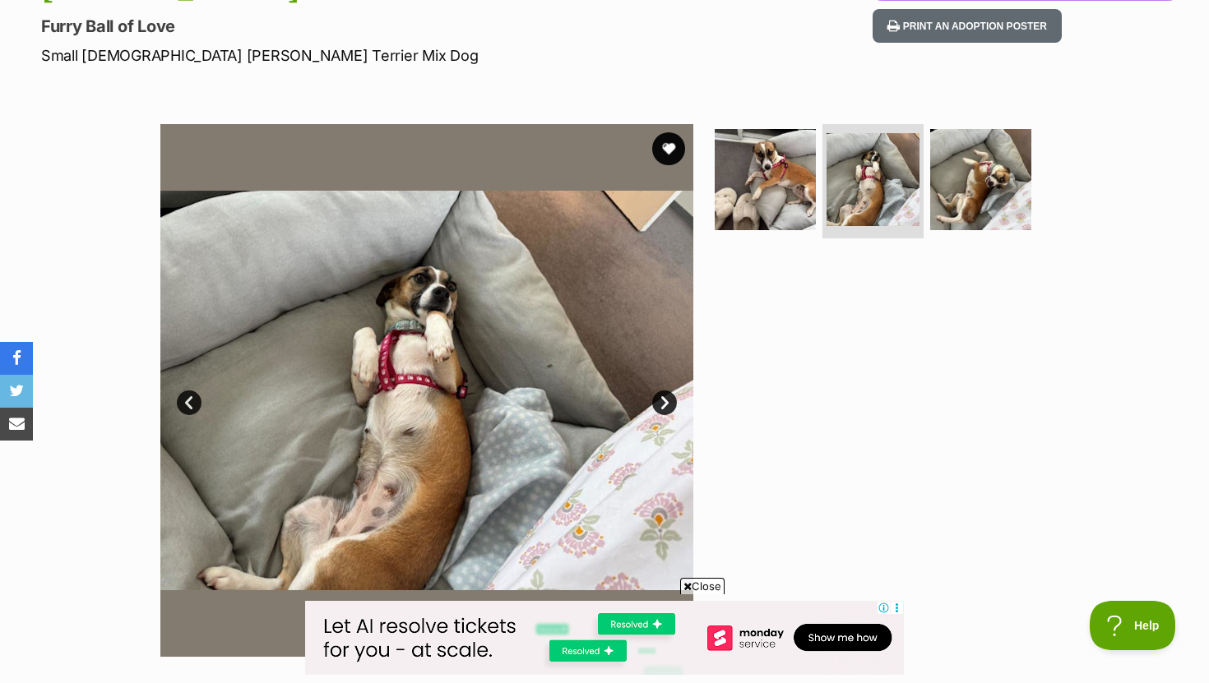
scroll to position [219, 0]
click at [664, 405] on link "Next" at bounding box center [664, 402] width 25 height 25
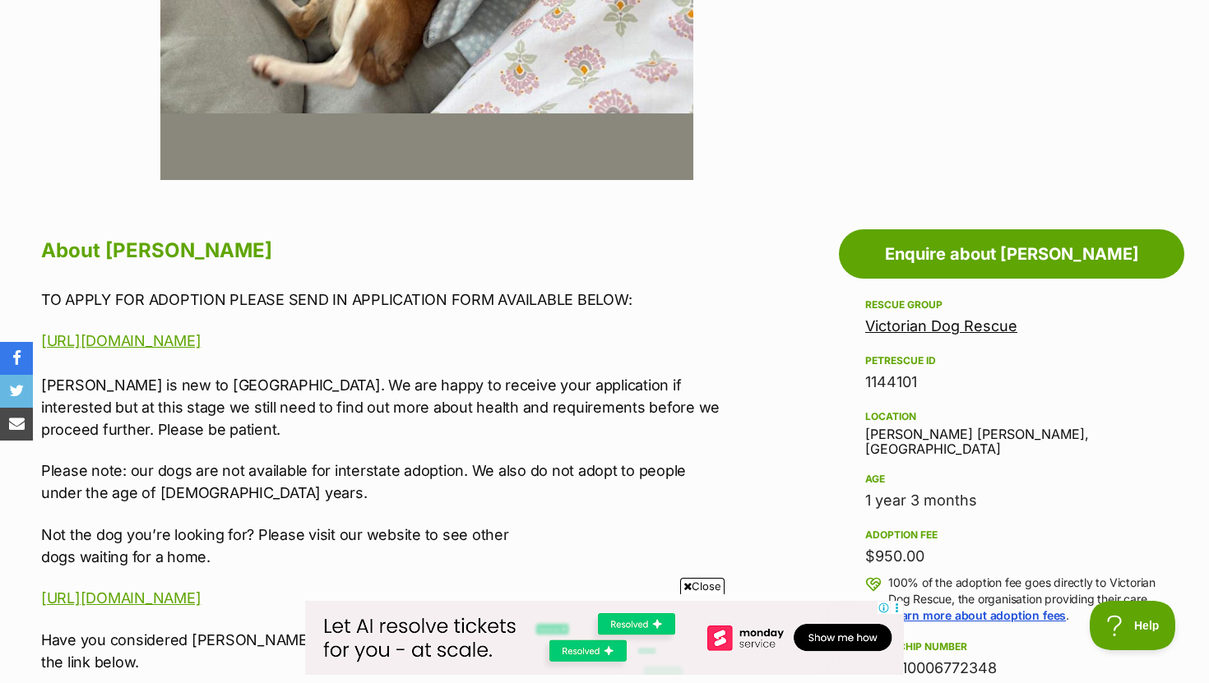
scroll to position [697, 0]
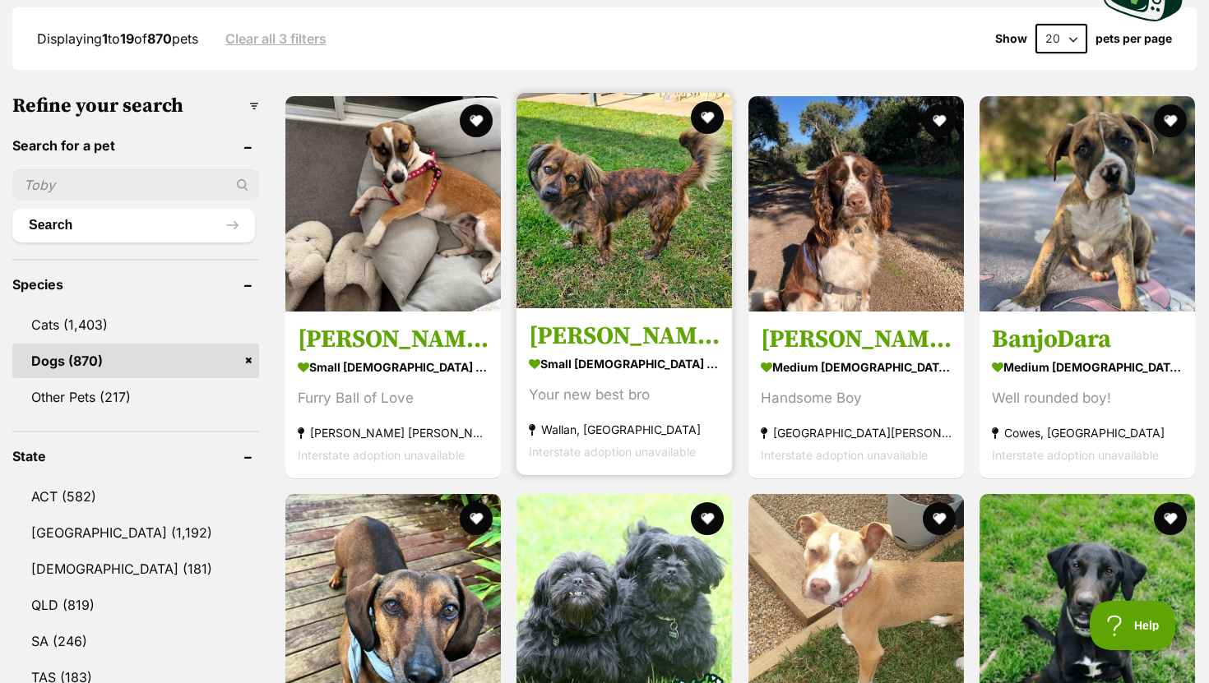
click at [548, 336] on h3 "[PERSON_NAME]" at bounding box center [624, 336] width 191 height 31
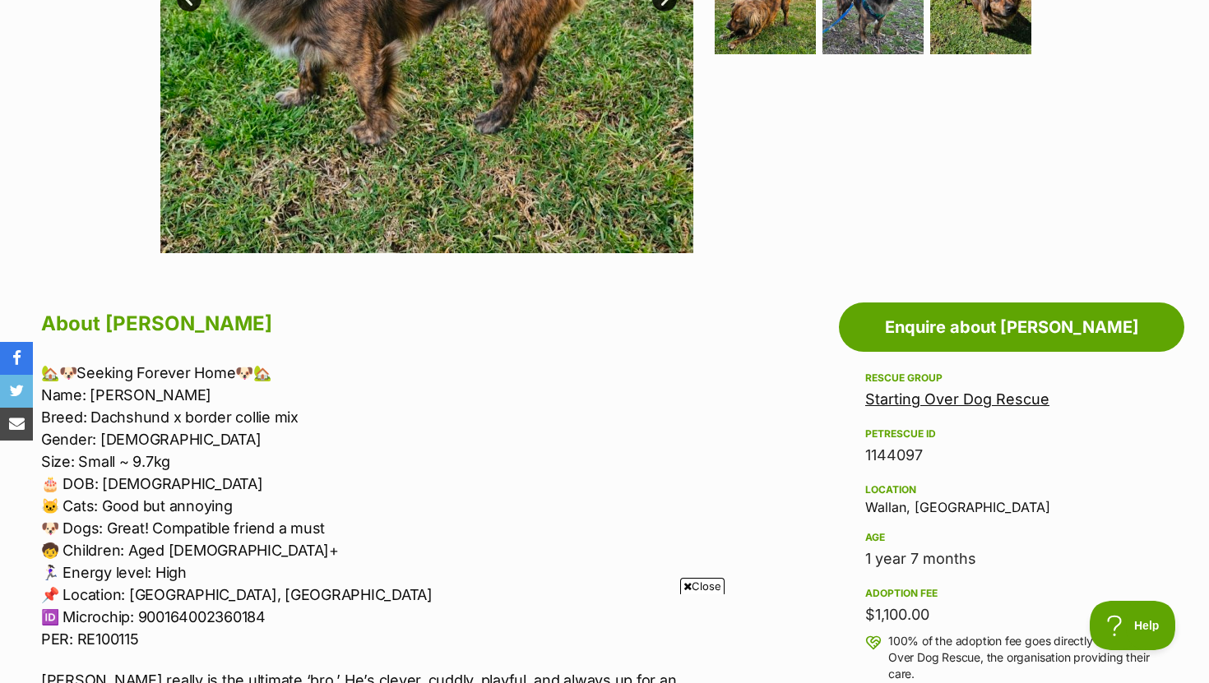
click at [887, 405] on link "Starting Over Dog Rescue" at bounding box center [957, 399] width 184 height 17
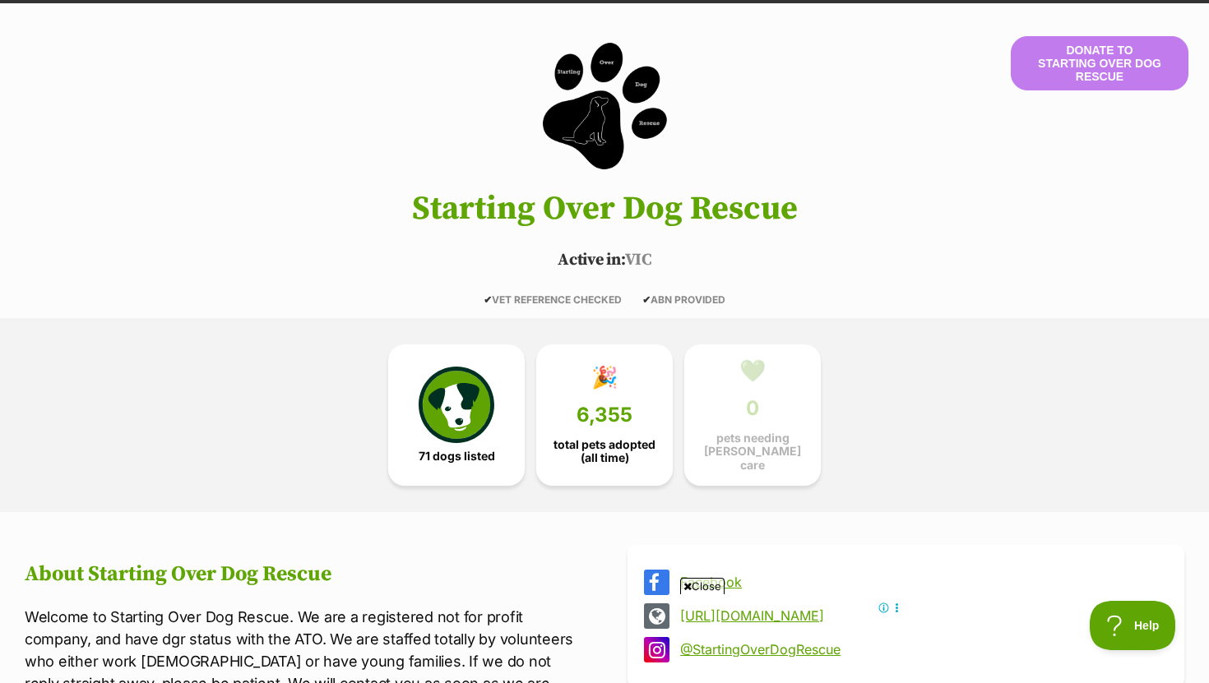
scroll to position [109, 0]
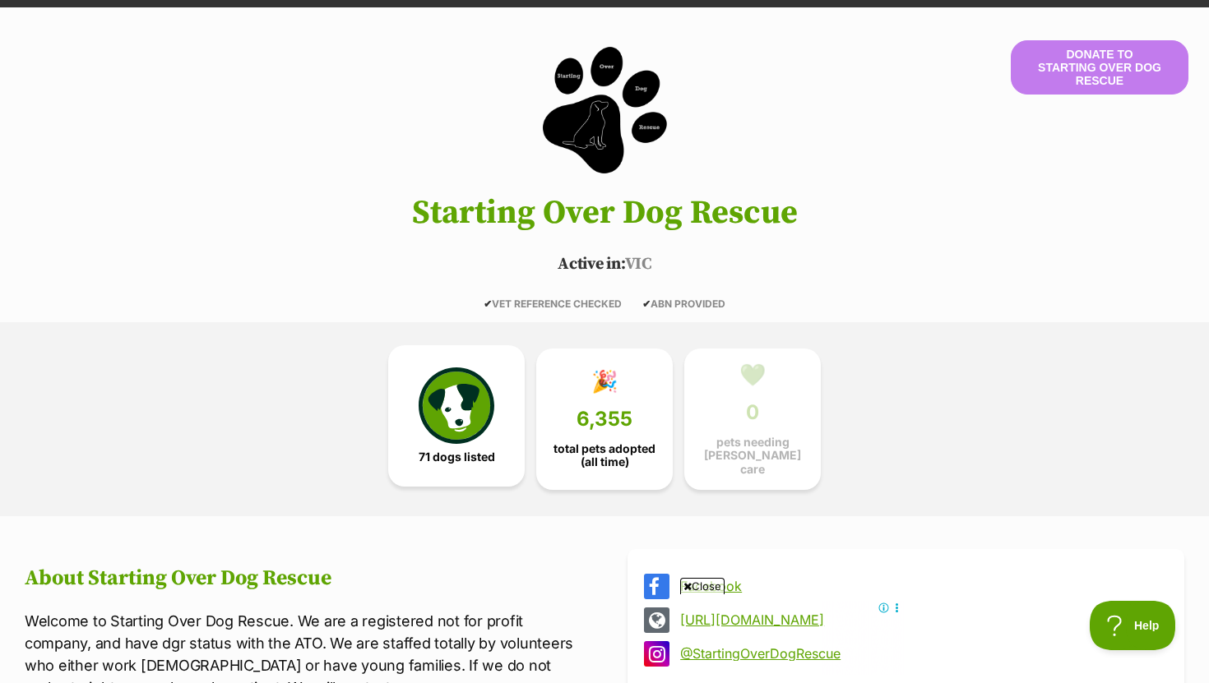
click at [469, 419] on img at bounding box center [457, 406] width 76 height 76
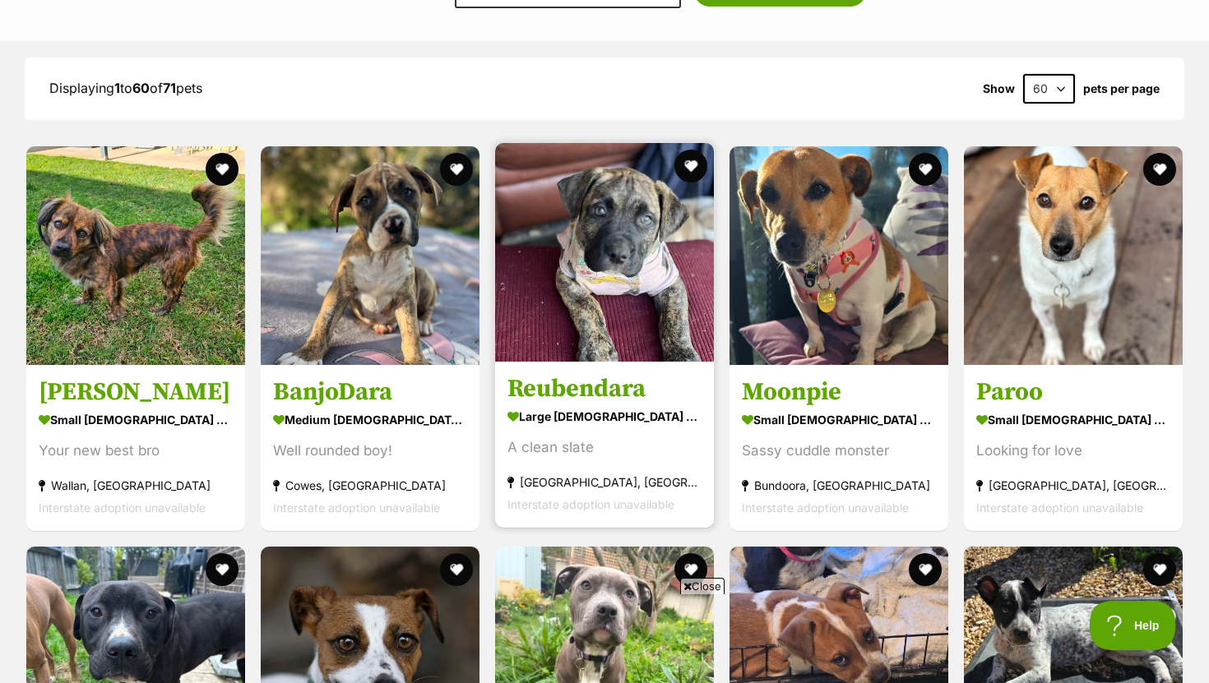
scroll to position [1859, 0]
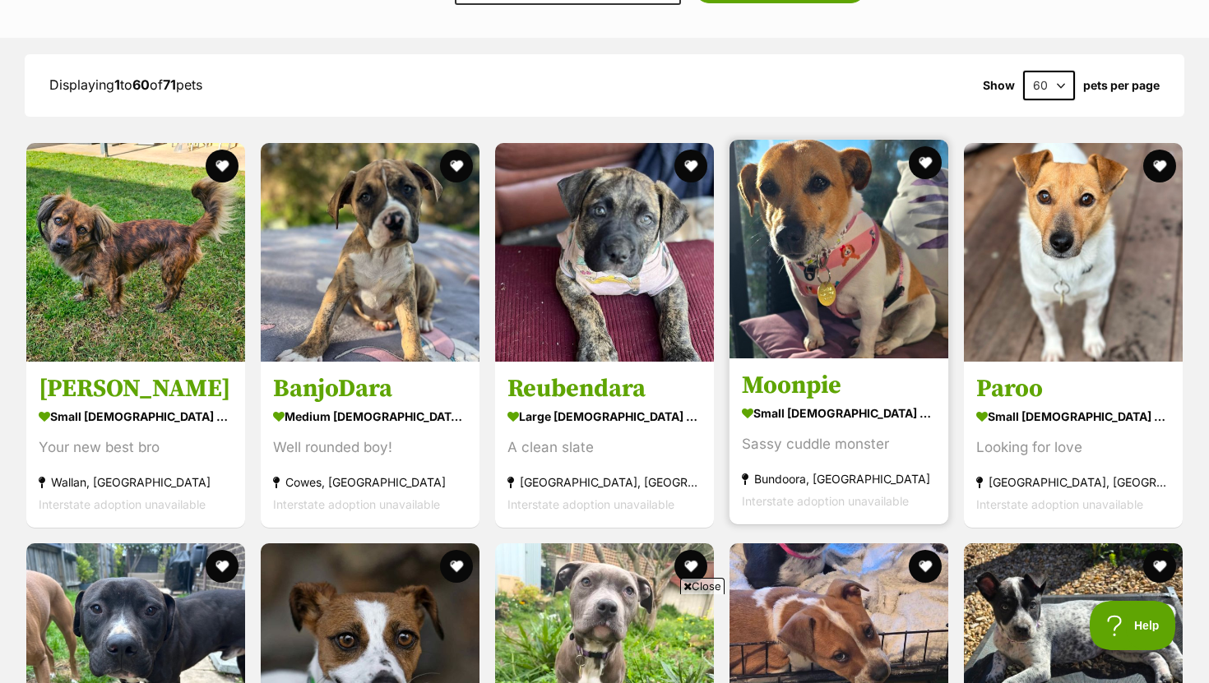
click at [767, 379] on h3 "Moonpie" at bounding box center [839, 385] width 194 height 31
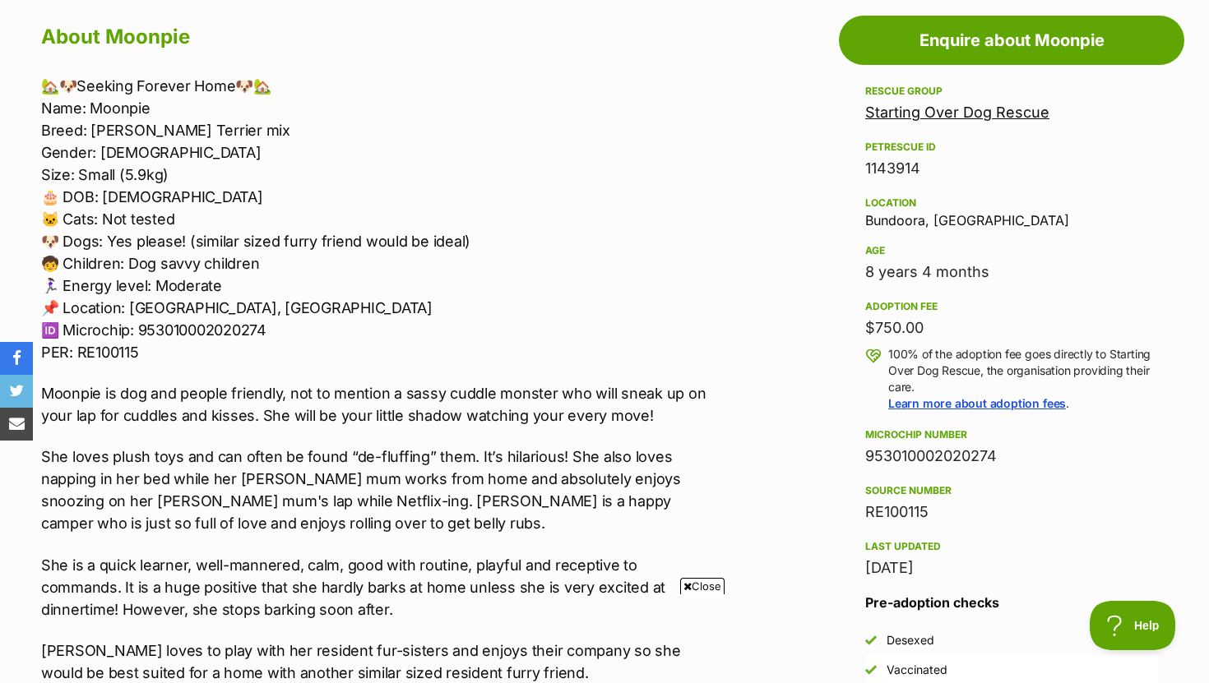
scroll to position [910, 0]
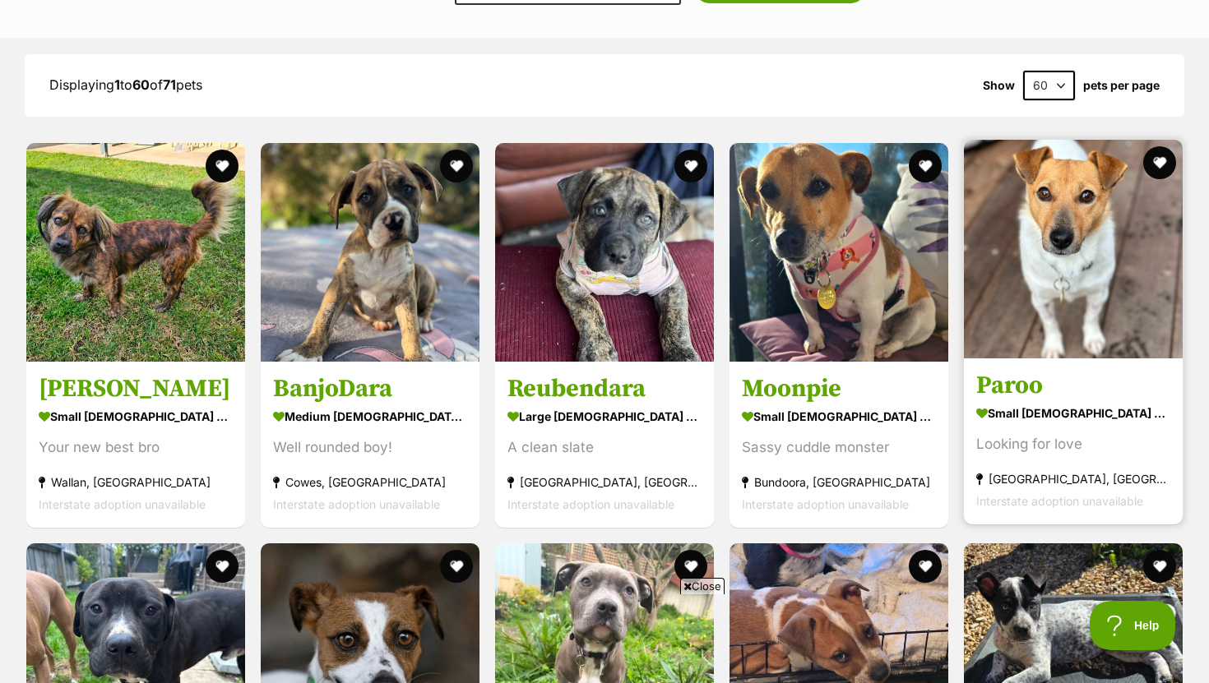
click at [998, 381] on h3 "Paroo" at bounding box center [1073, 385] width 194 height 31
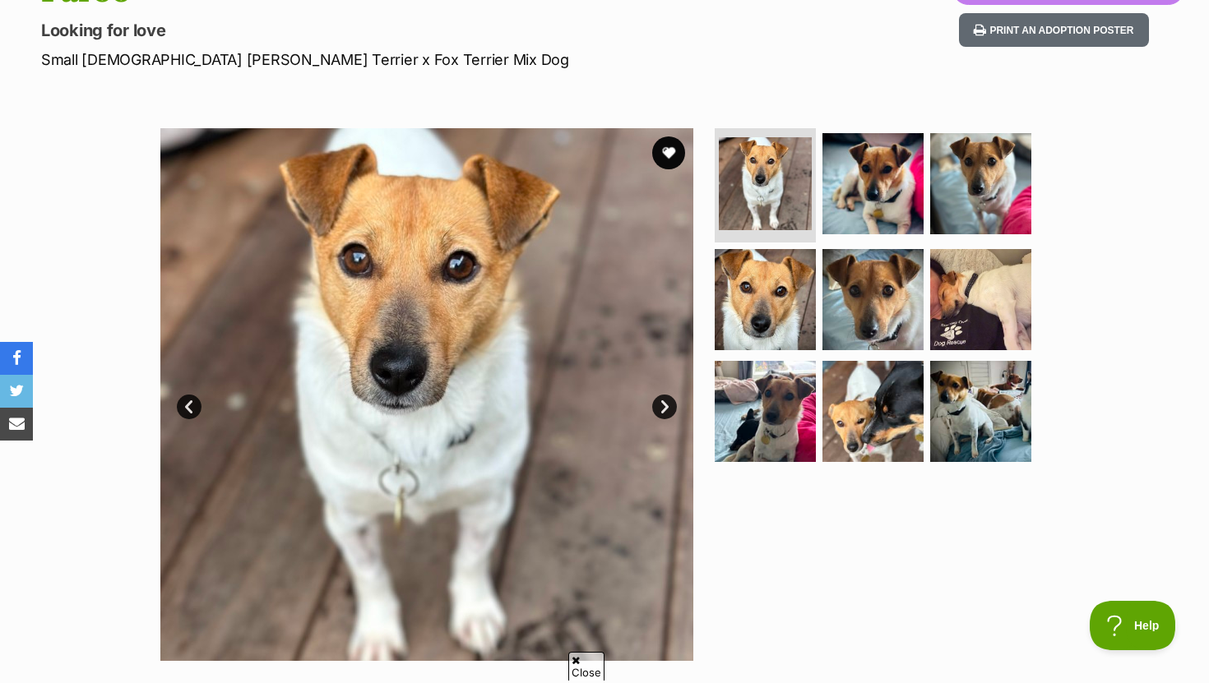
click at [662, 402] on link "Next" at bounding box center [664, 407] width 25 height 25
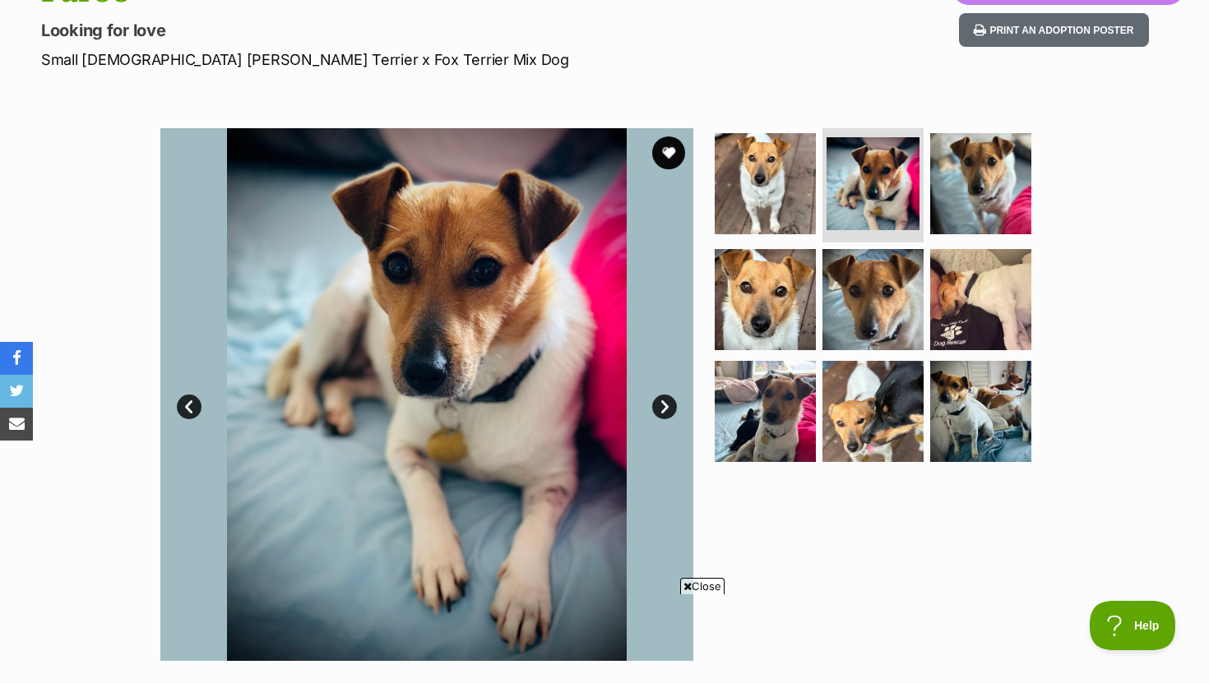
click at [662, 402] on link "Next" at bounding box center [664, 407] width 25 height 25
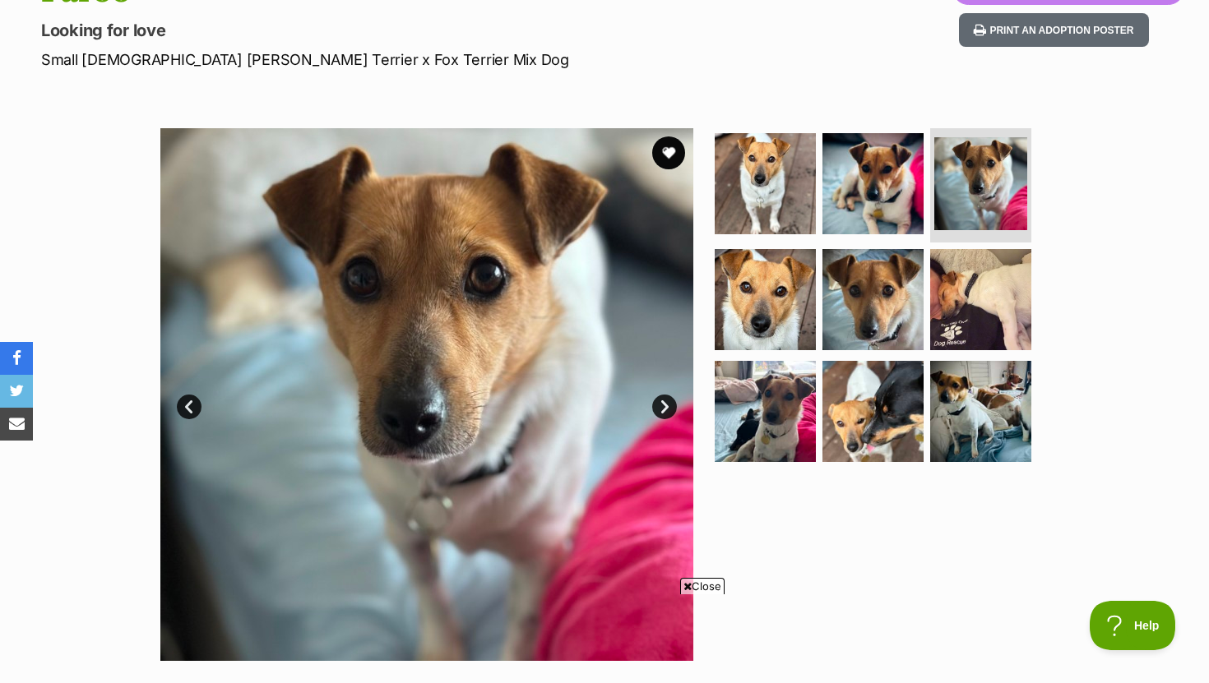
click at [662, 402] on link "Next" at bounding box center [664, 407] width 25 height 25
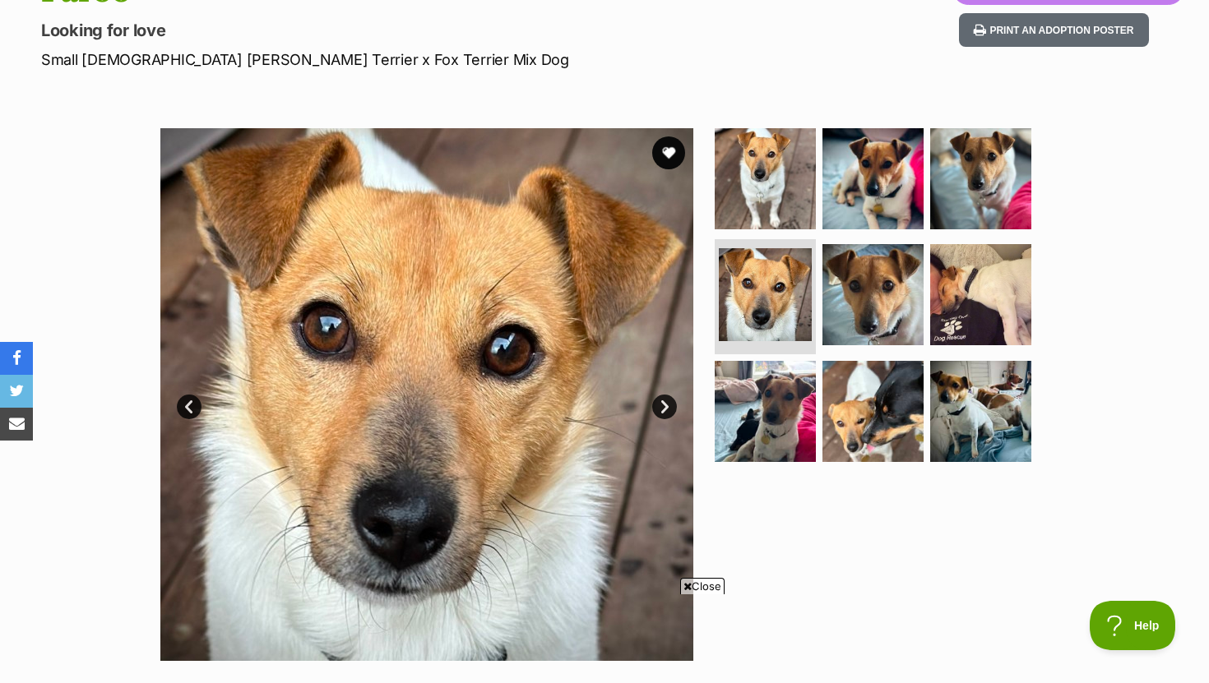
click at [662, 402] on link "Next" at bounding box center [664, 407] width 25 height 25
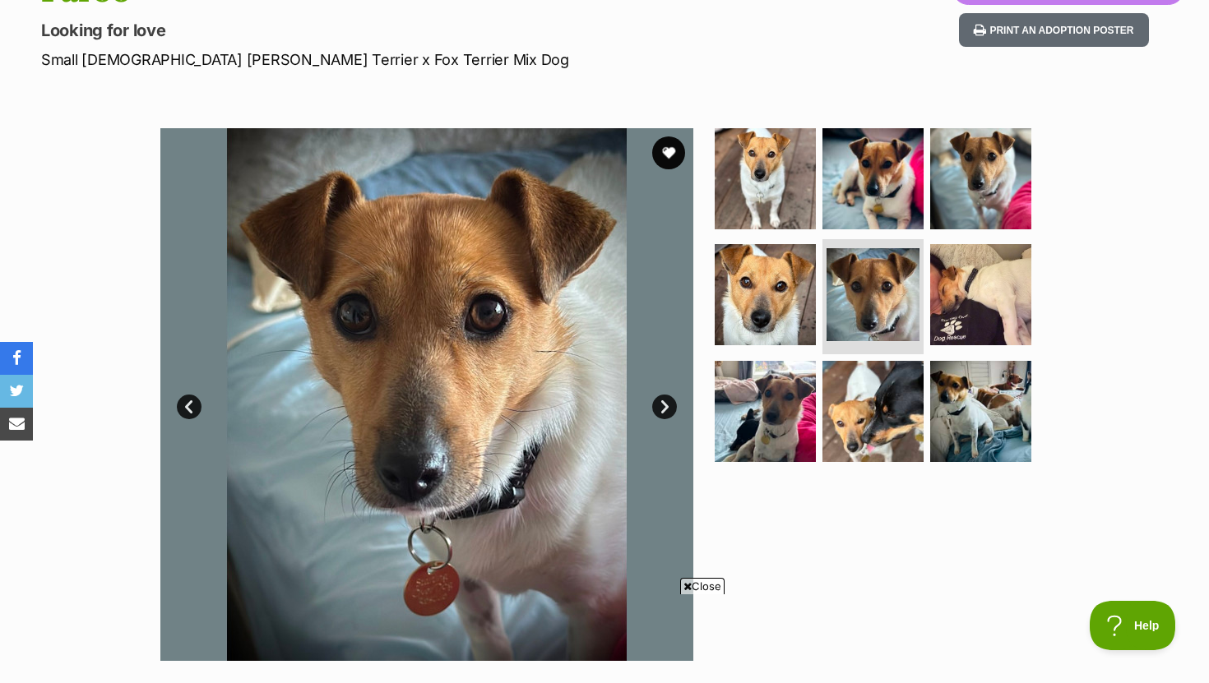
click at [662, 402] on link "Next" at bounding box center [664, 407] width 25 height 25
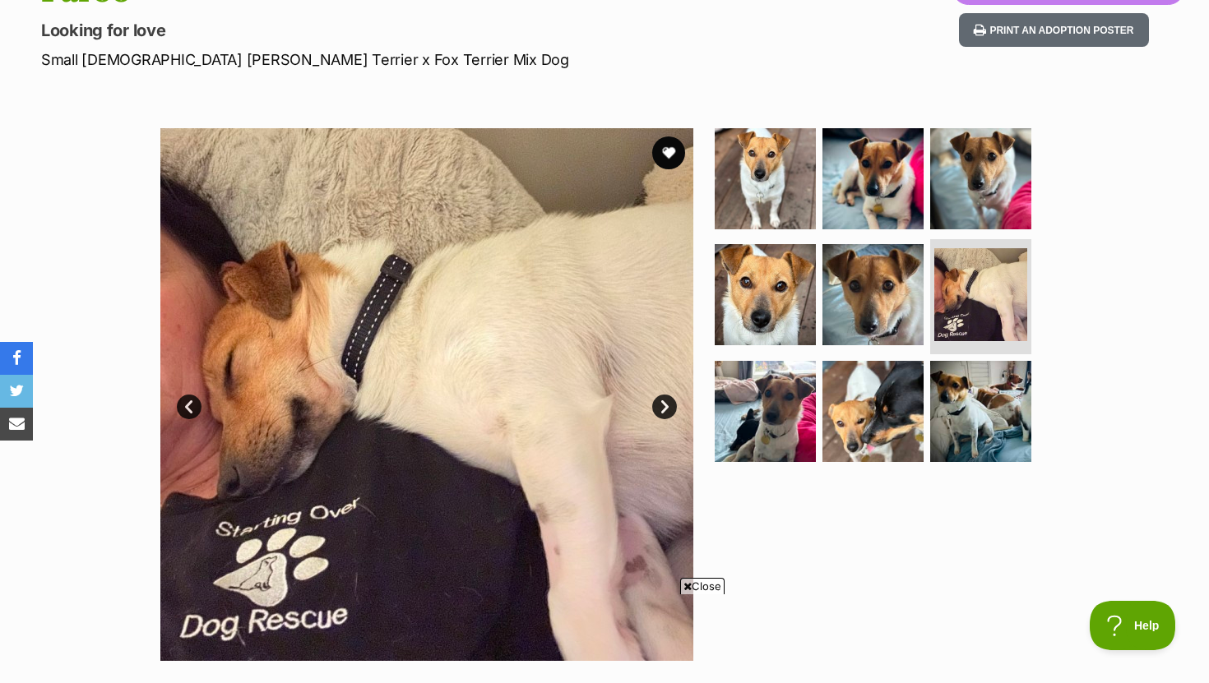
click at [662, 402] on link "Next" at bounding box center [664, 407] width 25 height 25
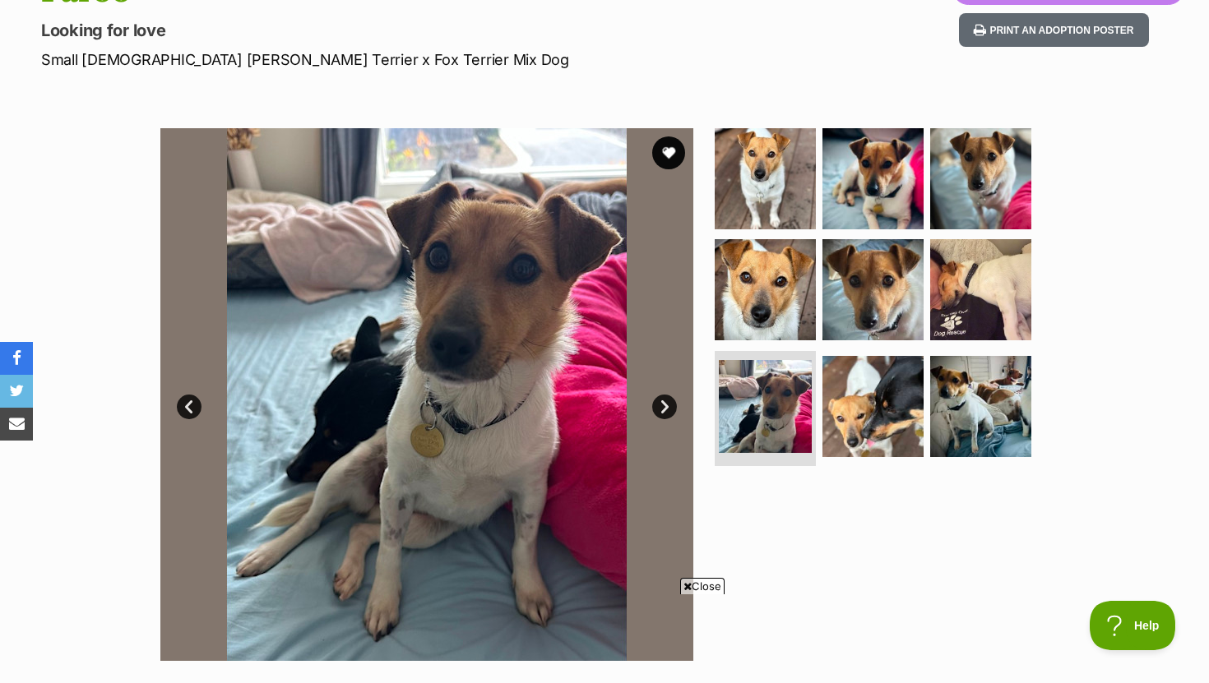
click at [662, 402] on link "Next" at bounding box center [664, 407] width 25 height 25
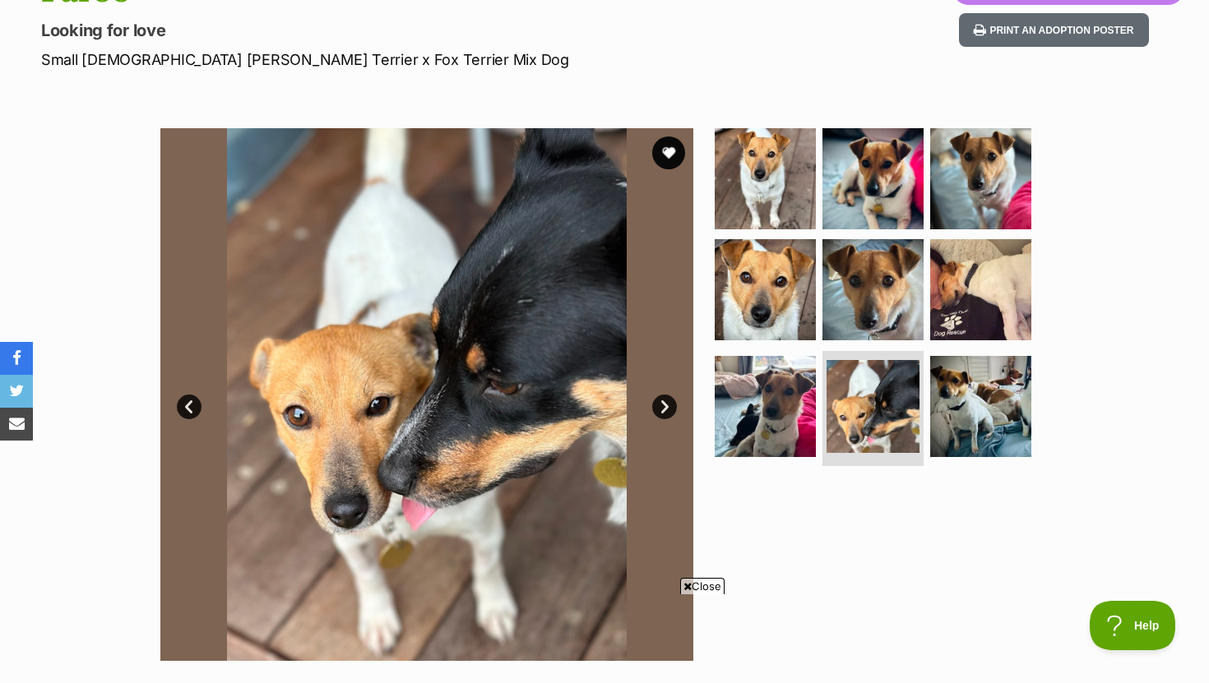
click at [662, 402] on link "Next" at bounding box center [664, 407] width 25 height 25
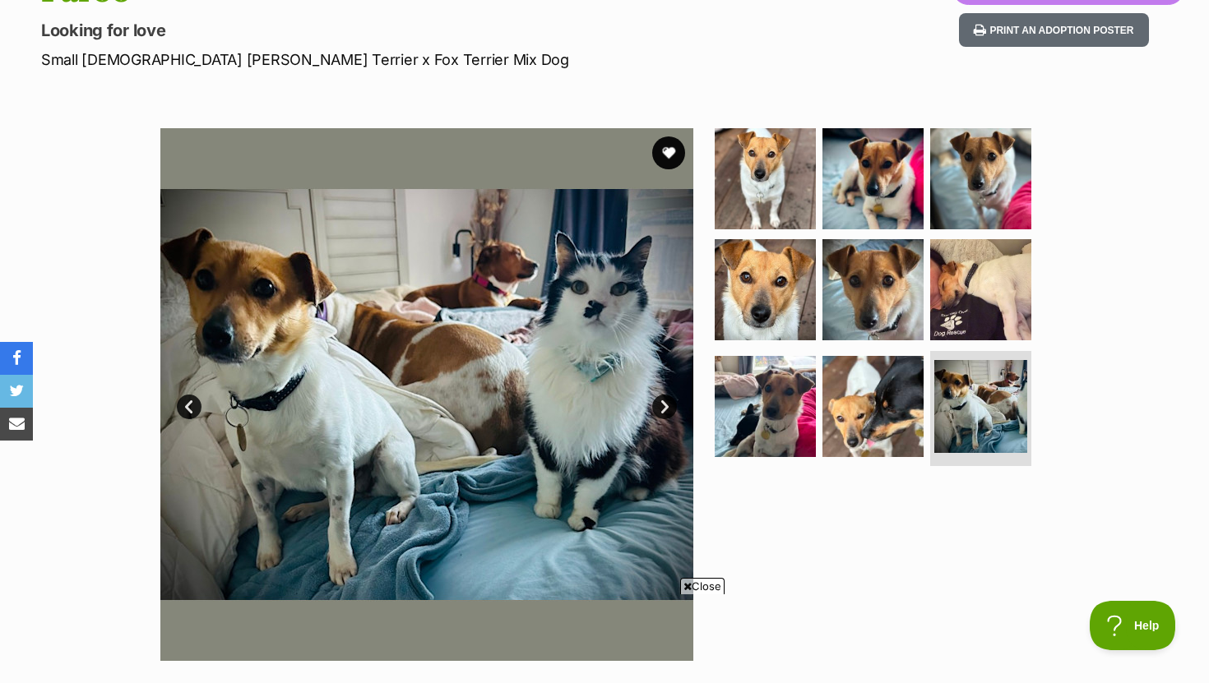
click at [662, 402] on link "Next" at bounding box center [664, 407] width 25 height 25
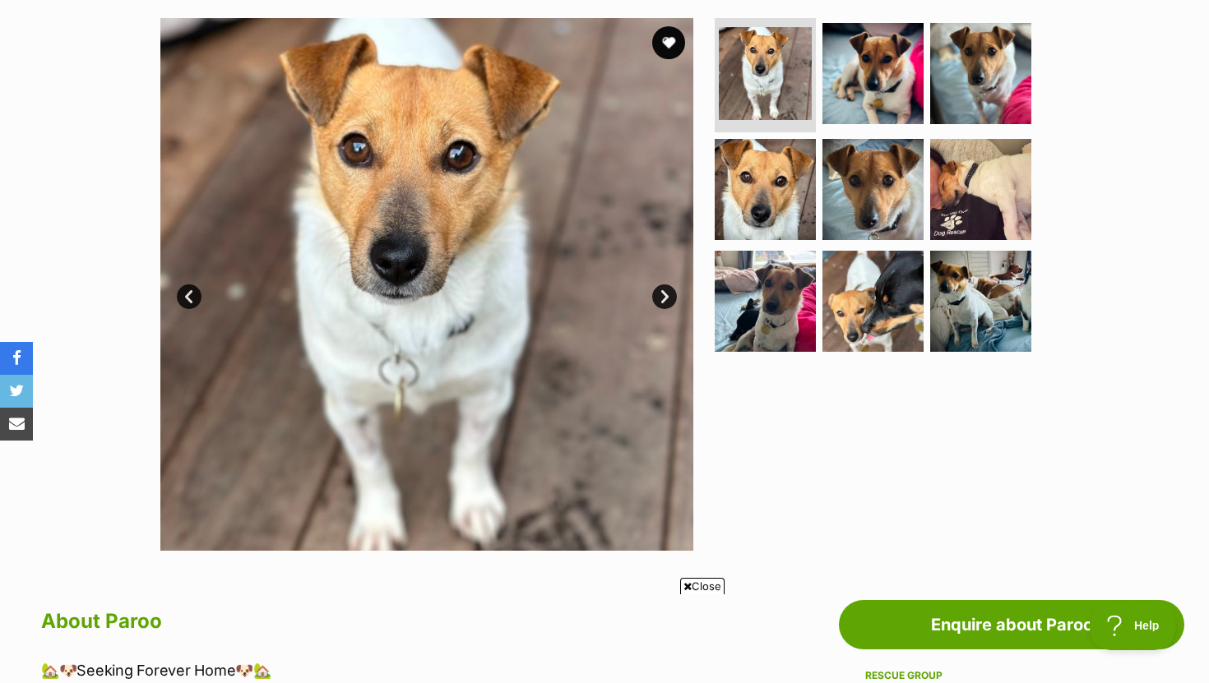
scroll to position [323, 0]
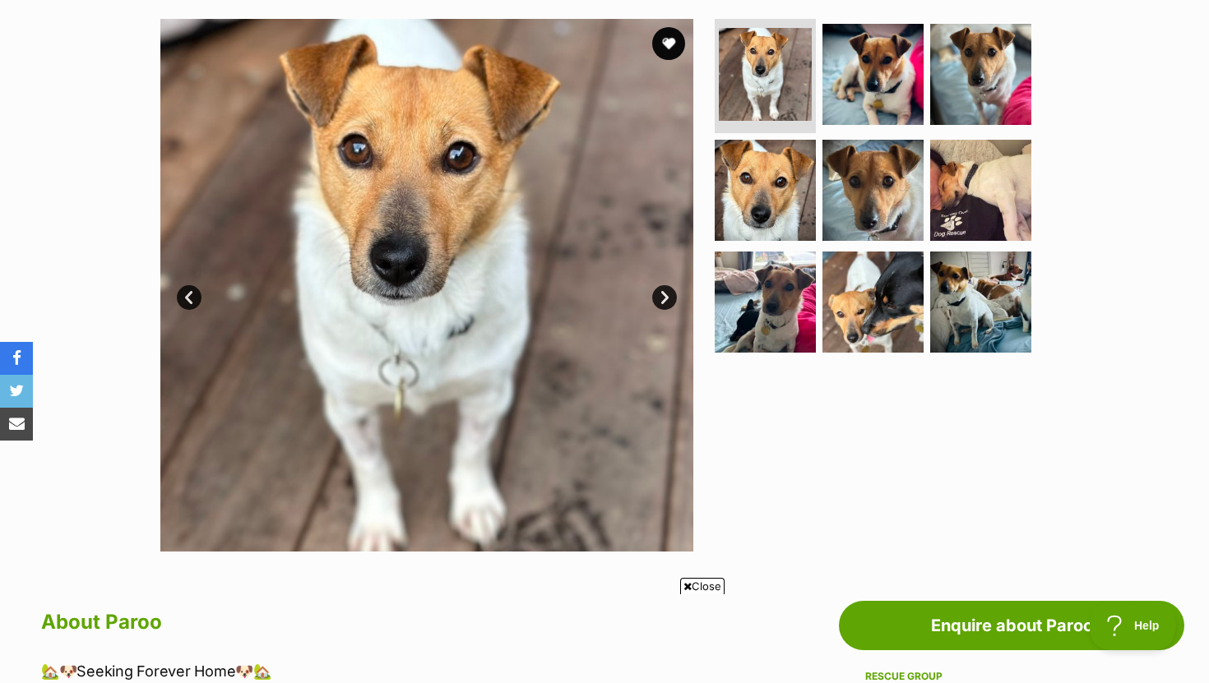
click at [660, 299] on link "Next" at bounding box center [664, 297] width 25 height 25
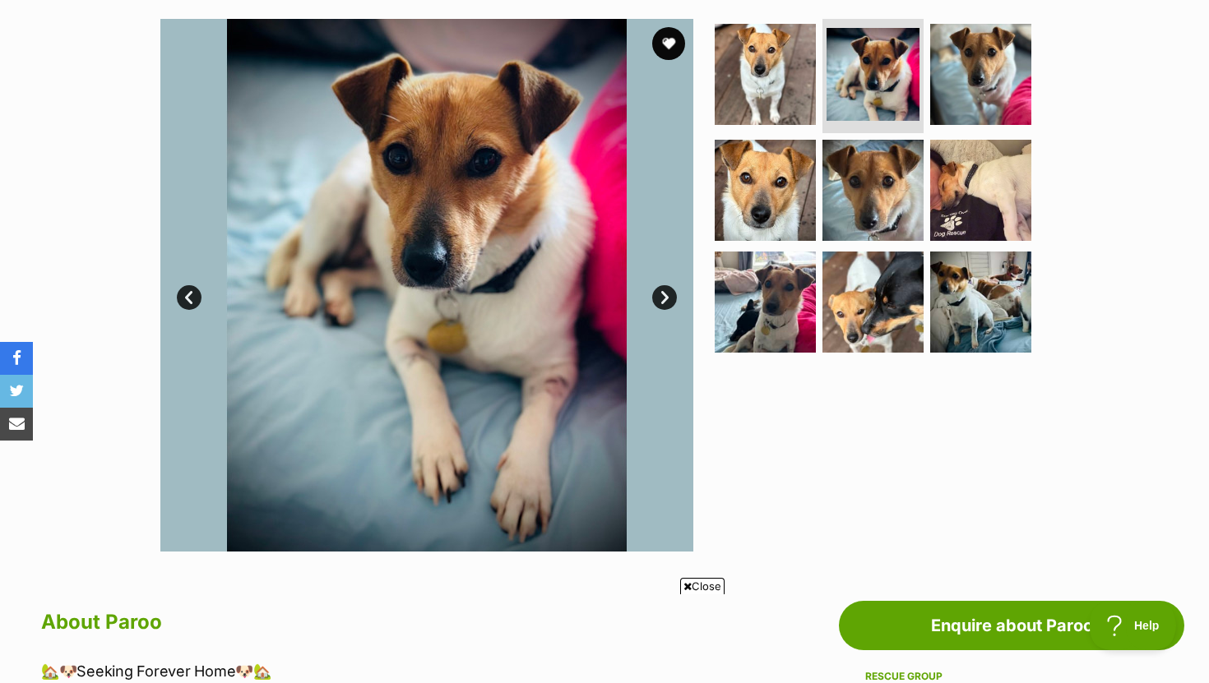
click at [660, 299] on link "Next" at bounding box center [664, 297] width 25 height 25
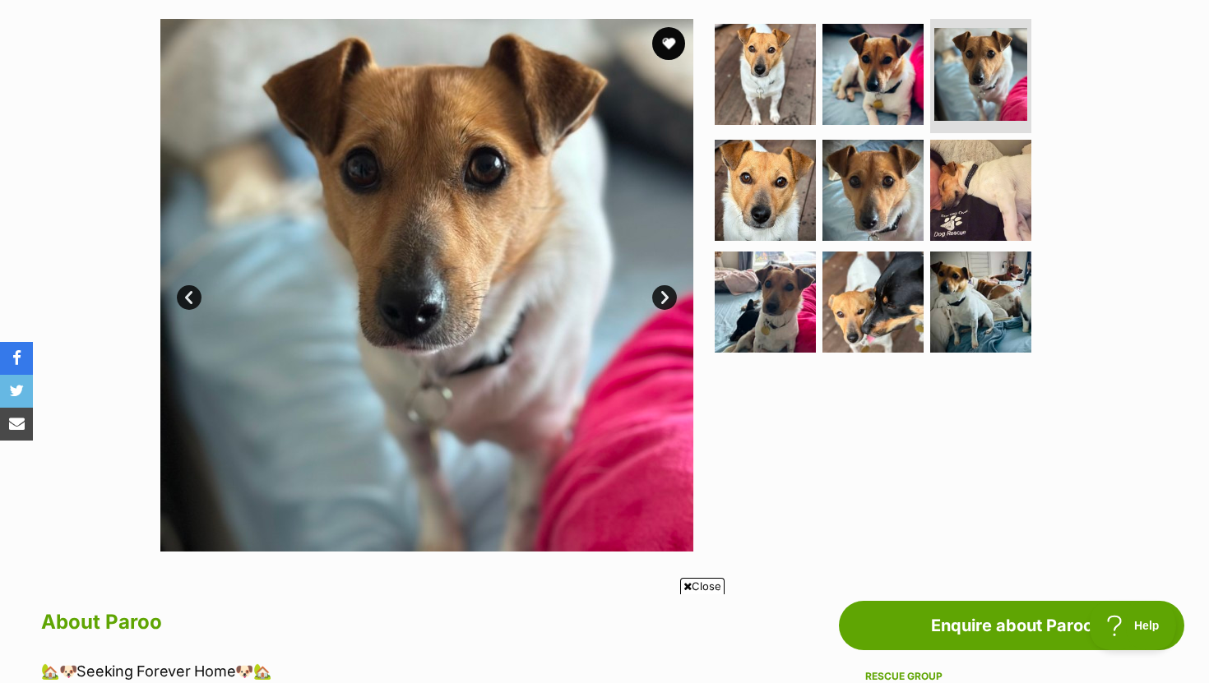
click at [660, 299] on link "Next" at bounding box center [664, 297] width 25 height 25
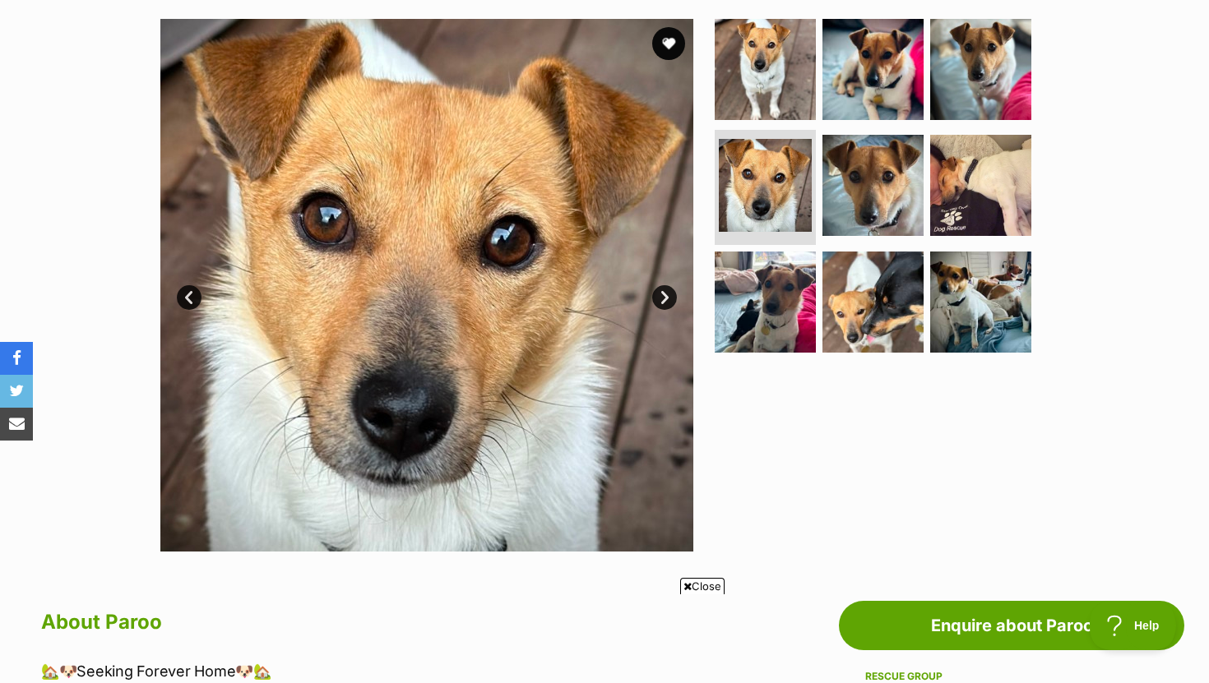
click at [660, 299] on link "Next" at bounding box center [664, 297] width 25 height 25
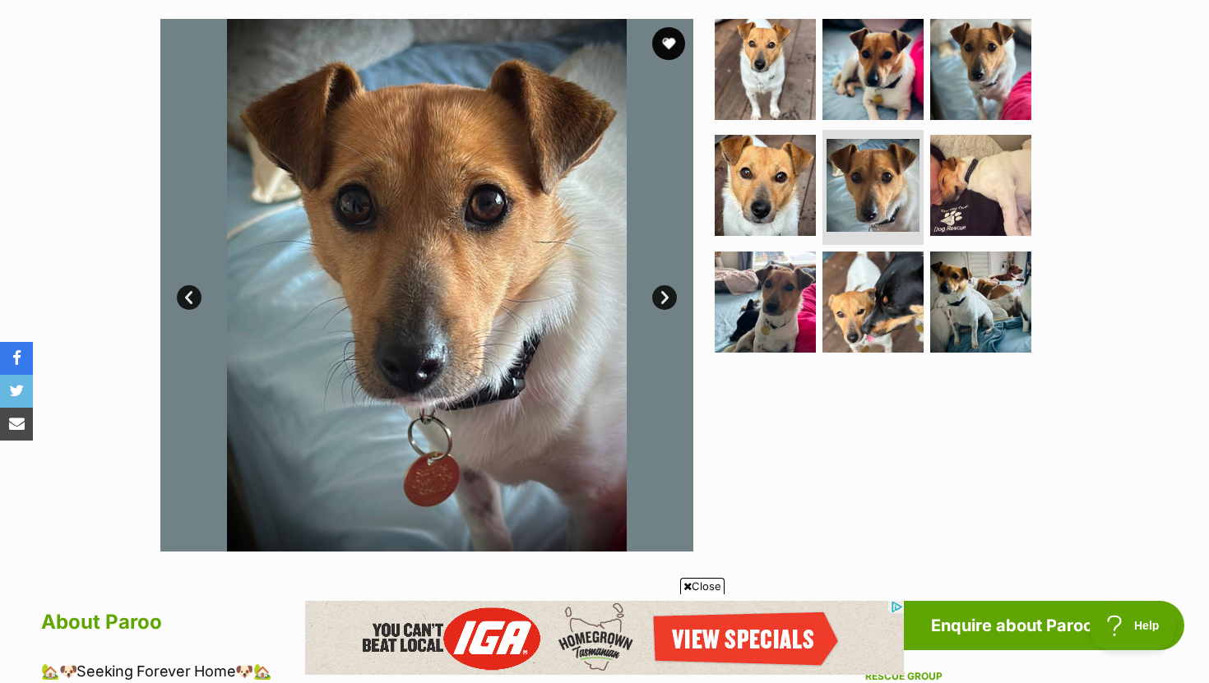
scroll to position [0, 0]
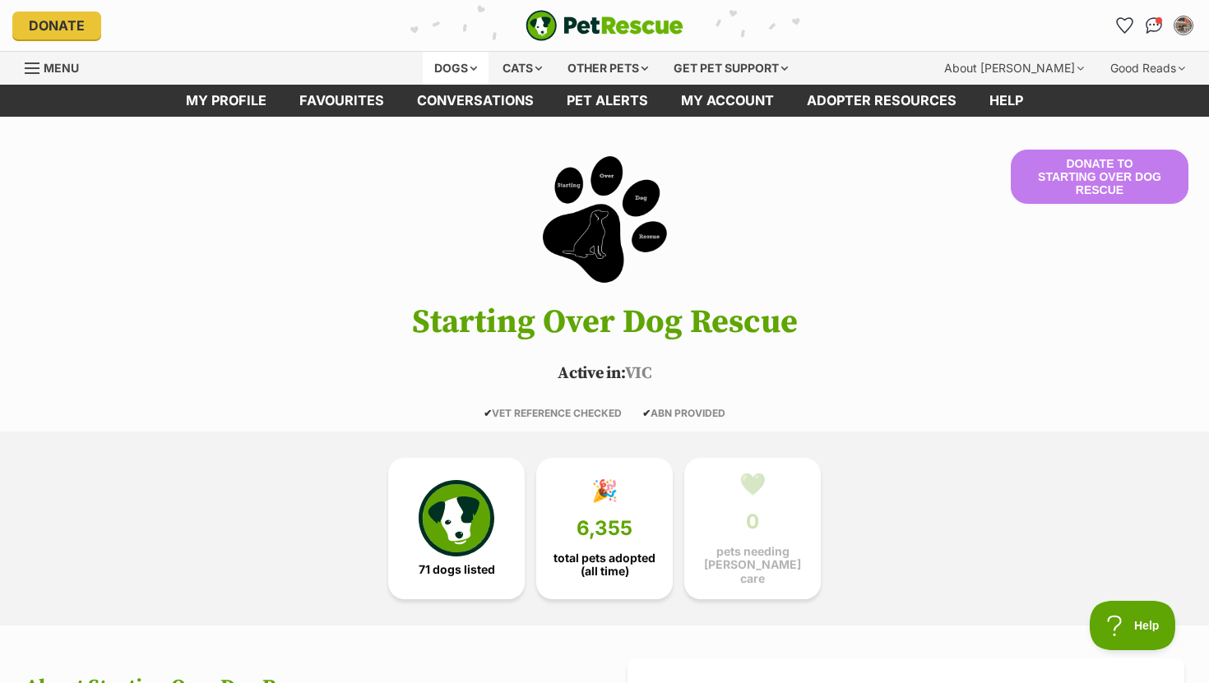
click at [447, 60] on div "Dogs" at bounding box center [456, 68] width 66 height 33
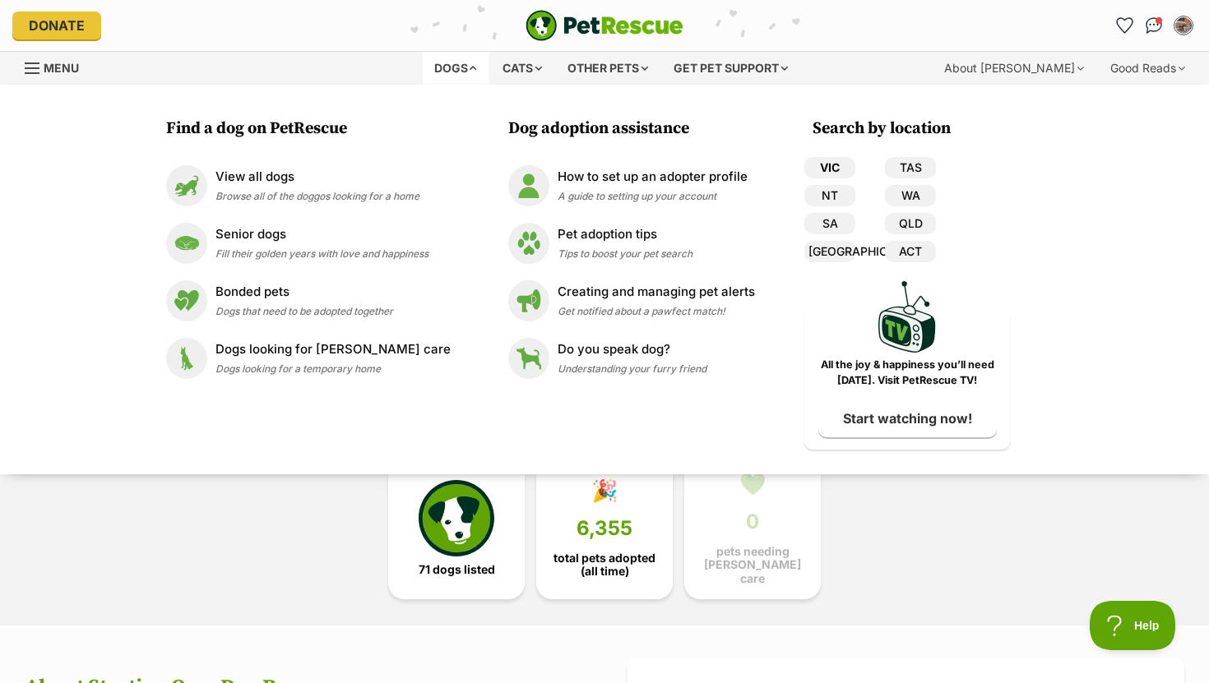
click at [820, 160] on link "VIC" at bounding box center [829, 167] width 51 height 21
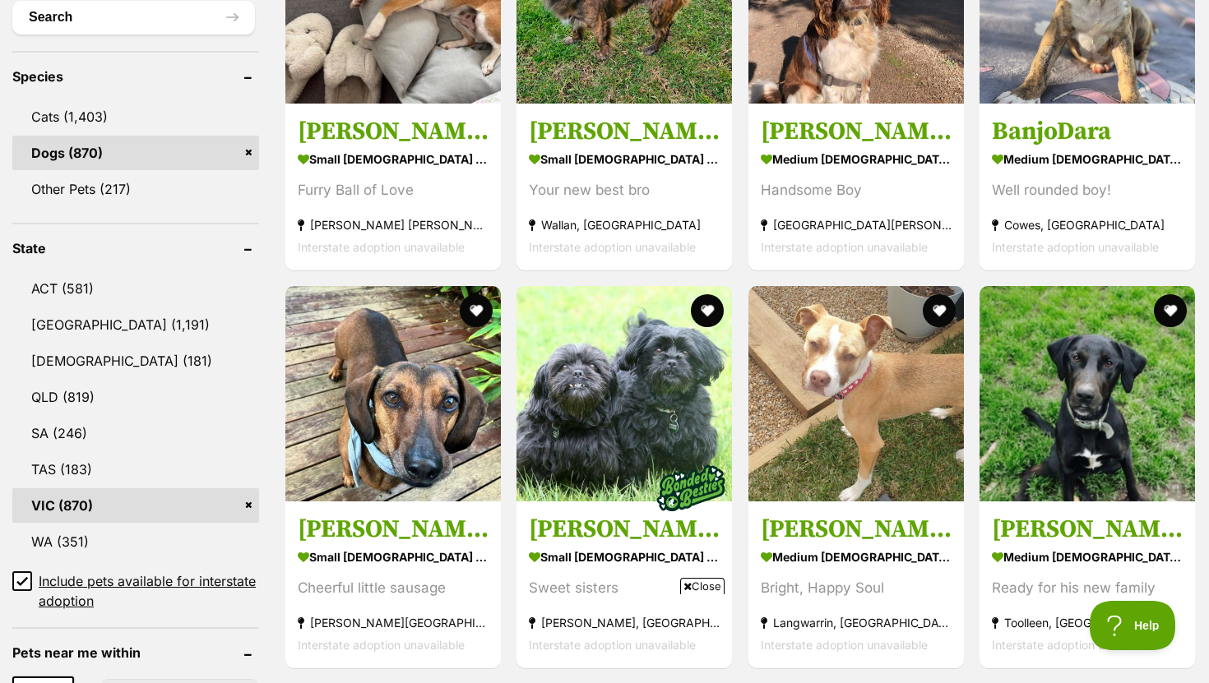
scroll to position [651, 0]
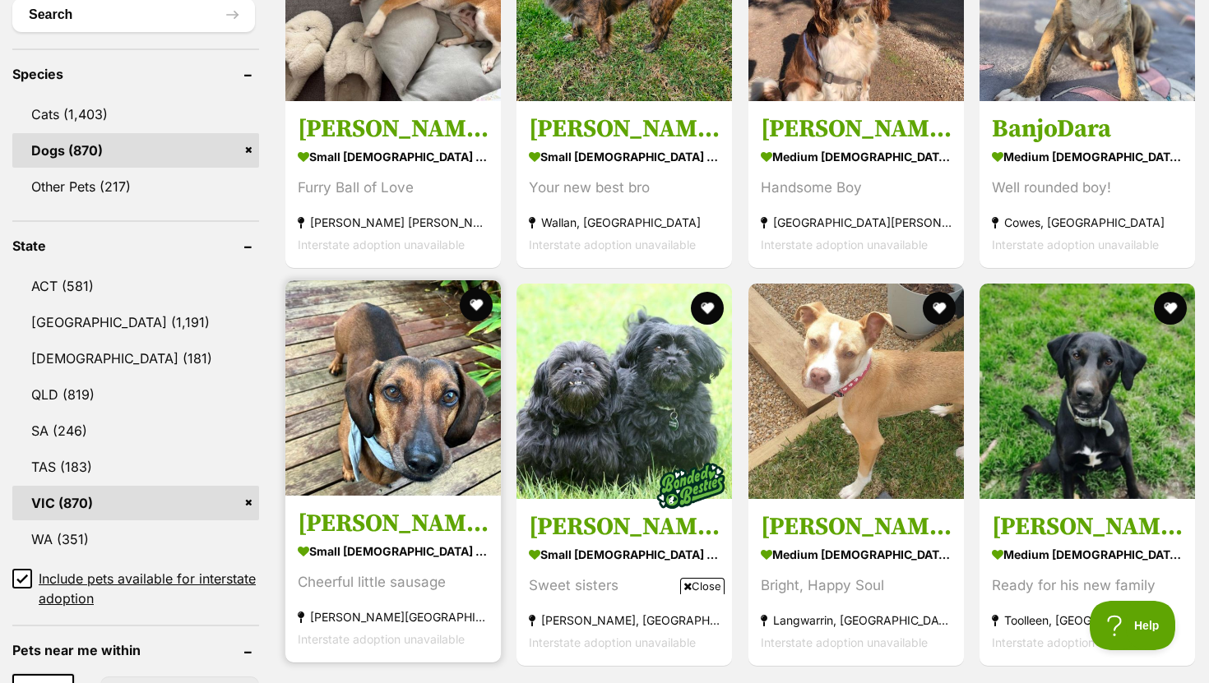
click at [317, 511] on h3 "[PERSON_NAME]" at bounding box center [393, 523] width 191 height 31
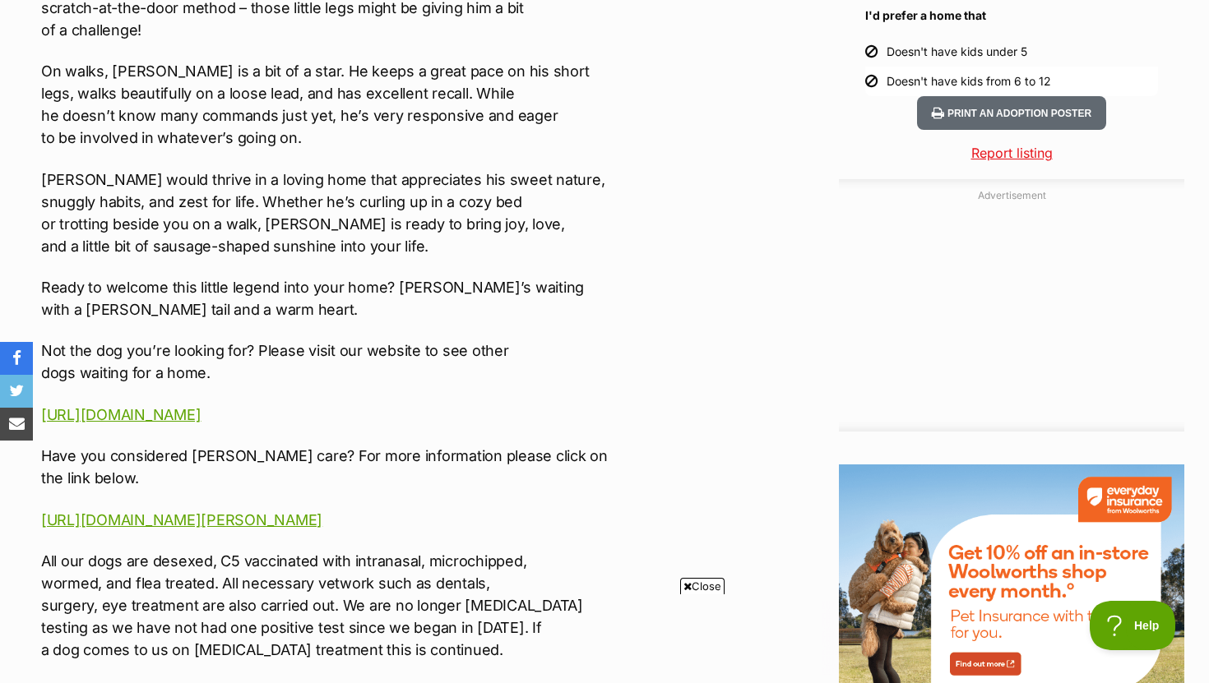
scroll to position [1660, 0]
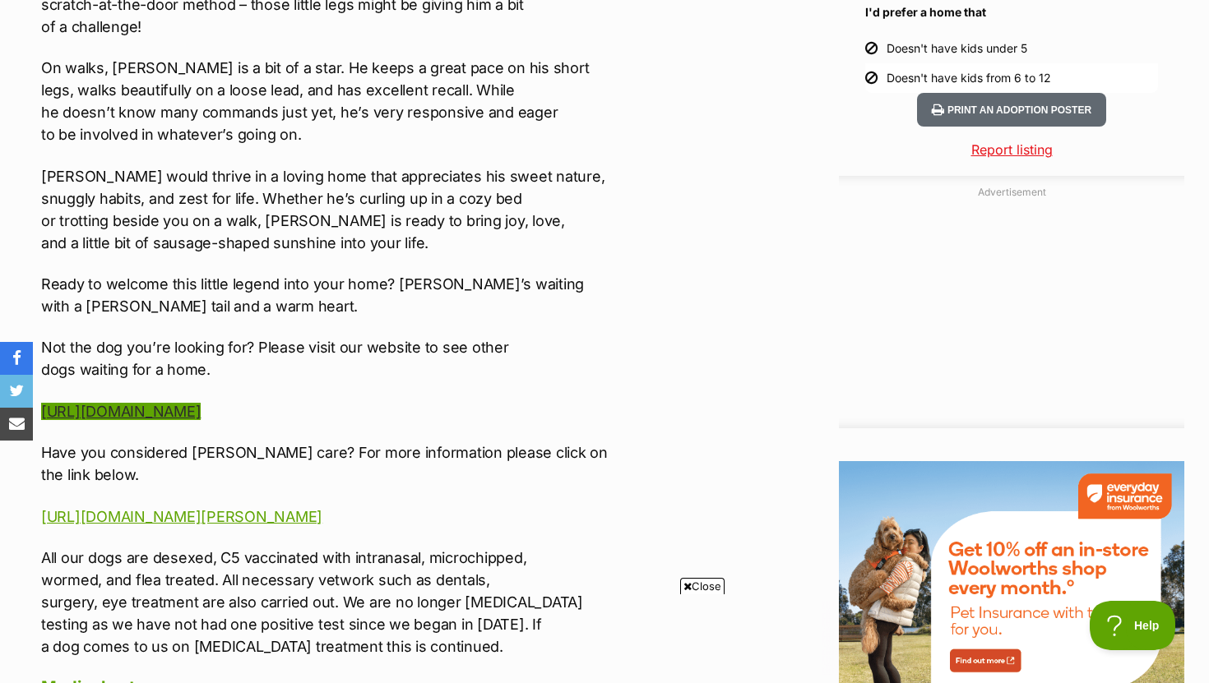
click at [201, 415] on link "[URL][DOMAIN_NAME]" at bounding box center [121, 411] width 160 height 17
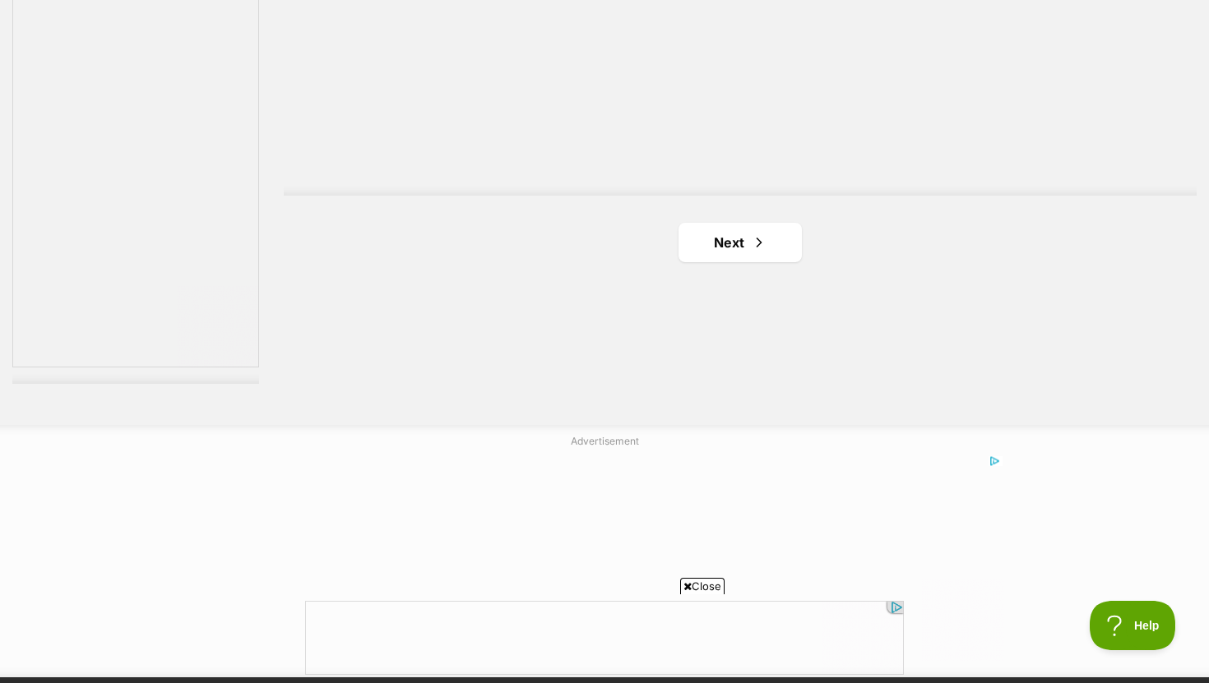
scroll to position [3065, 0]
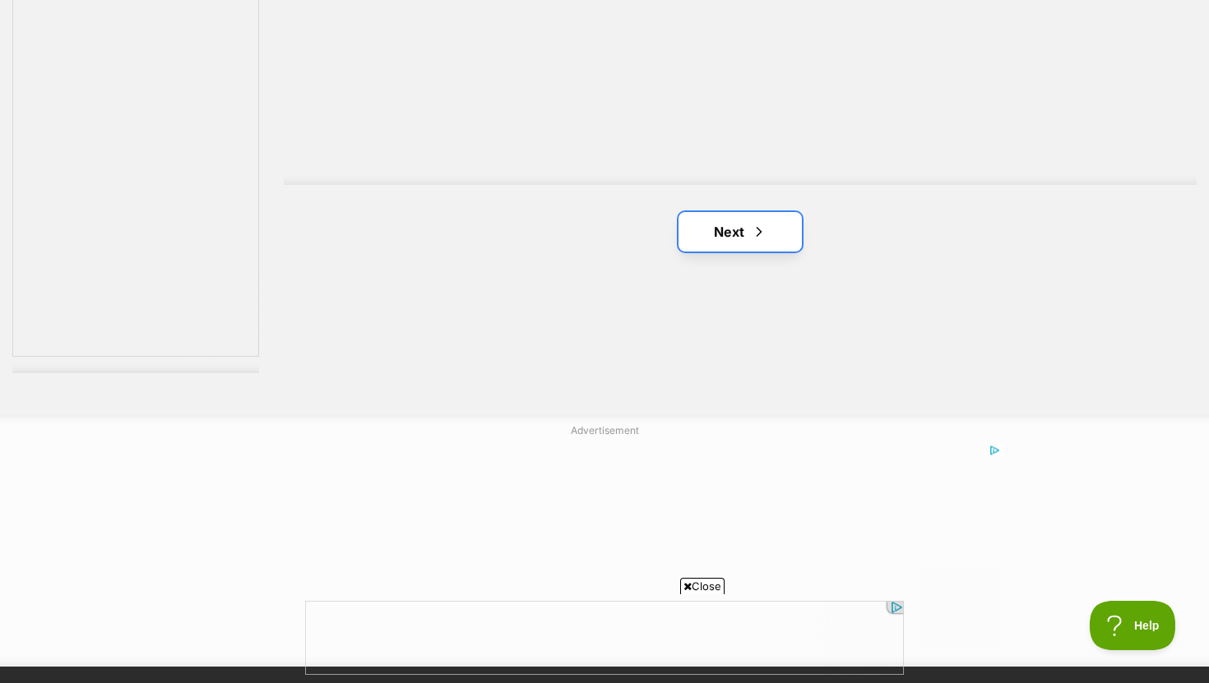
click at [740, 238] on link "Next" at bounding box center [739, 231] width 123 height 39
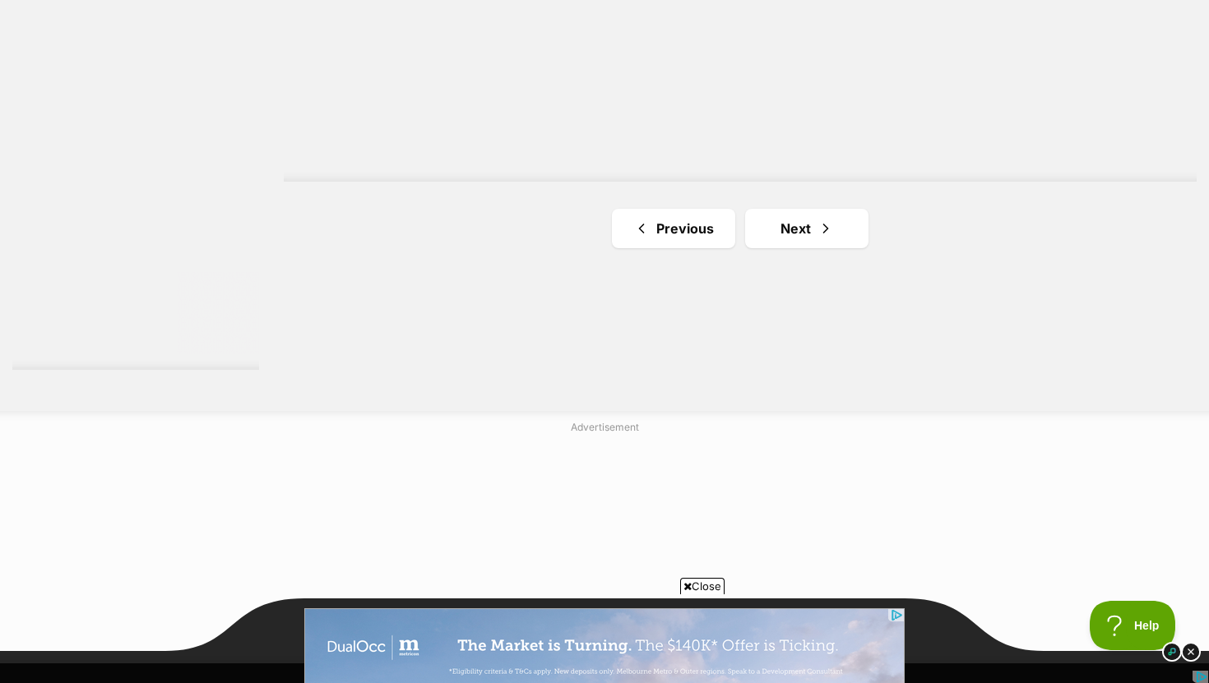
scroll to position [3085, 0]
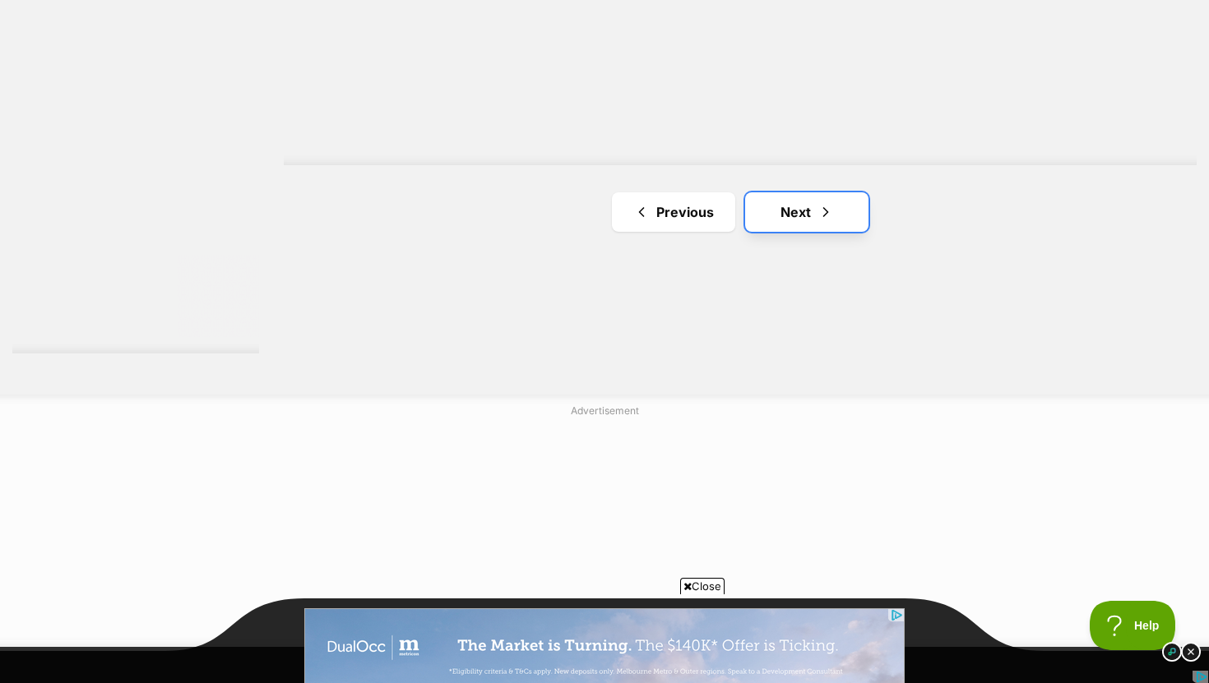
click at [800, 216] on link "Next" at bounding box center [806, 211] width 123 height 39
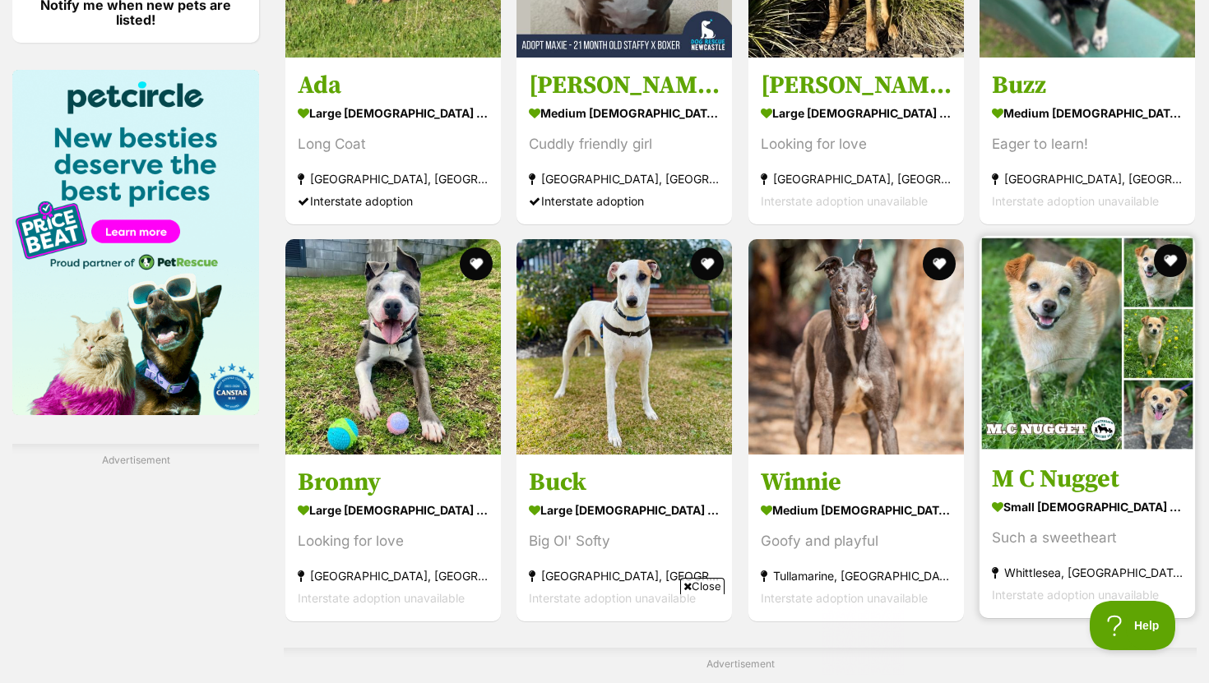
click at [1034, 488] on h3 "M C Nugget" at bounding box center [1087, 479] width 191 height 31
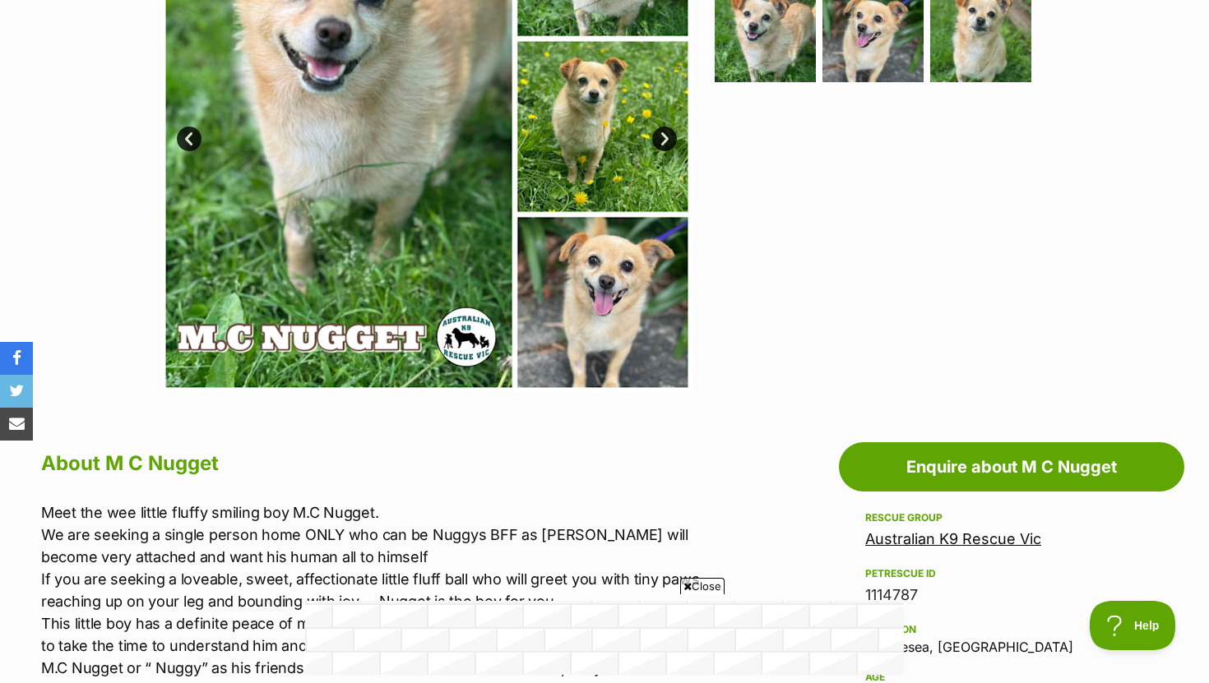
scroll to position [479, 0]
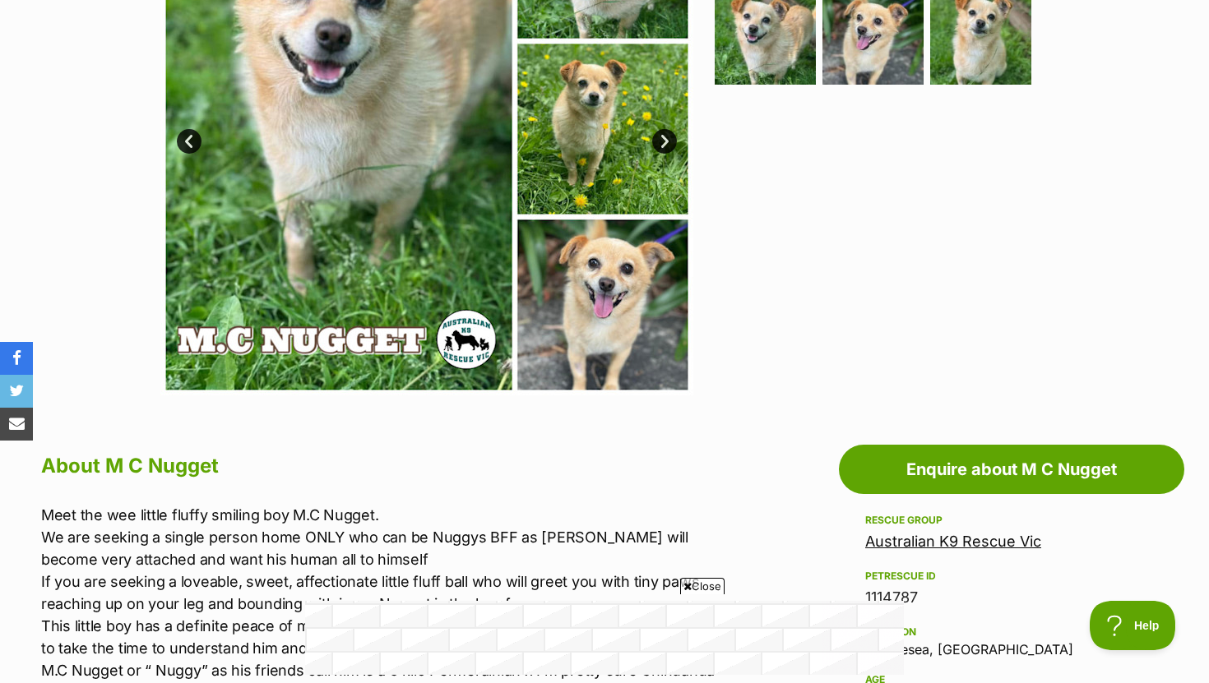
click at [903, 549] on link "Australian K9 Rescue Vic" at bounding box center [953, 541] width 176 height 17
